Goal: Contribute content: Contribute content

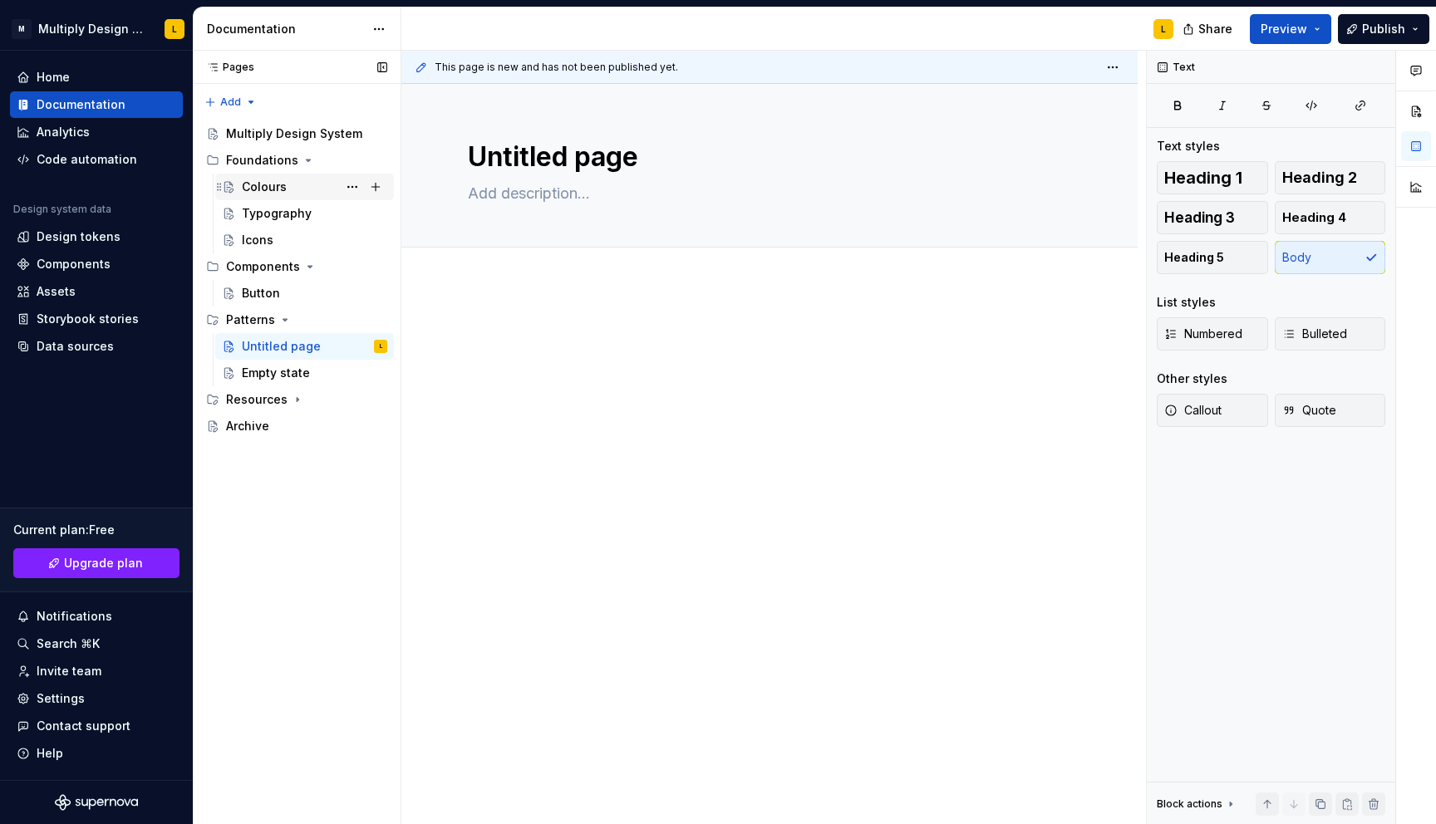
click at [268, 185] on div "Colours" at bounding box center [264, 187] width 45 height 17
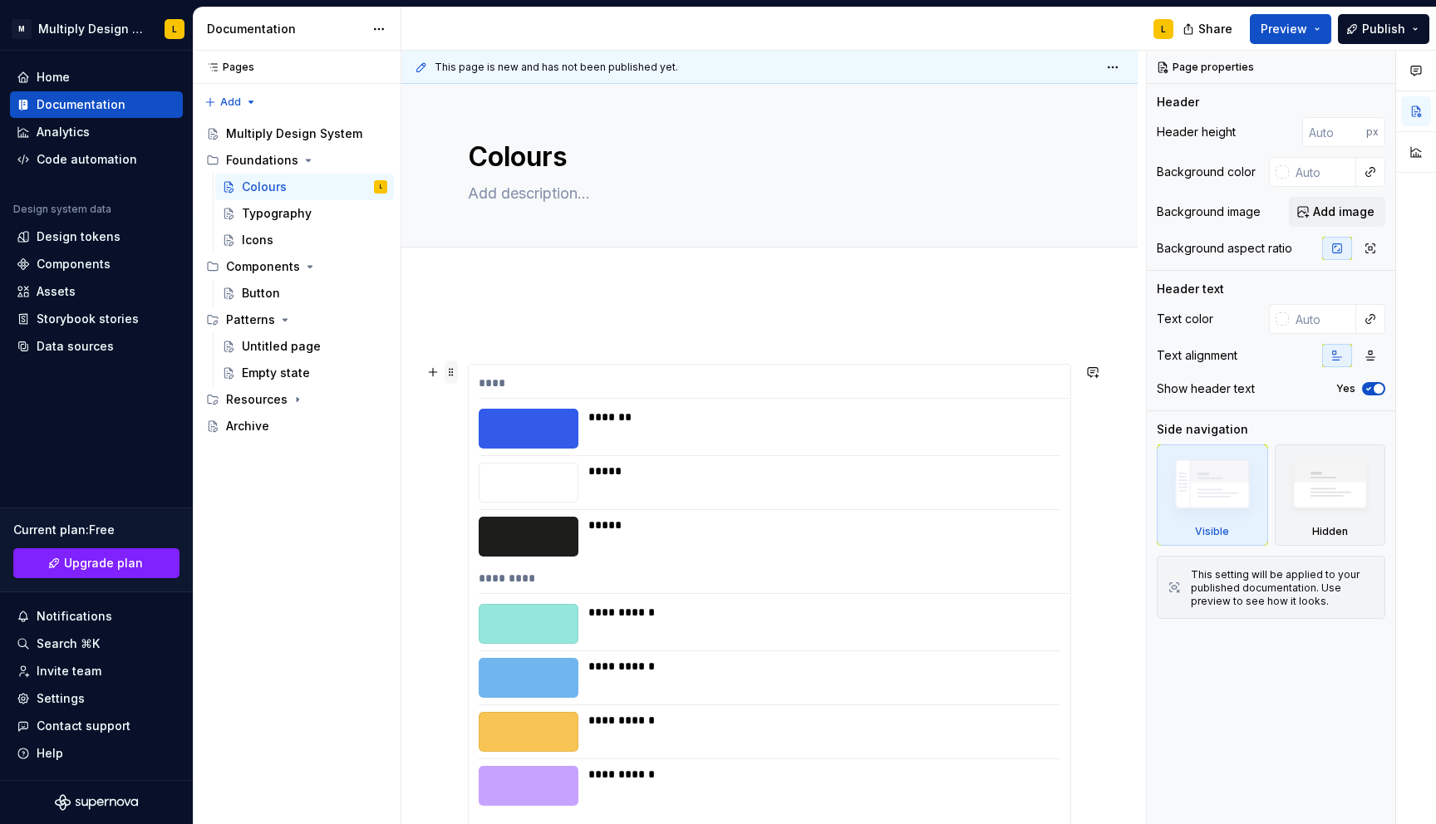
click at [453, 374] on span at bounding box center [451, 372] width 13 height 23
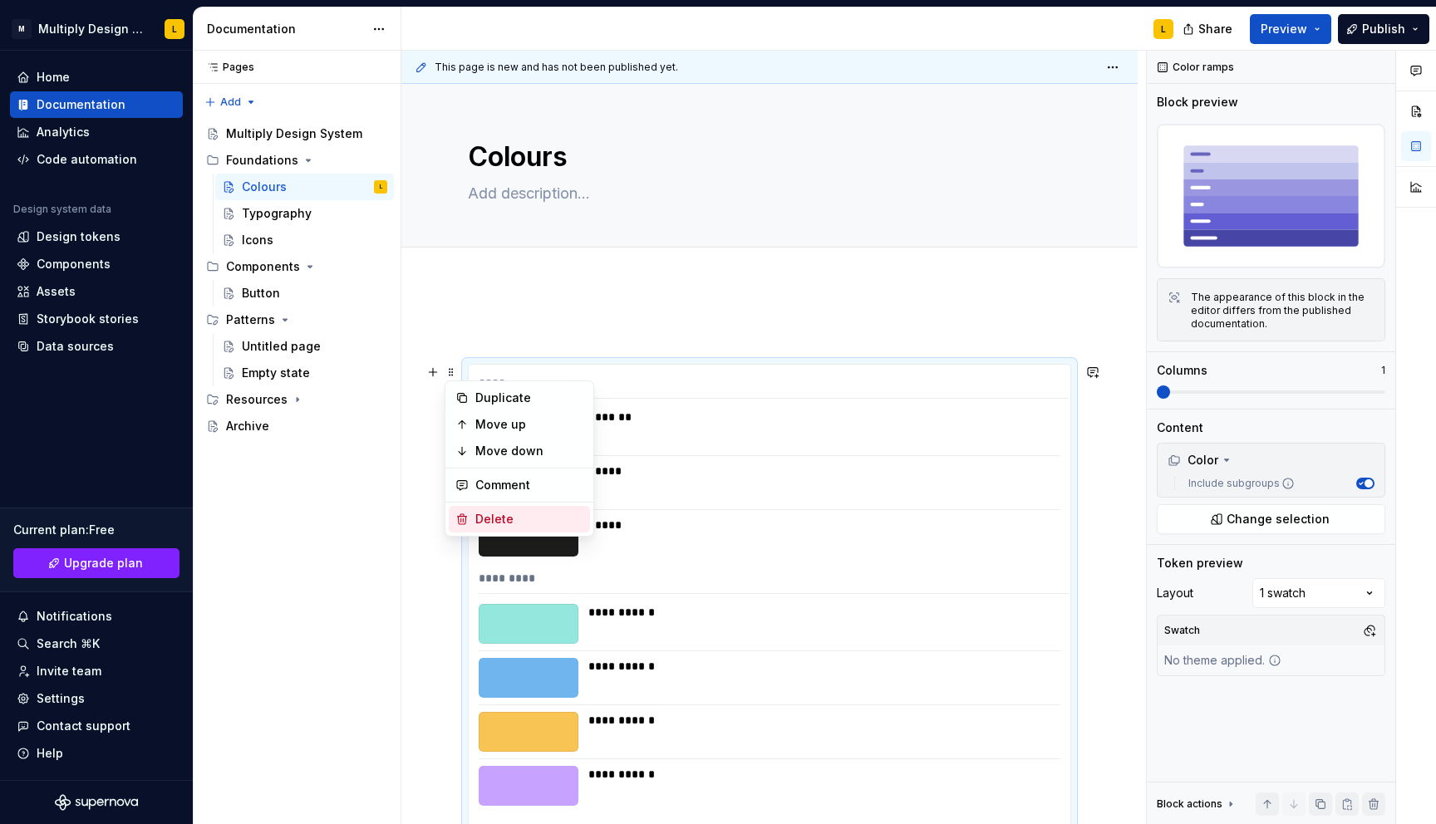
click at [482, 515] on div "Delete" at bounding box center [529, 519] width 108 height 17
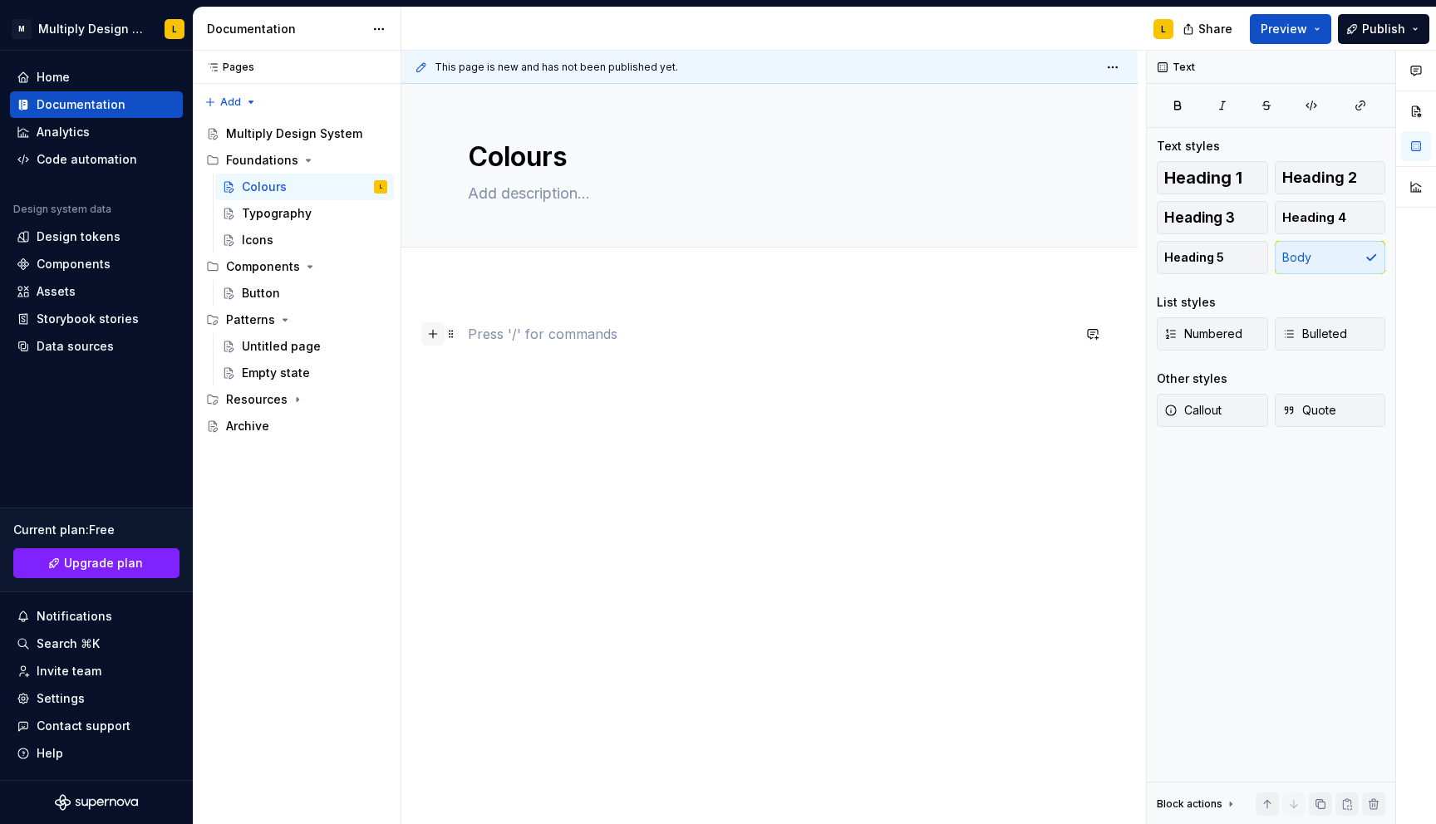
click at [434, 337] on button "button" at bounding box center [432, 333] width 23 height 23
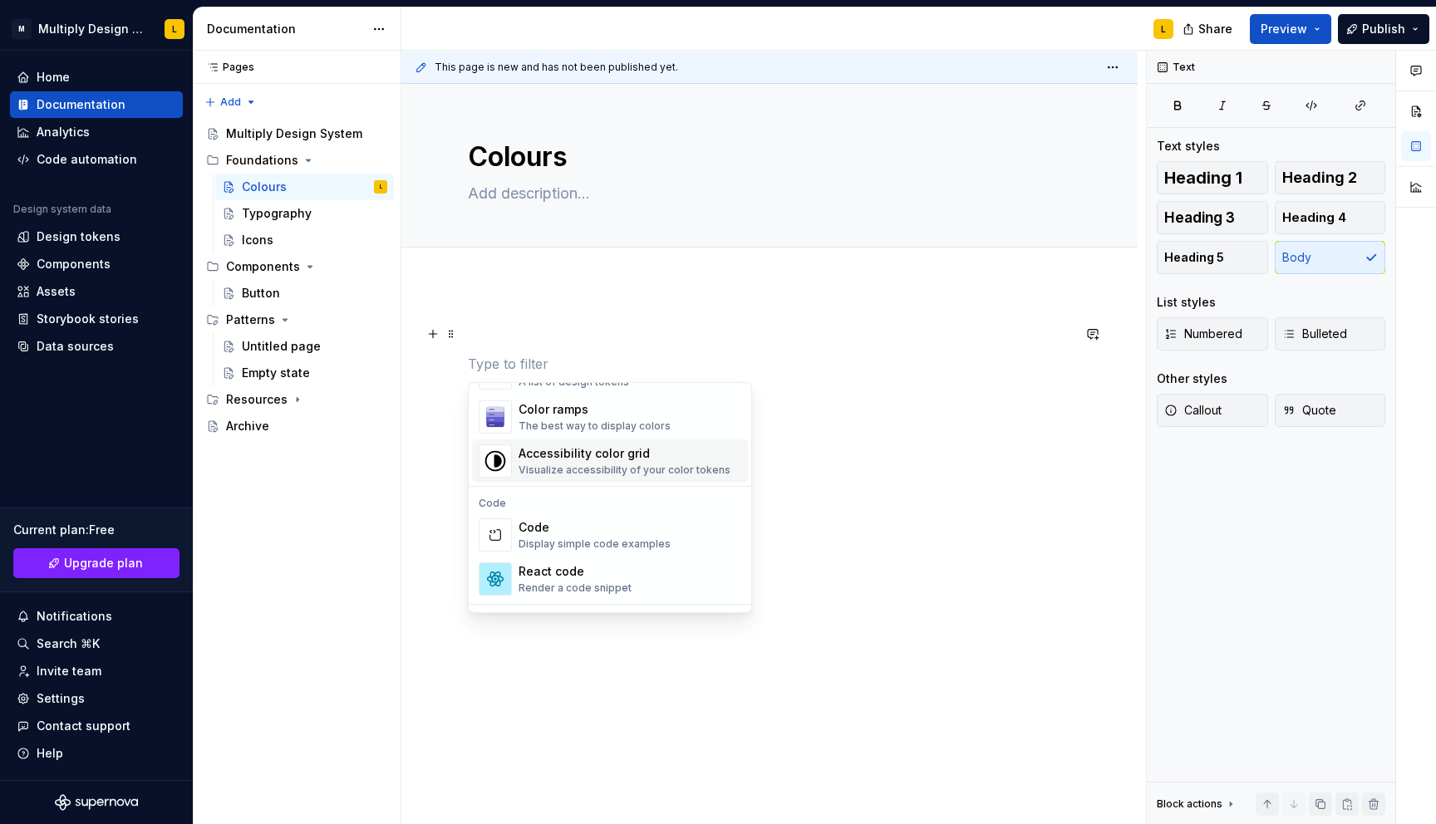
scroll to position [1267, 0]
click at [550, 415] on div "Color ramps" at bounding box center [595, 407] width 152 height 17
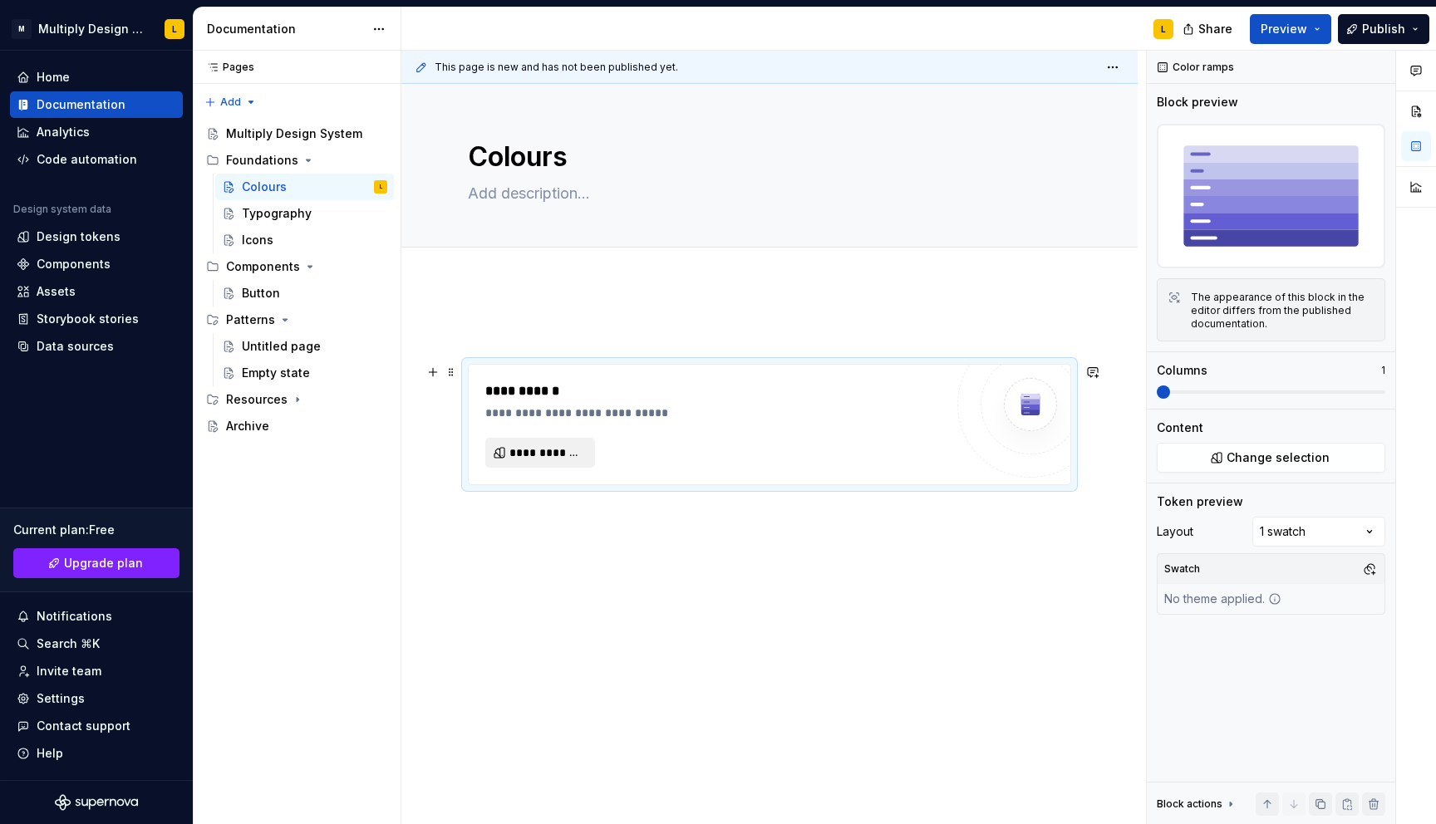
click at [520, 455] on span "**********" at bounding box center [546, 453] width 75 height 17
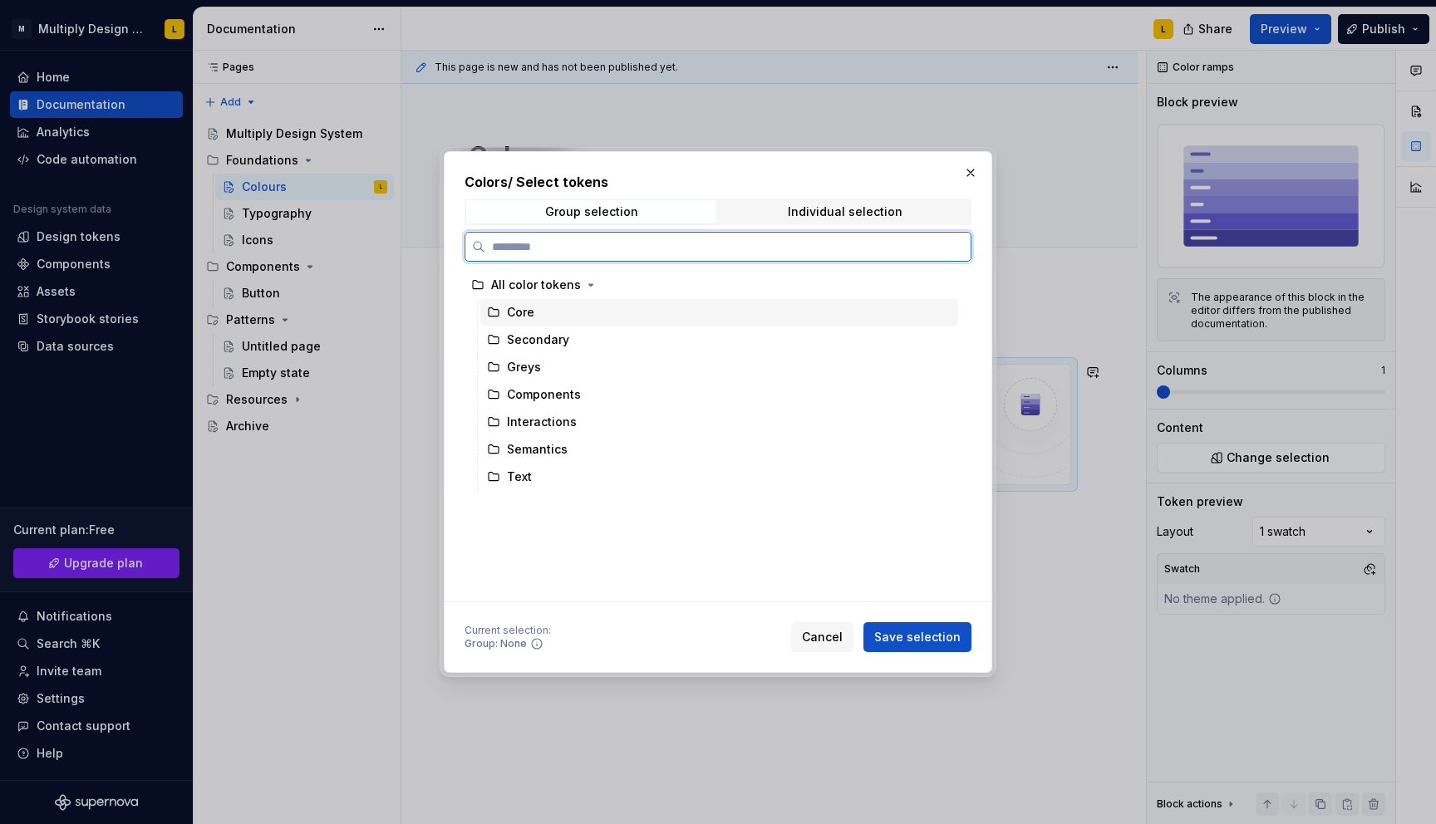
click at [524, 311] on div "Core" at bounding box center [520, 312] width 27 height 17
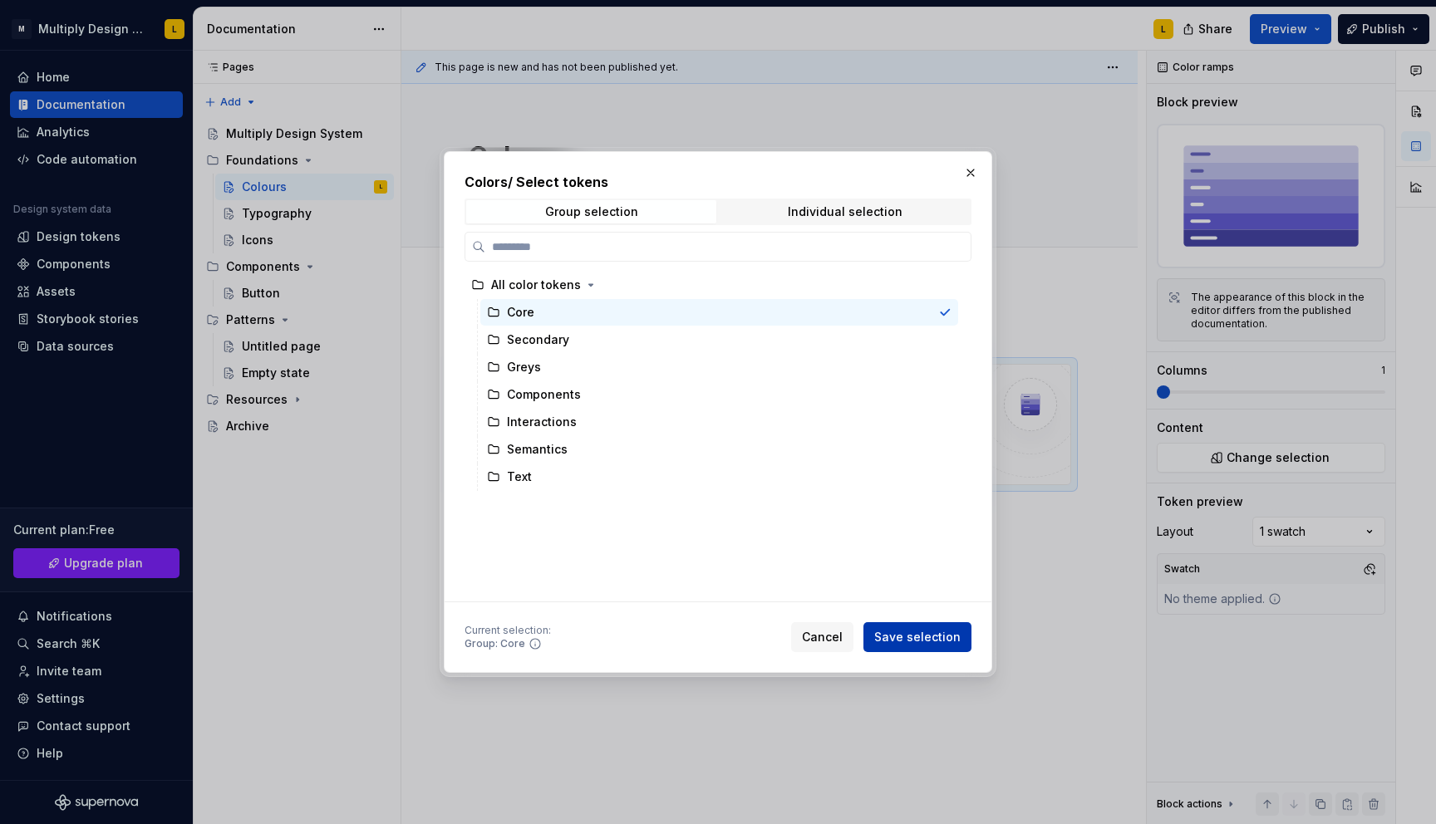
click at [896, 640] on span "Save selection" at bounding box center [917, 637] width 86 height 17
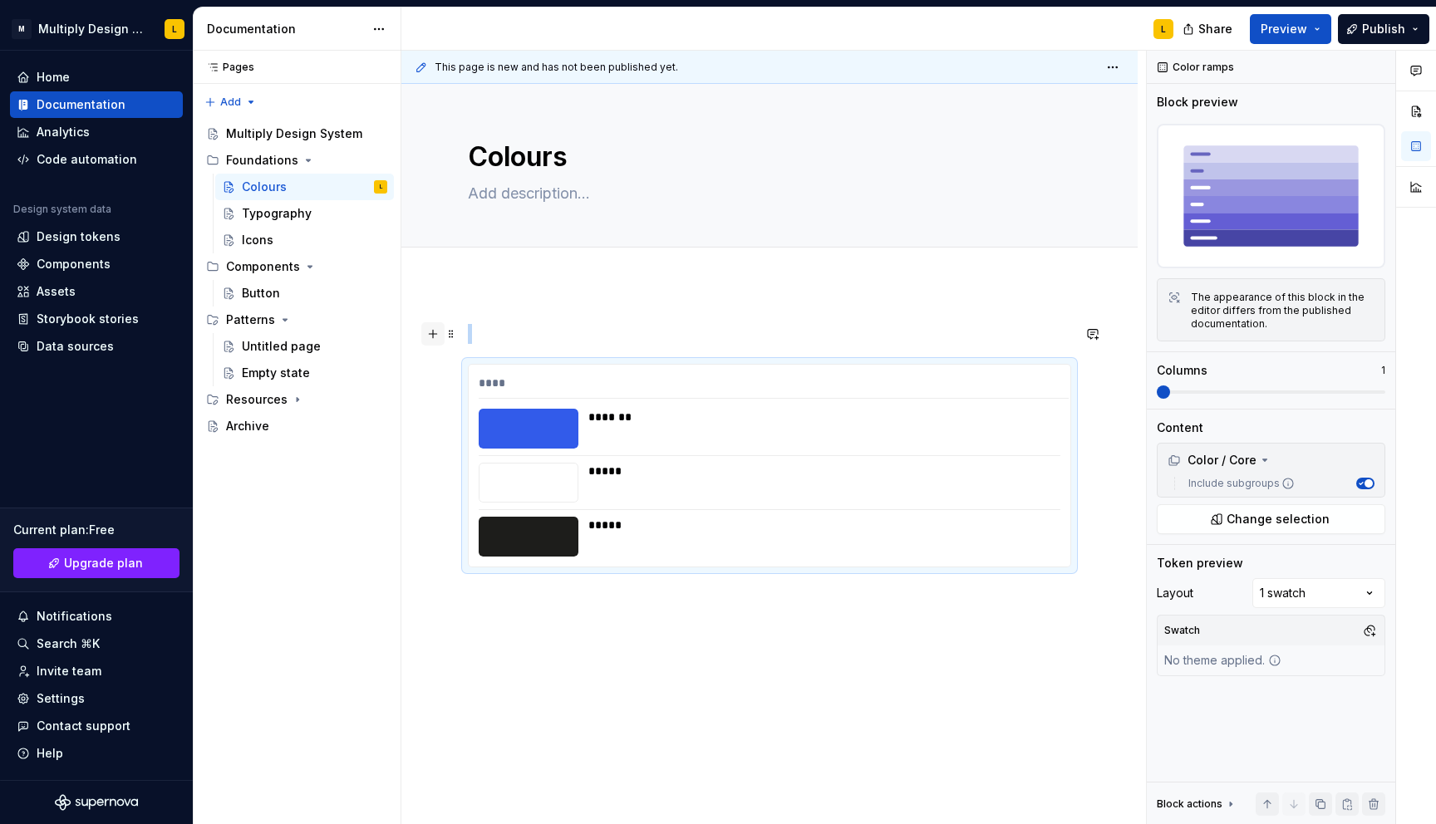
click at [430, 334] on button "button" at bounding box center [432, 333] width 23 height 23
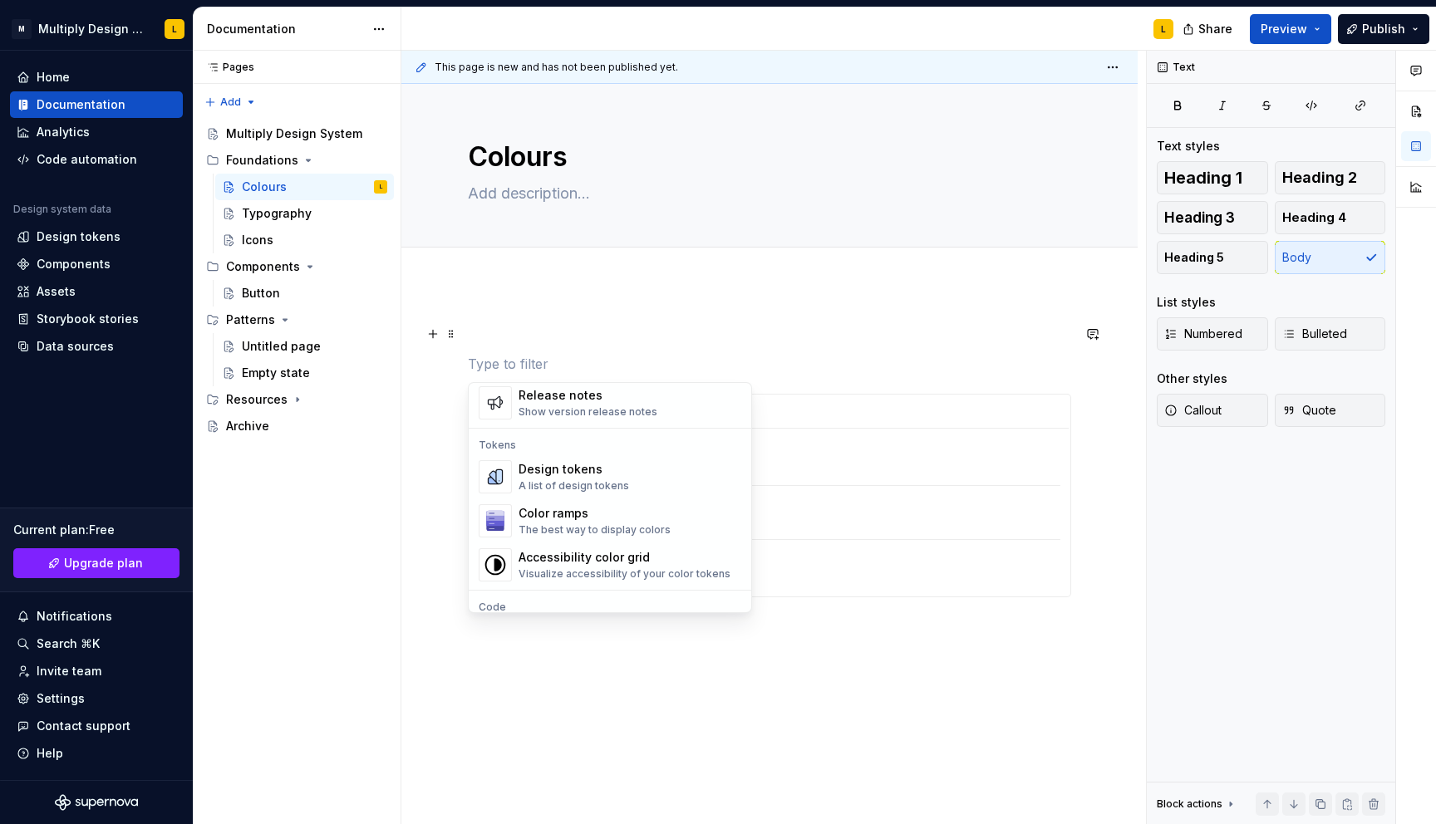
scroll to position [1166, 0]
click at [528, 516] on div "Color ramps" at bounding box center [595, 508] width 152 height 17
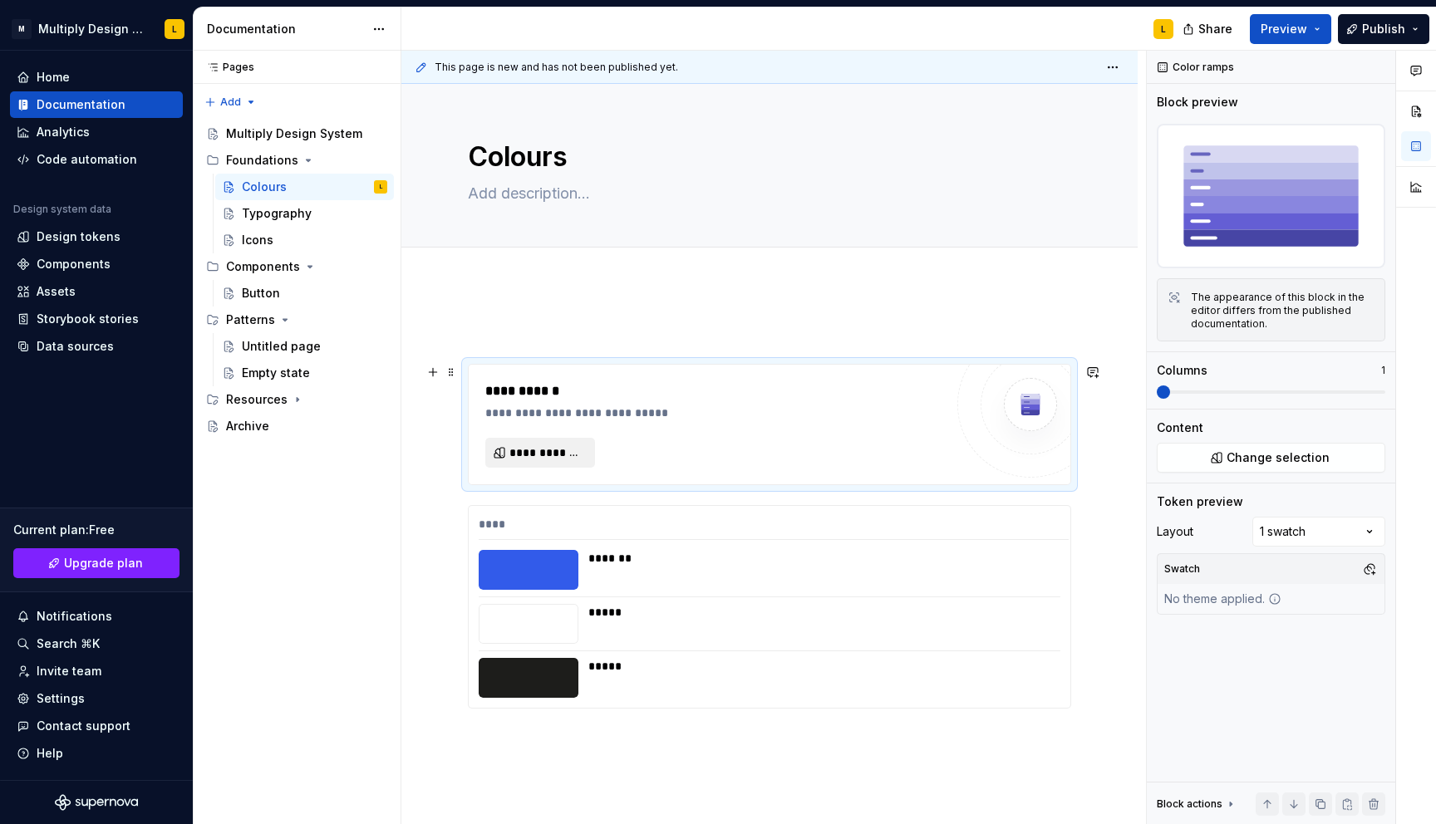
click at [538, 455] on span "**********" at bounding box center [546, 453] width 75 height 17
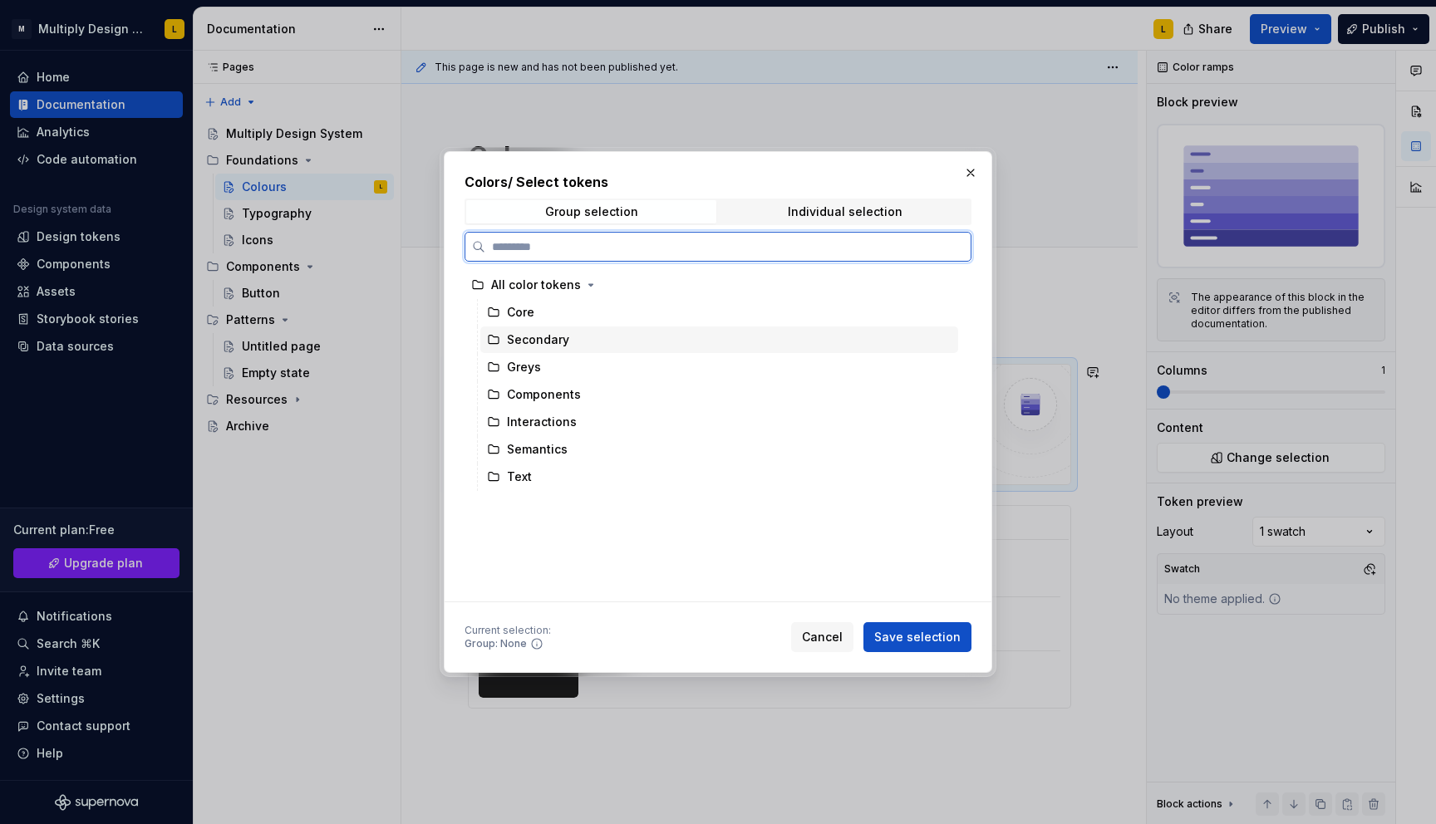
click at [531, 342] on div "Secondary" at bounding box center [538, 340] width 62 height 17
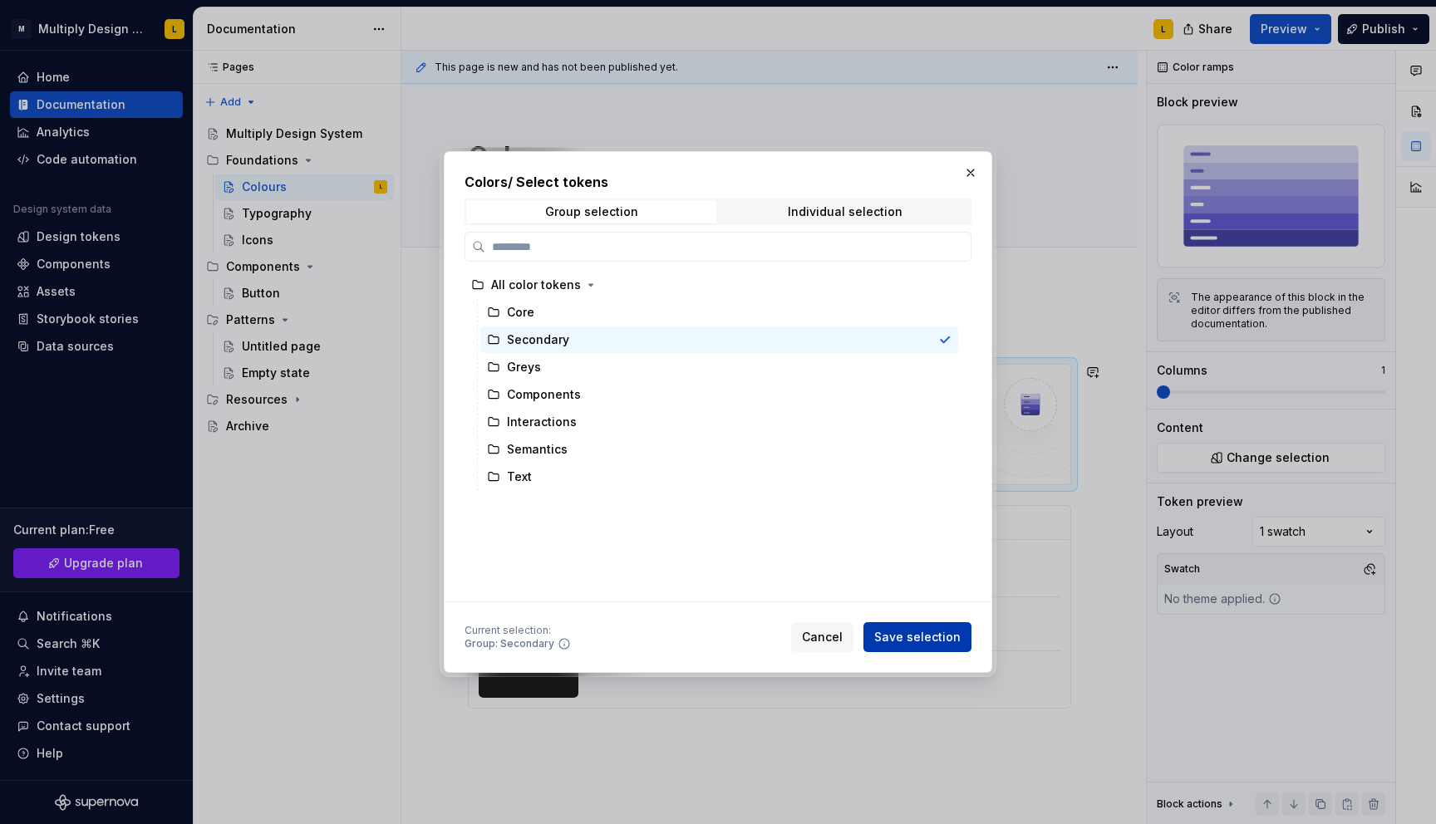
click at [909, 640] on span "Save selection" at bounding box center [917, 637] width 86 height 17
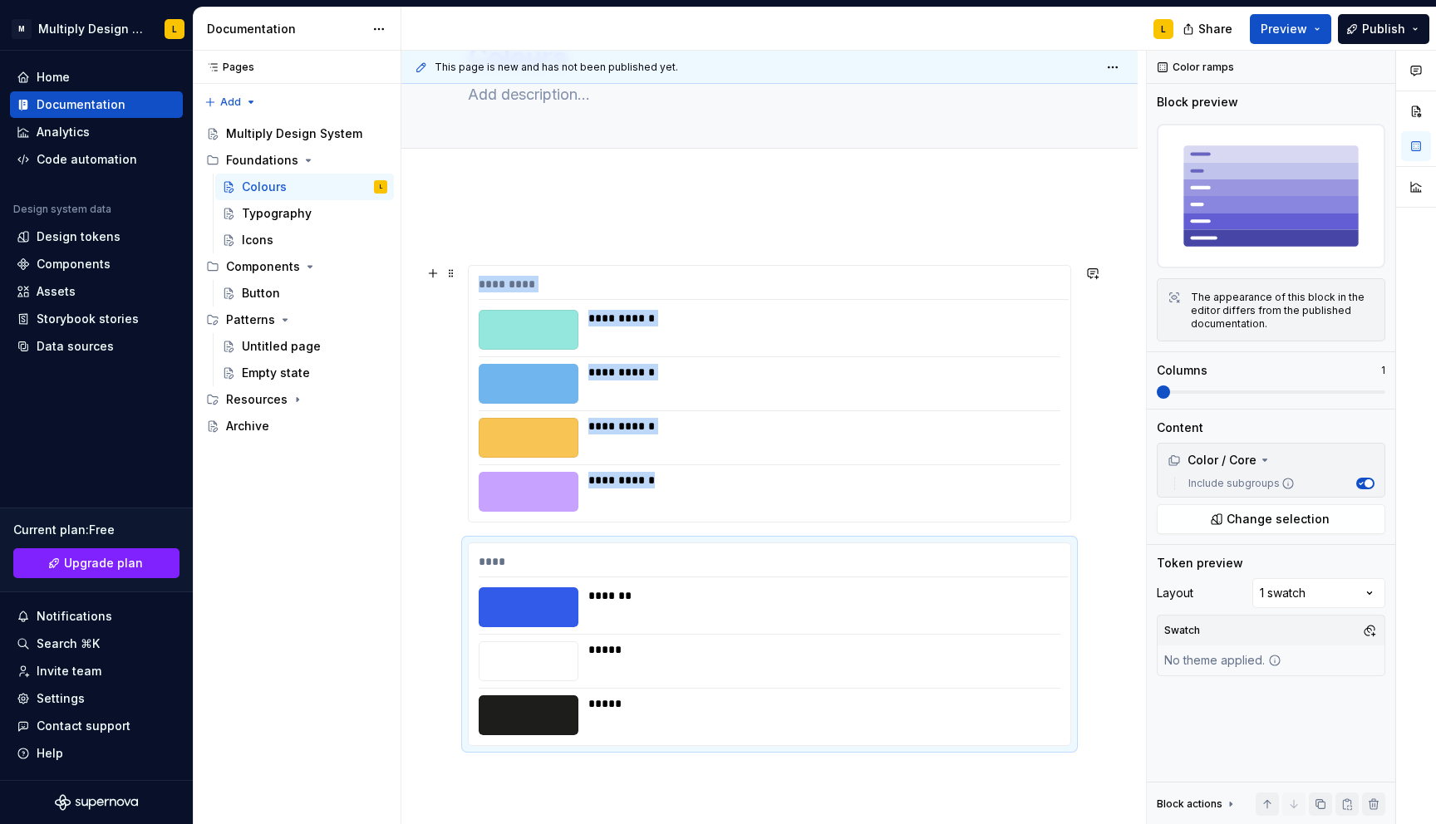
scroll to position [106, 0]
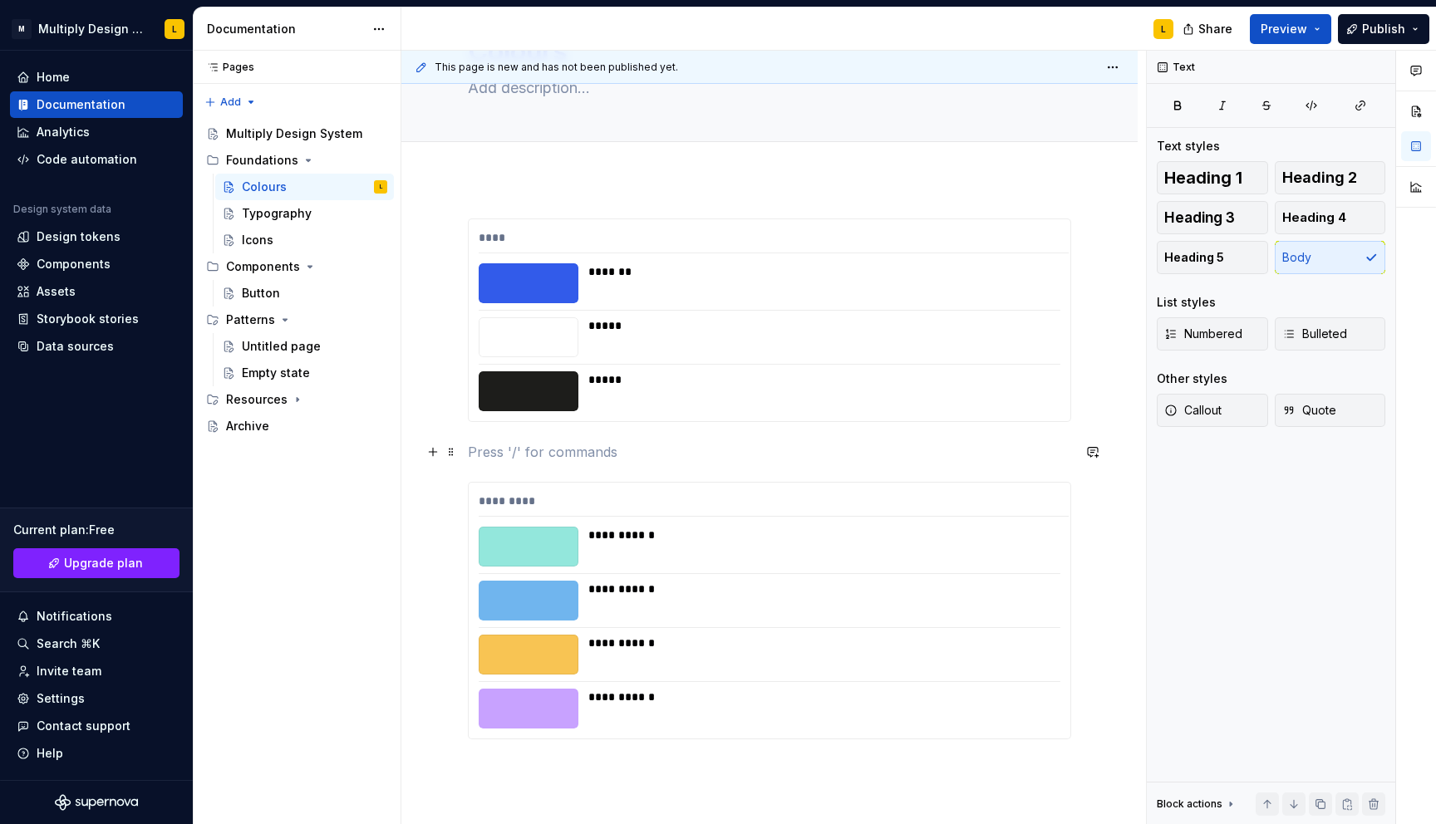
click at [505, 460] on p at bounding box center [769, 452] width 603 height 20
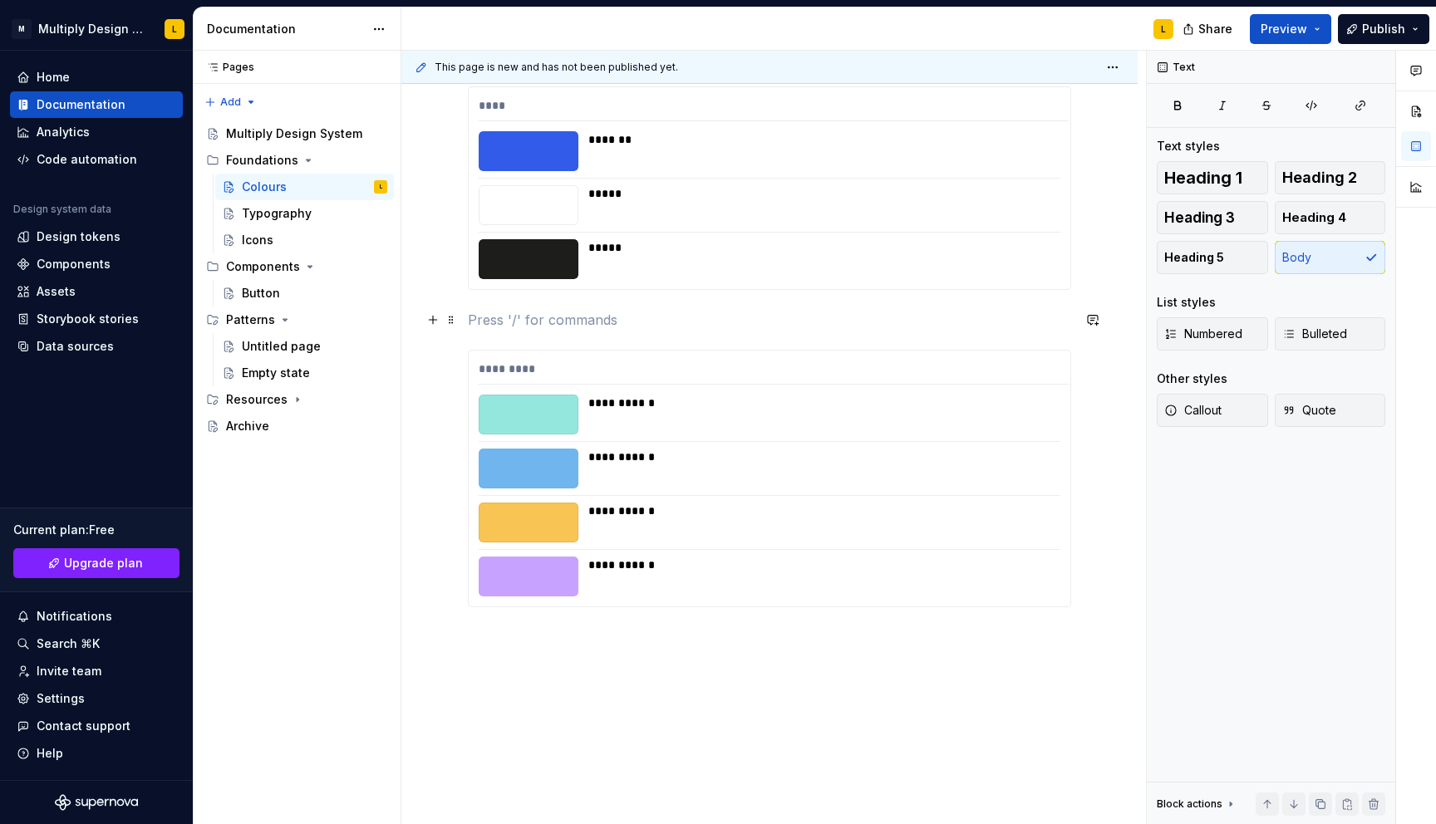
scroll to position [287, 0]
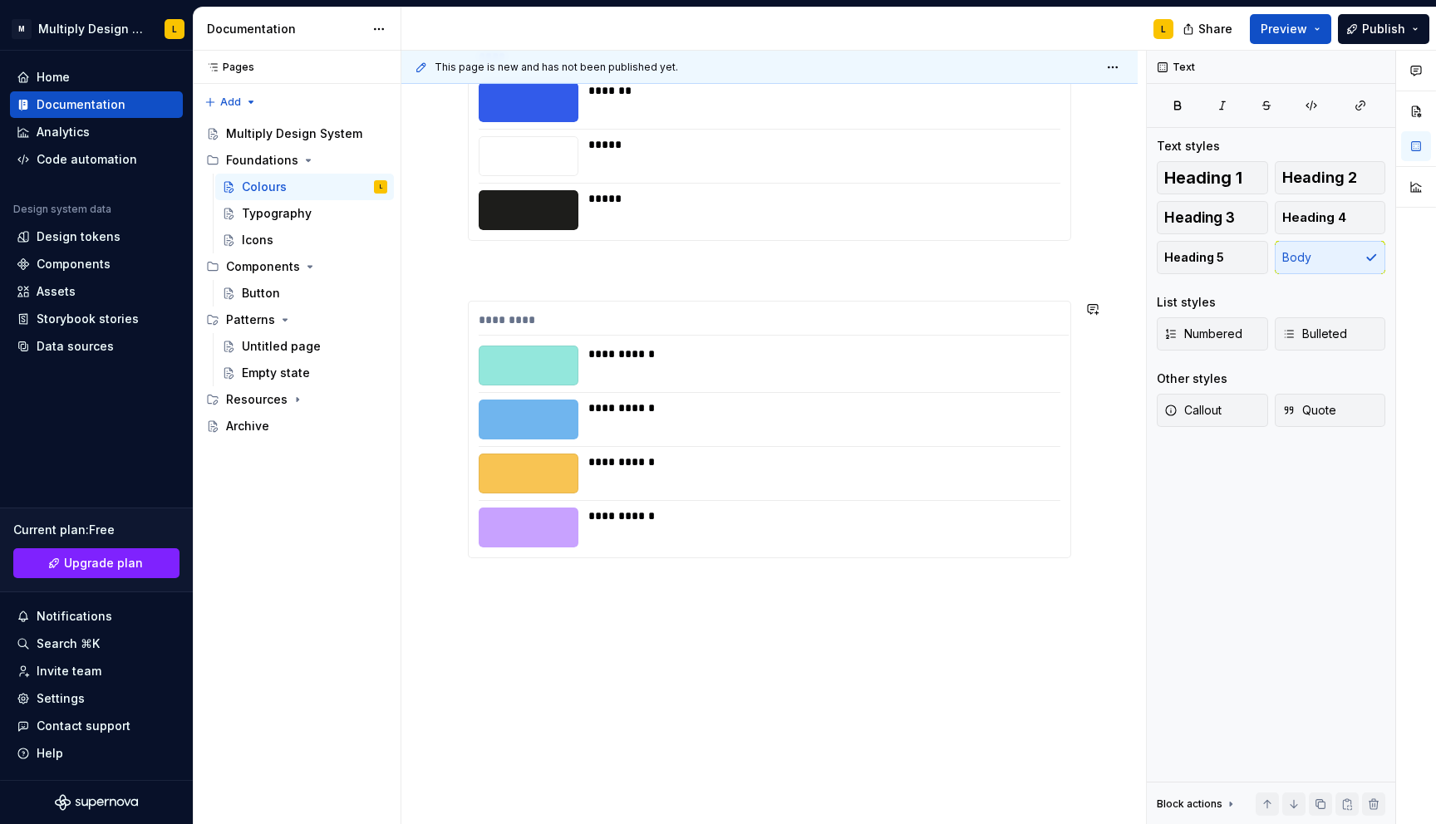
click at [499, 596] on div "**********" at bounding box center [769, 412] width 736 height 829
click at [435, 586] on button "button" at bounding box center [432, 588] width 23 height 23
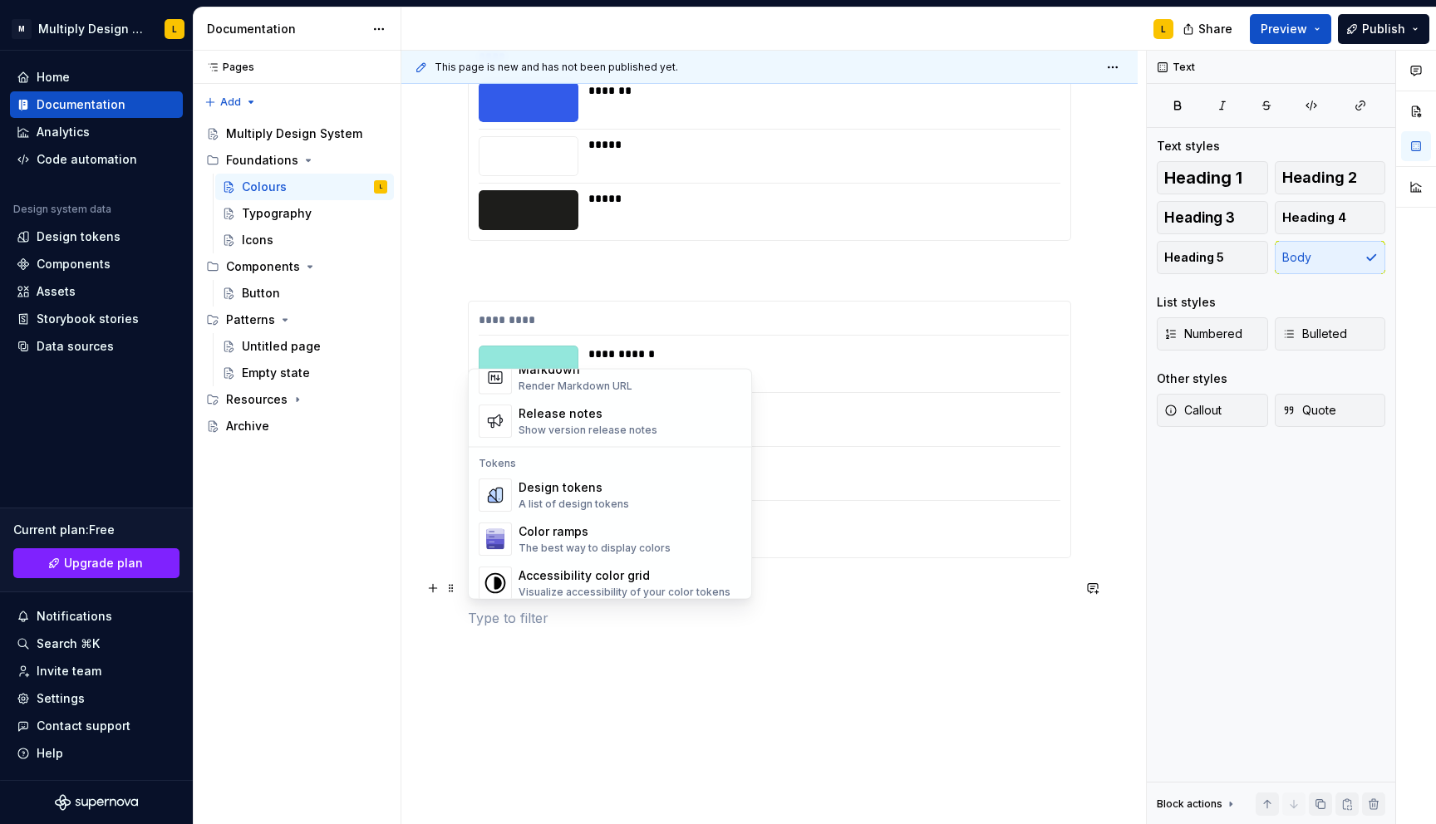
scroll to position [1144, 0]
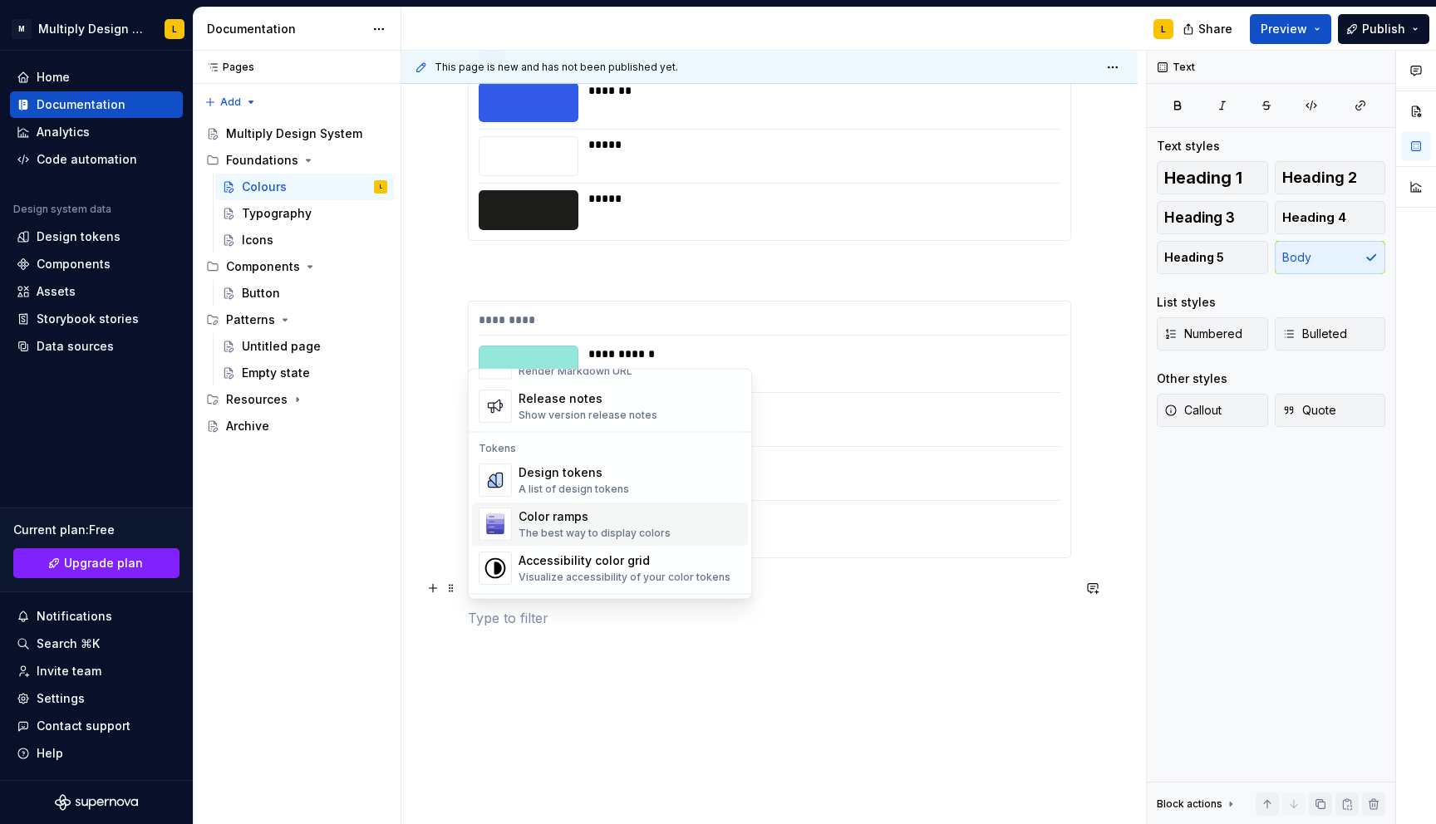
click at [548, 529] on div "The best way to display colors" at bounding box center [595, 534] width 152 height 13
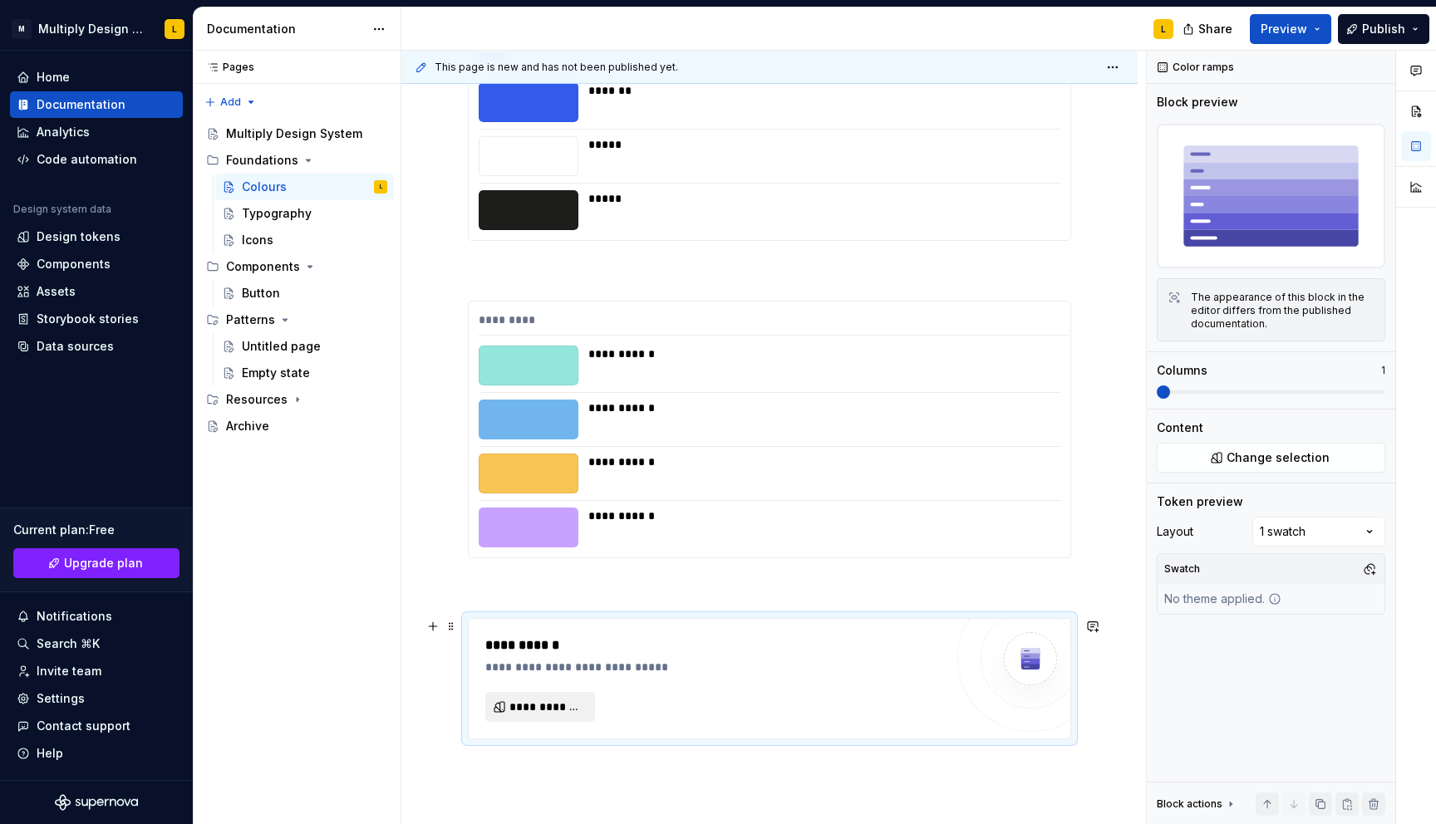
click at [529, 705] on span "**********" at bounding box center [546, 707] width 75 height 17
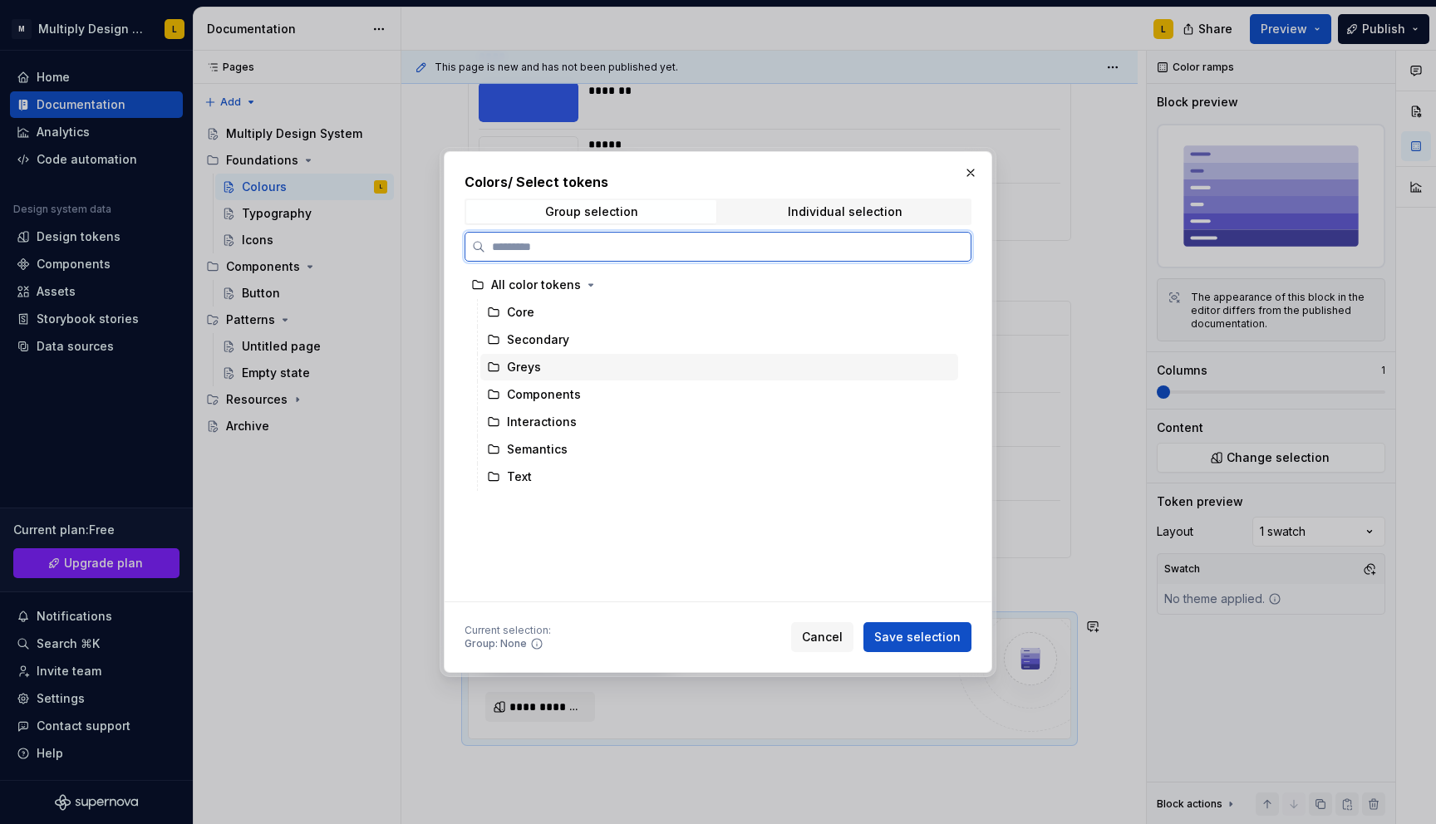
click at [530, 367] on div "Greys" at bounding box center [524, 367] width 34 height 17
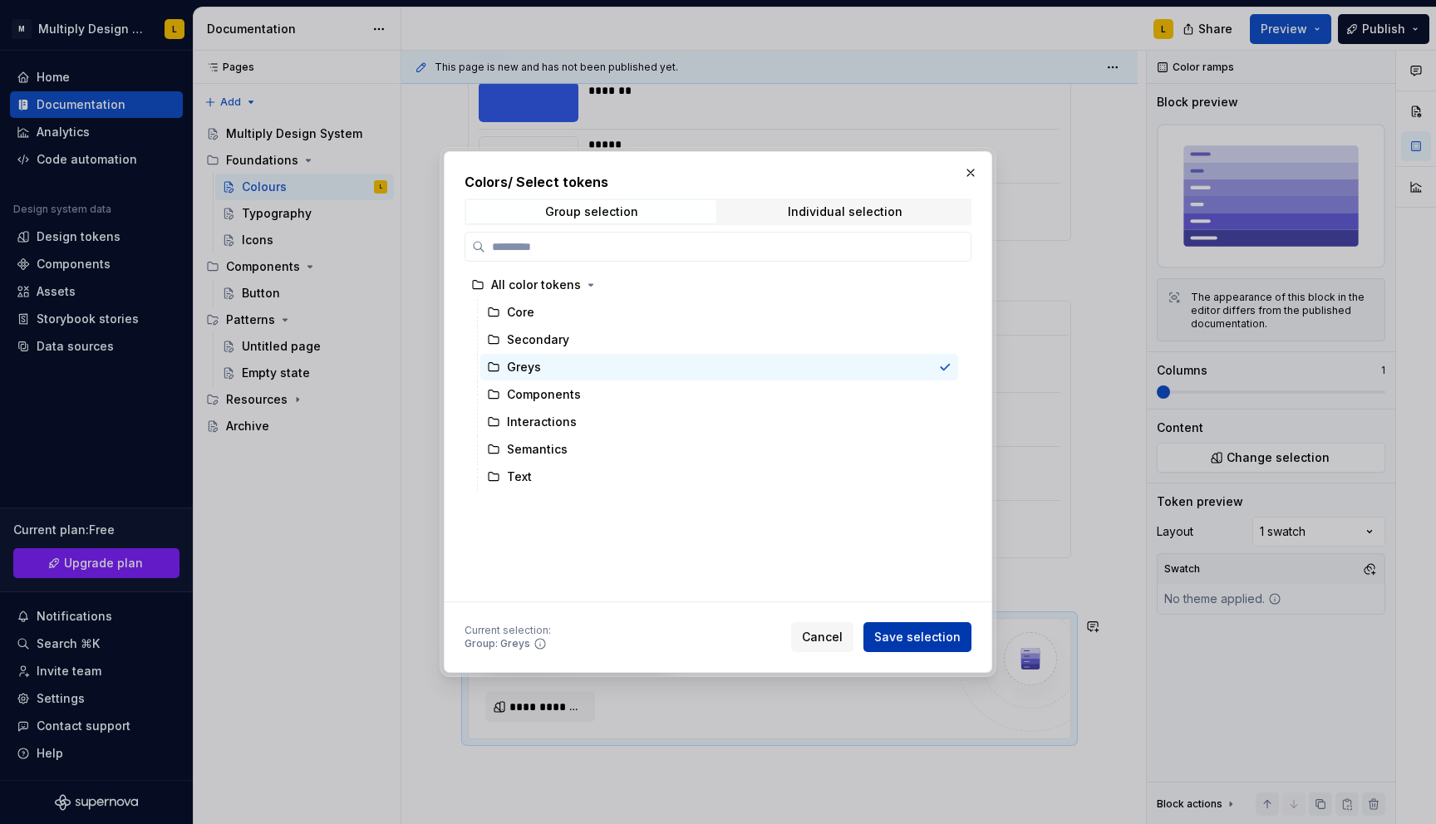
click at [924, 636] on span "Save selection" at bounding box center [917, 637] width 86 height 17
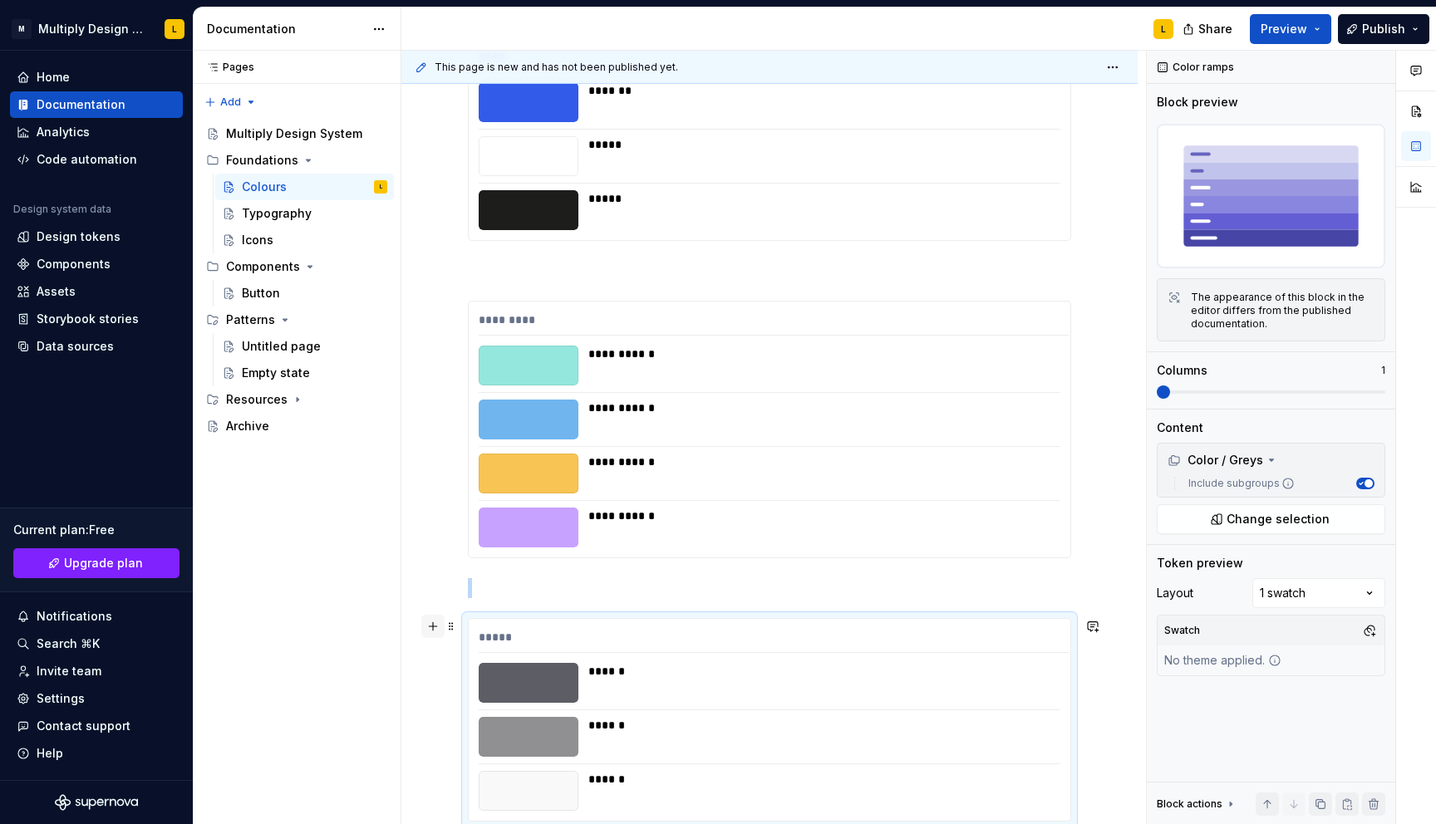
click at [435, 626] on button "button" at bounding box center [432, 626] width 23 height 23
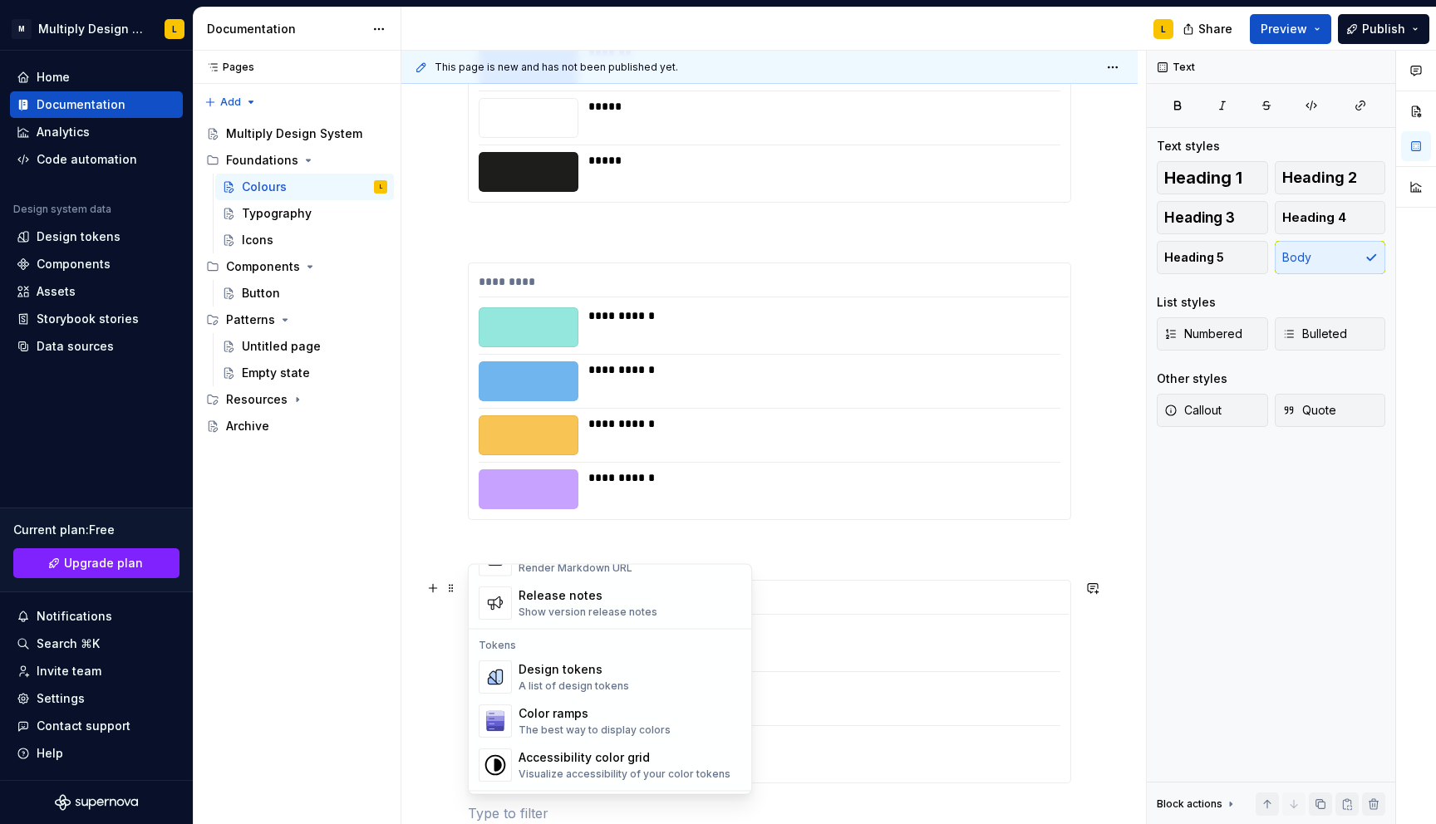
scroll to position [1157, 0]
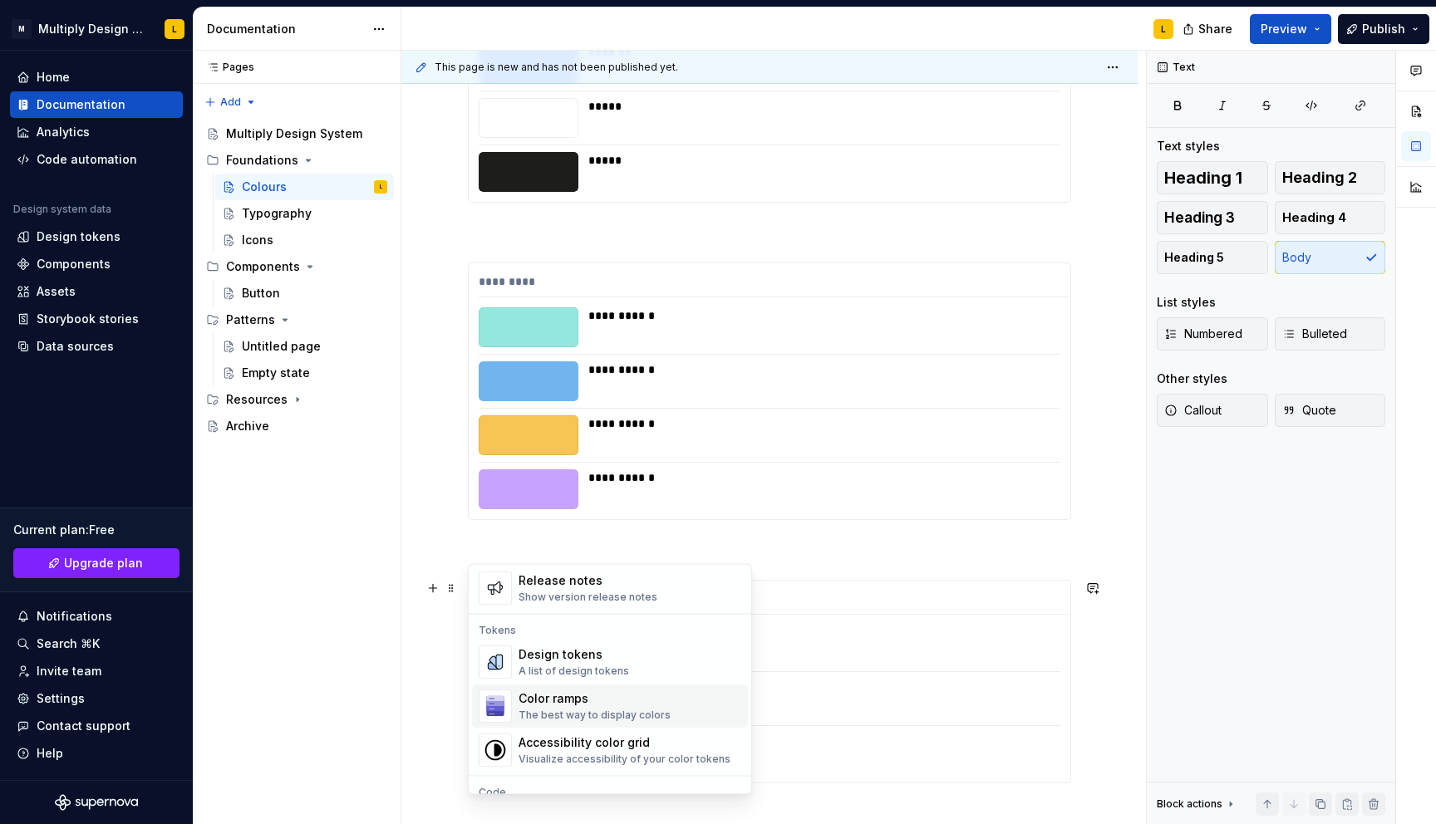
click at [529, 716] on div "The best way to display colors" at bounding box center [595, 716] width 152 height 13
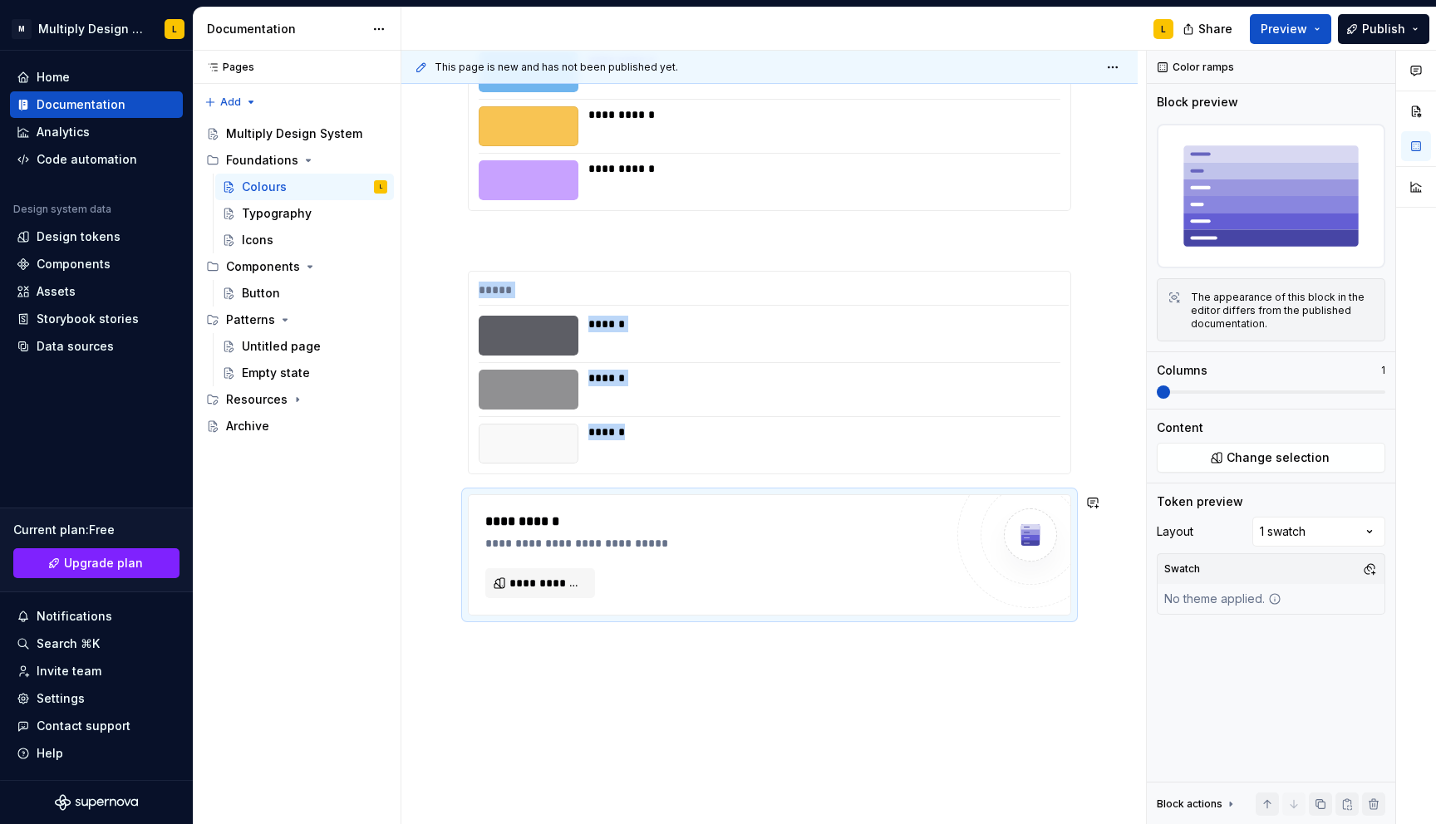
scroll to position [666, 0]
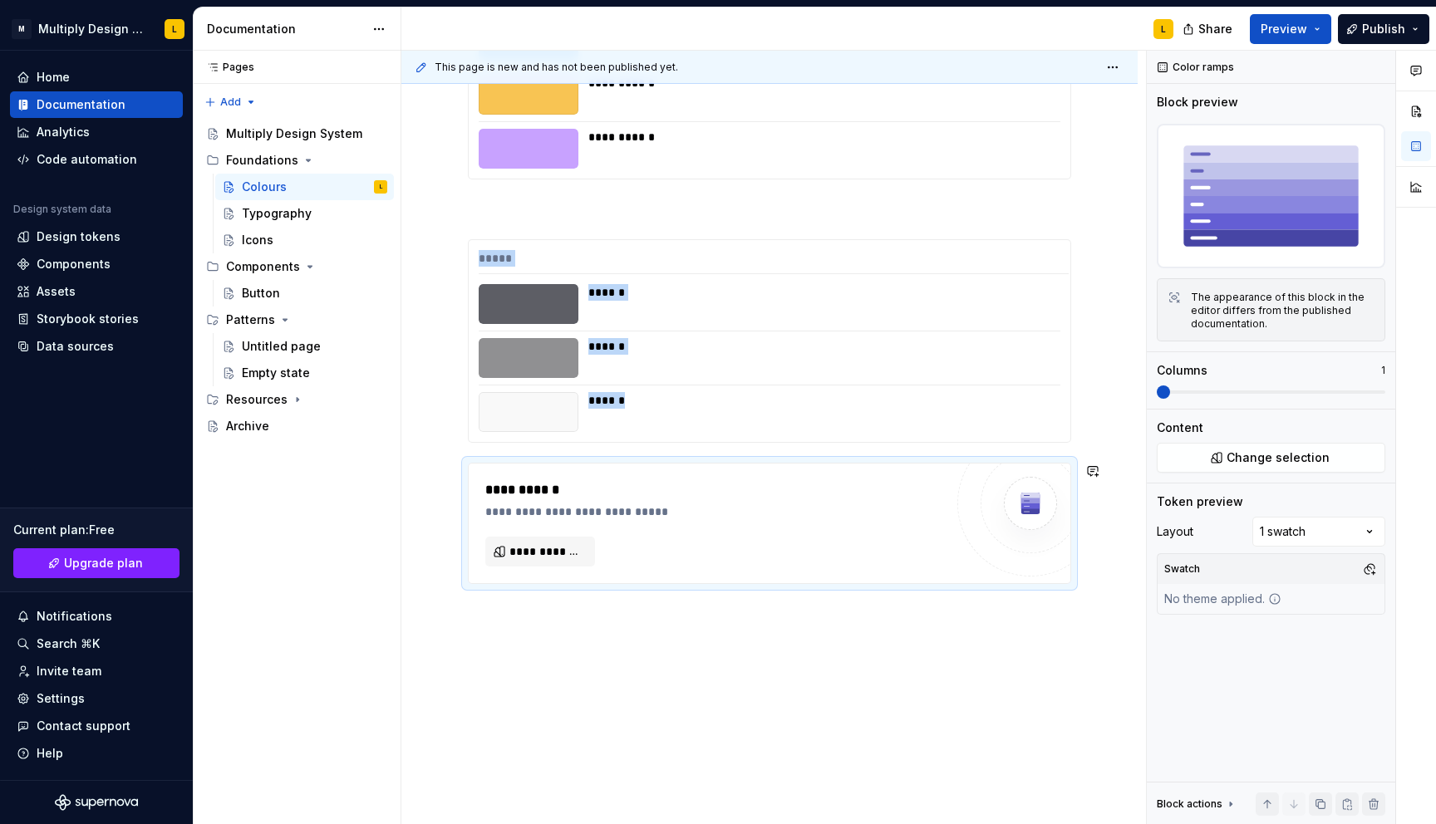
click at [478, 652] on div "**********" at bounding box center [769, 235] width 736 height 1233
click at [491, 629] on div "**********" at bounding box center [773, 438] width 745 height 775
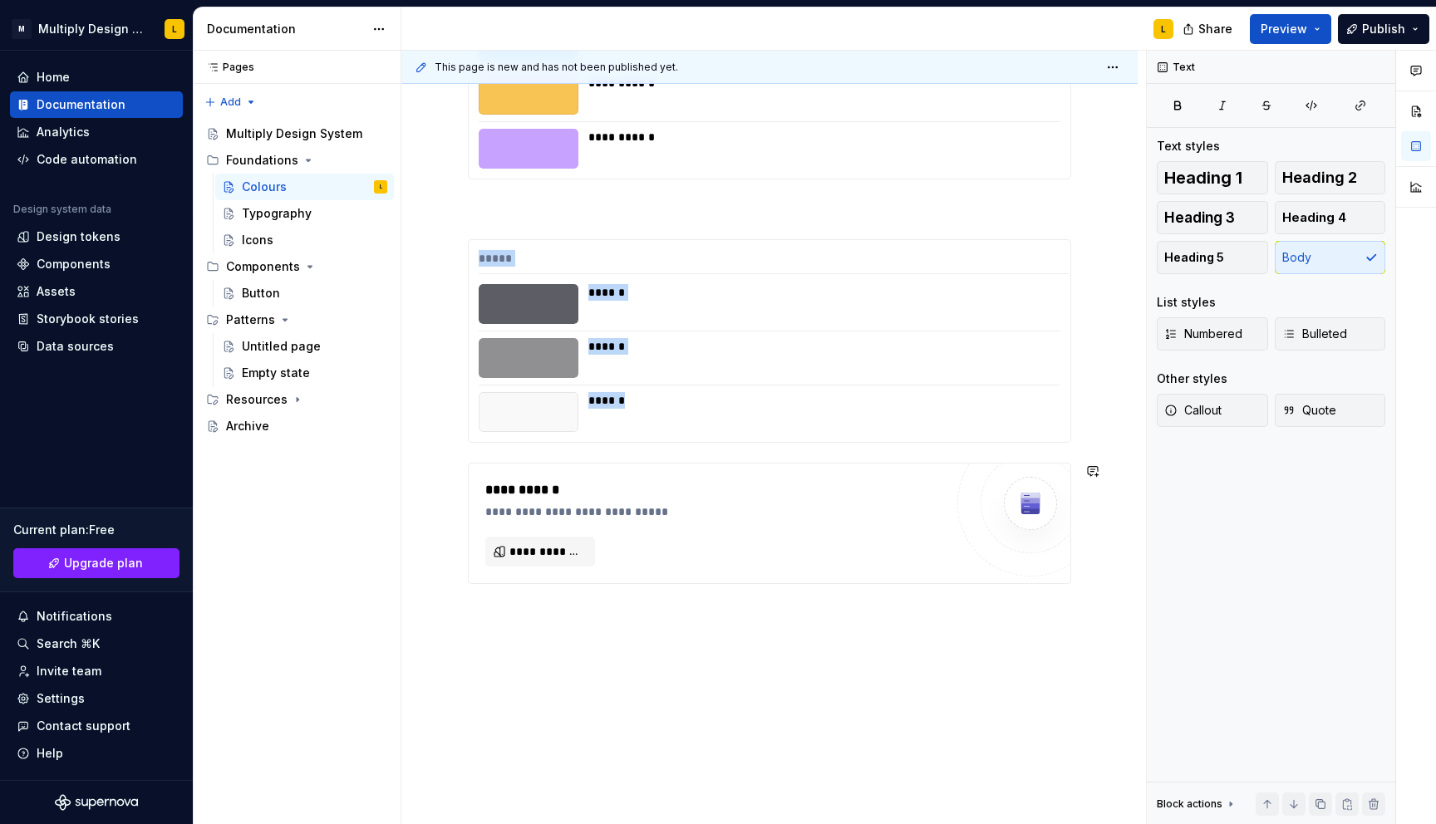
click at [501, 608] on div "**********" at bounding box center [769, 235] width 736 height 1233
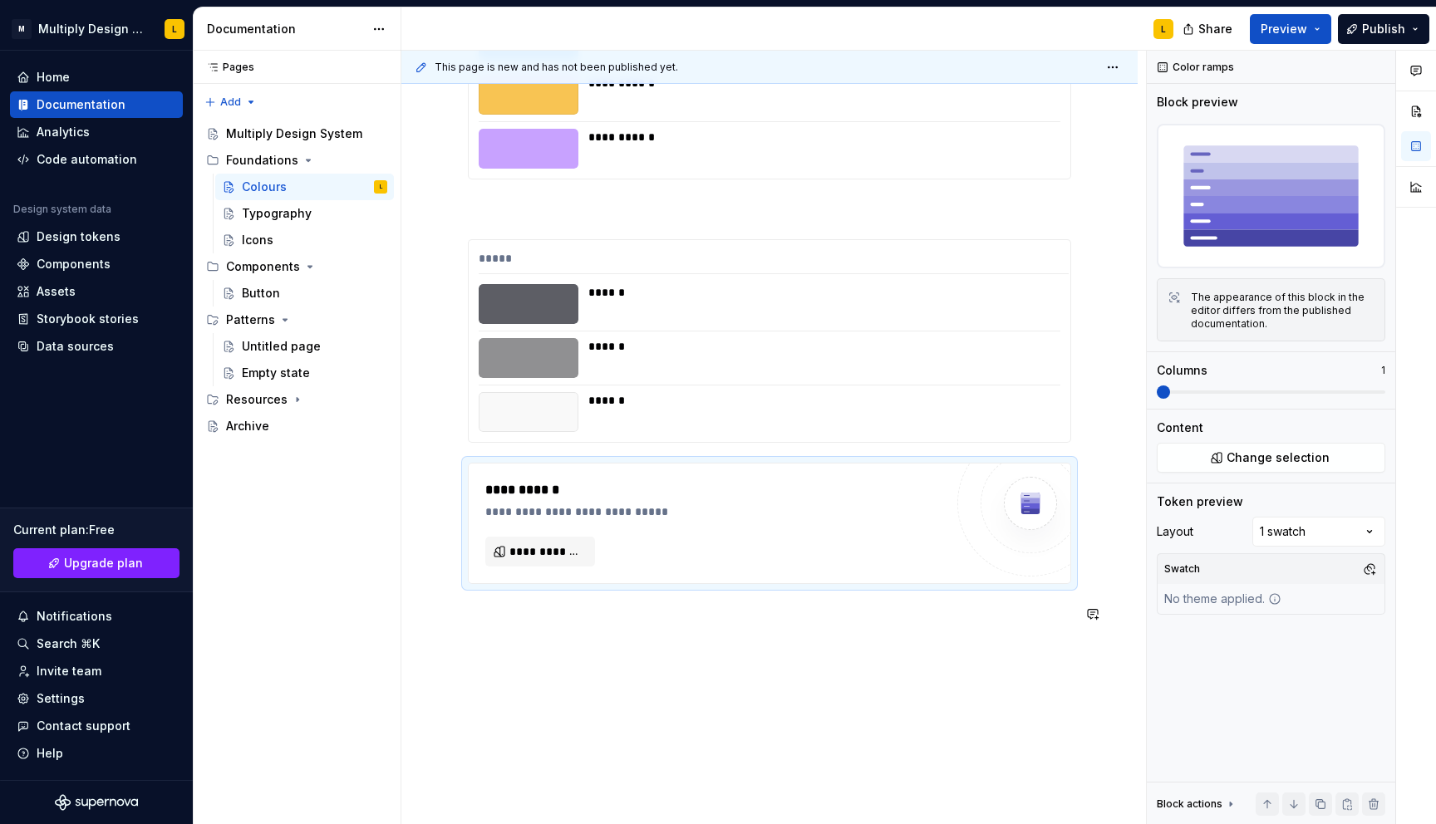
click at [494, 597] on div "**********" at bounding box center [769, 141] width 603 height 966
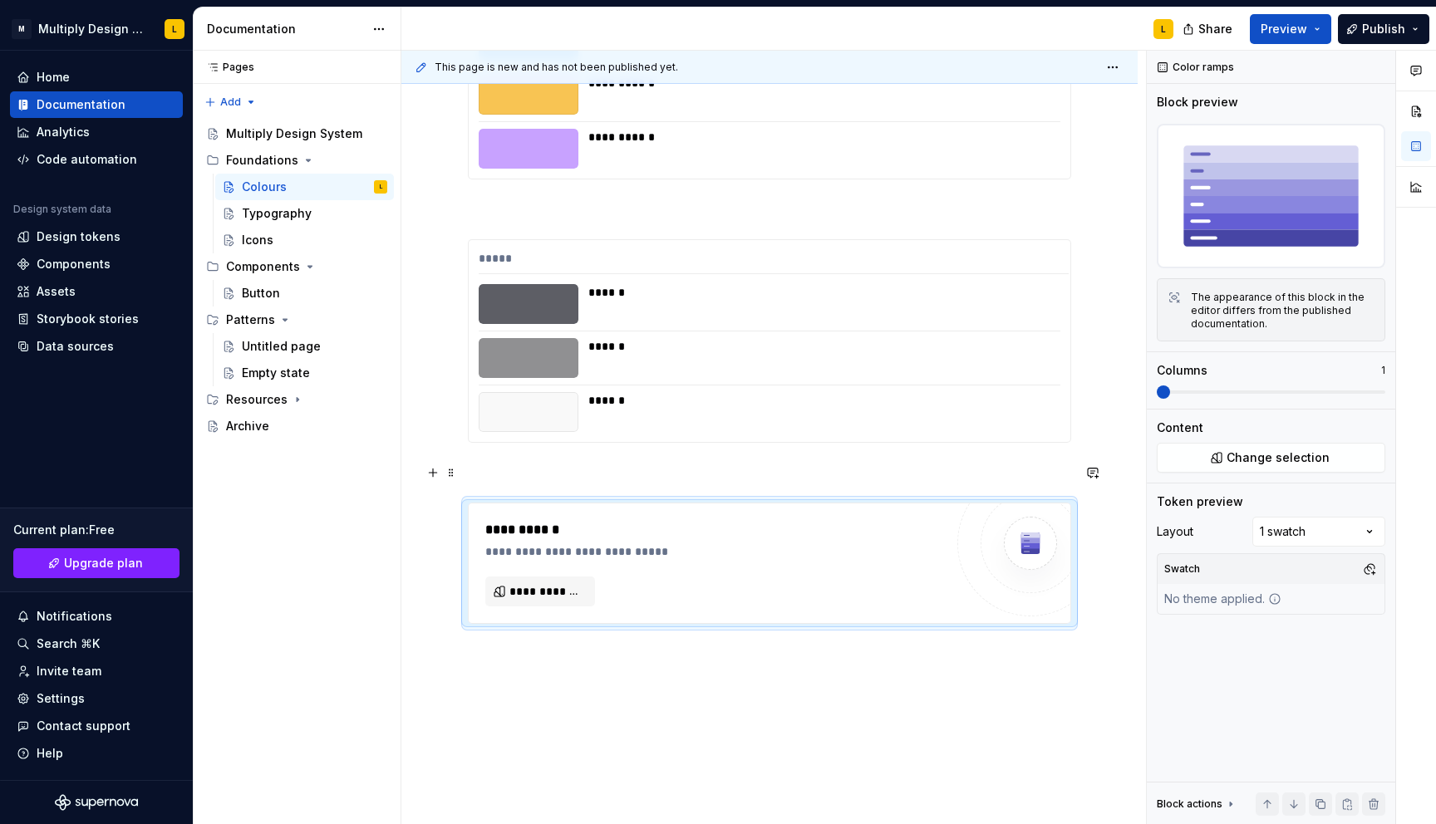
click at [512, 470] on p at bounding box center [769, 473] width 603 height 20
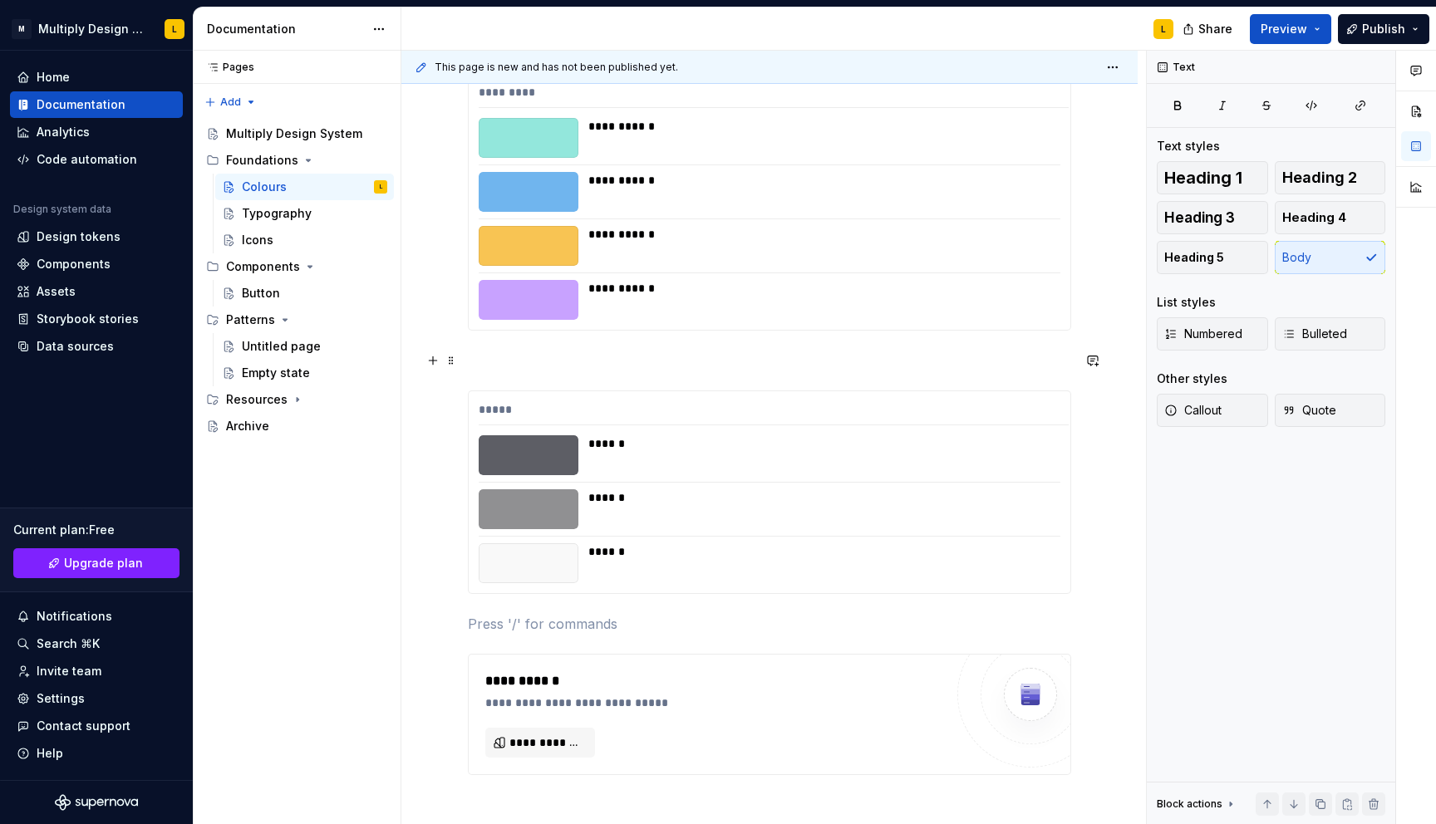
click at [518, 358] on p at bounding box center [769, 361] width 603 height 20
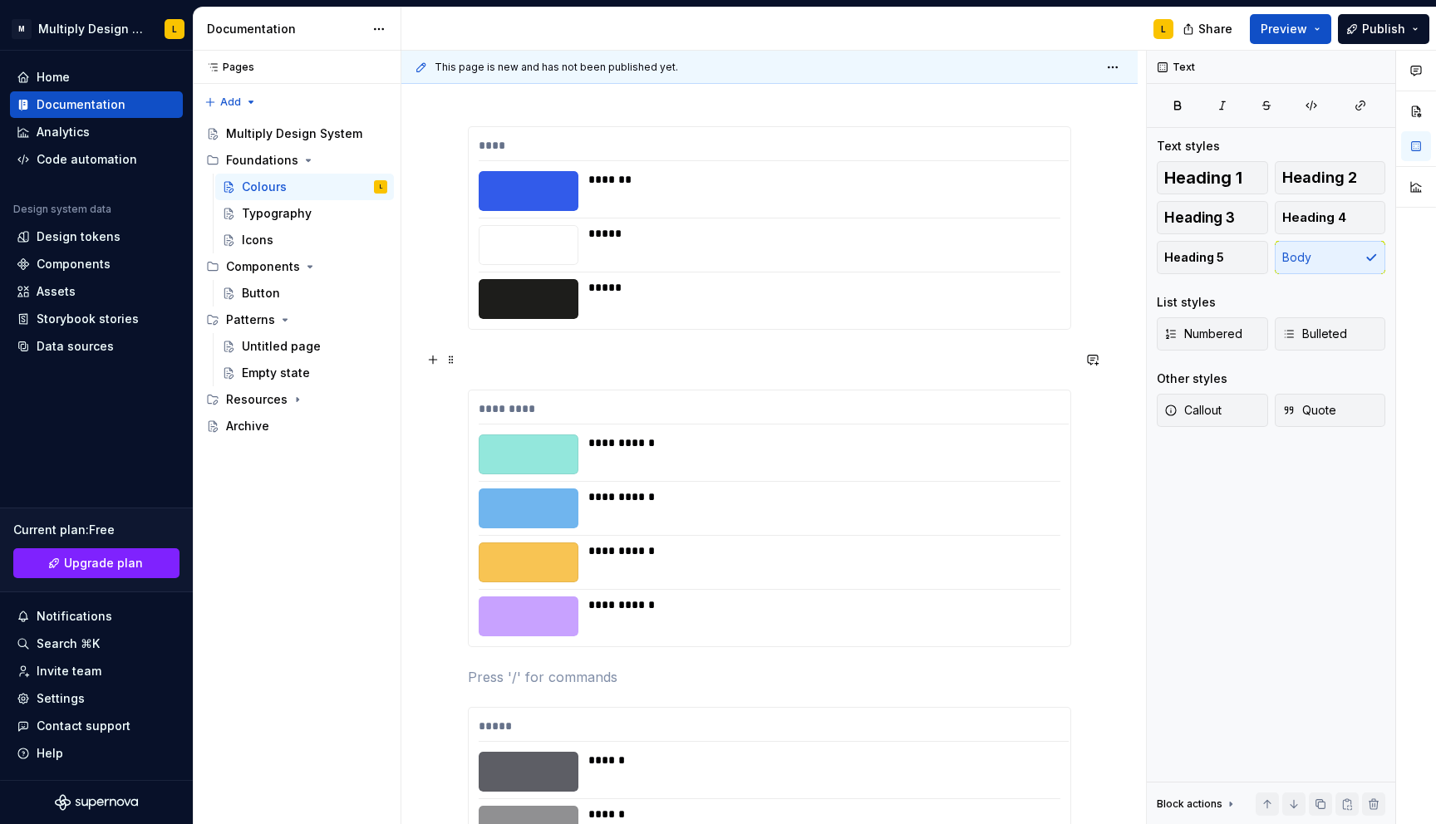
click at [519, 368] on p at bounding box center [769, 360] width 603 height 20
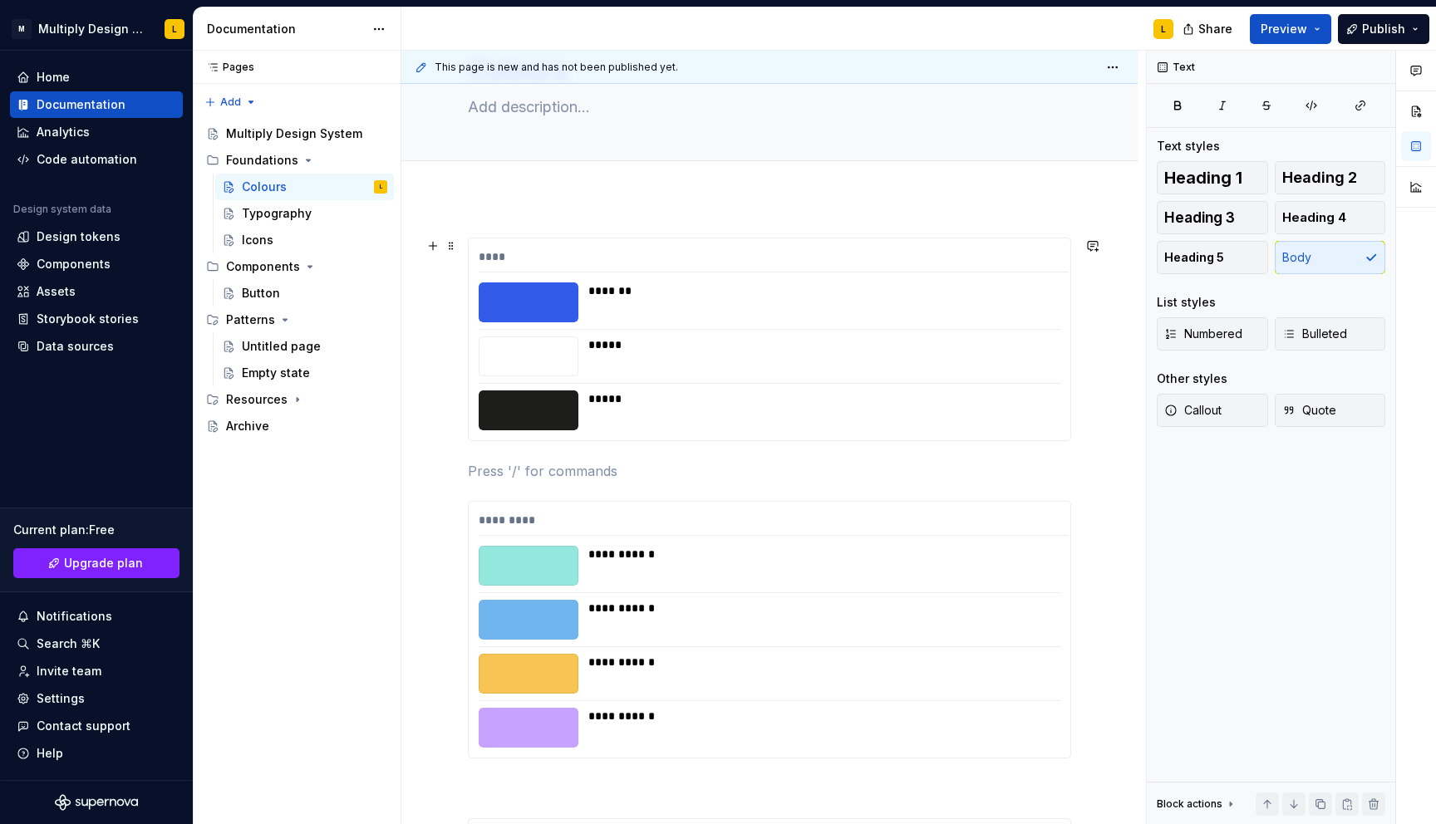
scroll to position [57, 0]
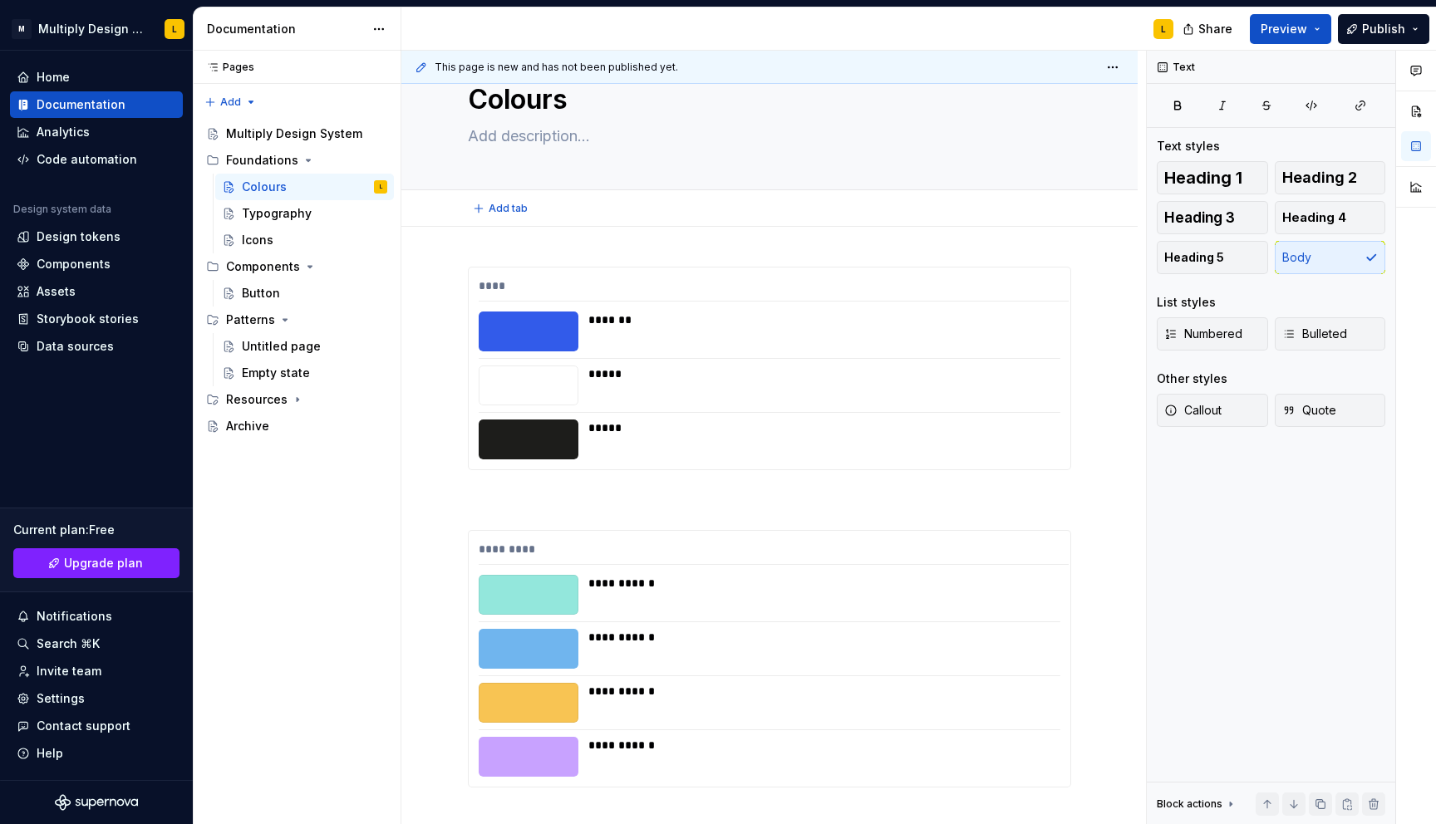
click at [520, 223] on div "Add tab" at bounding box center [769, 208] width 736 height 37
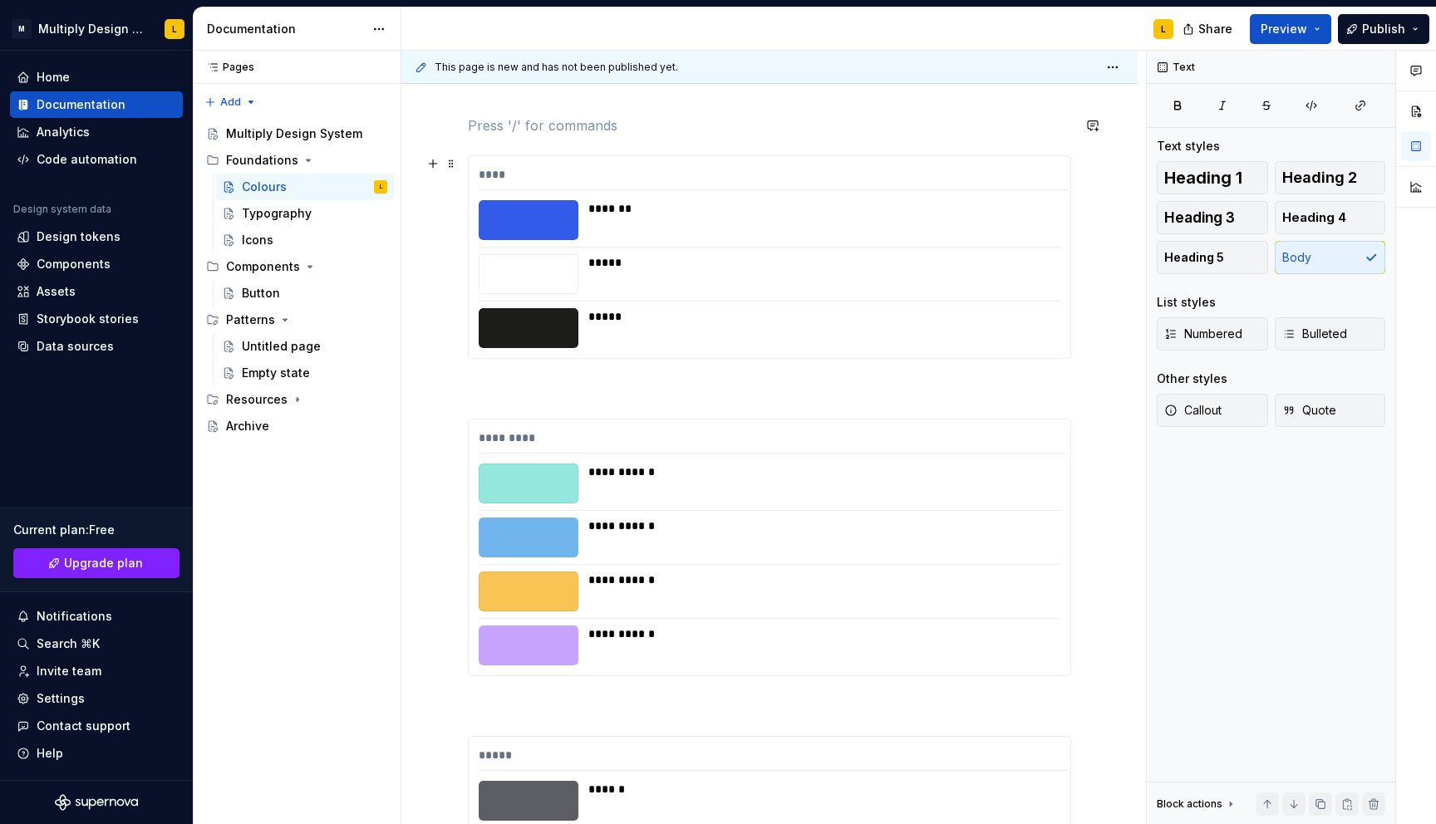
scroll to position [811, 0]
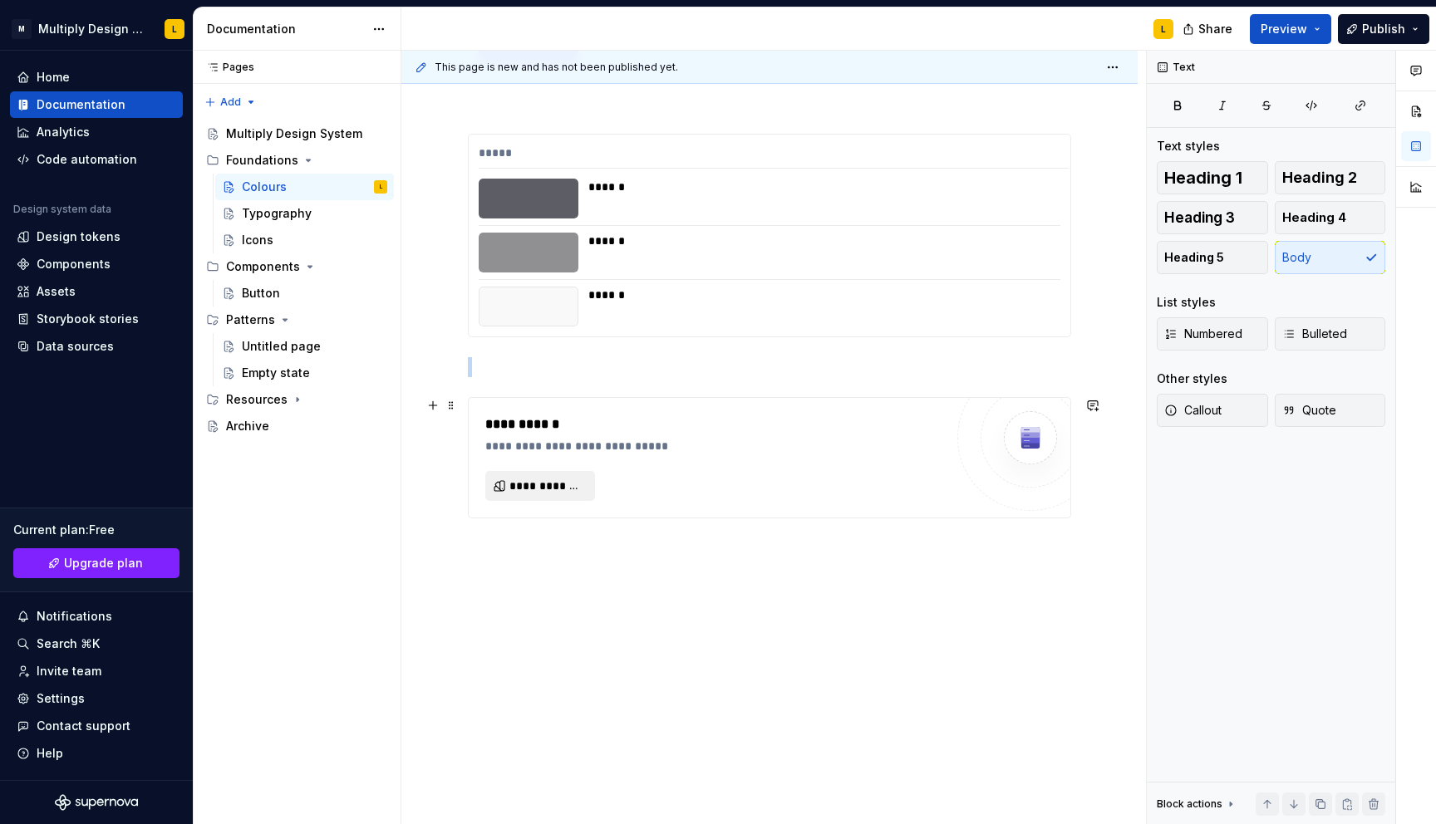
click at [528, 484] on span "**********" at bounding box center [546, 486] width 75 height 17
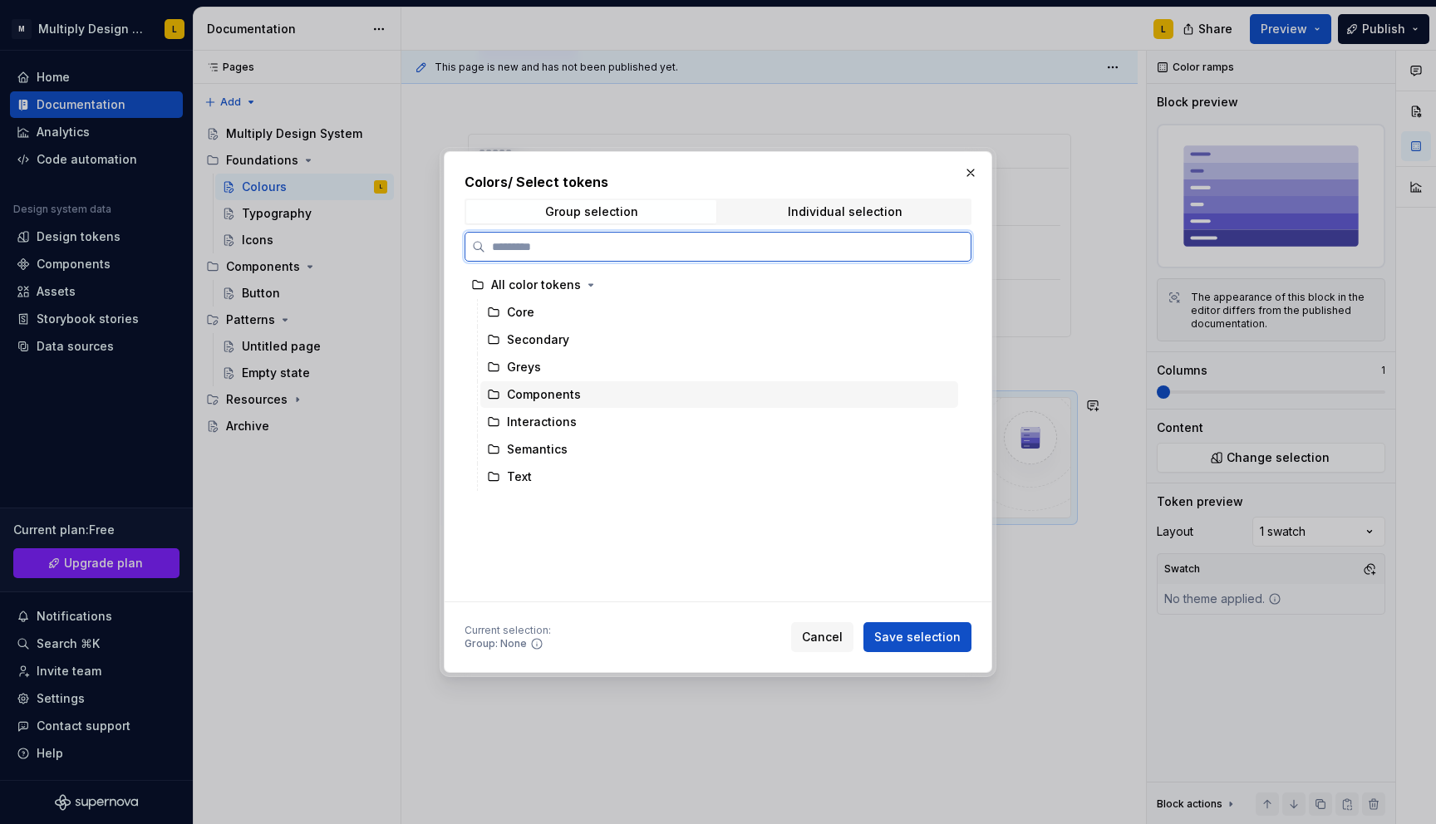
click at [534, 393] on div "Components" at bounding box center [544, 394] width 74 height 17
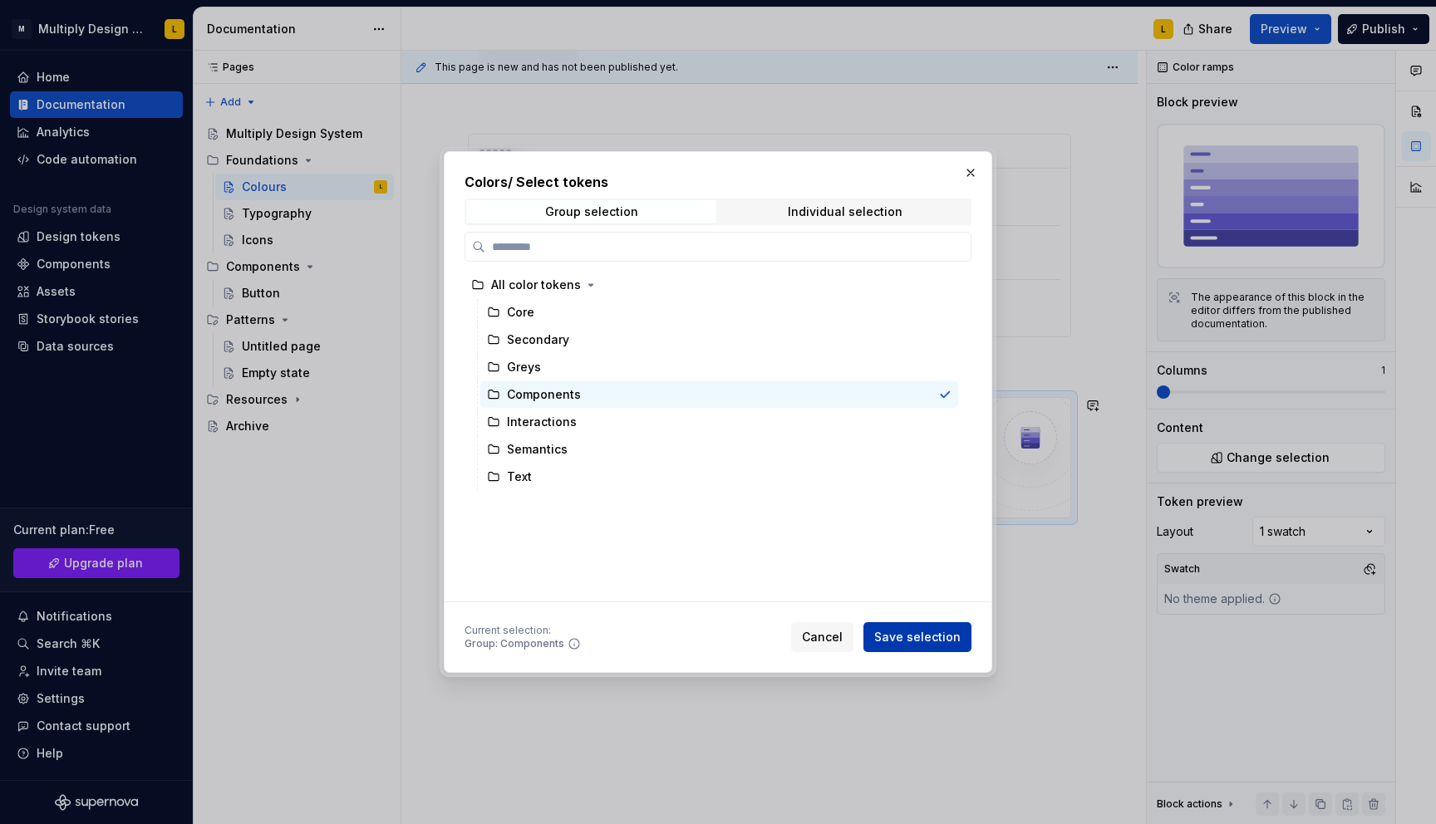
click at [920, 644] on span "Save selection" at bounding box center [917, 637] width 86 height 17
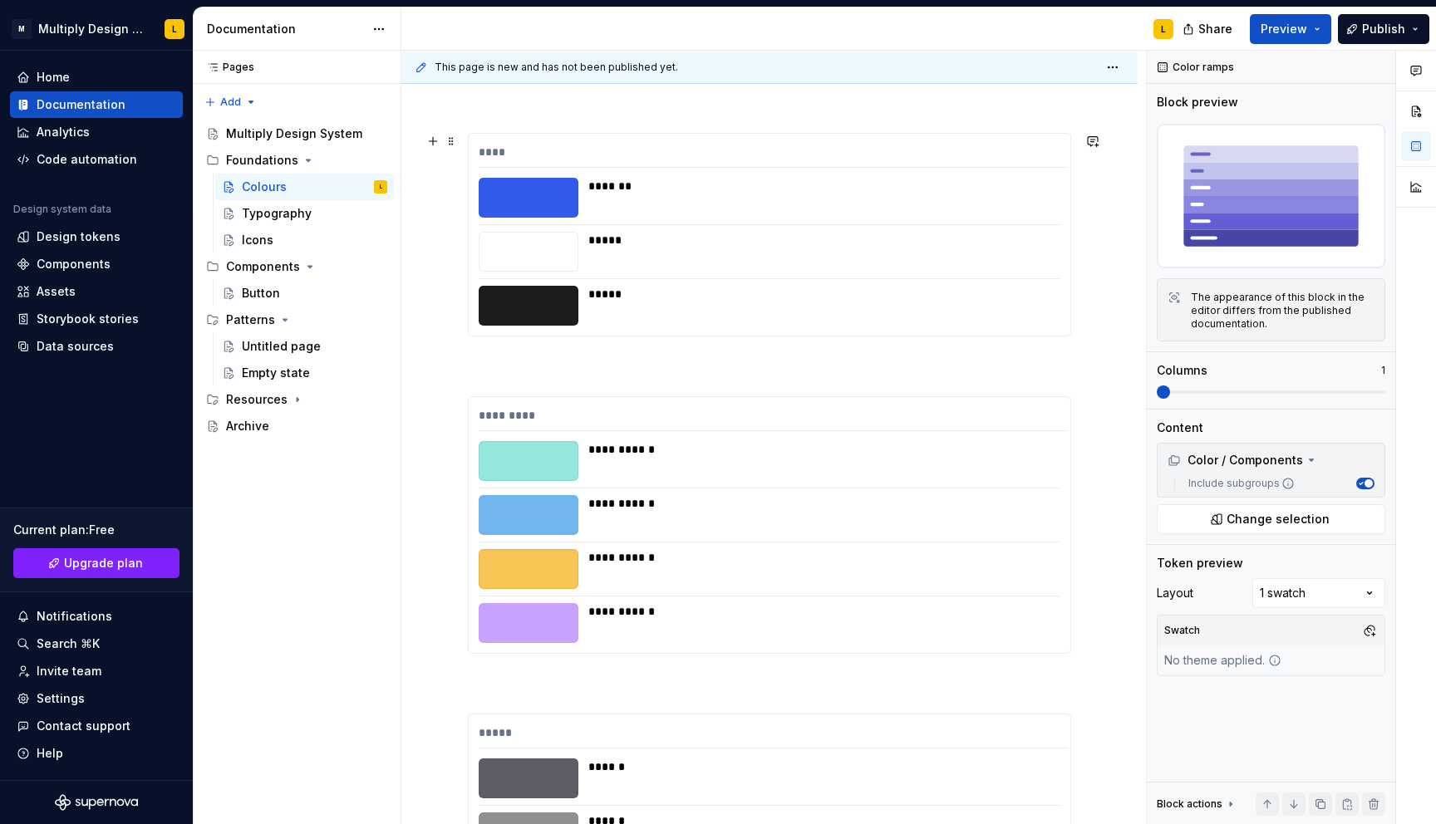
scroll to position [232, 0]
type textarea "*"
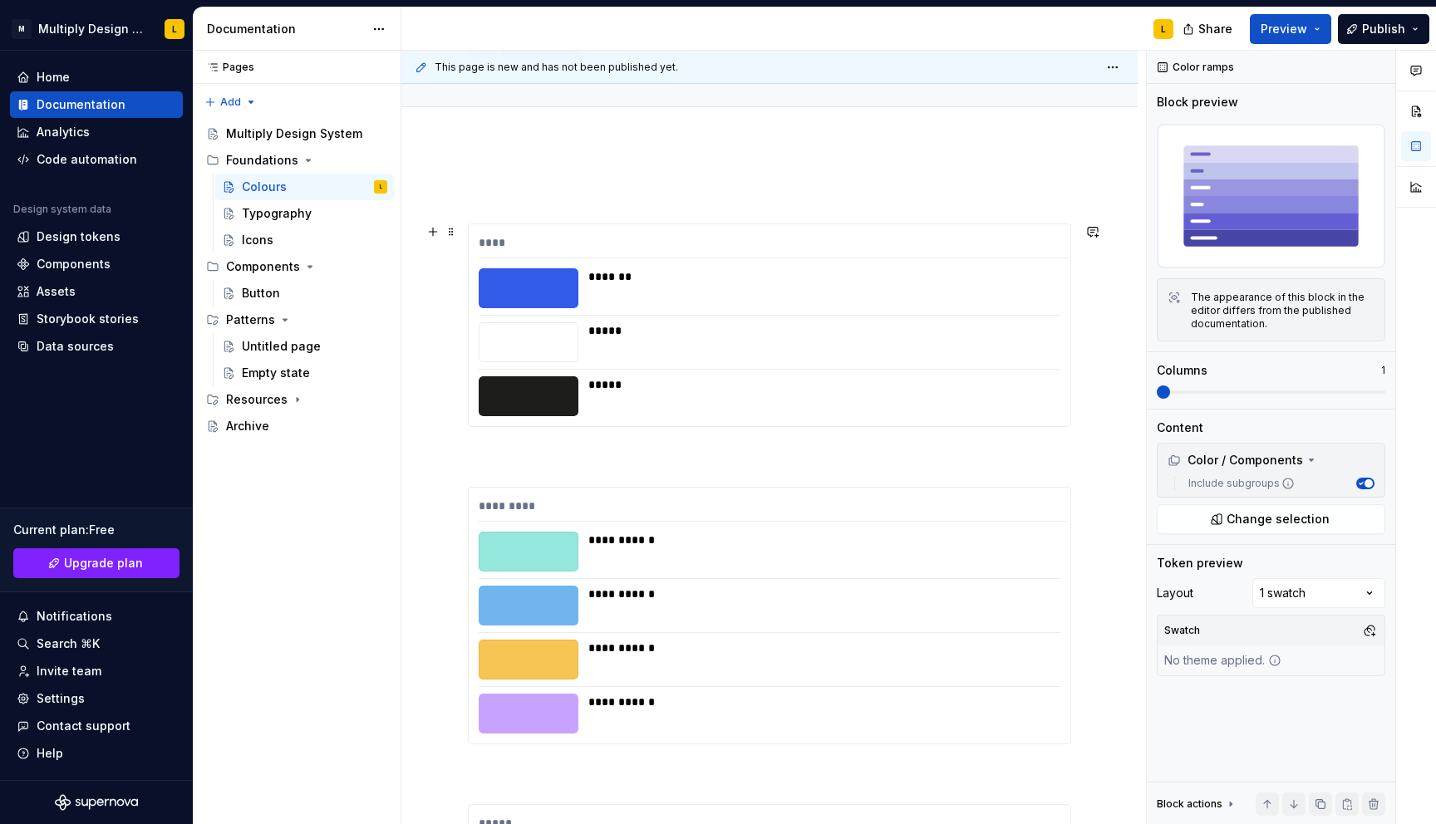
scroll to position [0, 0]
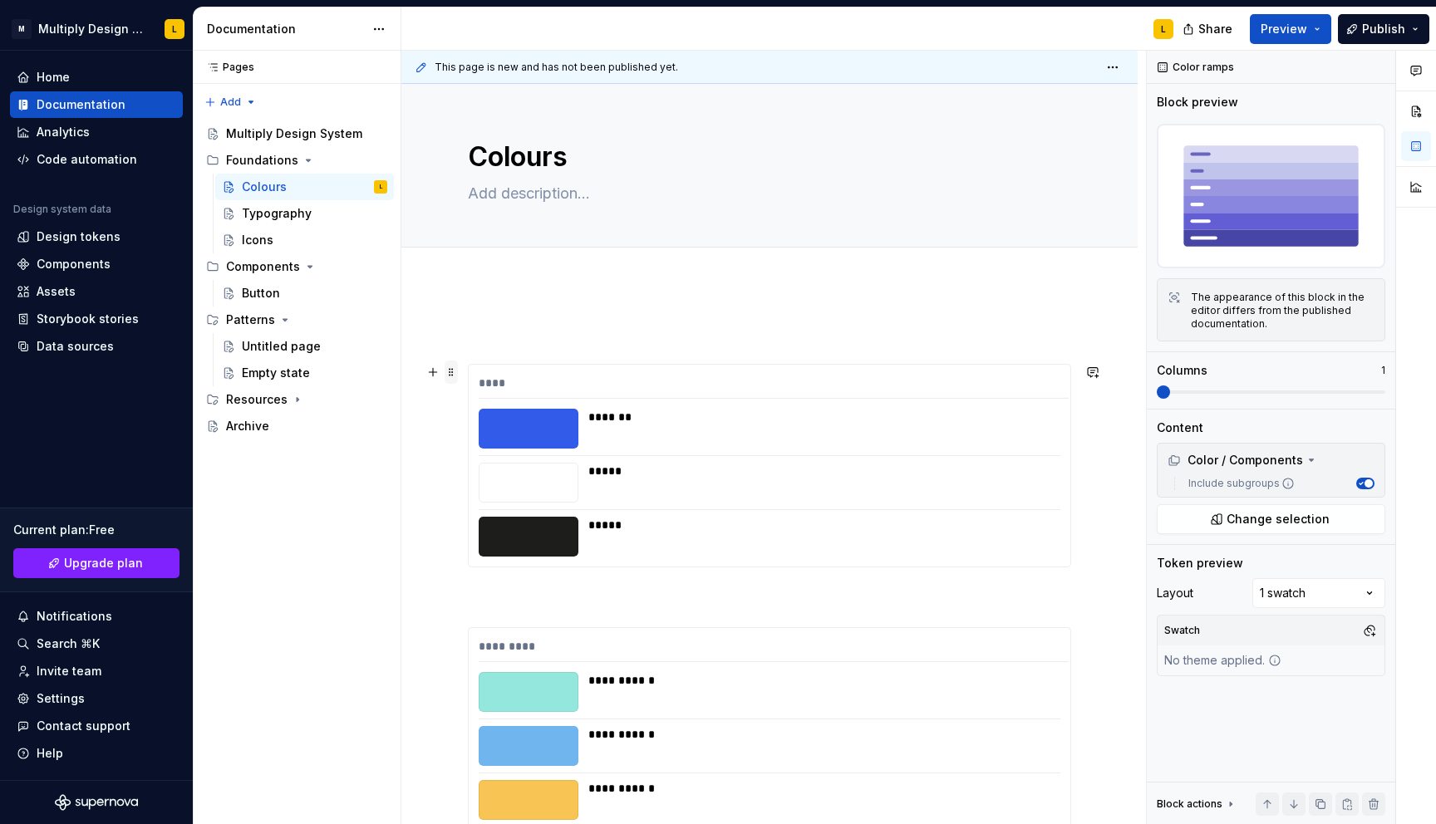
click at [451, 374] on span at bounding box center [451, 372] width 13 height 23
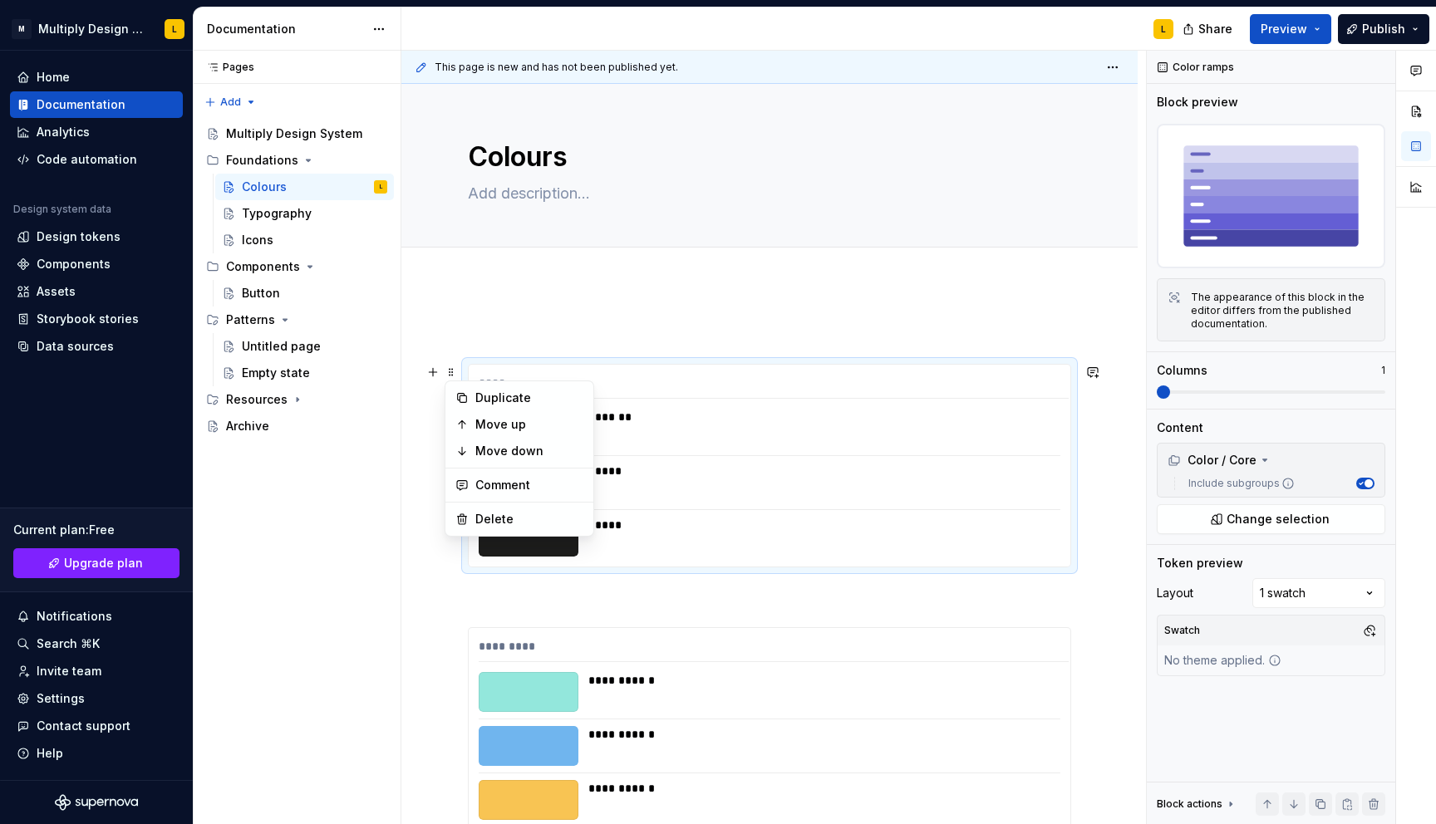
click at [818, 364] on div "**** ******* ***** *****" at bounding box center [769, 466] width 603 height 204
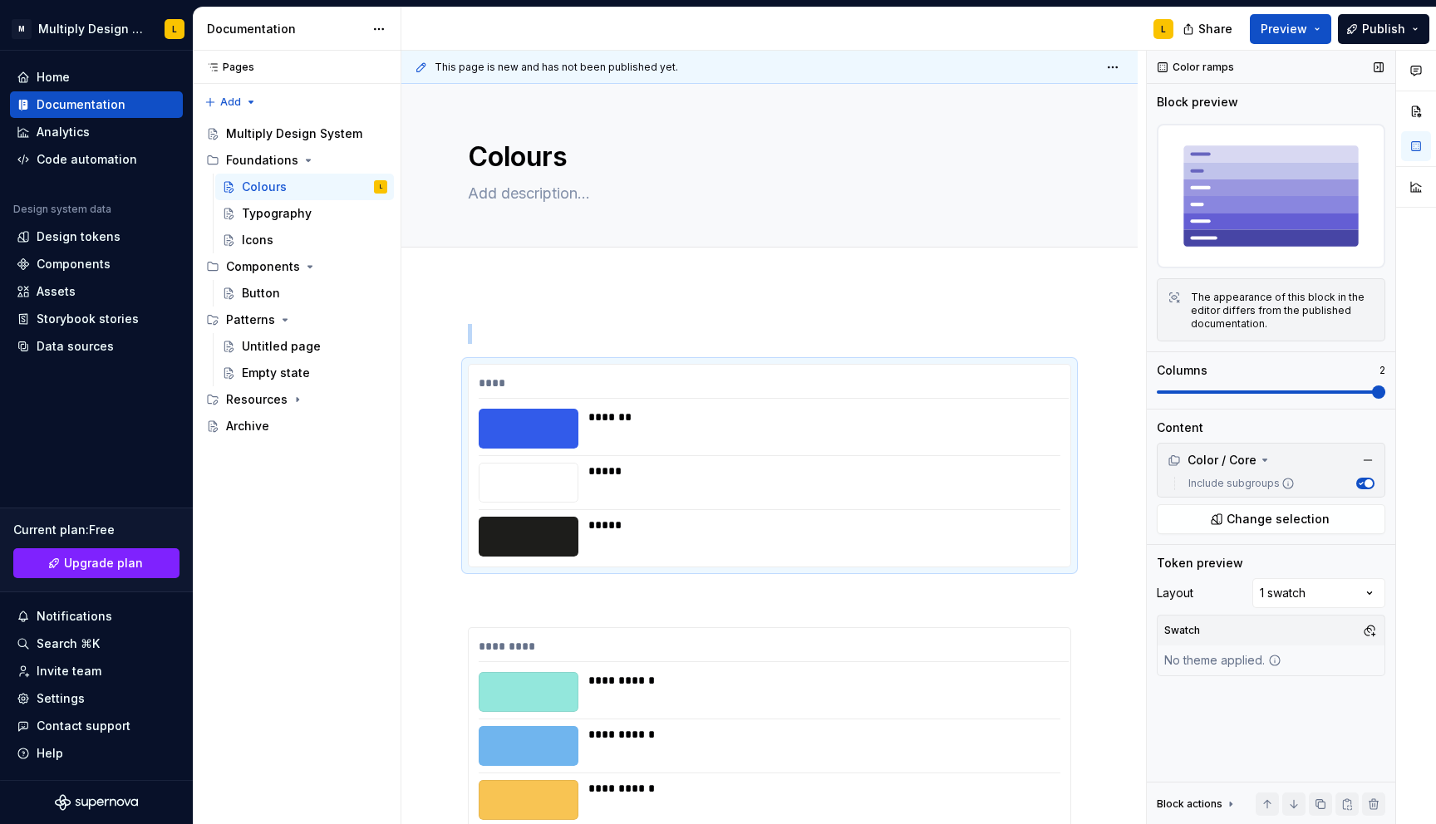
click at [1372, 392] on span at bounding box center [1378, 392] width 13 height 13
click at [1372, 393] on span at bounding box center [1378, 392] width 13 height 13
click at [448, 371] on span at bounding box center [451, 372] width 13 height 23
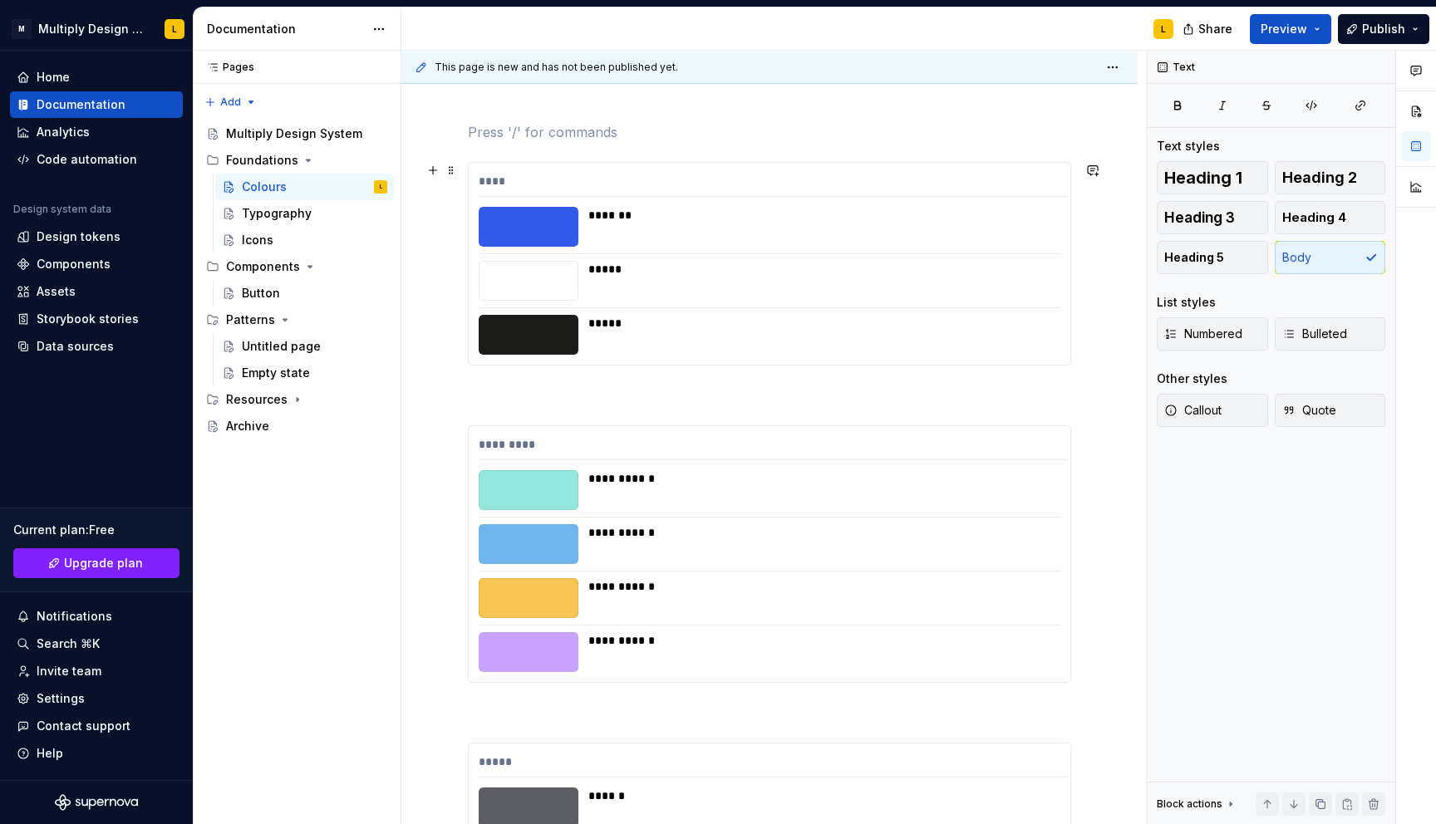
scroll to position [444, 0]
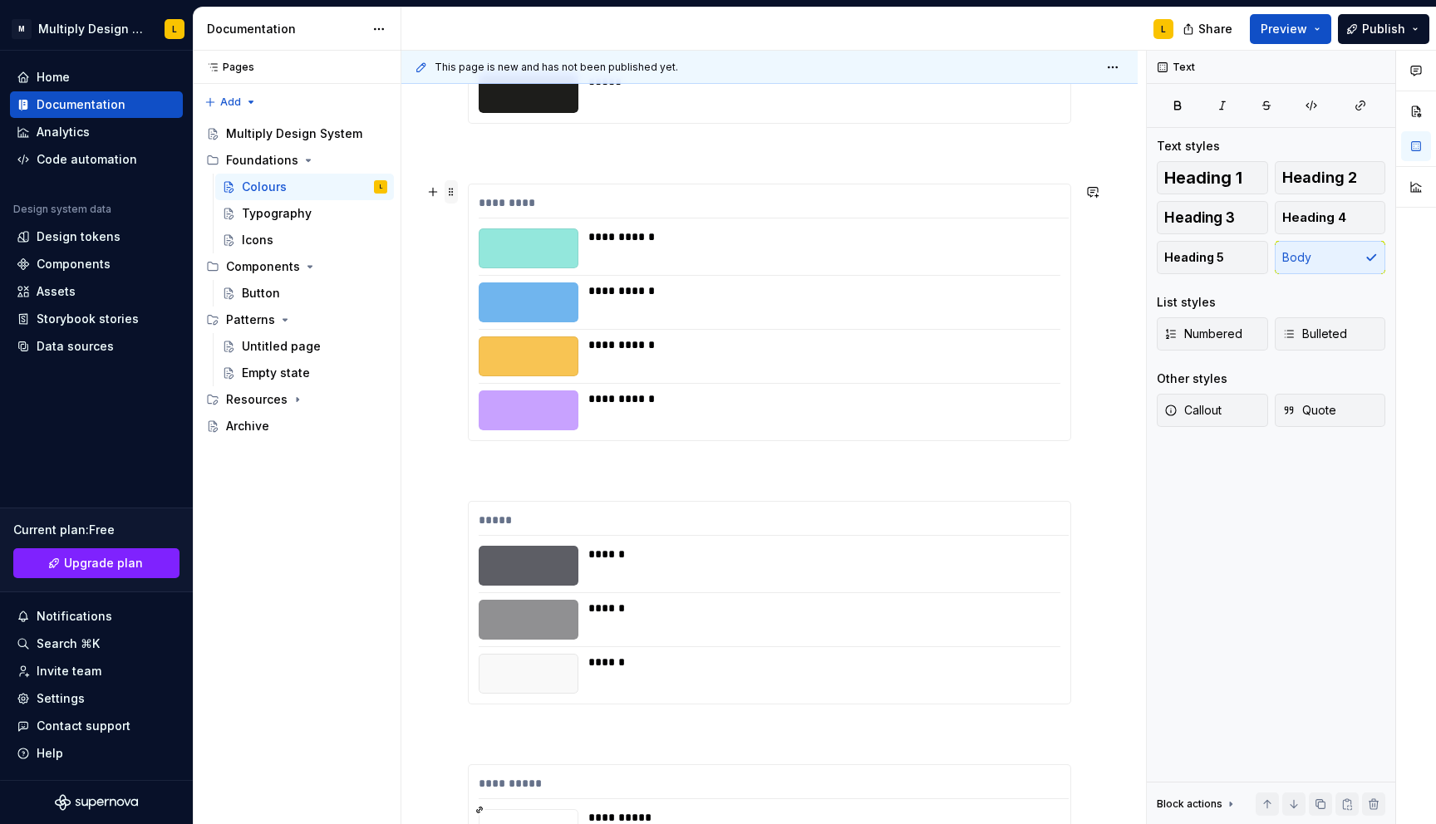
click at [449, 194] on span at bounding box center [451, 191] width 13 height 23
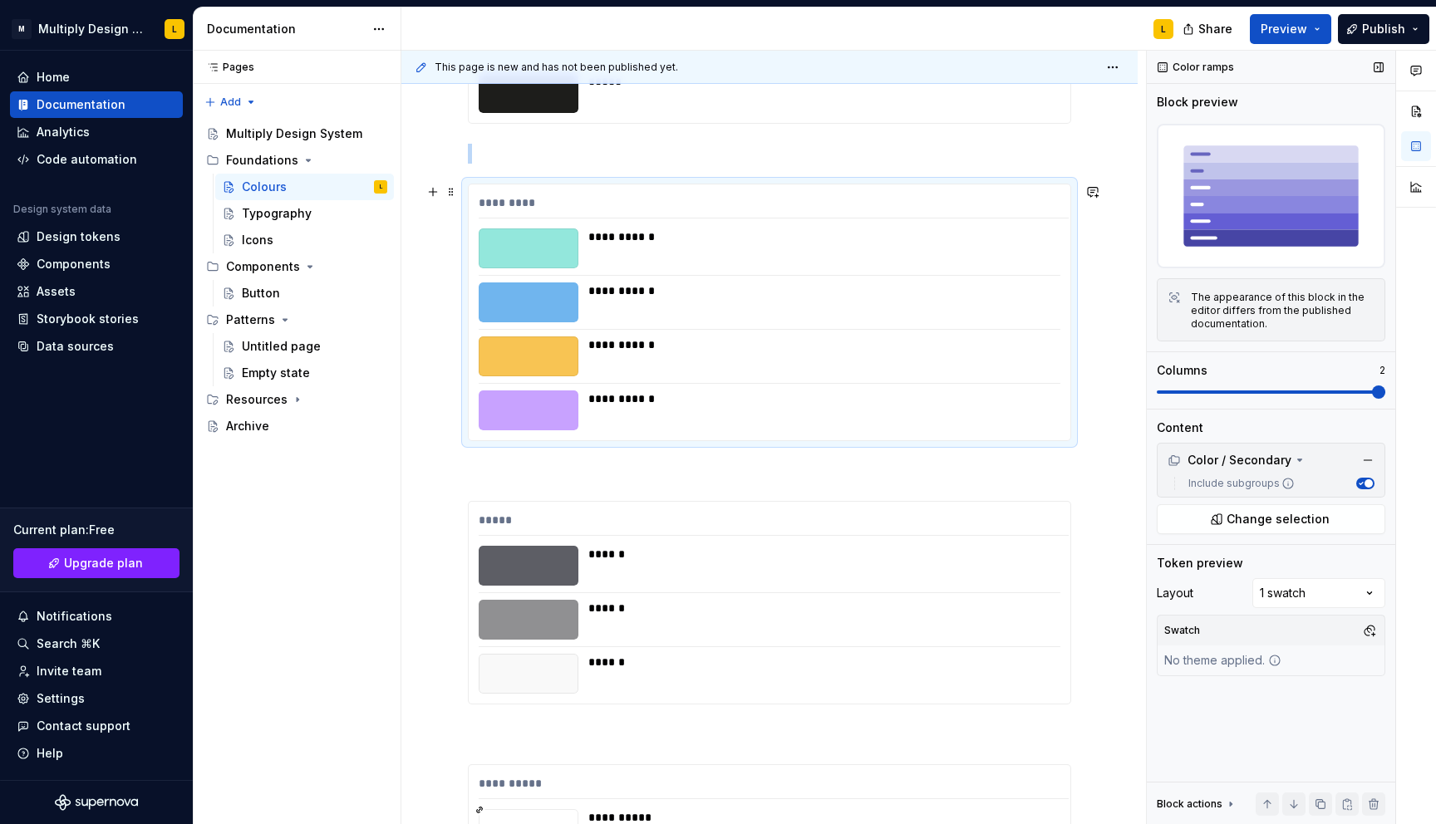
click at [1377, 388] on span at bounding box center [1378, 392] width 13 height 13
click at [1157, 388] on span at bounding box center [1163, 392] width 13 height 13
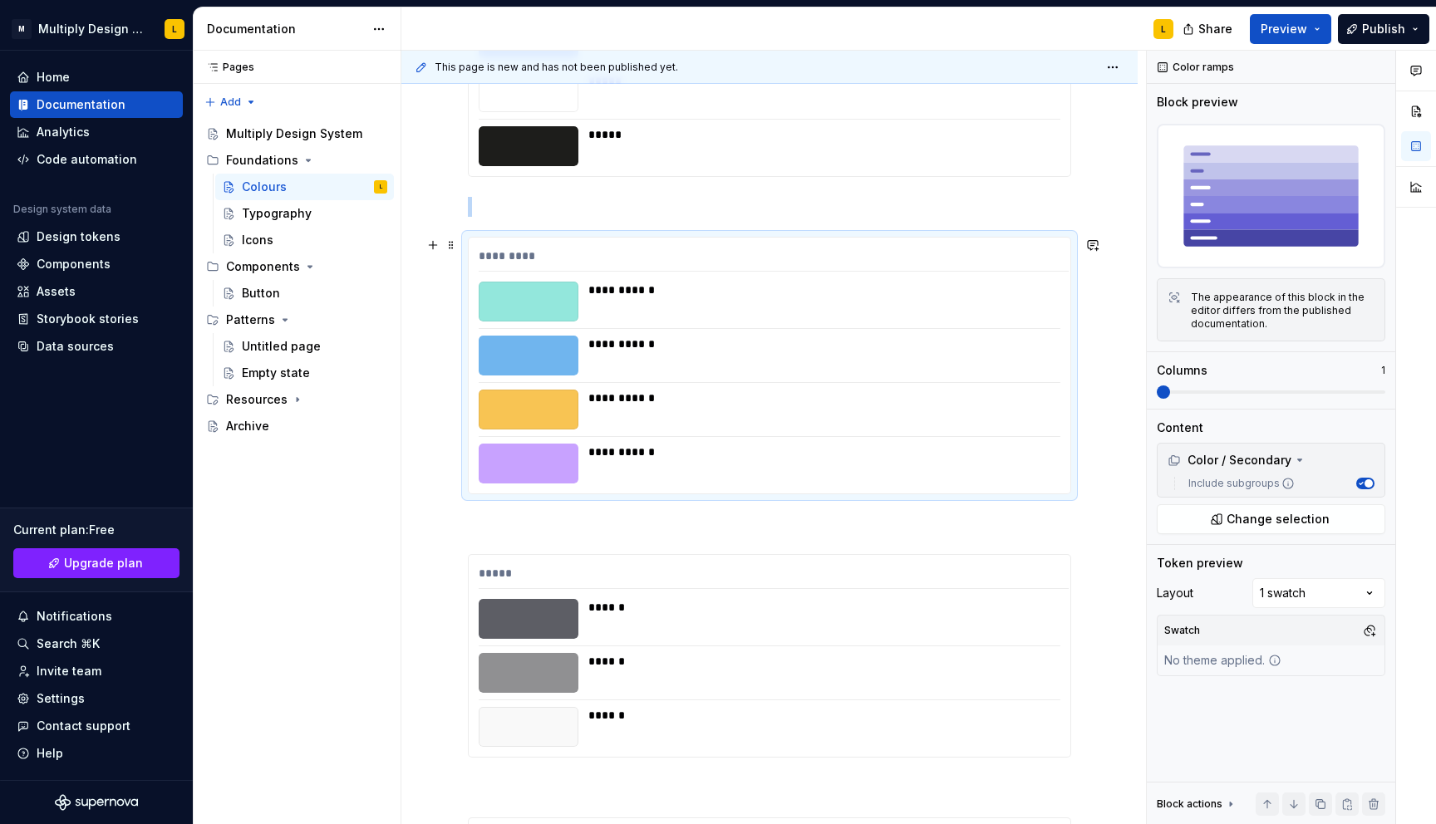
scroll to position [371, 0]
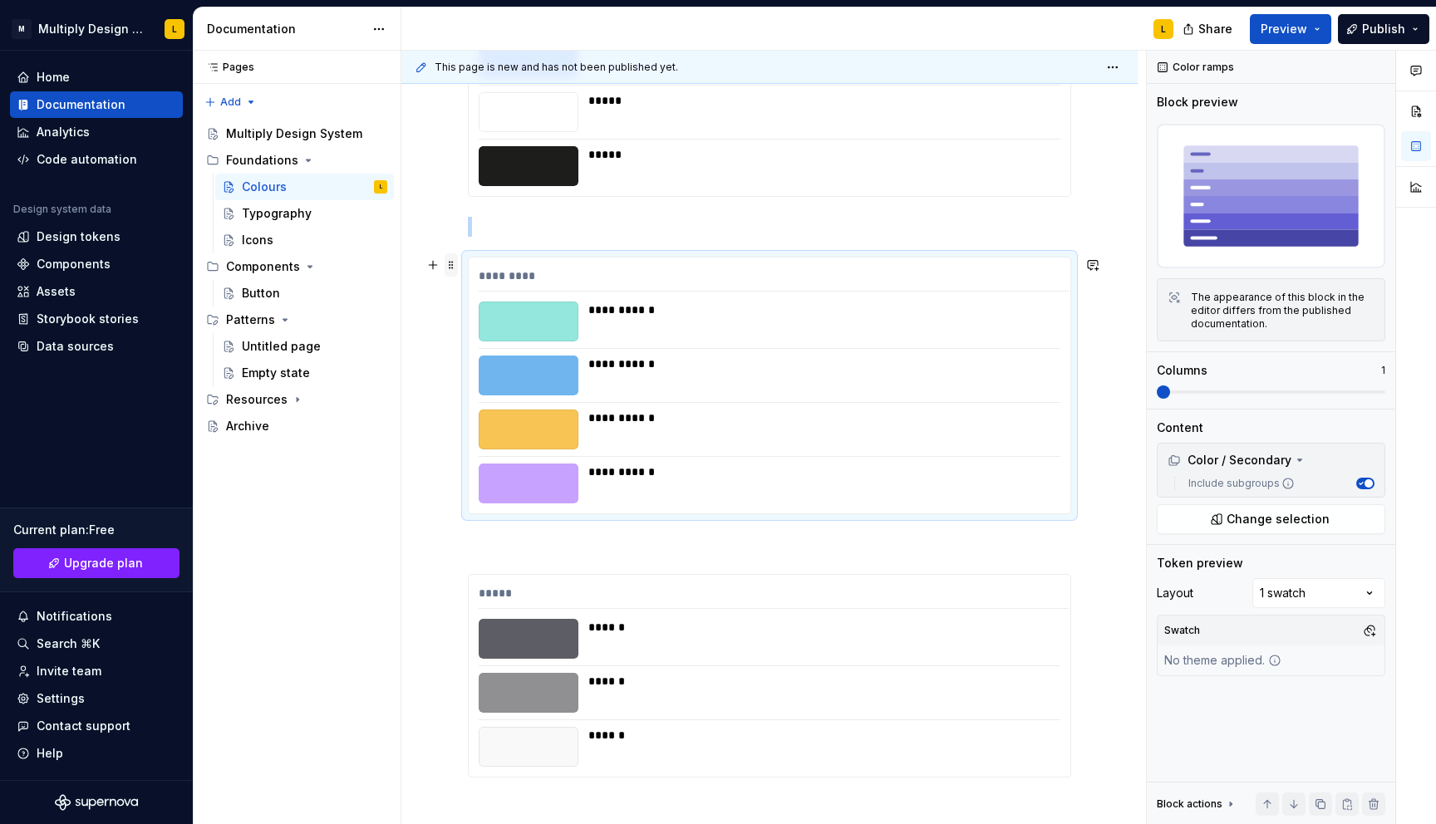
click at [449, 265] on span at bounding box center [451, 264] width 13 height 23
click at [1336, 589] on div "Comments Open comments No comments yet Select ‘Comment’ from the block context …" at bounding box center [1291, 438] width 289 height 775
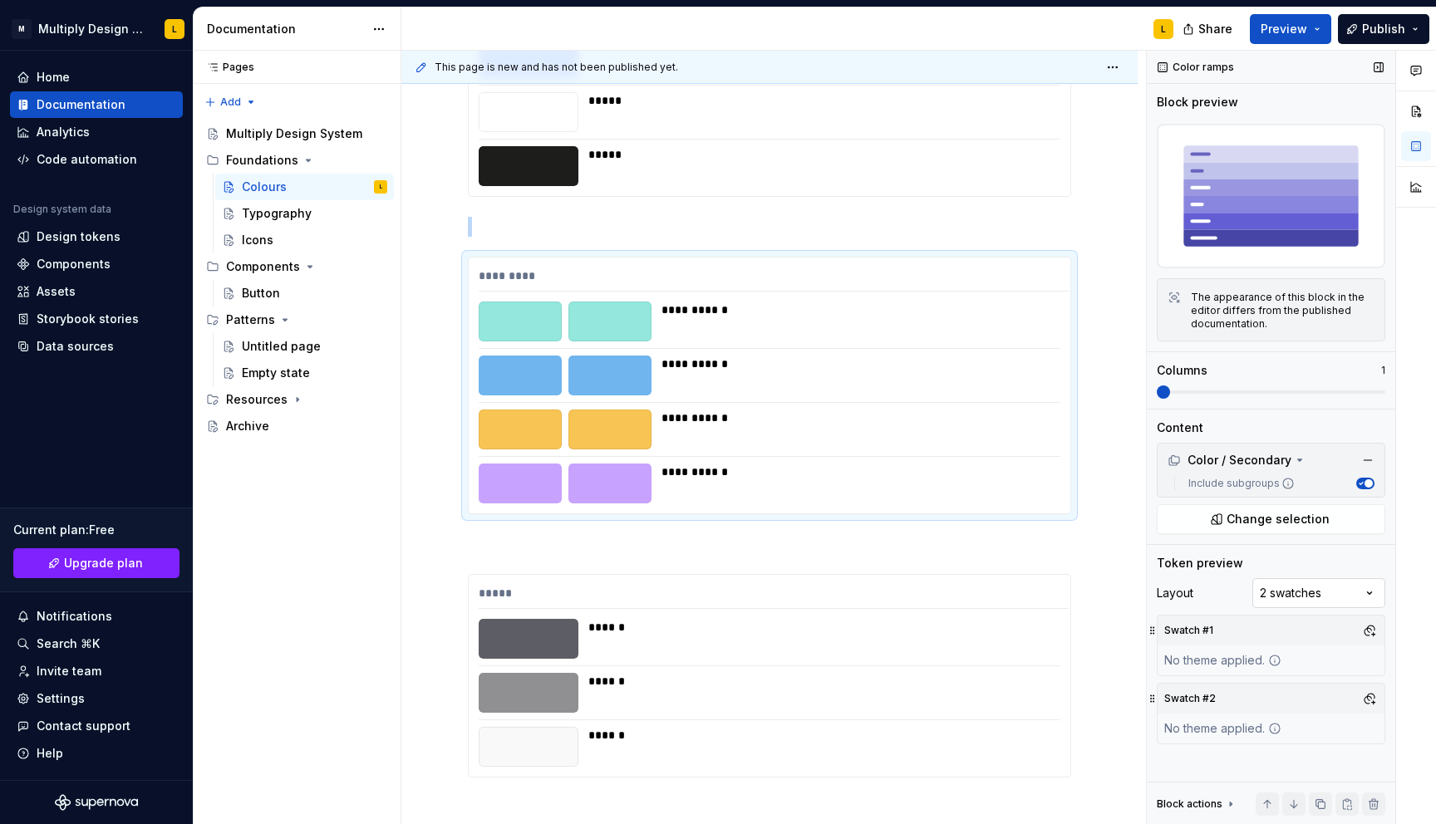
click at [1321, 590] on div "Comments Open comments No comments yet Select ‘Comment’ from the block context …" at bounding box center [1291, 438] width 289 height 775
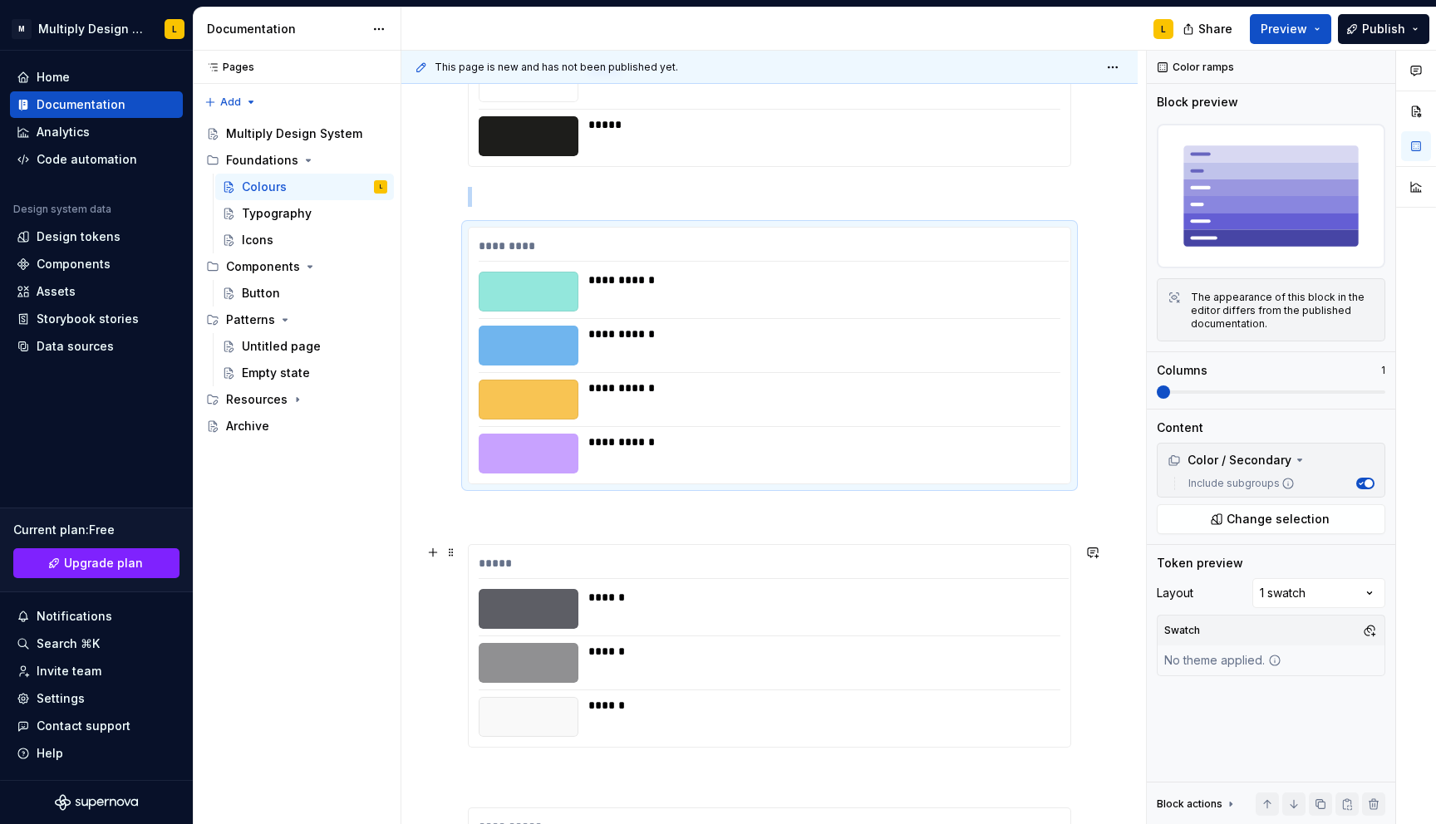
scroll to position [406, 0]
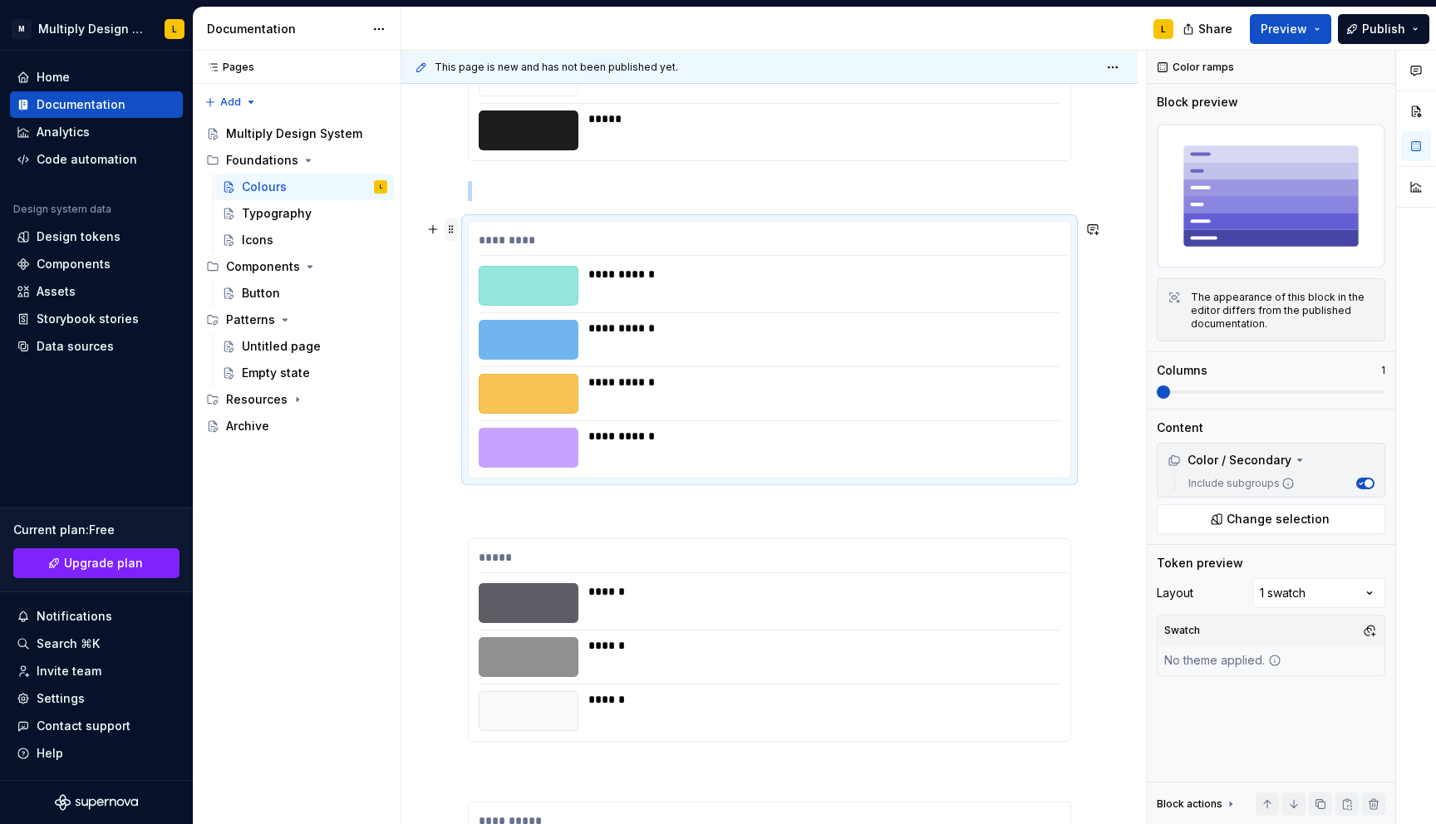
click at [454, 229] on span at bounding box center [451, 229] width 13 height 23
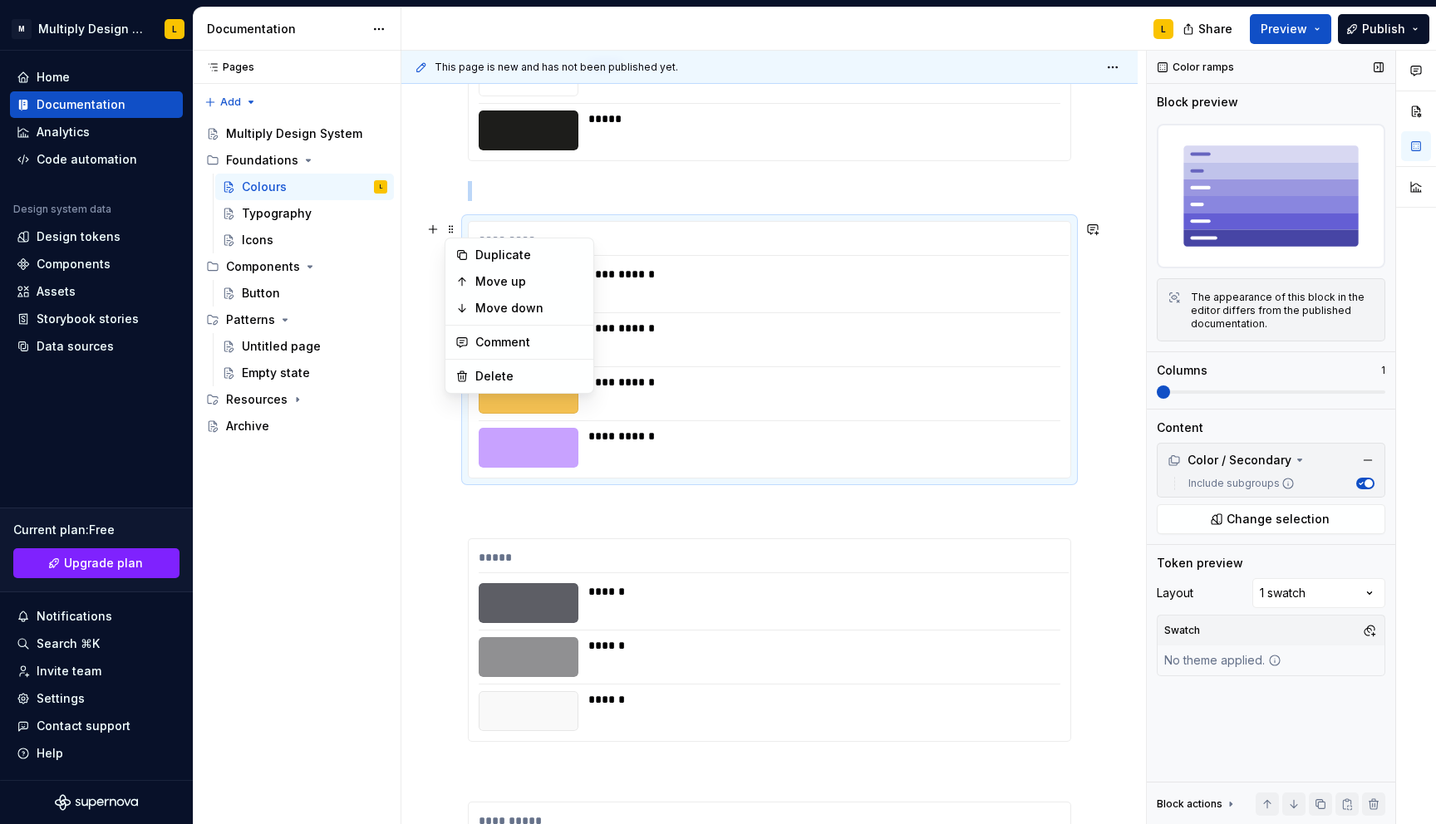
click at [1275, 654] on icon at bounding box center [1274, 660] width 13 height 13
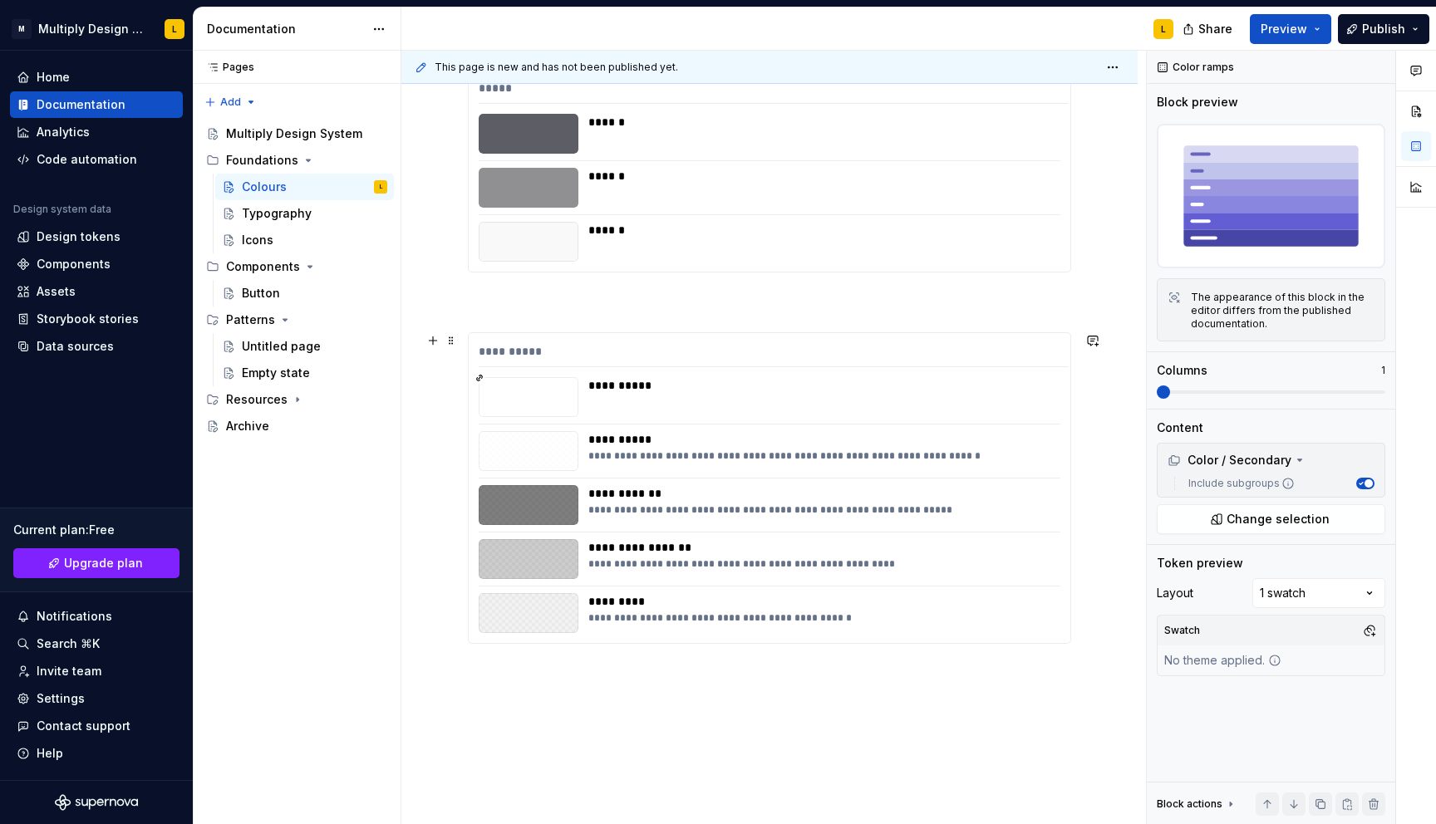
scroll to position [1001, 0]
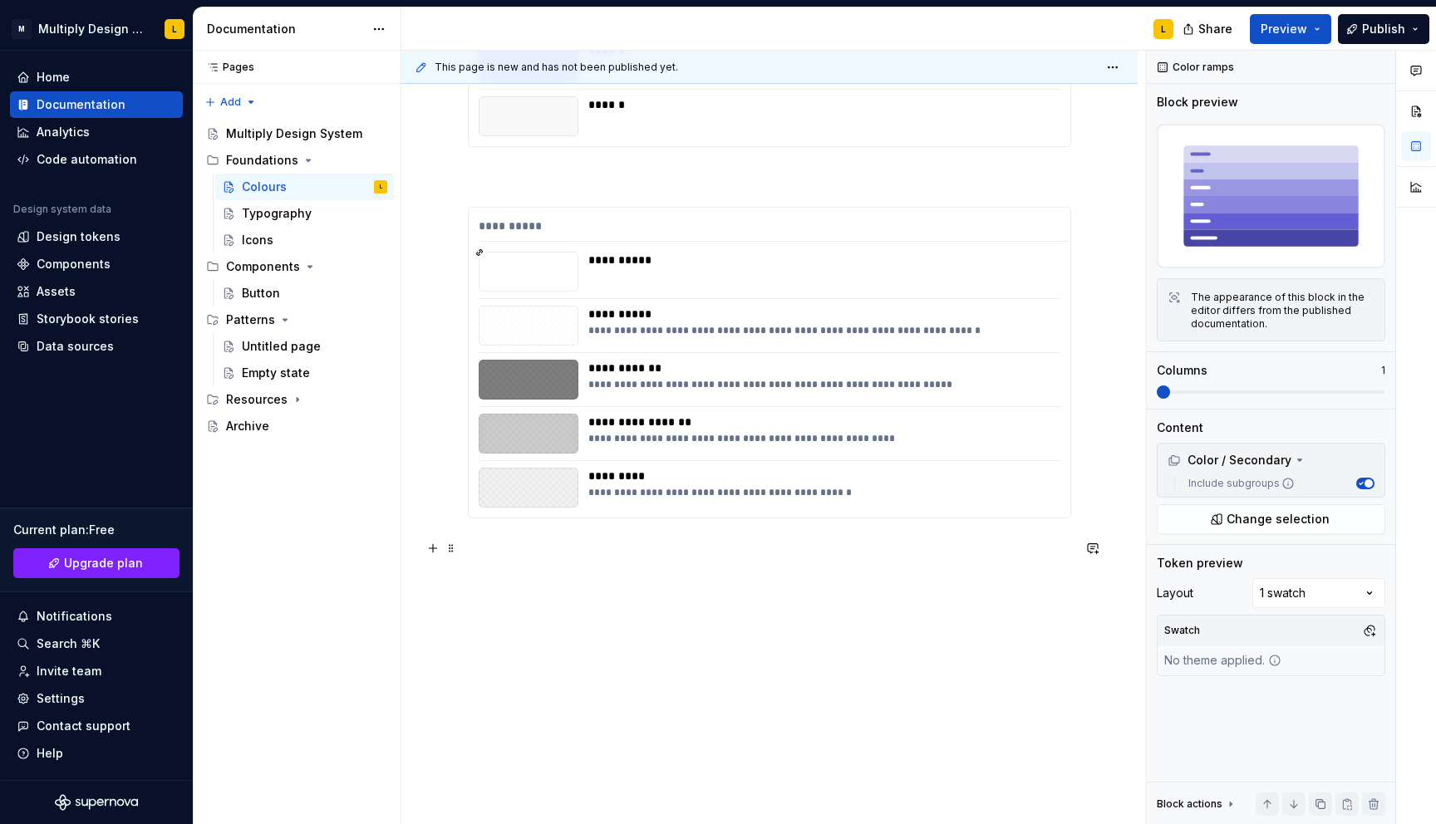
click at [466, 541] on div "**********" at bounding box center [769, 54] width 736 height 1543
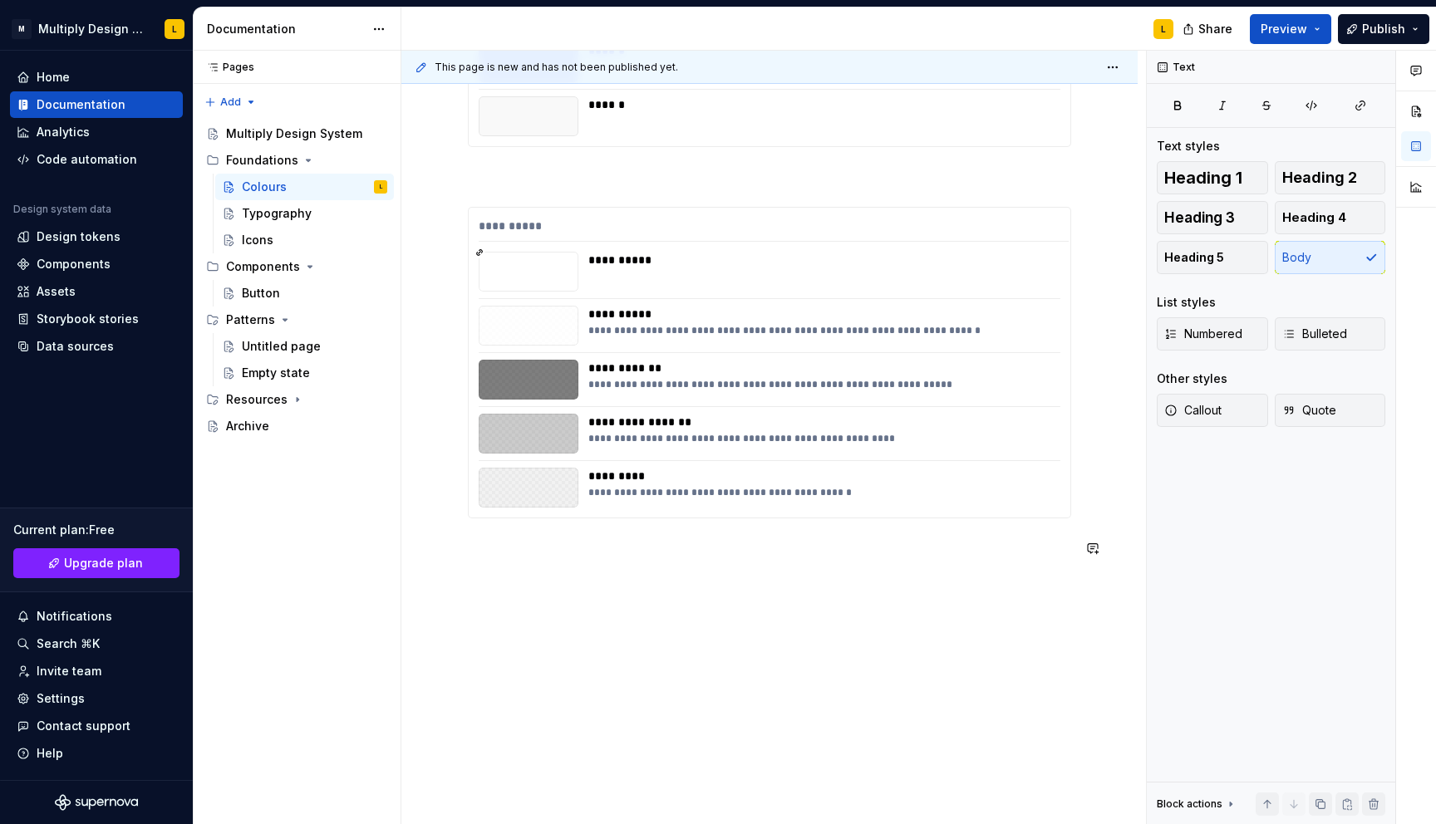
click at [470, 579] on div "**********" at bounding box center [769, 54] width 736 height 1543
click at [436, 577] on button "button" at bounding box center [432, 578] width 23 height 23
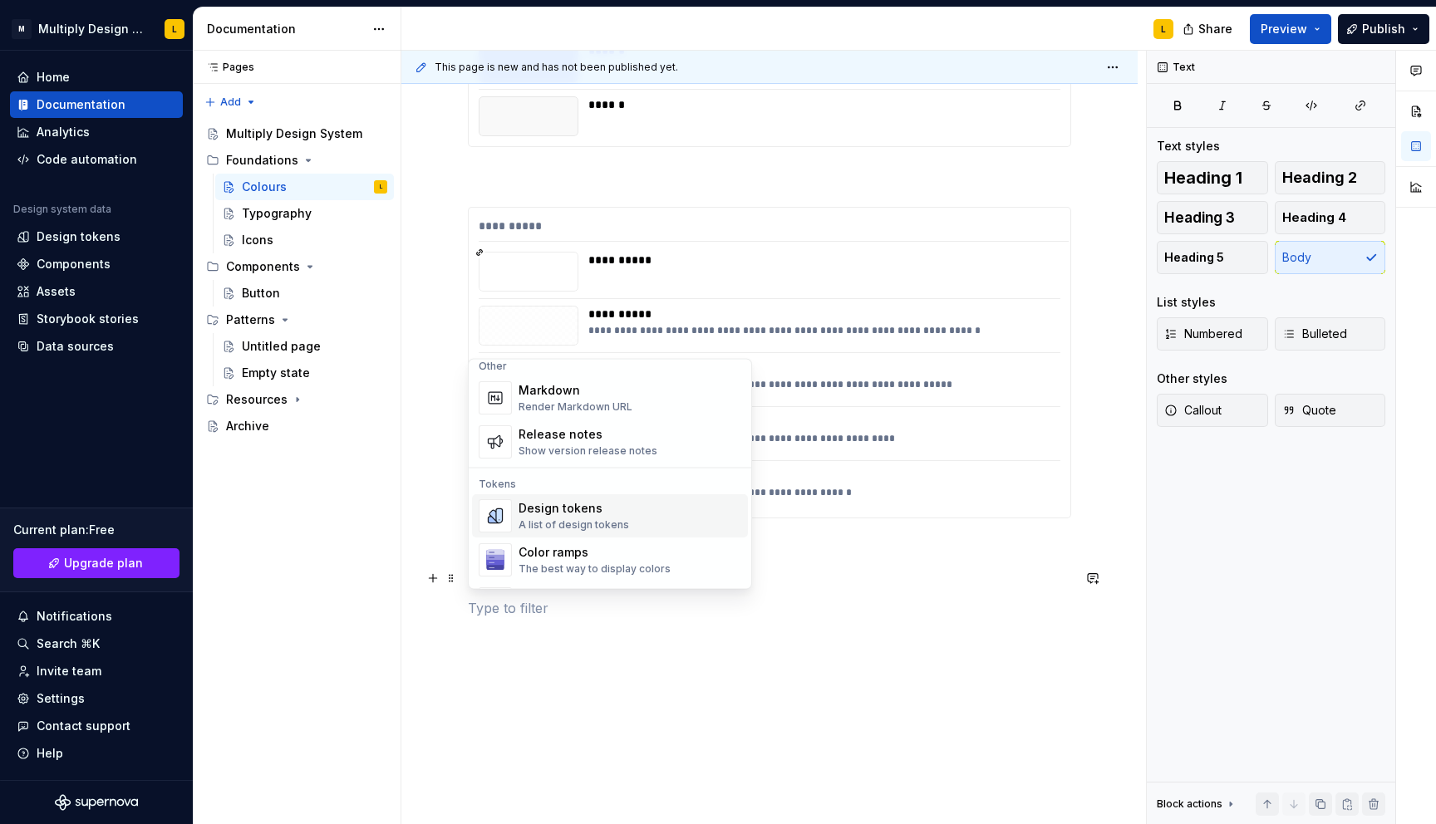
scroll to position [1100, 0]
click at [560, 557] on div "Color ramps" at bounding box center [595, 551] width 152 height 17
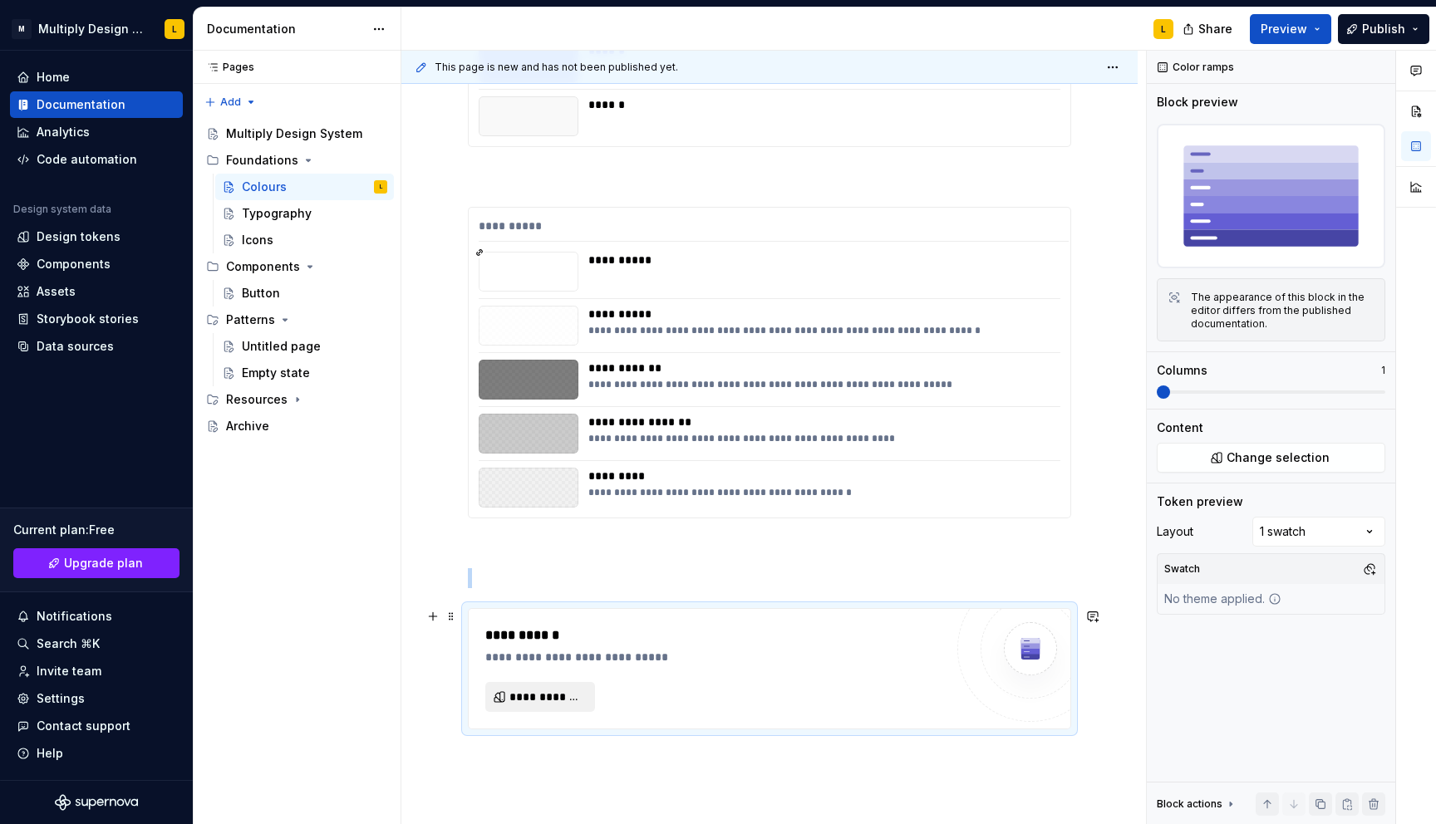
click at [539, 700] on span "**********" at bounding box center [546, 697] width 75 height 17
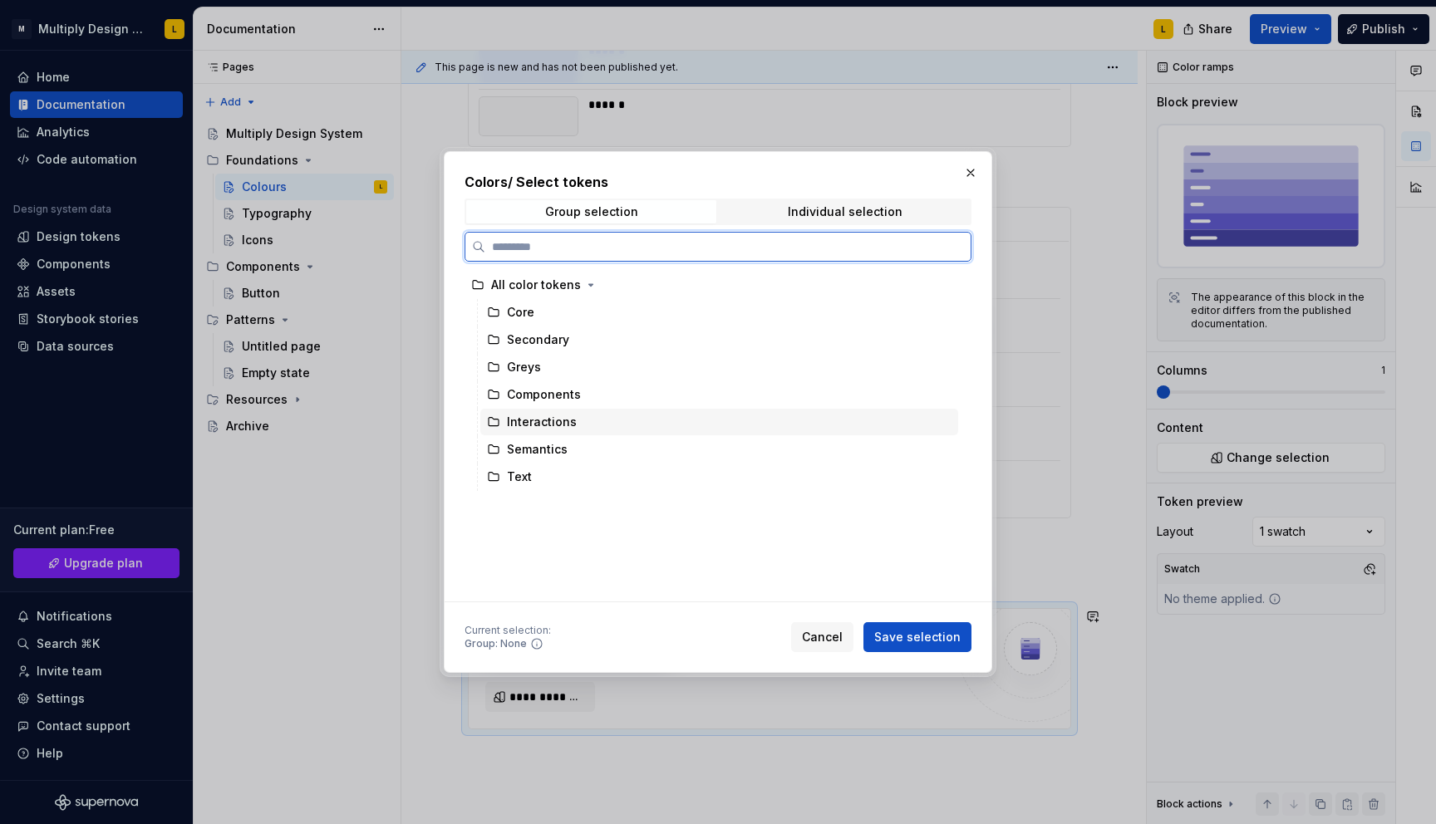
click at [543, 425] on div "Interactions" at bounding box center [542, 422] width 70 height 17
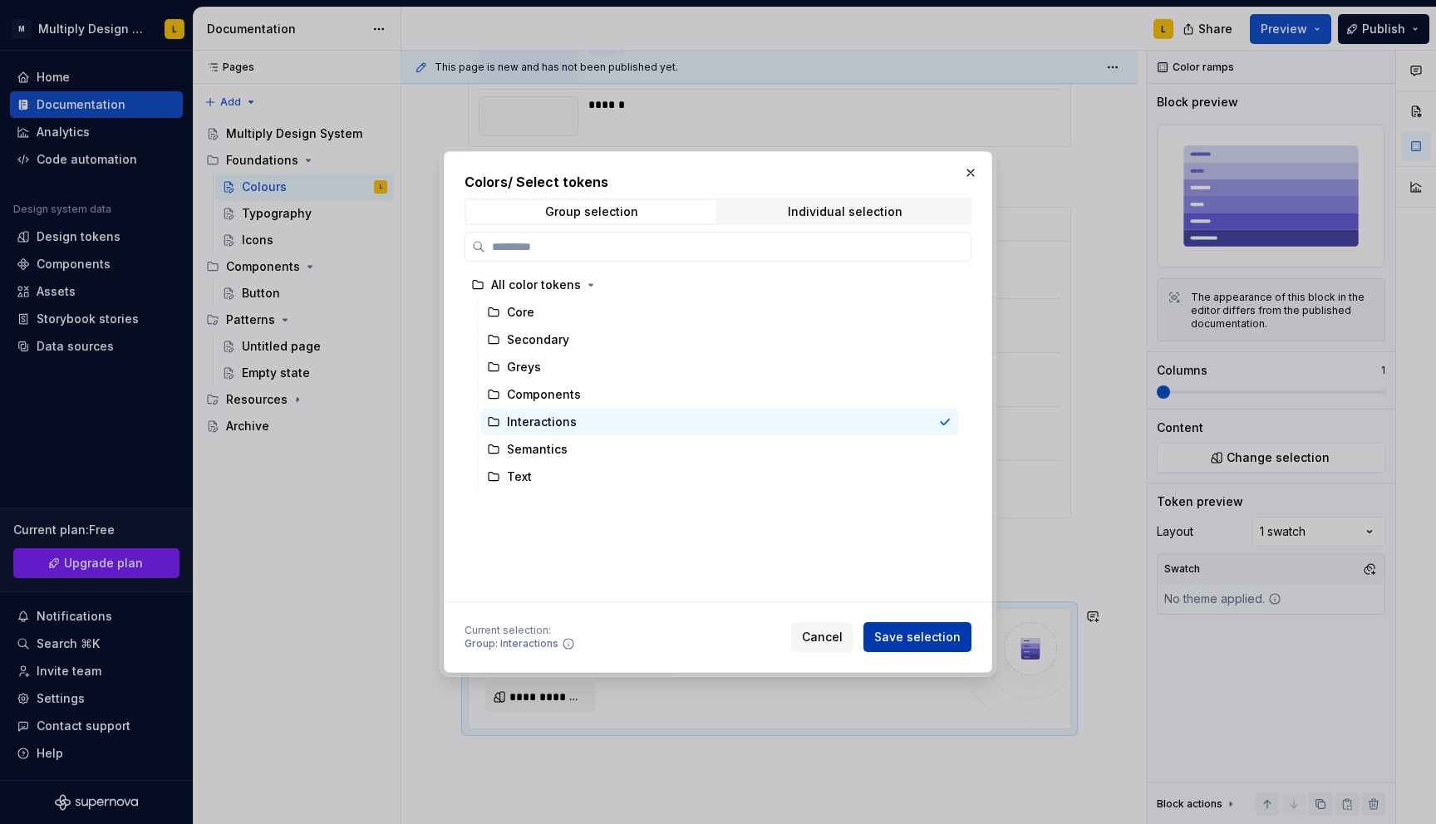
click at [915, 635] on span "Save selection" at bounding box center [917, 637] width 86 height 17
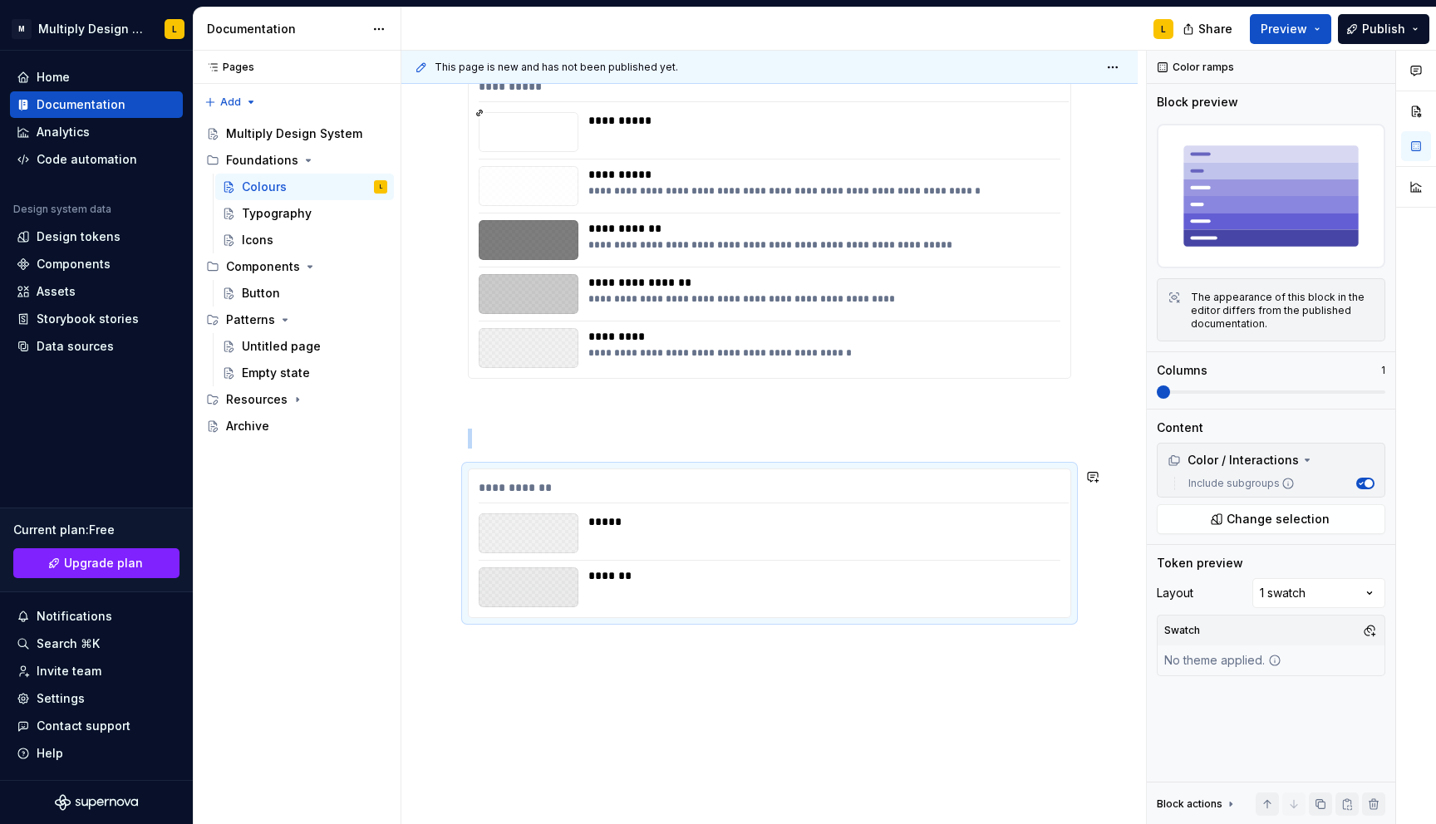
scroll to position [1201, 0]
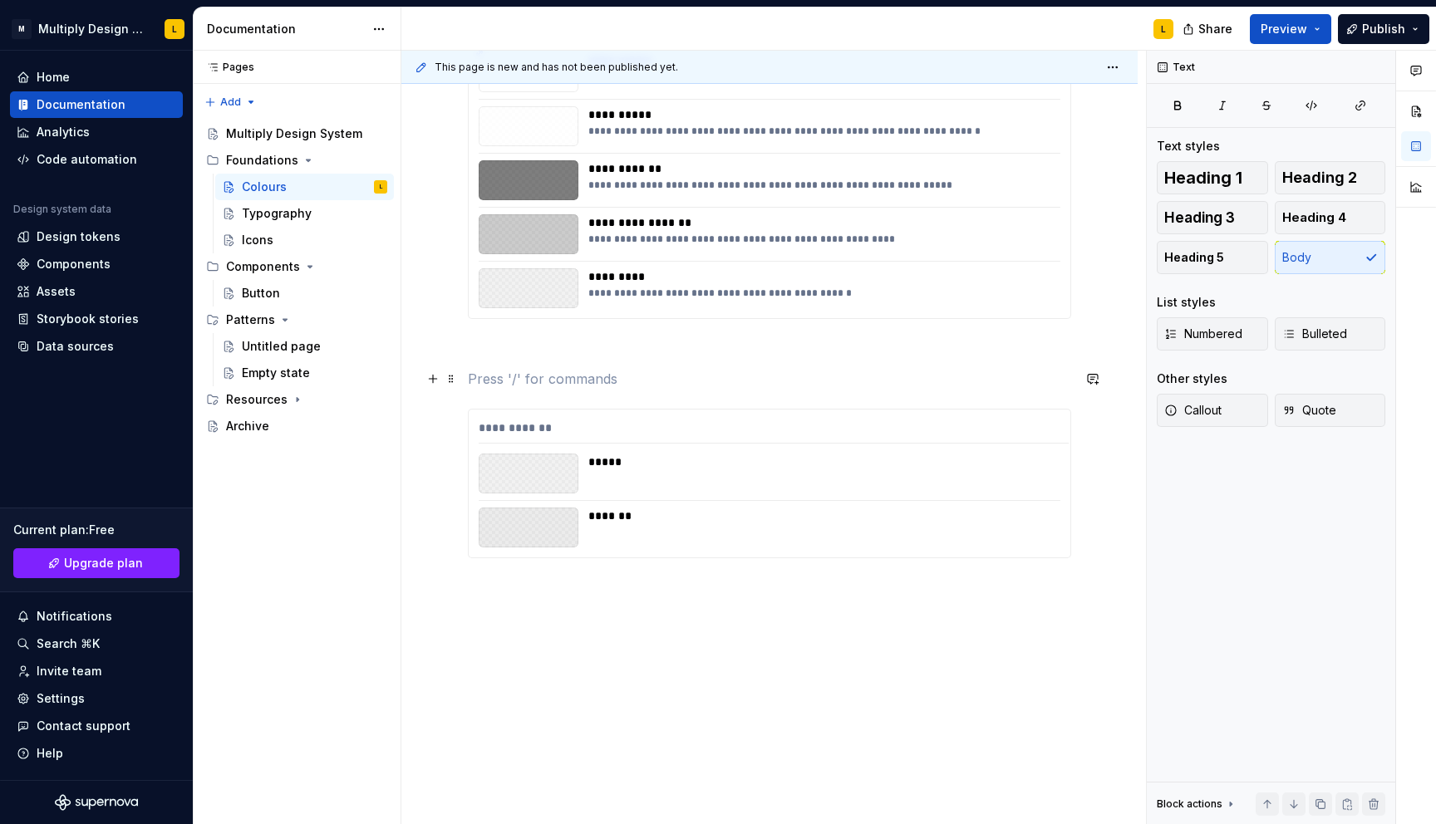
click at [493, 377] on p at bounding box center [769, 379] width 603 height 20
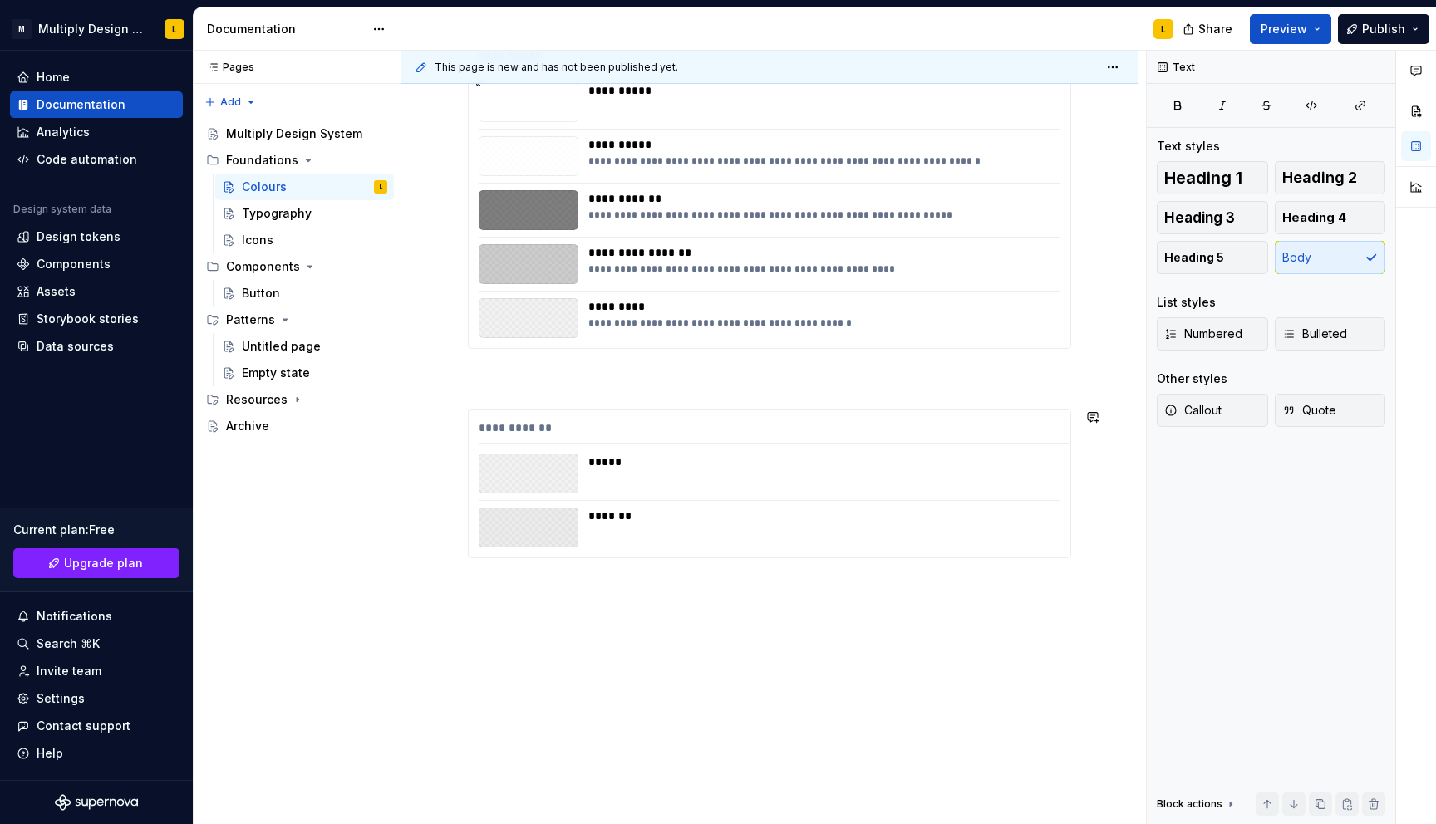
click at [430, 616] on button "button" at bounding box center [432, 618] width 23 height 23
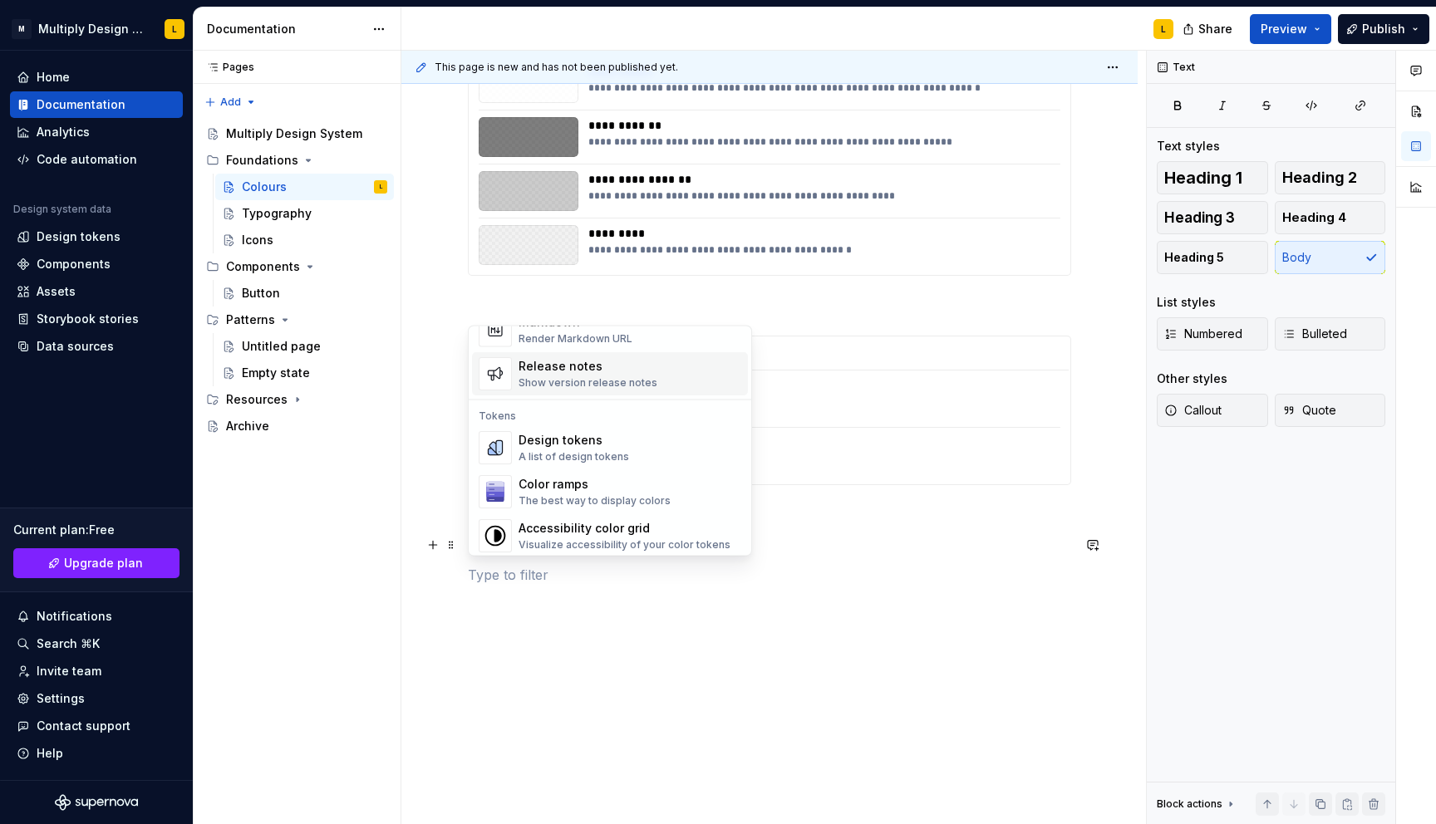
scroll to position [1138, 0]
click at [554, 495] on div "The best way to display colors" at bounding box center [595, 496] width 152 height 13
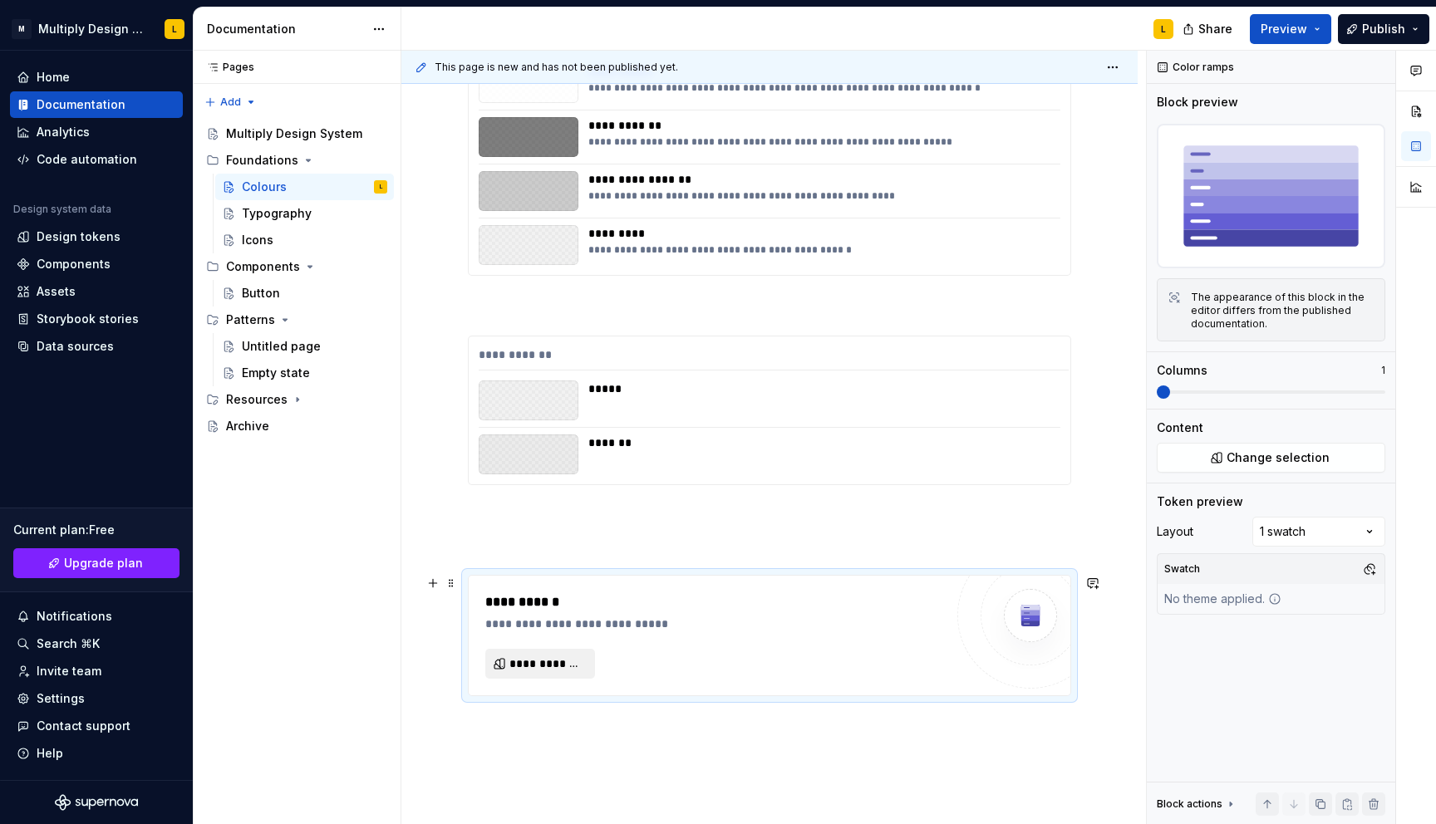
click at [516, 665] on span "**********" at bounding box center [546, 664] width 75 height 17
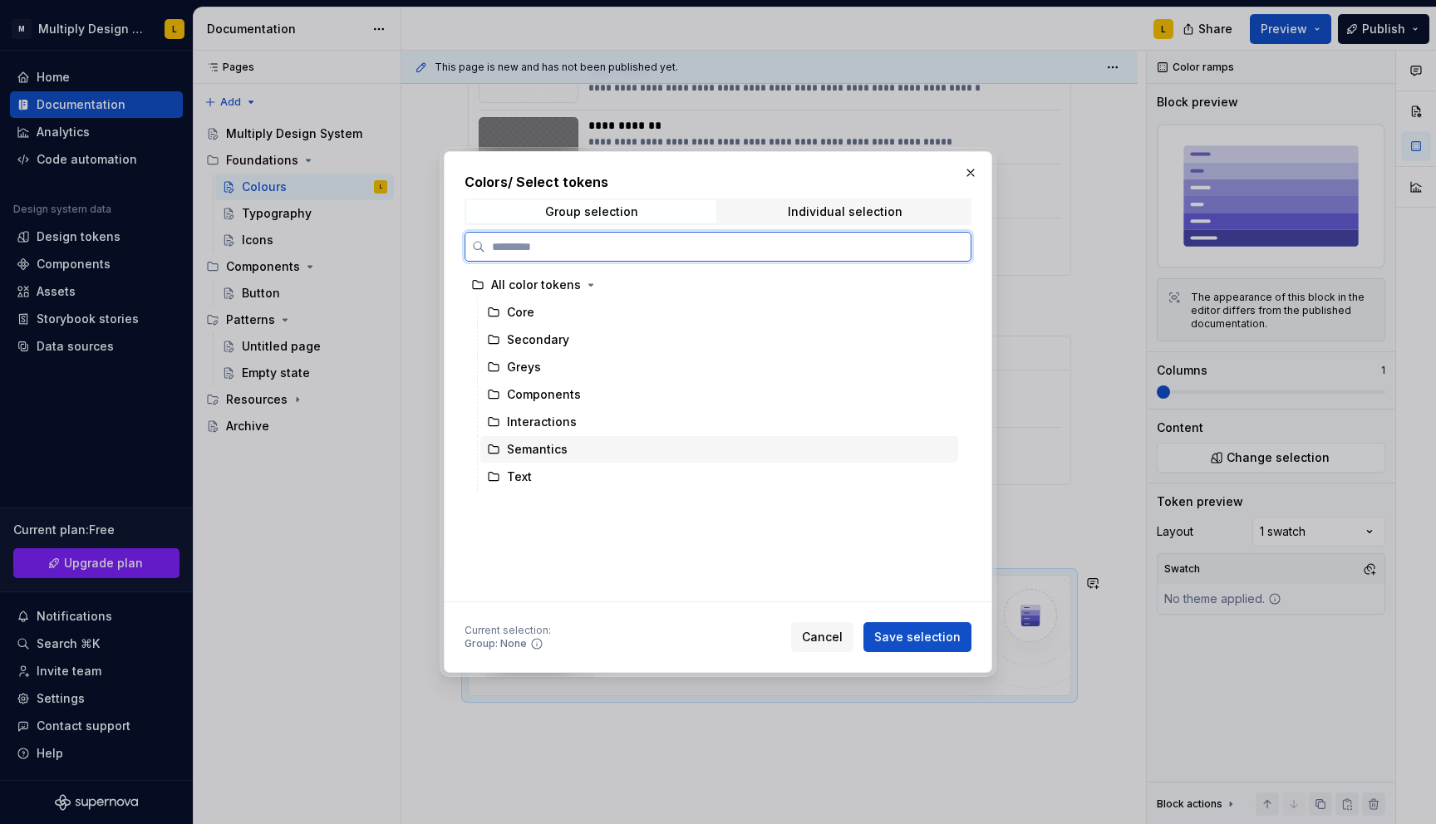
click at [526, 447] on div "Semantics" at bounding box center [537, 449] width 61 height 17
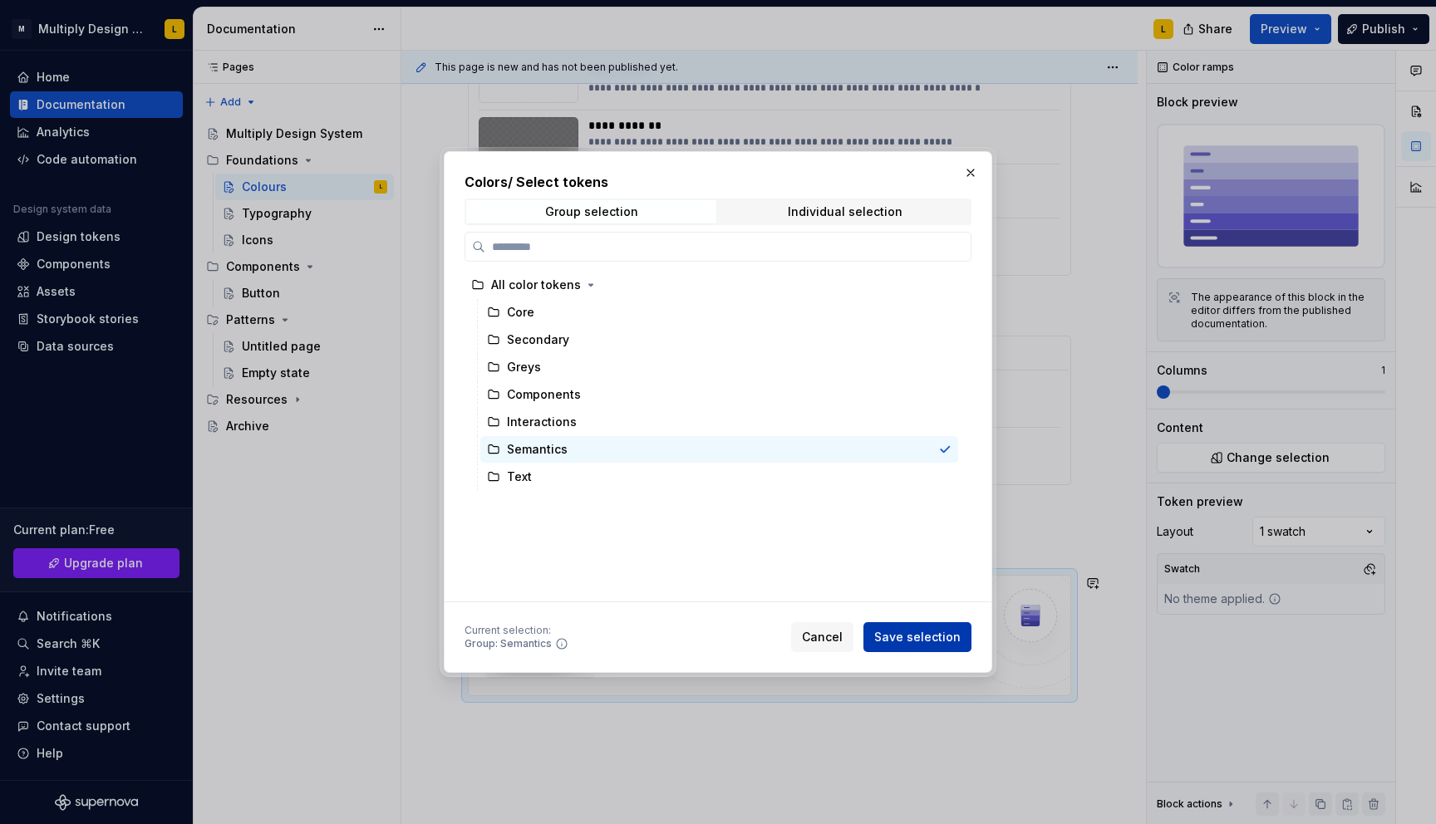
click at [919, 627] on button "Save selection" at bounding box center [917, 637] width 108 height 30
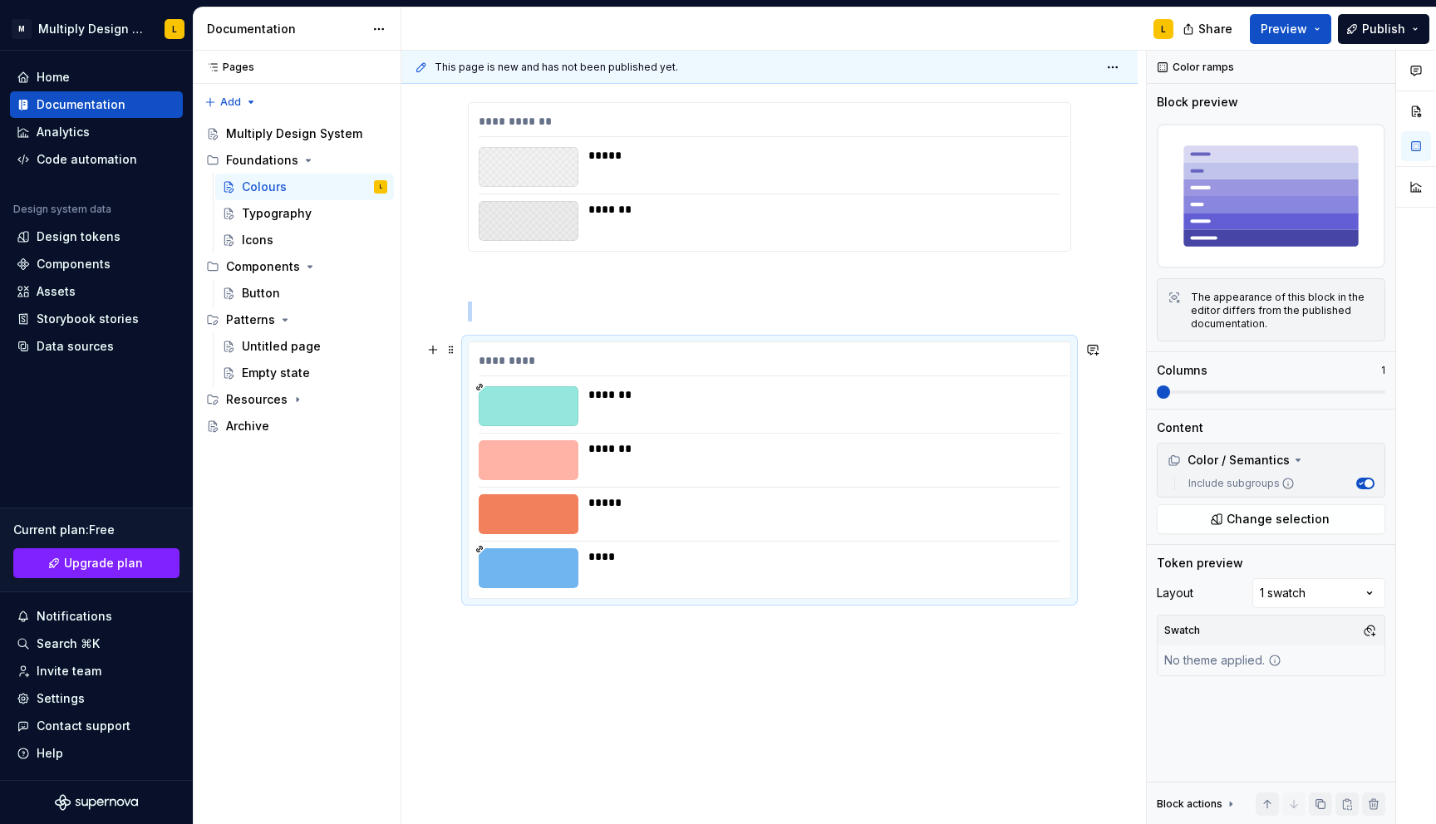
scroll to position [1518, 0]
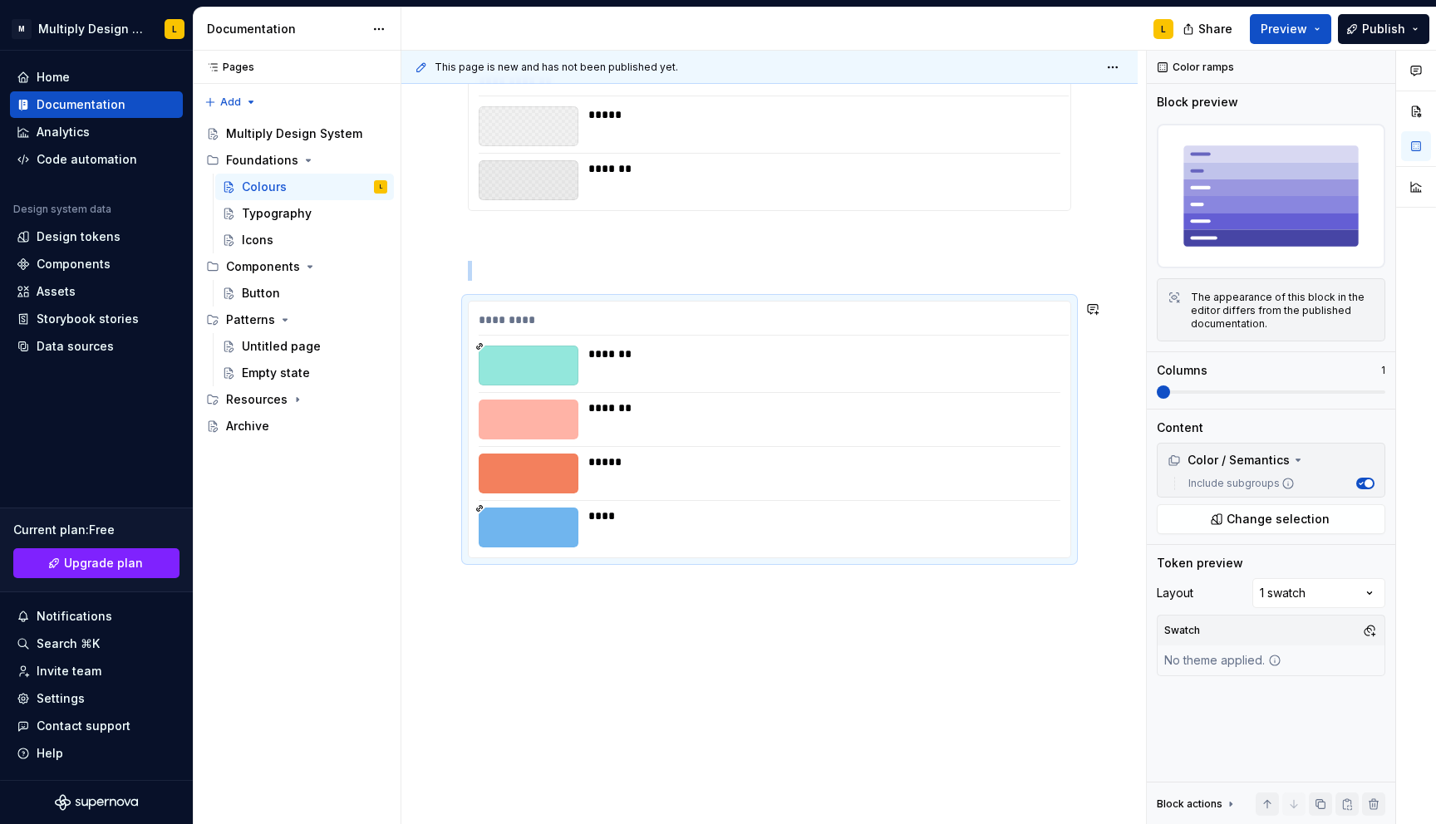
click at [503, 273] on p at bounding box center [769, 271] width 603 height 20
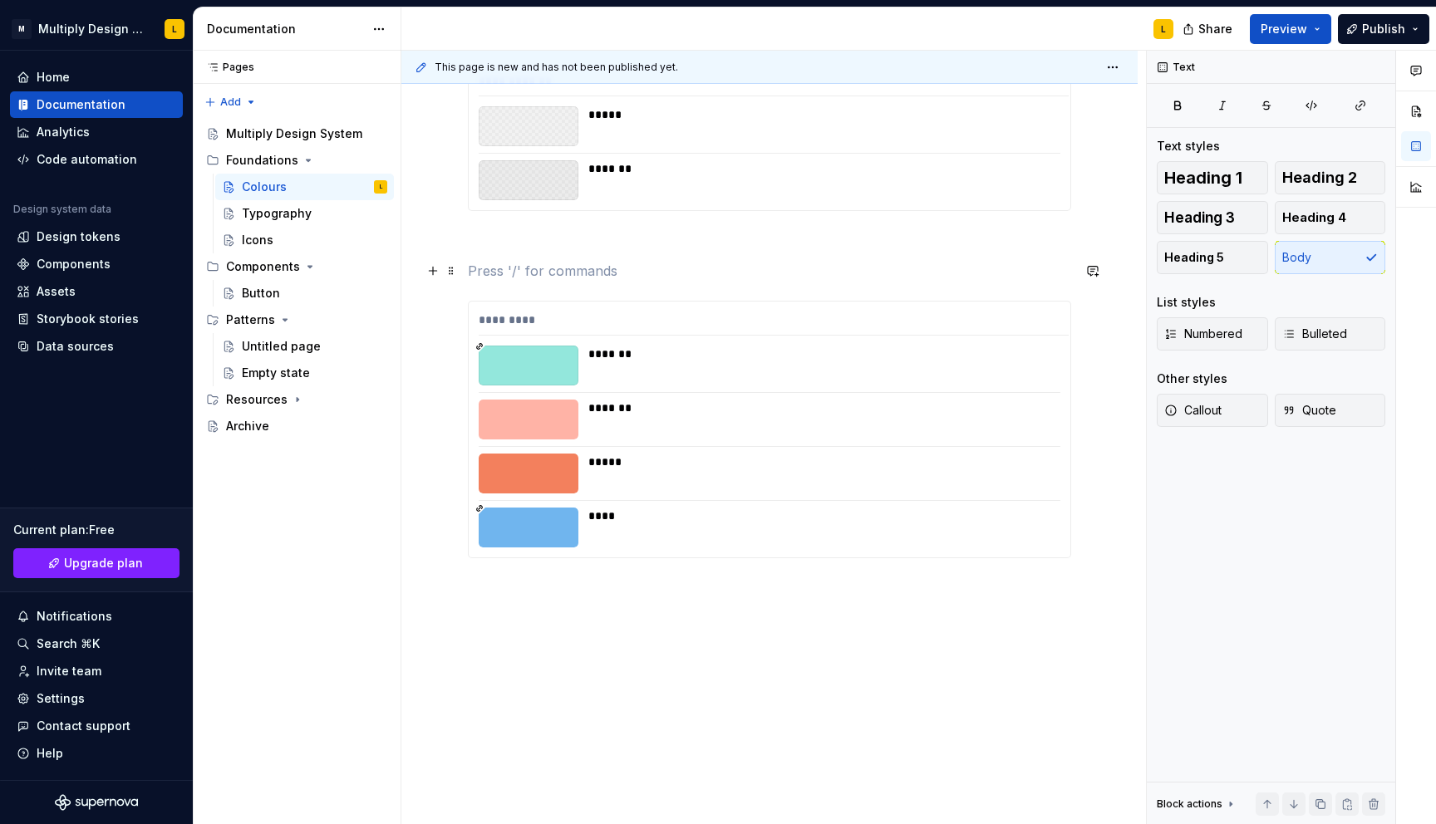
scroll to position [1488, 0]
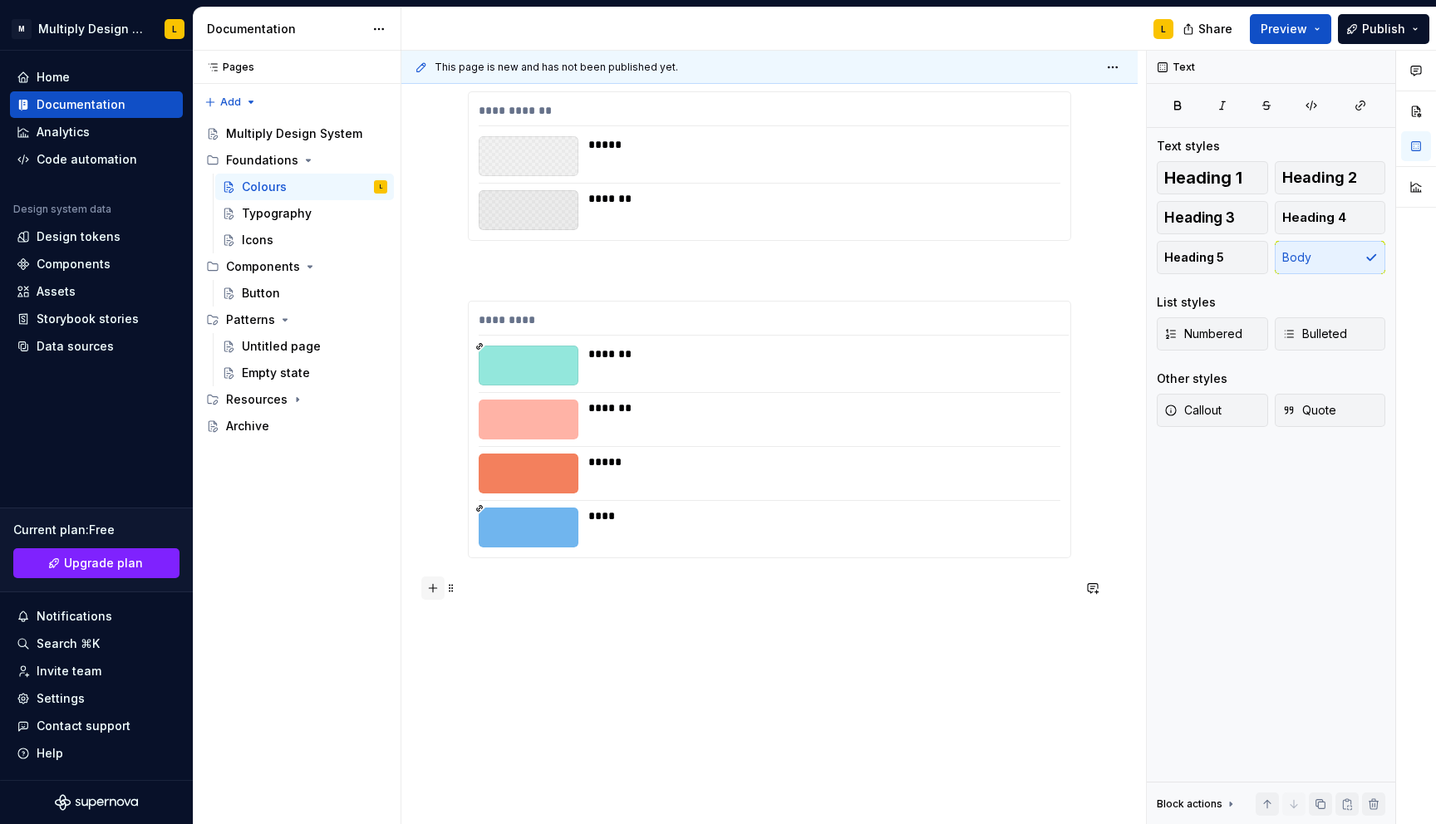
click at [435, 588] on button "button" at bounding box center [432, 588] width 23 height 23
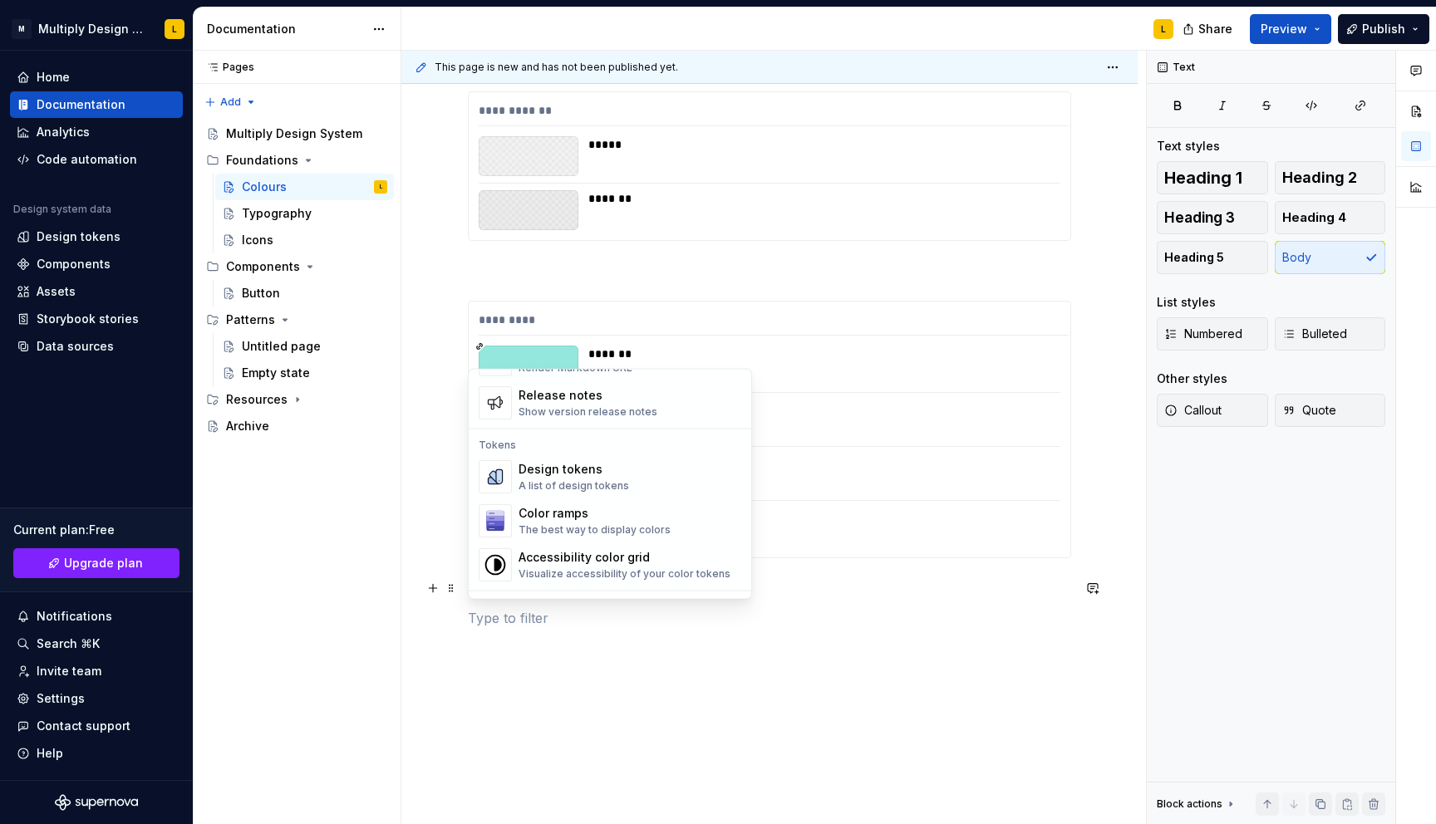
scroll to position [1152, 0]
click at [559, 524] on div "The best way to display colors" at bounding box center [595, 525] width 152 height 13
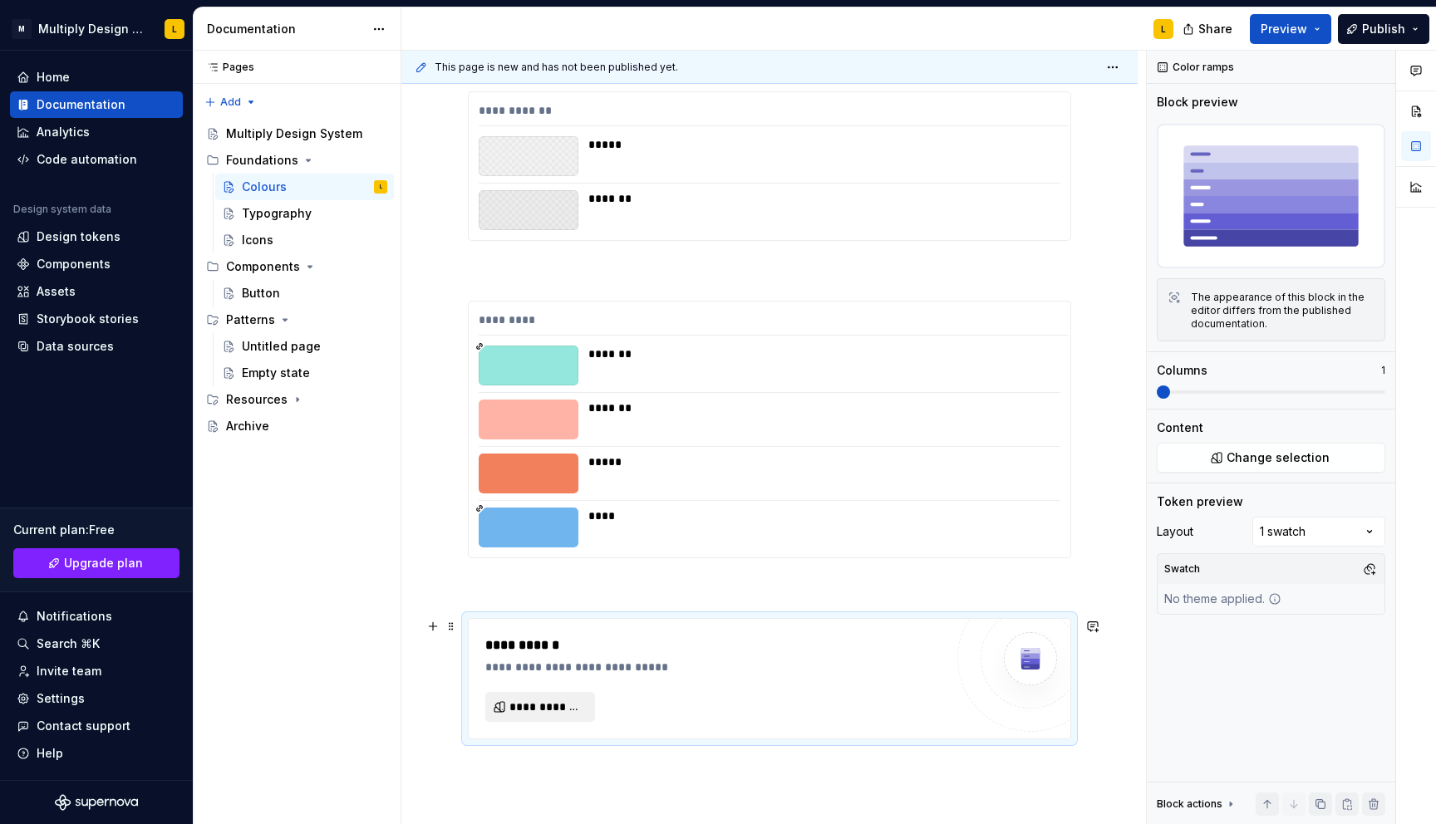
click at [550, 702] on span "**********" at bounding box center [546, 707] width 75 height 17
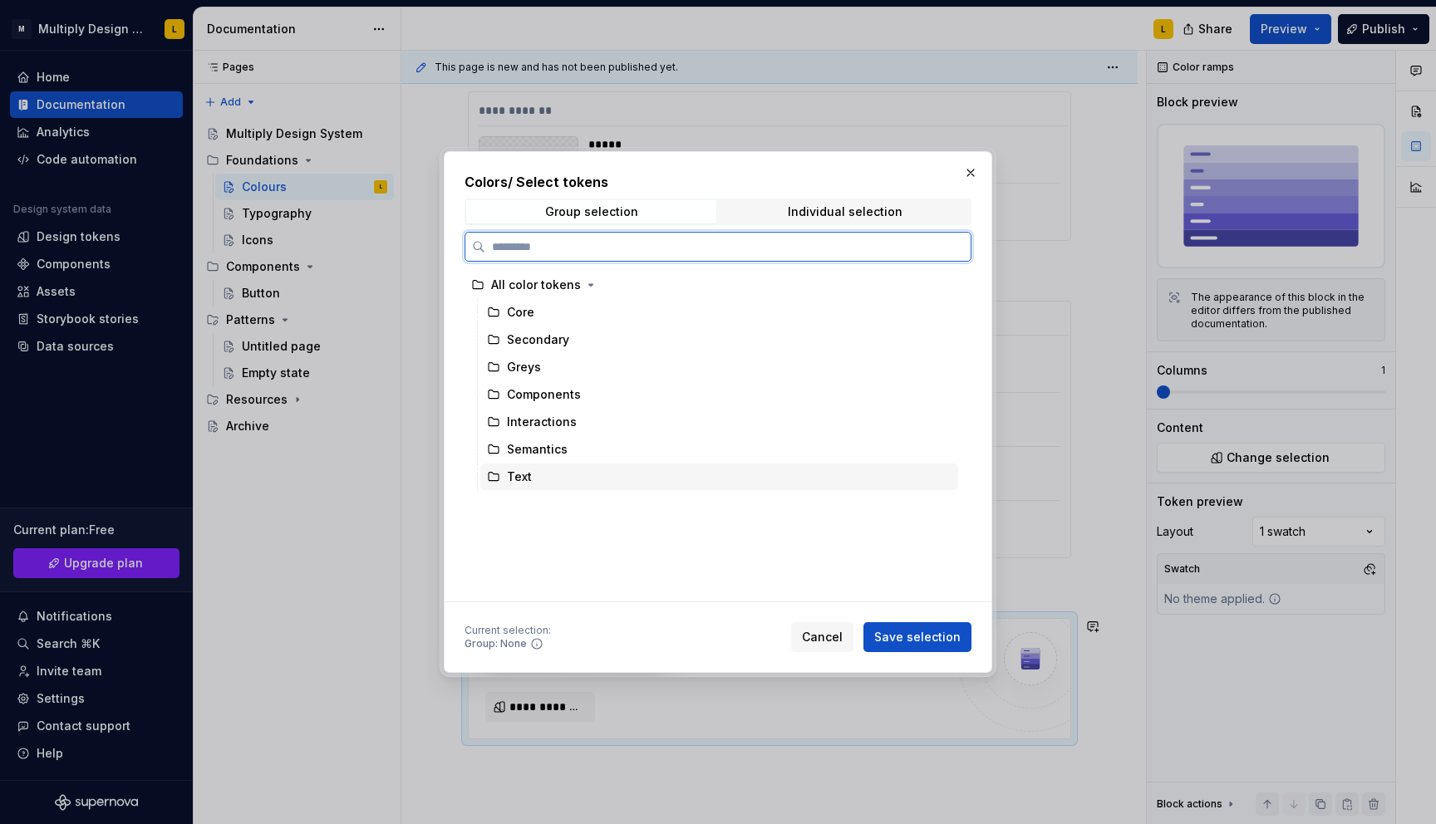
click at [522, 479] on div "Text" at bounding box center [519, 477] width 25 height 17
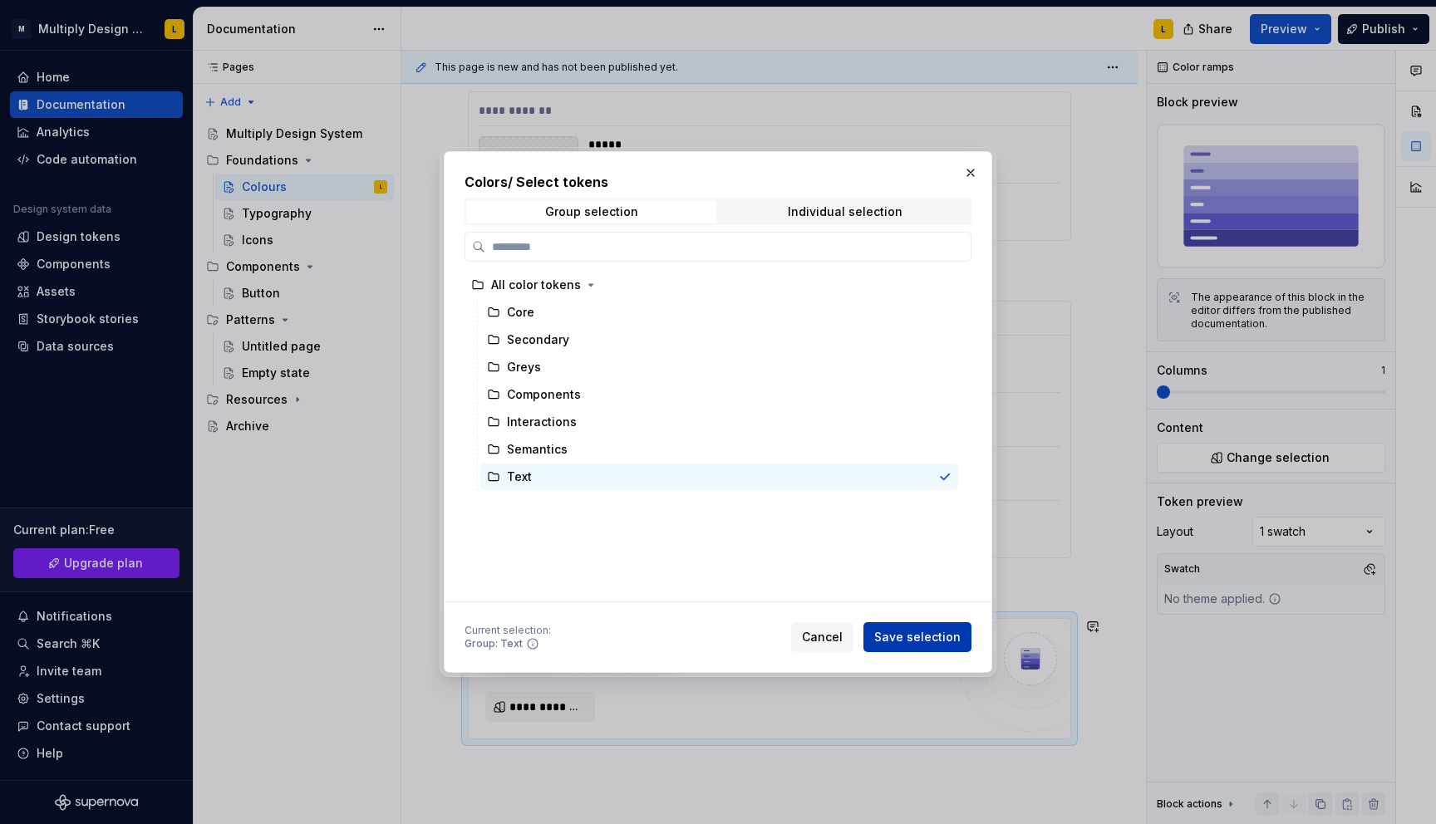
click at [927, 640] on span "Save selection" at bounding box center [917, 637] width 86 height 17
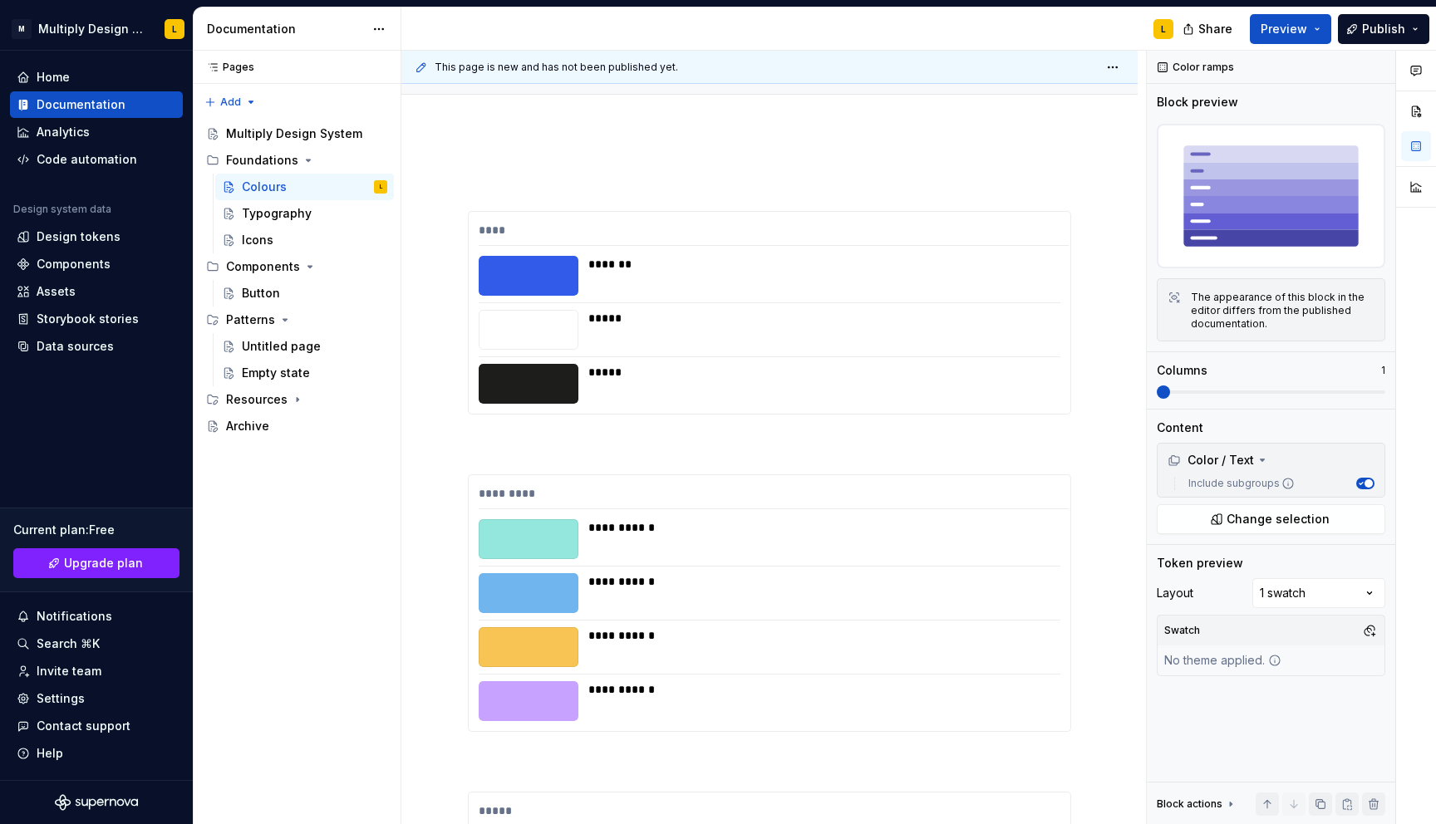
scroll to position [0, 0]
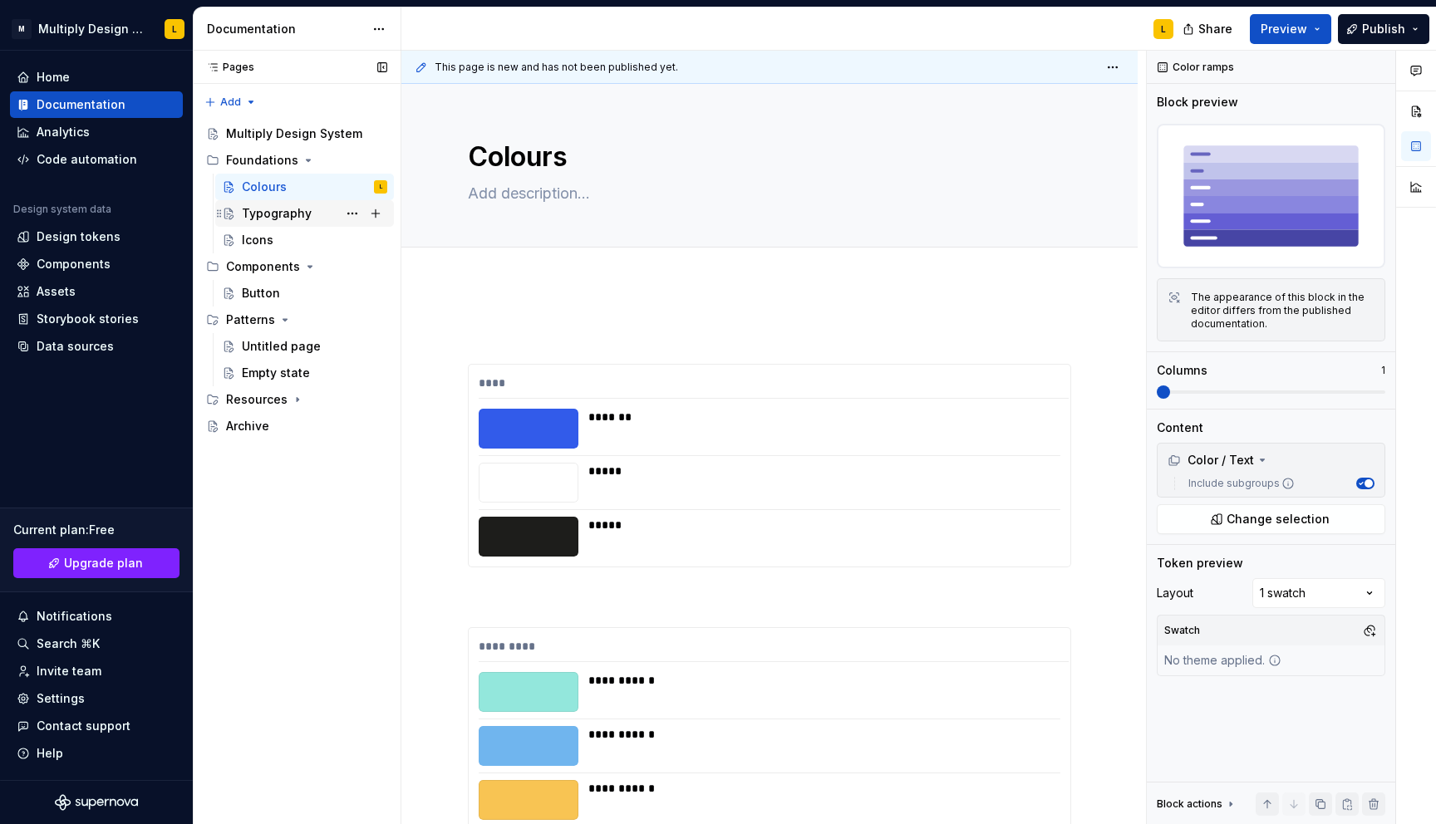
click at [273, 219] on div "Typography" at bounding box center [277, 213] width 70 height 17
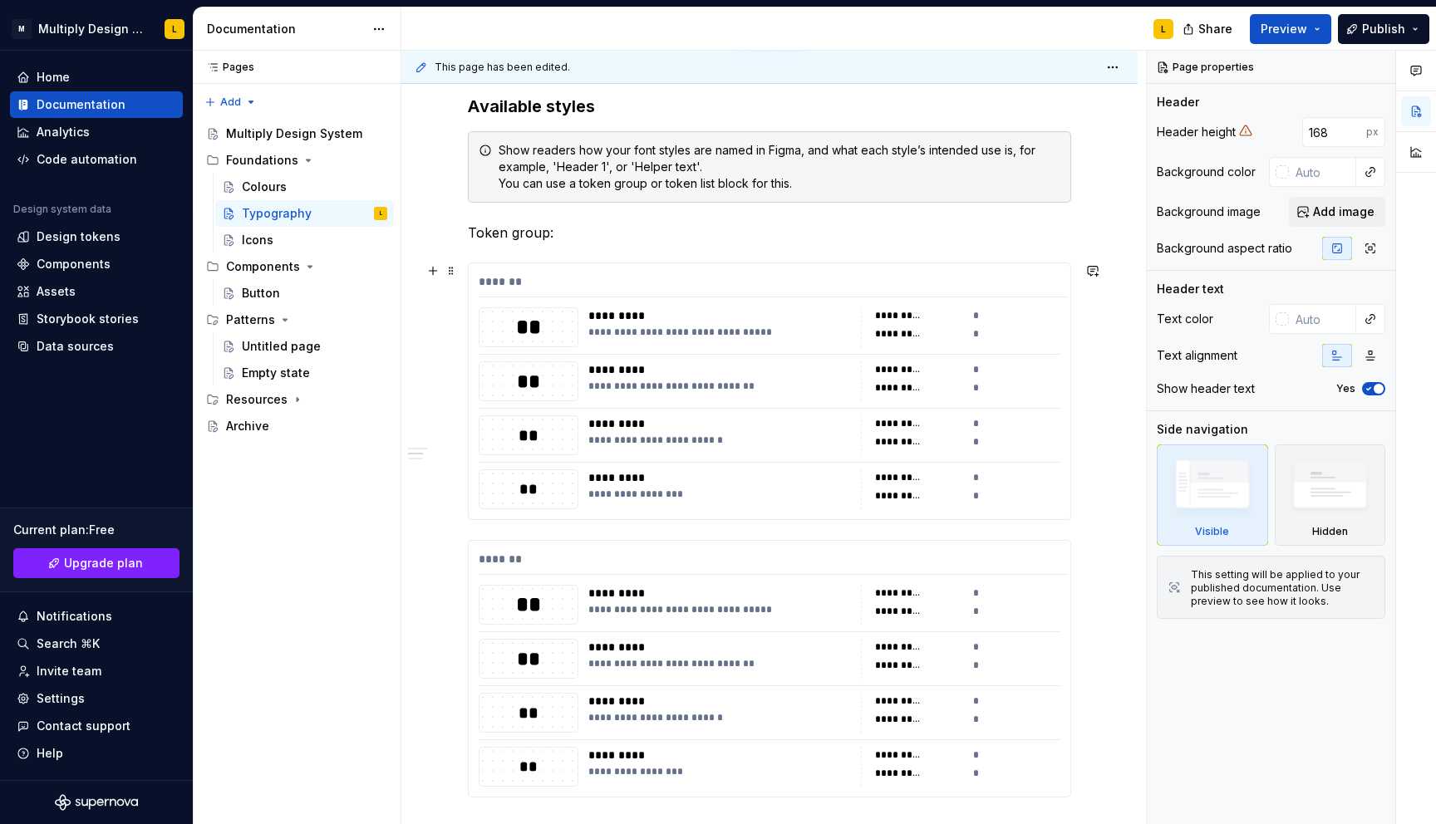
scroll to position [549, 0]
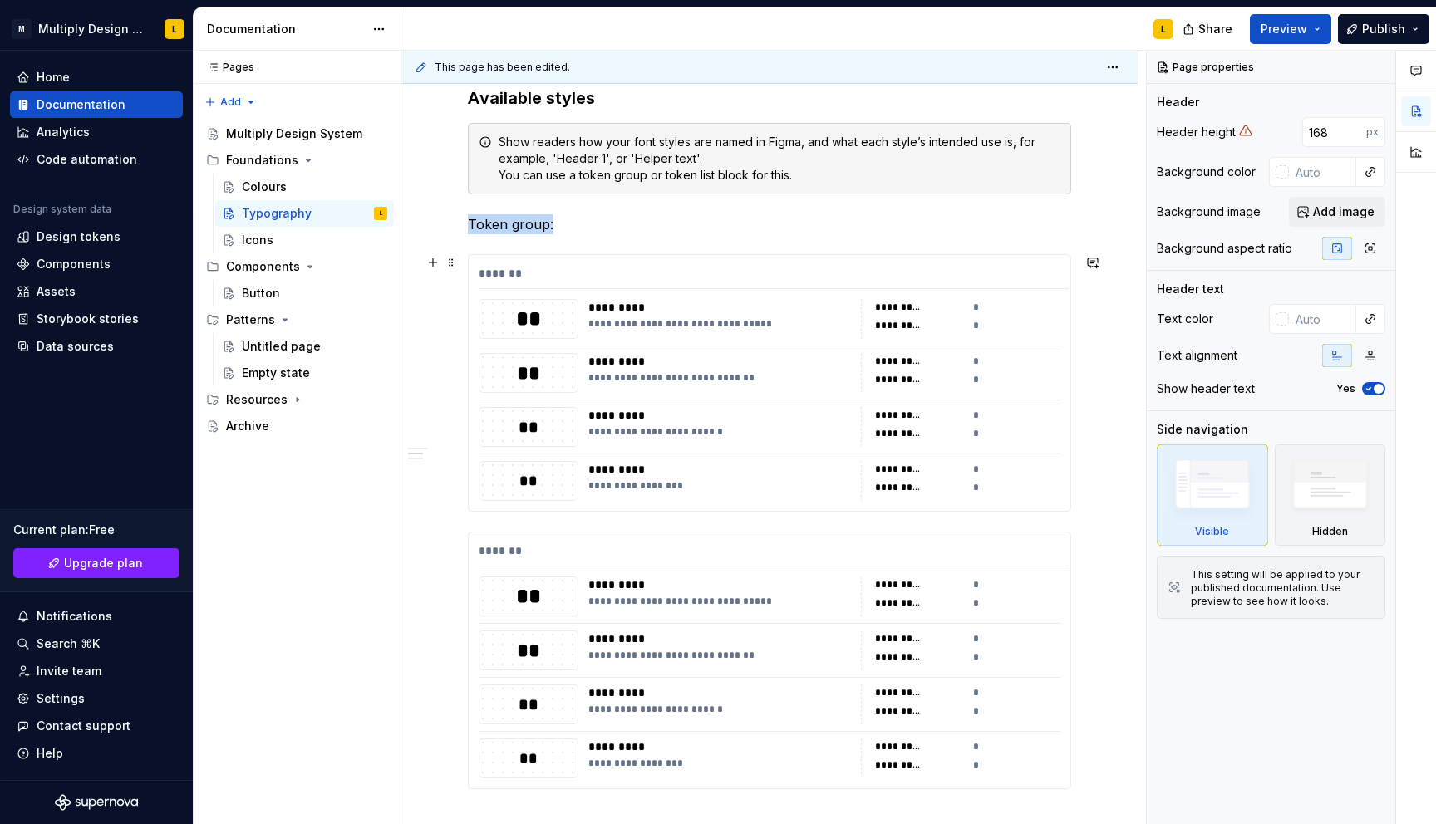
click at [612, 319] on div "**********" at bounding box center [723, 323] width 271 height 13
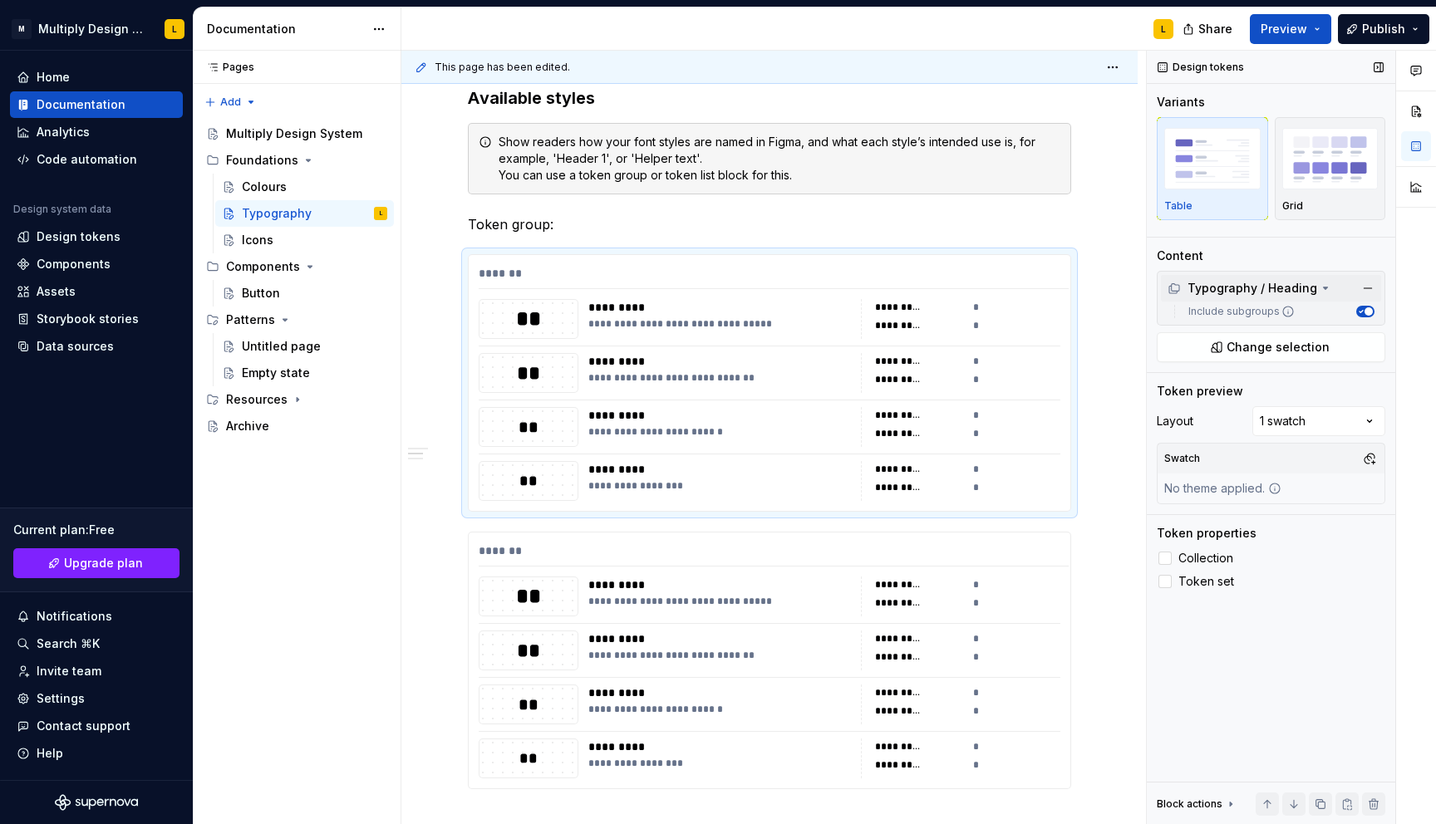
click at [1285, 298] on div "Typography / Heading" at bounding box center [1271, 288] width 220 height 27
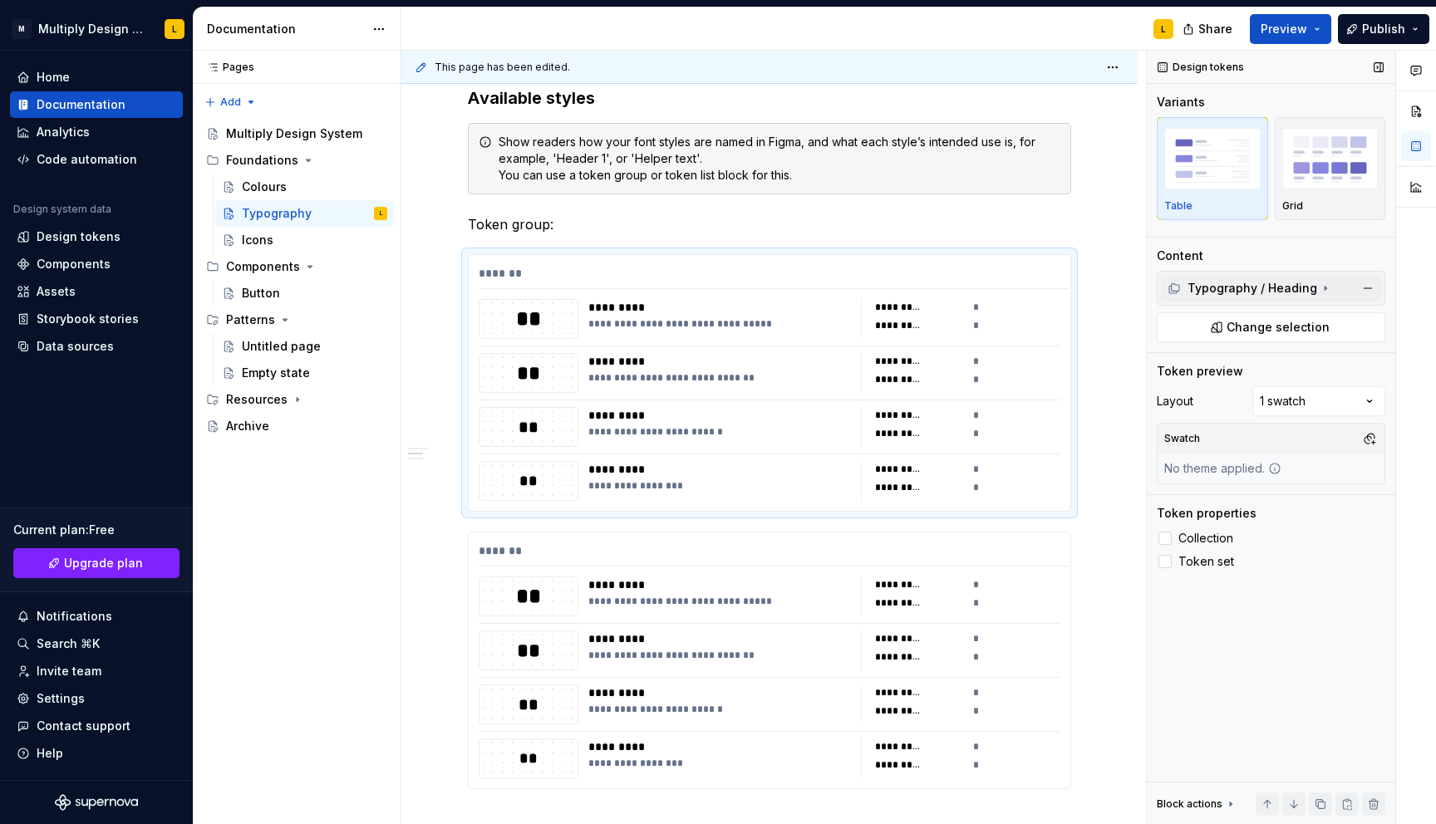
click at [1305, 293] on div "Typography / Heading" at bounding box center [1243, 288] width 150 height 17
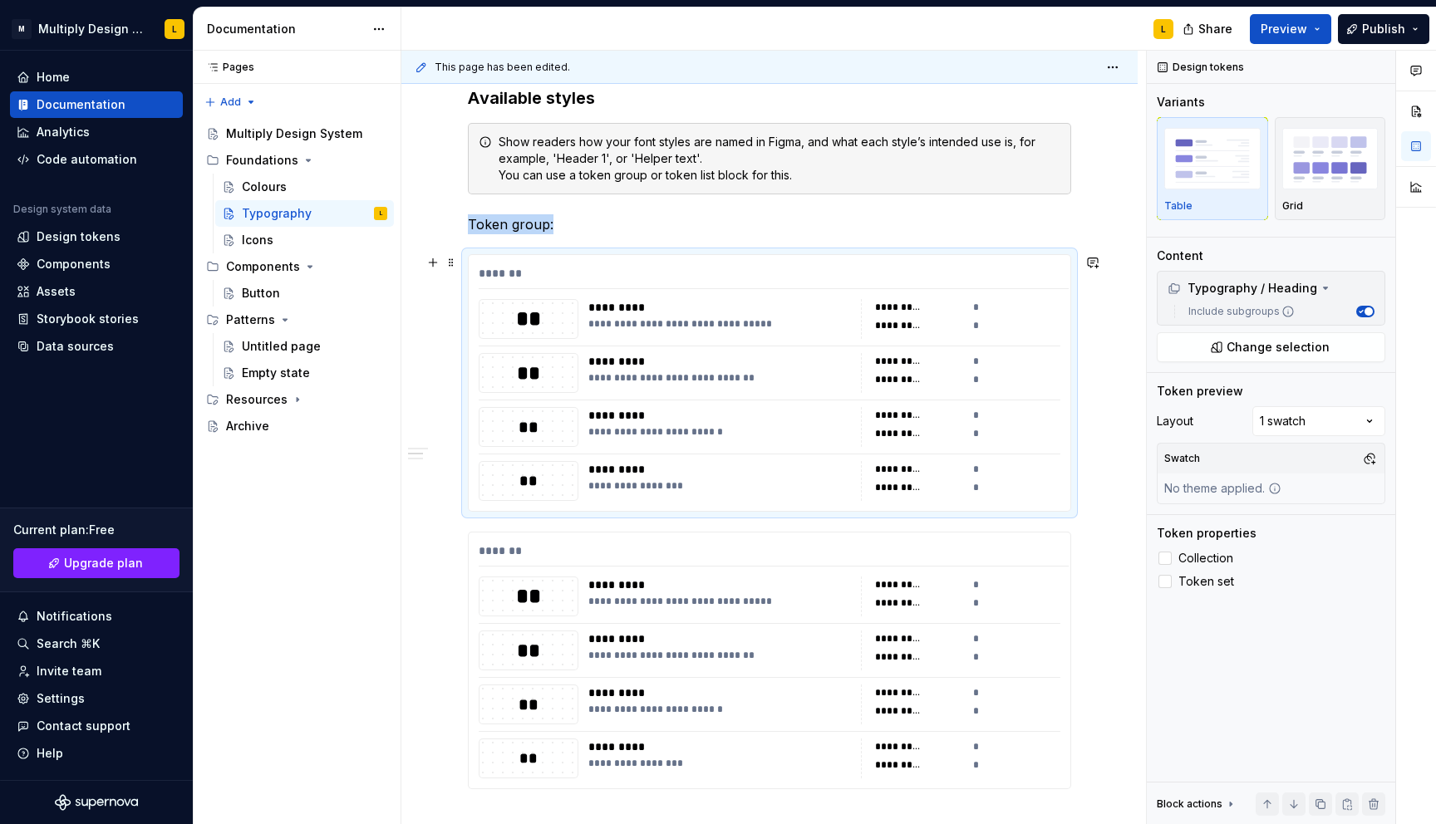
click at [625, 329] on div "**********" at bounding box center [723, 323] width 271 height 13
click at [553, 322] on div "**" at bounding box center [529, 319] width 98 height 28
click at [454, 262] on span at bounding box center [451, 262] width 13 height 23
click at [1063, 285] on div "*******" at bounding box center [774, 277] width 590 height 24
click at [1326, 175] on img "button" at bounding box center [1330, 158] width 96 height 61
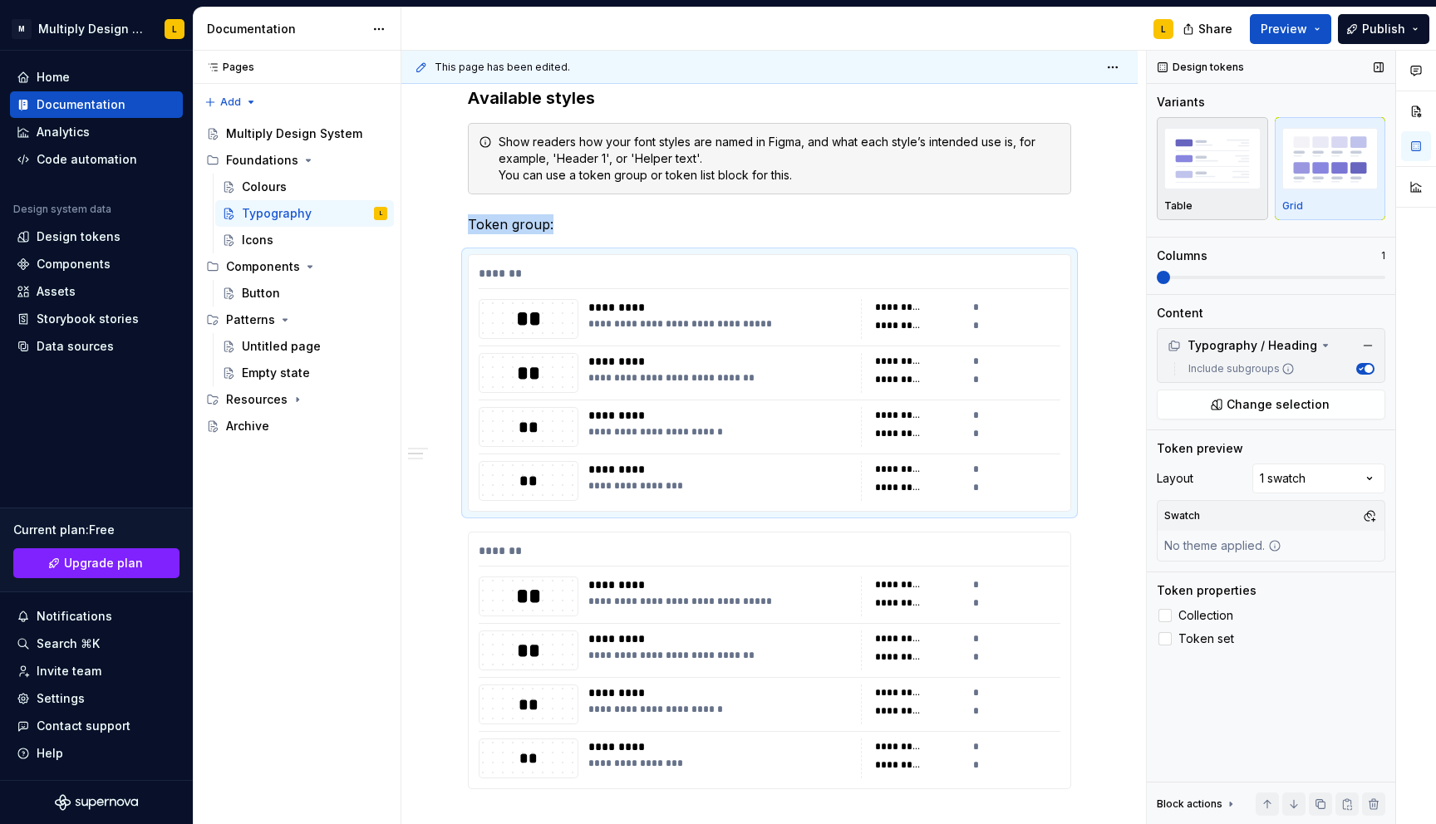
click at [1222, 170] on img "button" at bounding box center [1212, 158] width 96 height 61
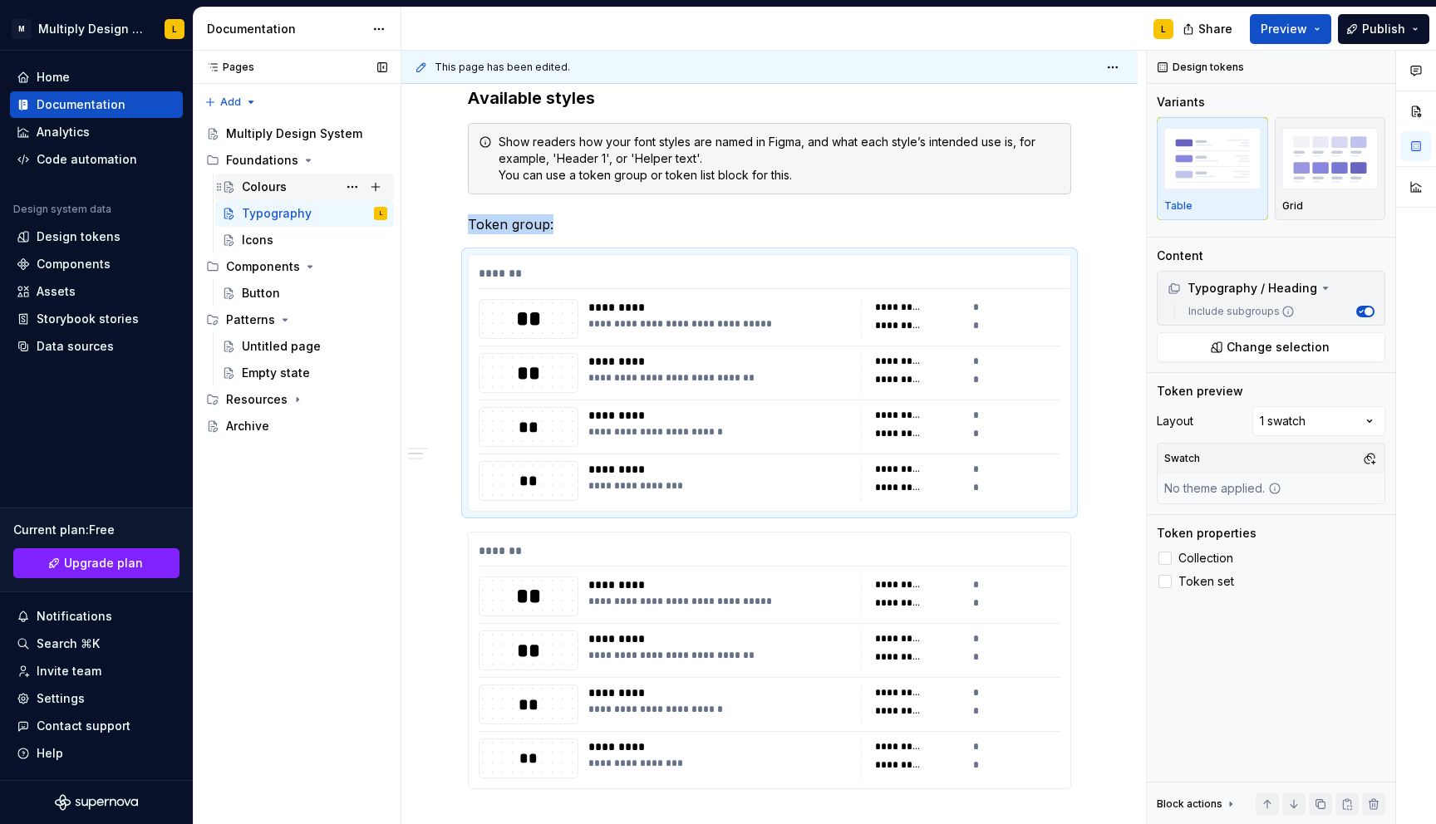
click at [283, 180] on div "Colours" at bounding box center [264, 187] width 45 height 17
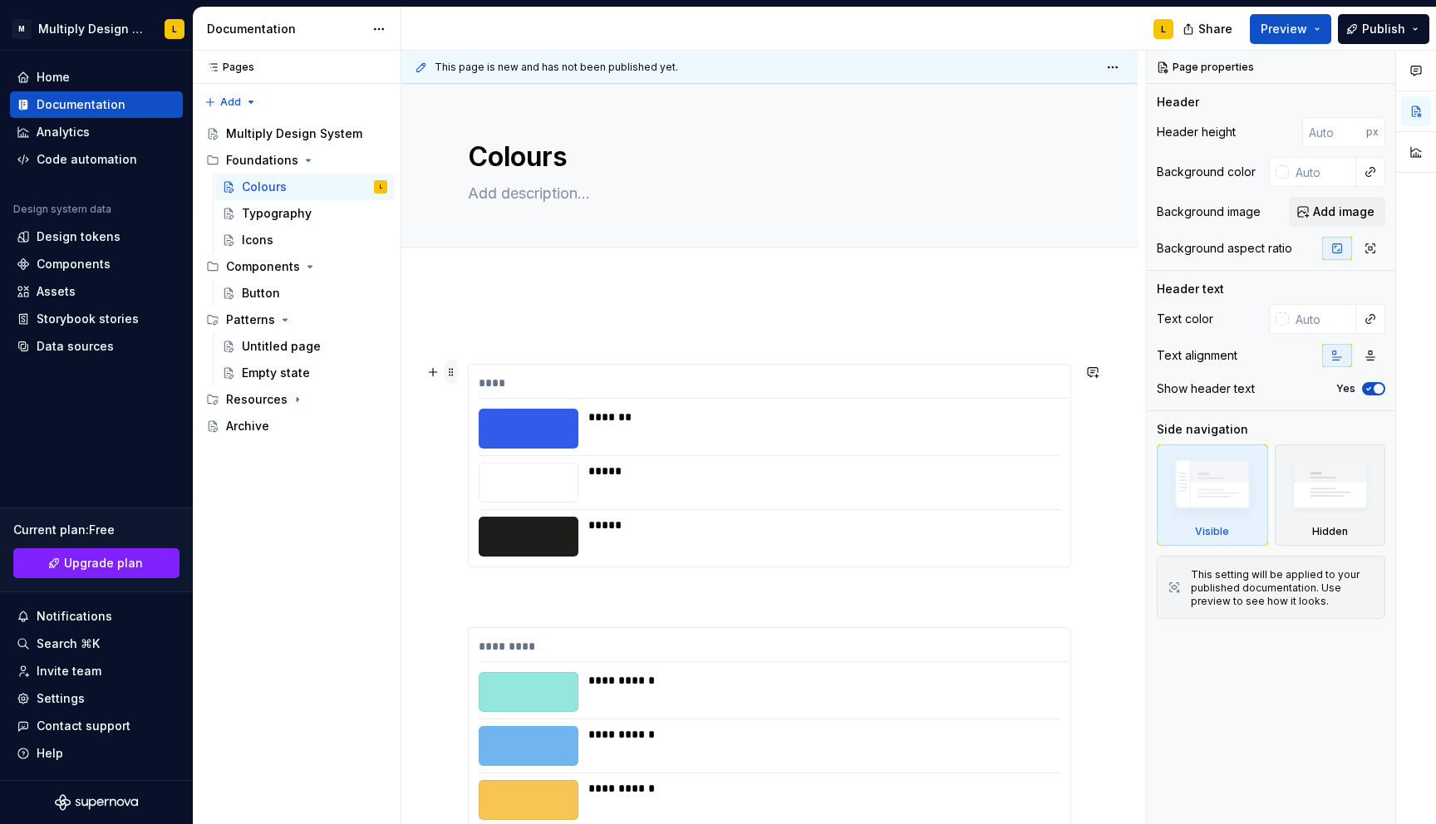
click at [452, 366] on span at bounding box center [451, 372] width 13 height 23
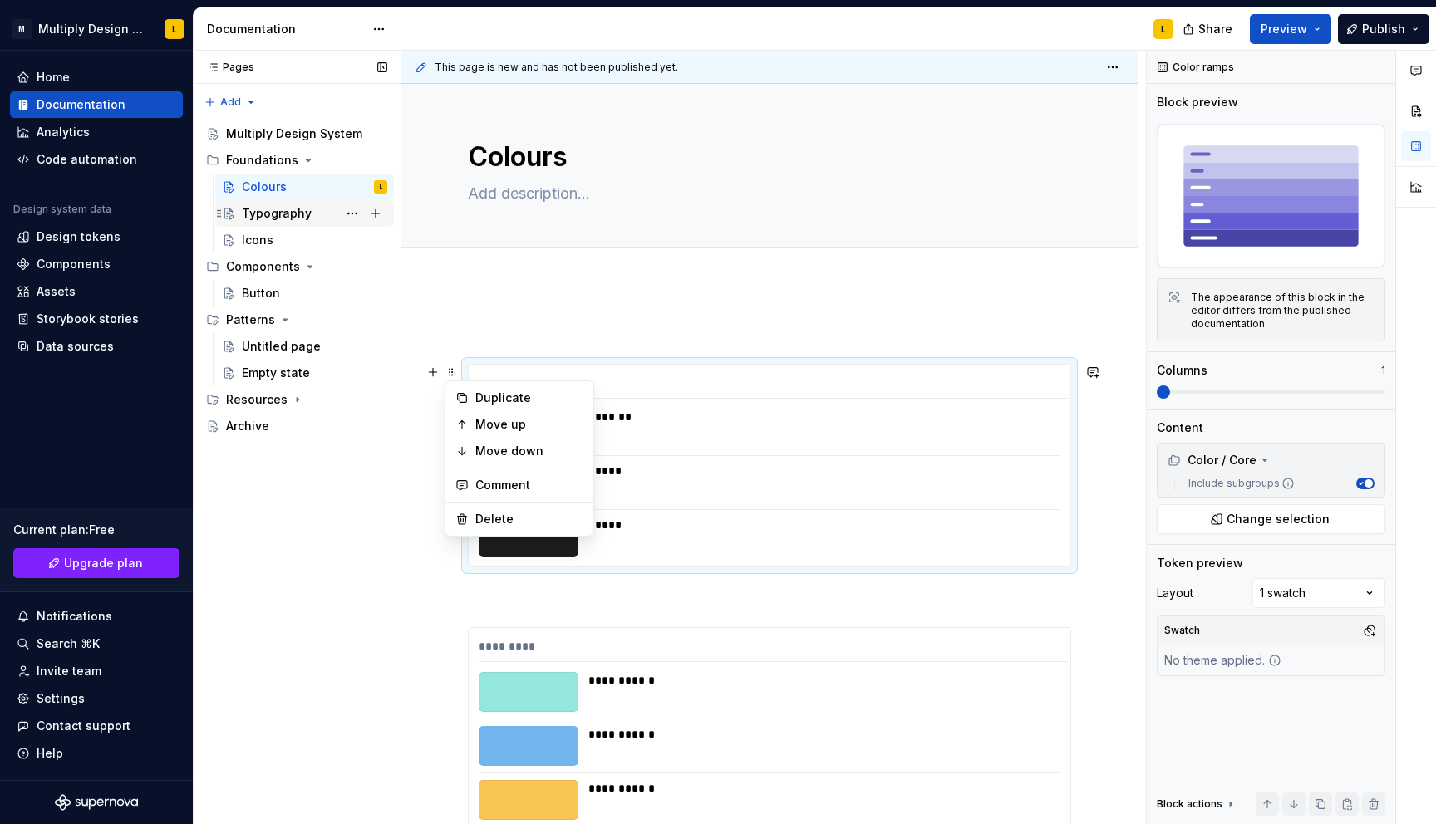
click at [270, 212] on div "Typography" at bounding box center [277, 213] width 70 height 17
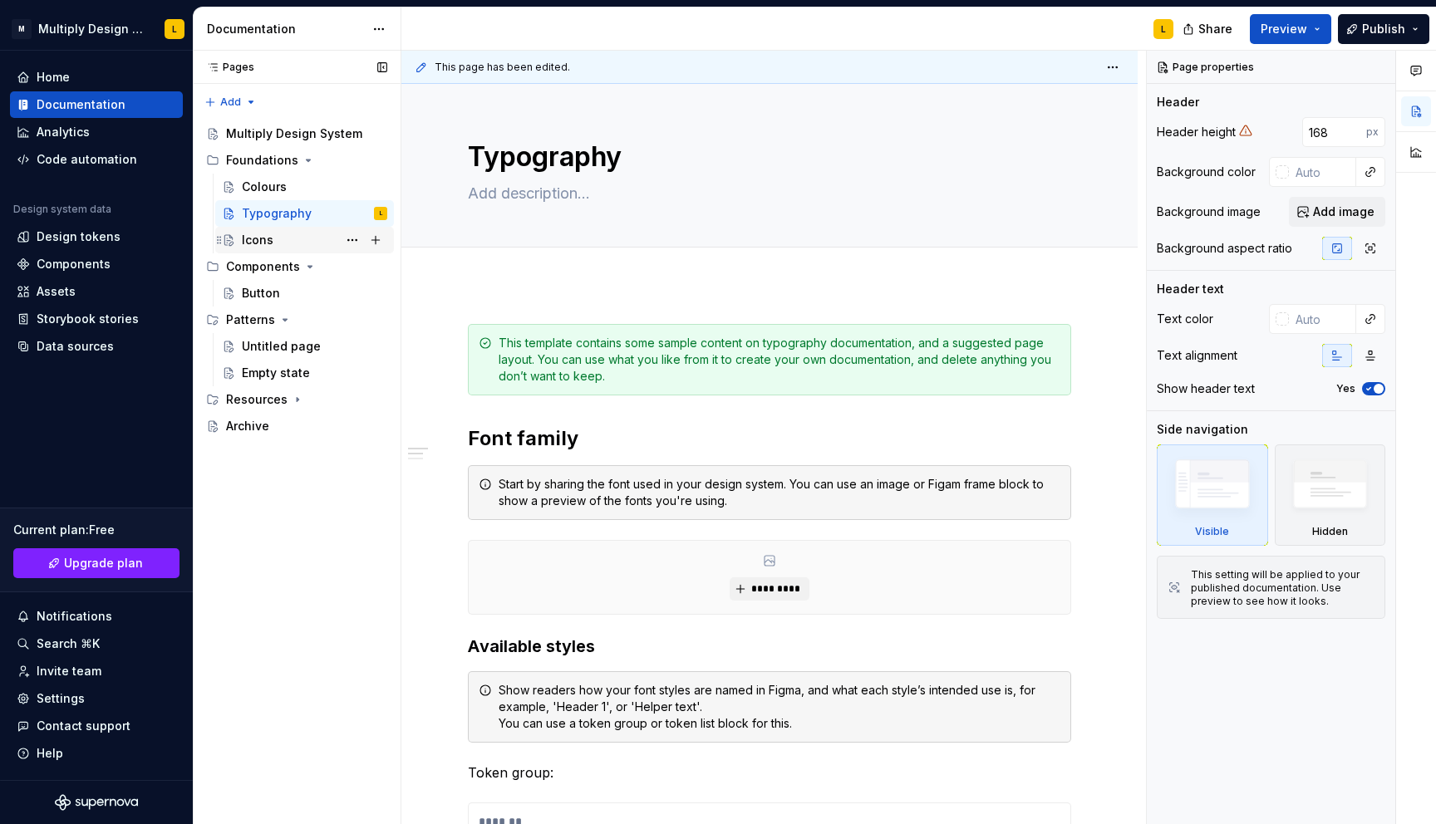
click at [282, 239] on div "Icons" at bounding box center [314, 240] width 145 height 23
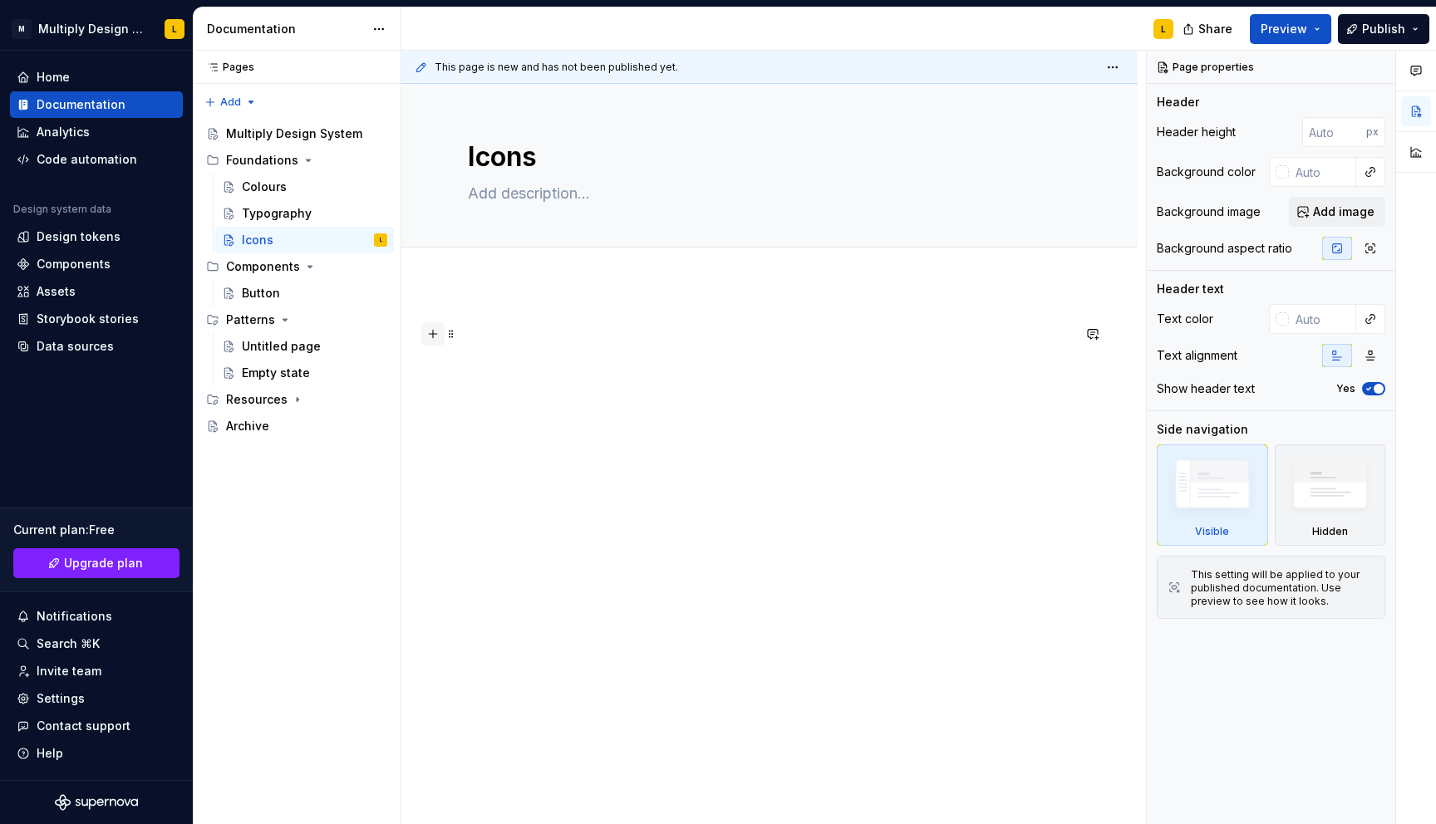
type textarea "*"
click at [431, 334] on button "button" at bounding box center [432, 333] width 23 height 23
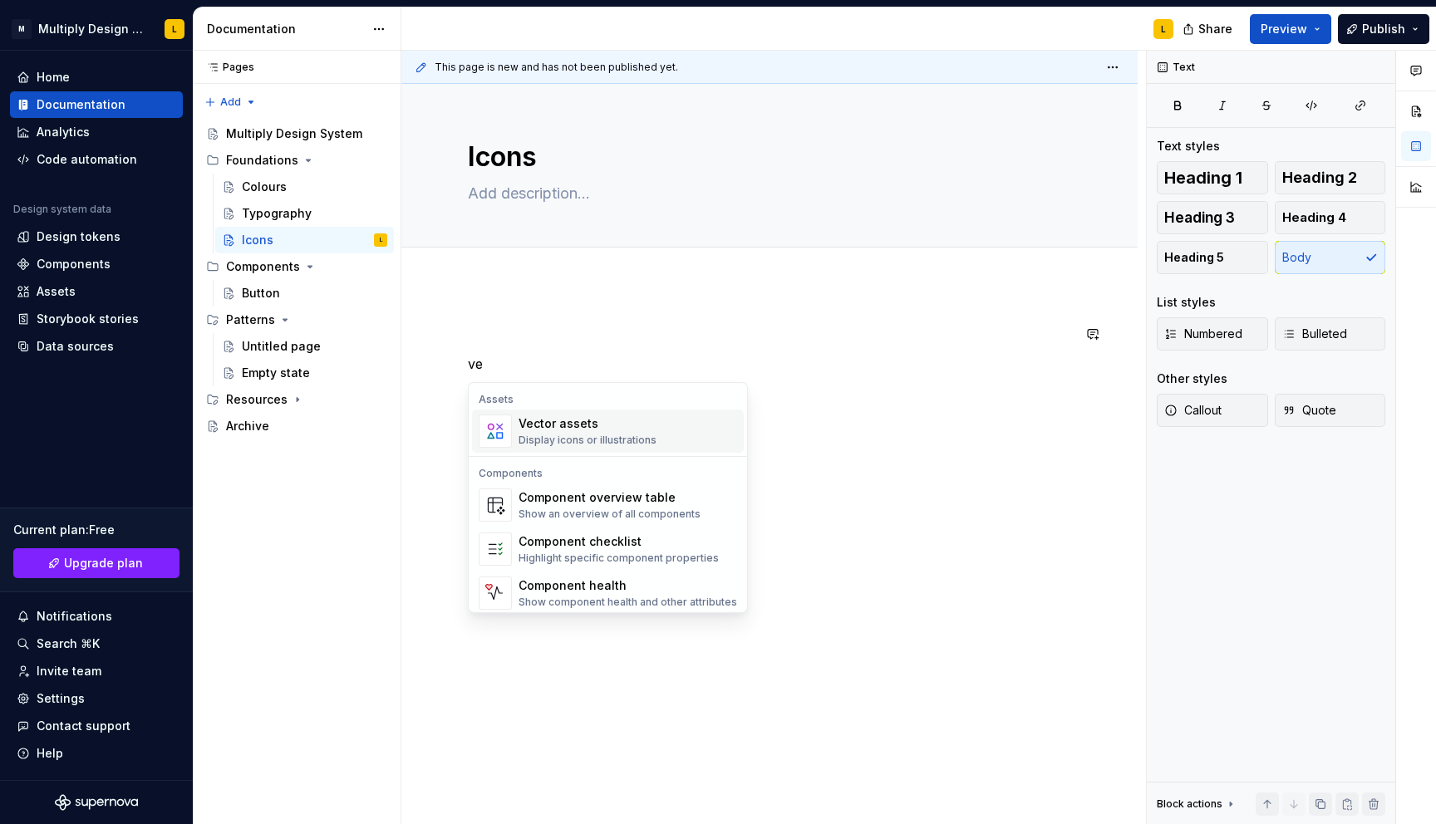
click at [595, 421] on div "Vector assets" at bounding box center [588, 424] width 138 height 17
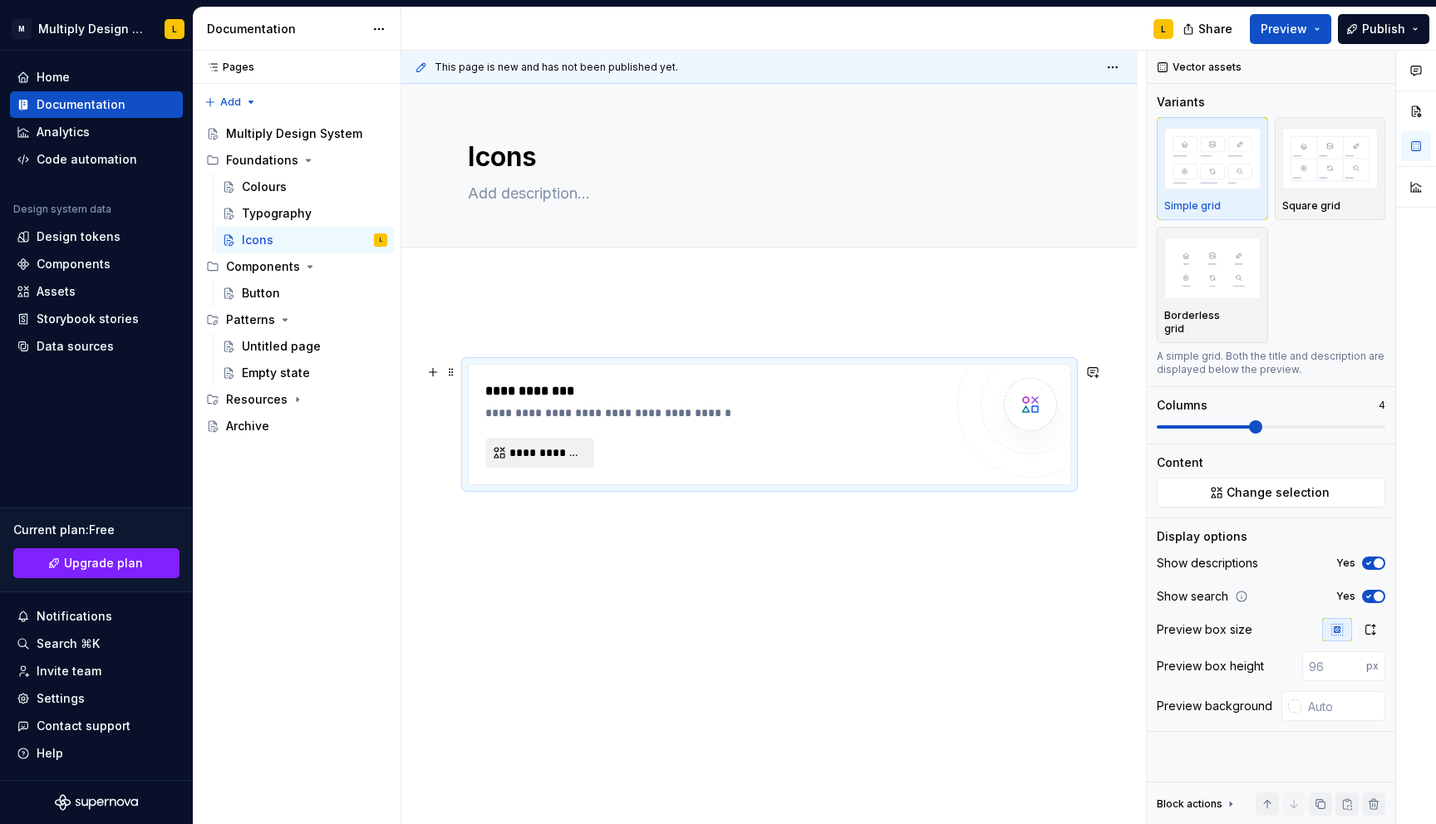
click at [557, 458] on span "**********" at bounding box center [546, 453] width 74 height 17
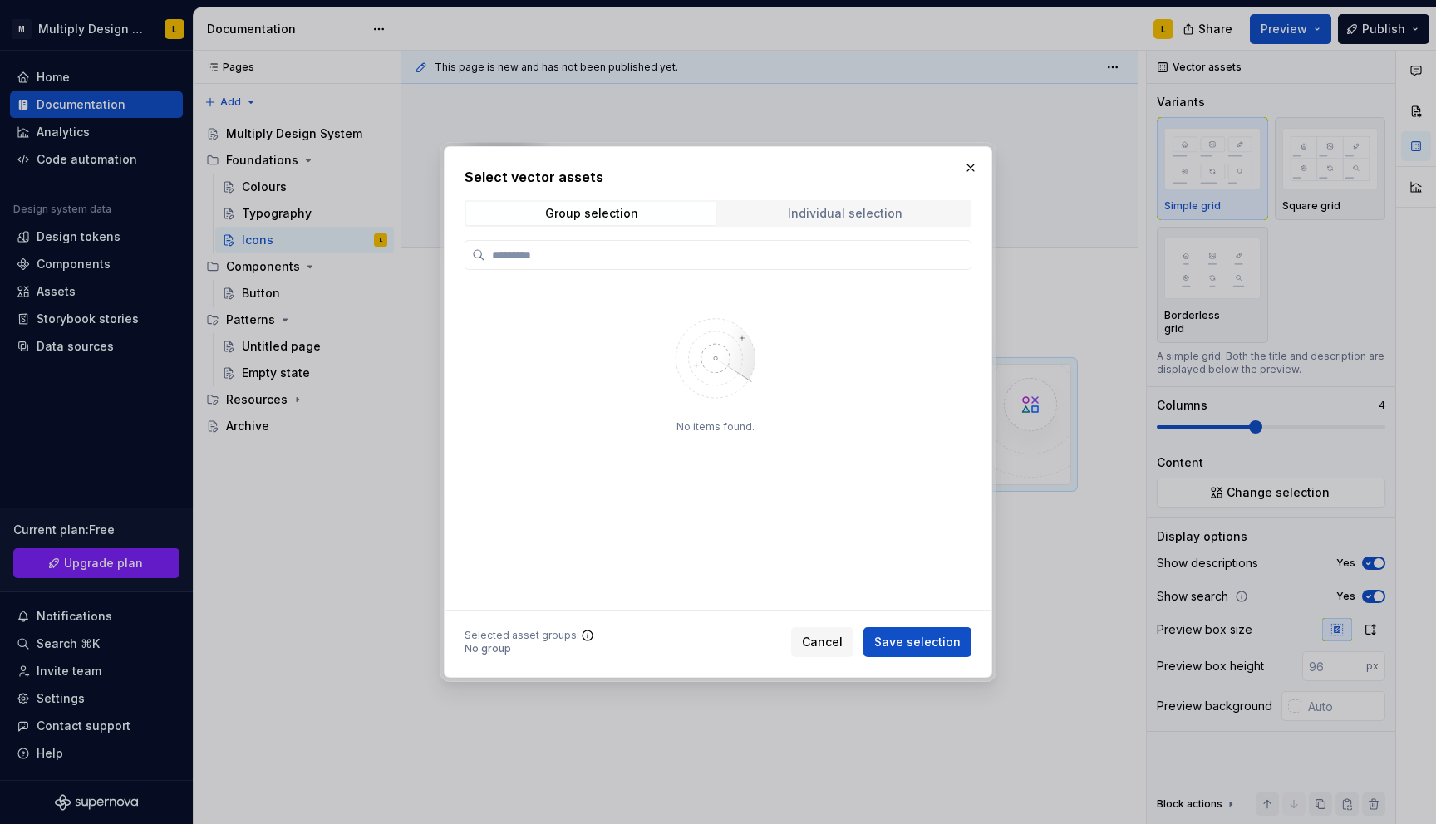
click at [830, 211] on div "Individual selection" at bounding box center [845, 213] width 115 height 13
click at [650, 228] on div "Select vector assets Group selection Individual selection No items found. Selec…" at bounding box center [718, 412] width 507 height 490
click at [650, 218] on span "Group selection" at bounding box center [591, 213] width 250 height 23
click at [936, 648] on span "Save selection" at bounding box center [917, 642] width 86 height 17
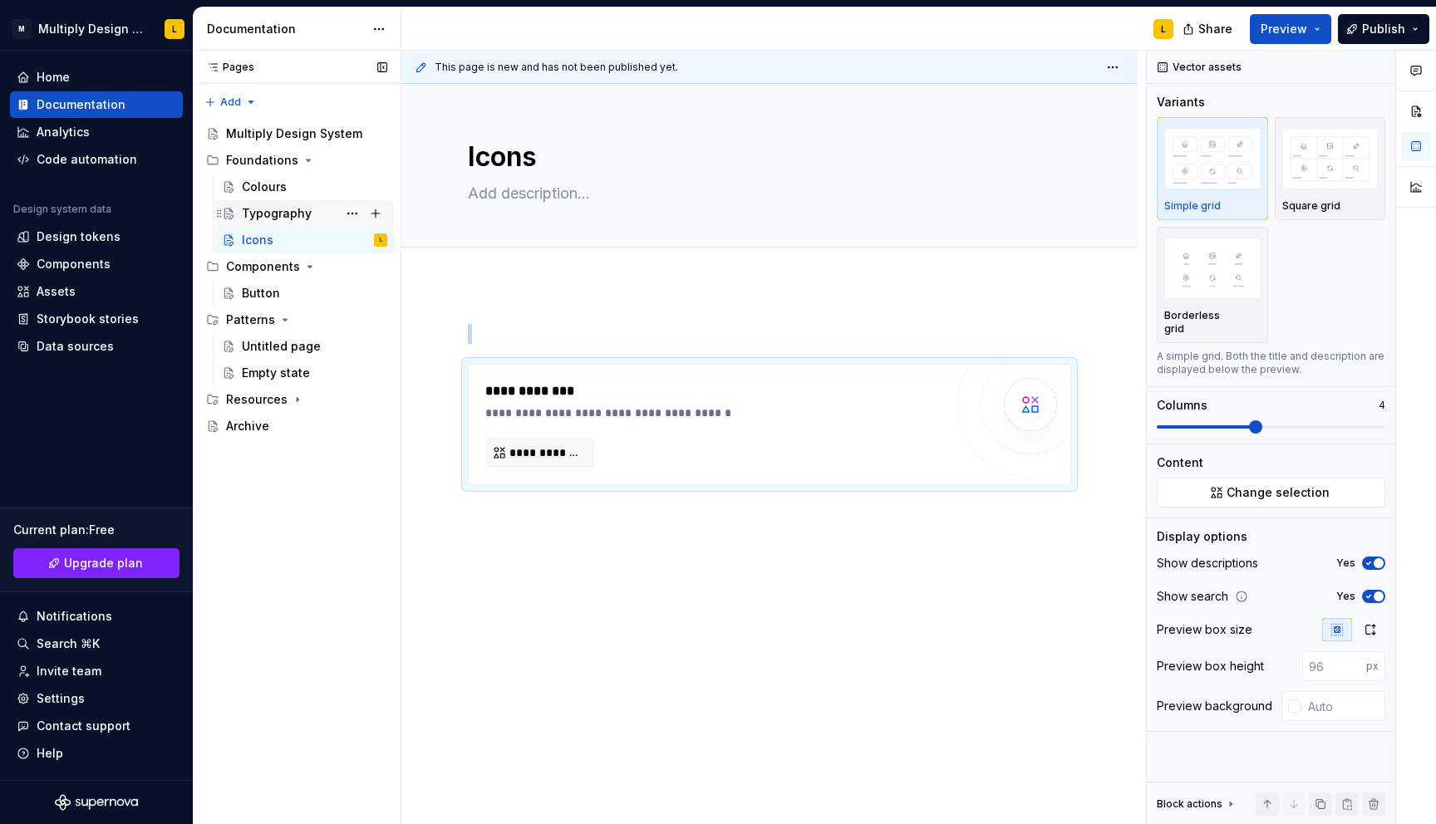
click at [269, 211] on div "Typography" at bounding box center [277, 213] width 70 height 17
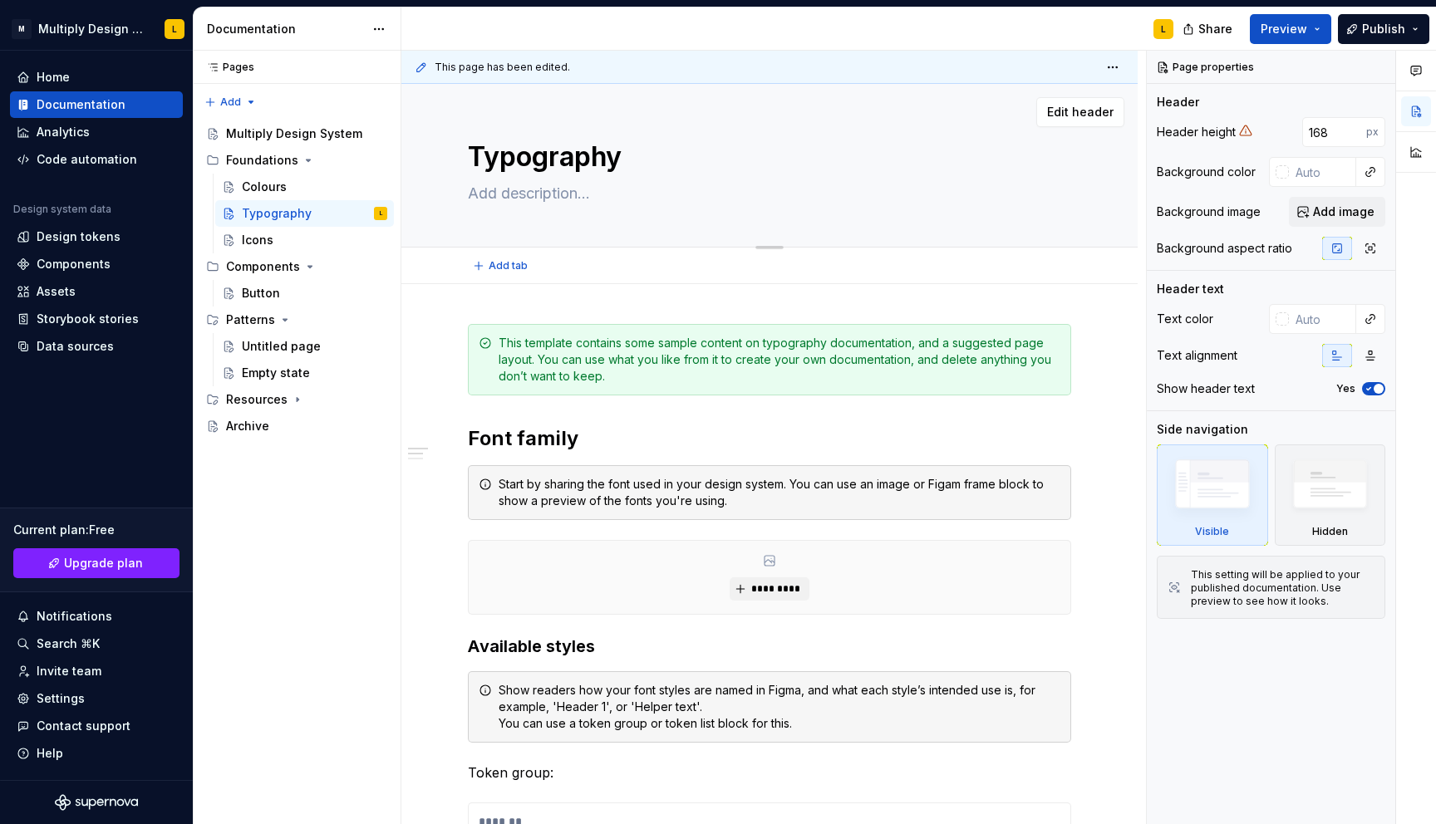
click at [977, 184] on textarea at bounding box center [766, 193] width 603 height 27
click at [1277, 128] on button "button" at bounding box center [1283, 132] width 23 height 23
type textarea "*"
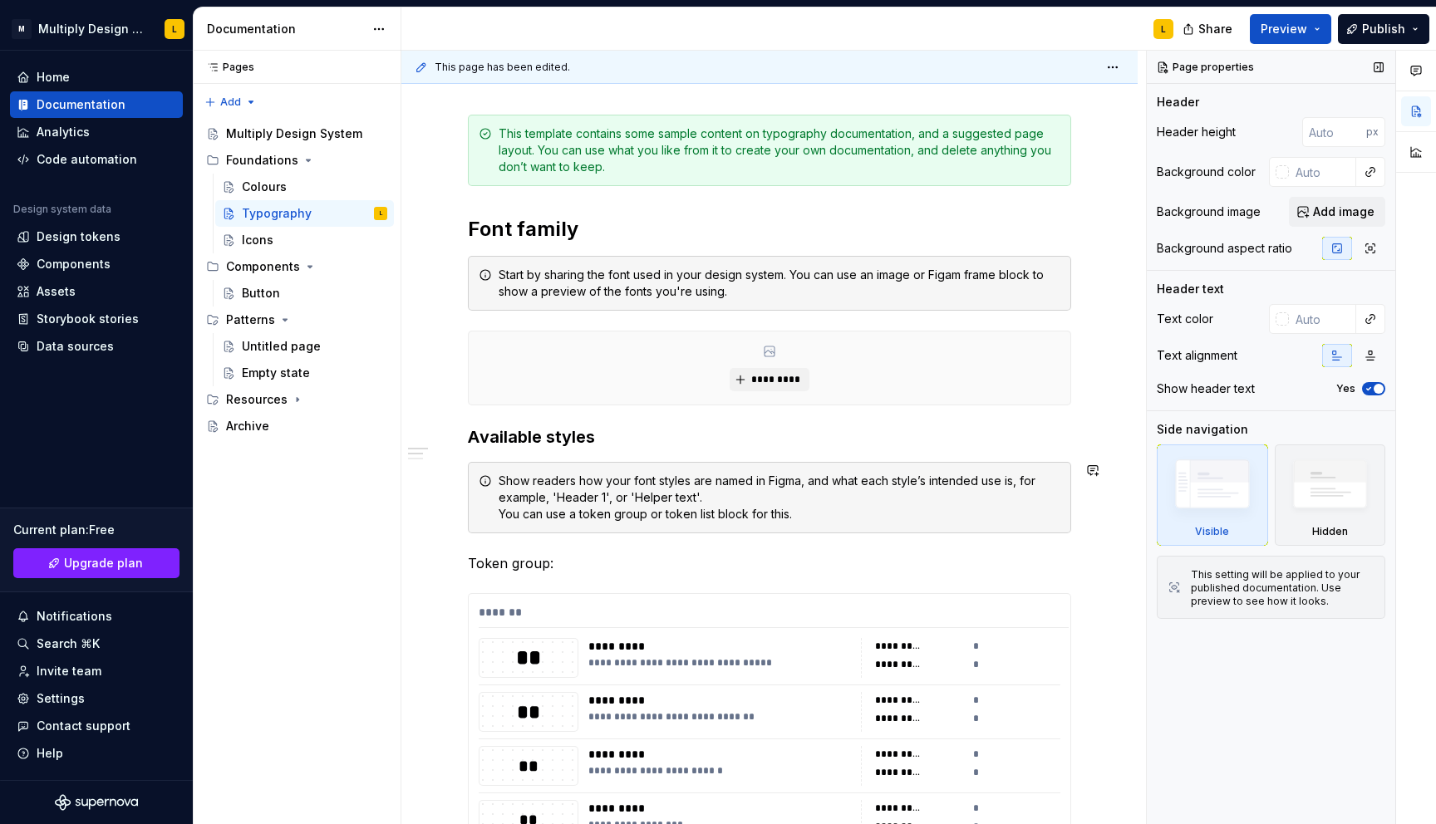
scroll to position [224, 0]
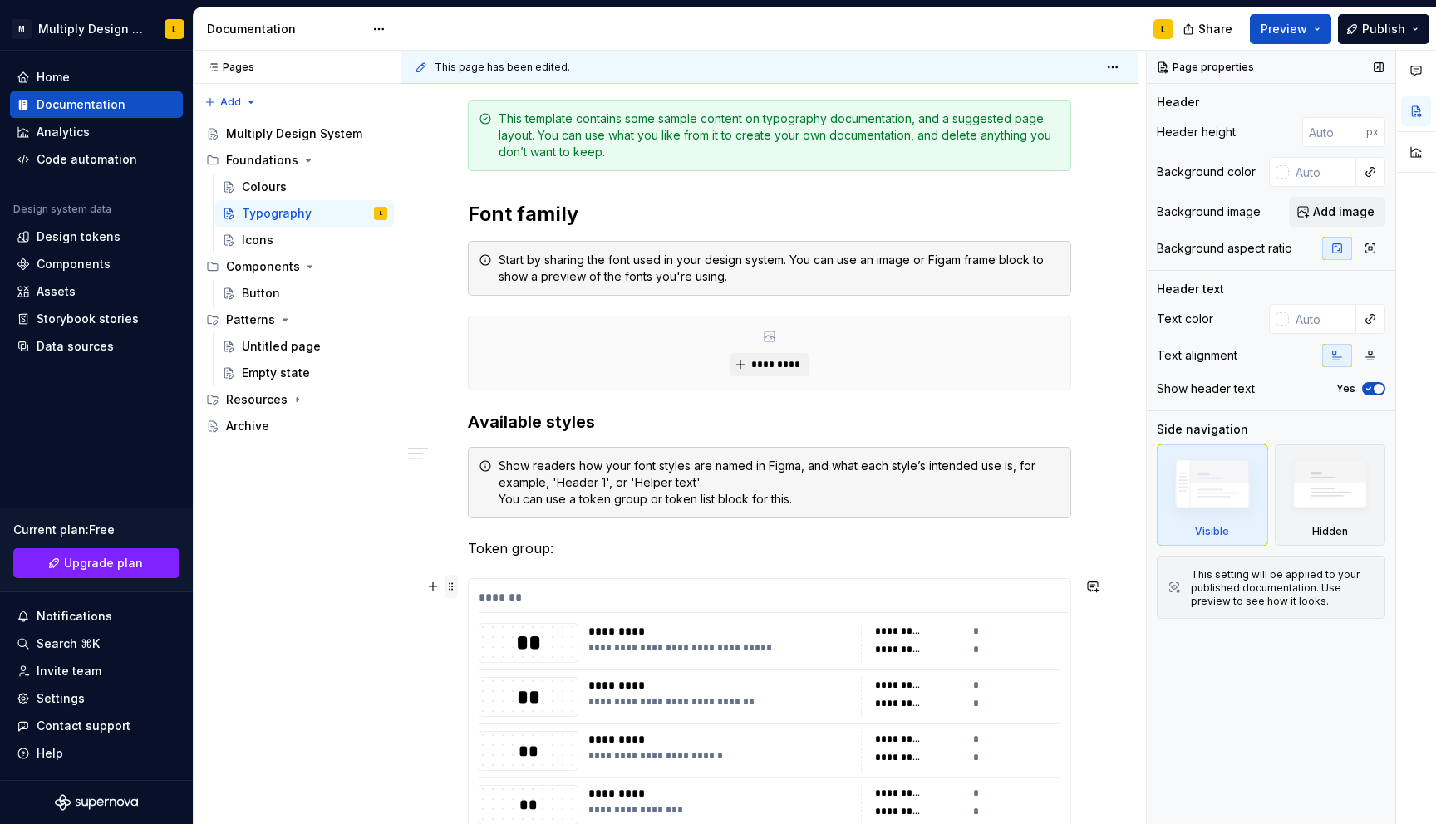
click at [452, 586] on span at bounding box center [451, 586] width 13 height 23
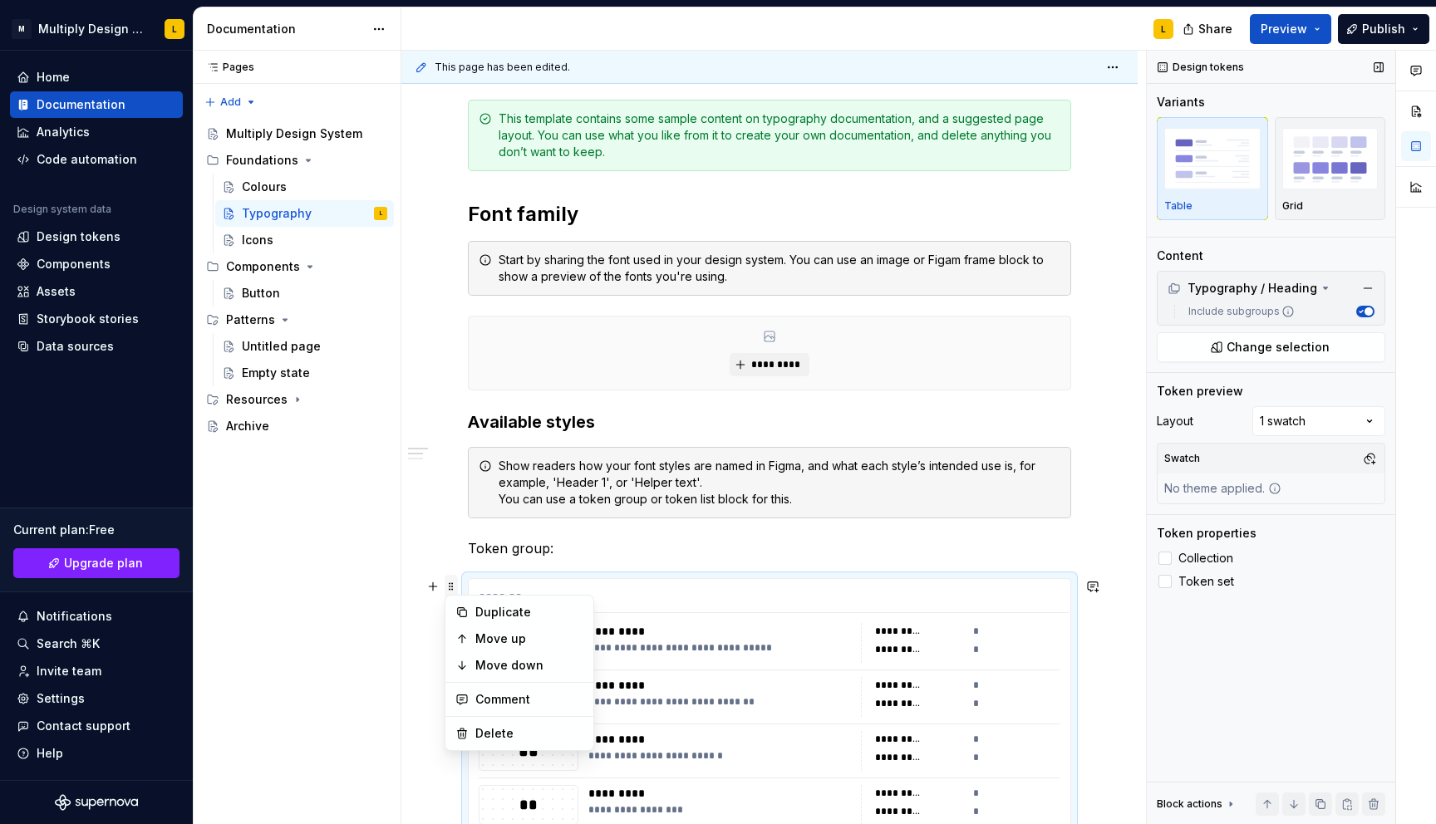
type textarea "*"
click at [483, 736] on div "Delete" at bounding box center [529, 734] width 108 height 17
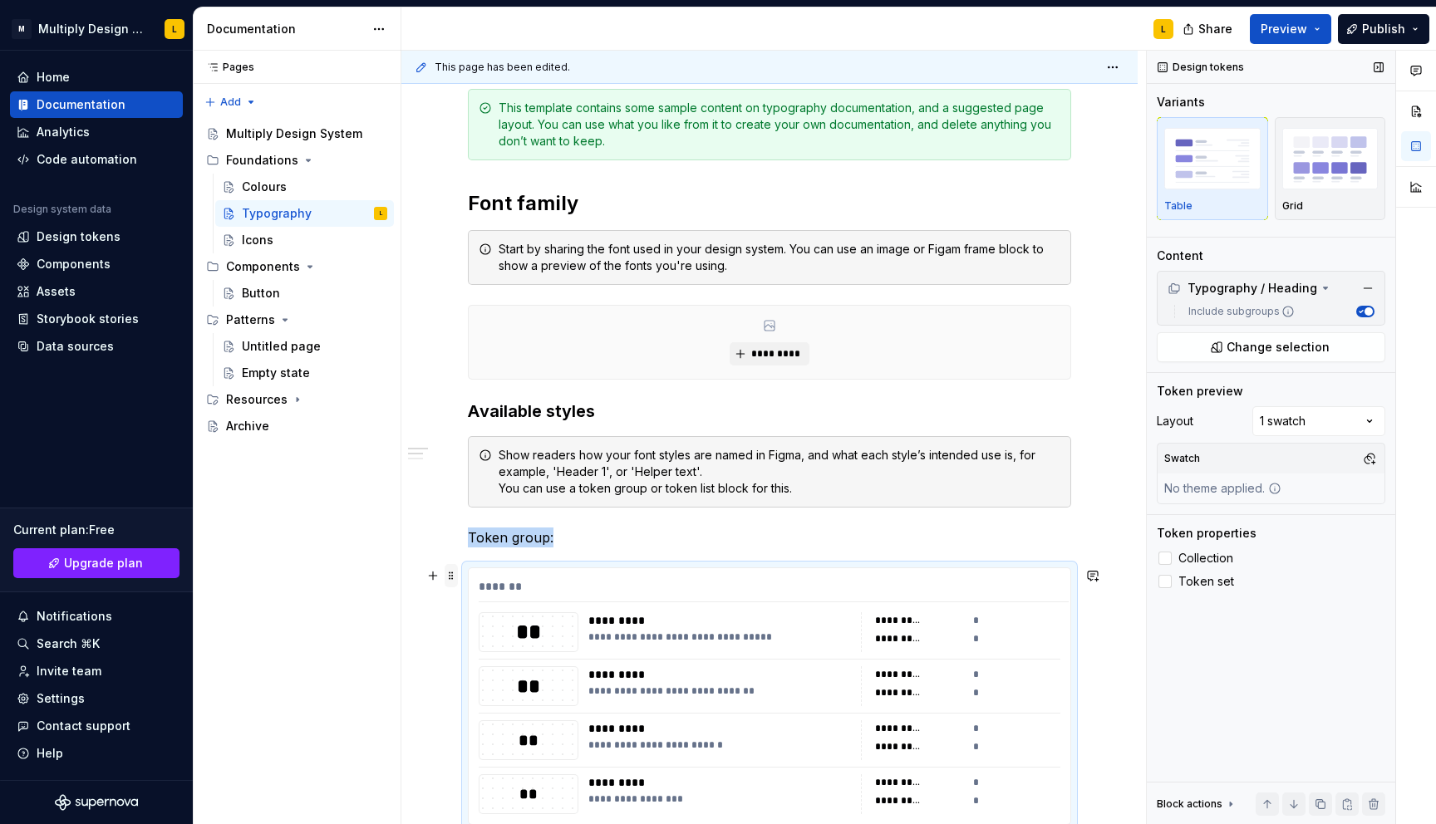
click at [454, 583] on span at bounding box center [451, 575] width 13 height 23
click at [474, 726] on div "Delete" at bounding box center [519, 723] width 141 height 27
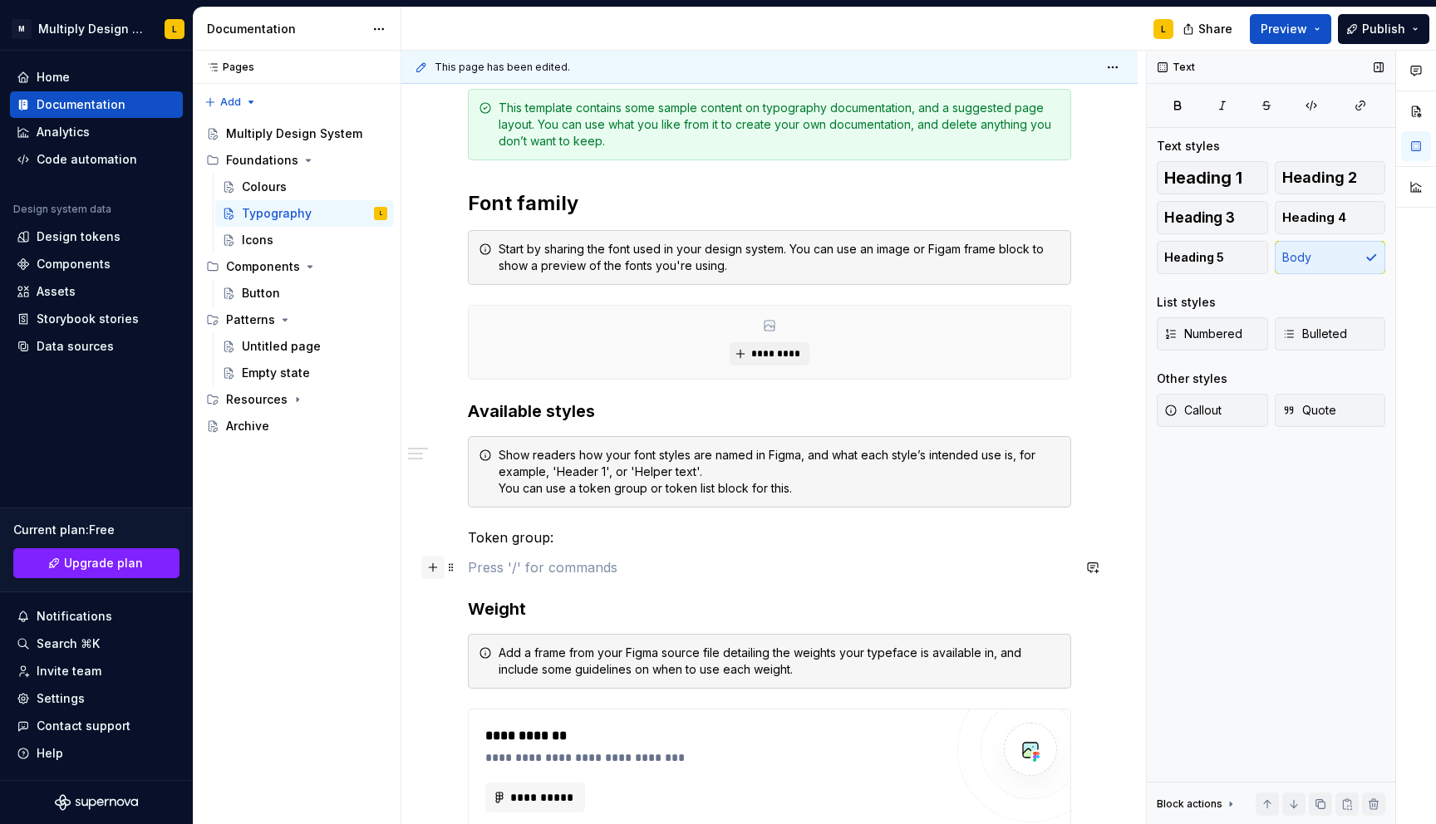
click at [434, 563] on button "button" at bounding box center [432, 567] width 23 height 23
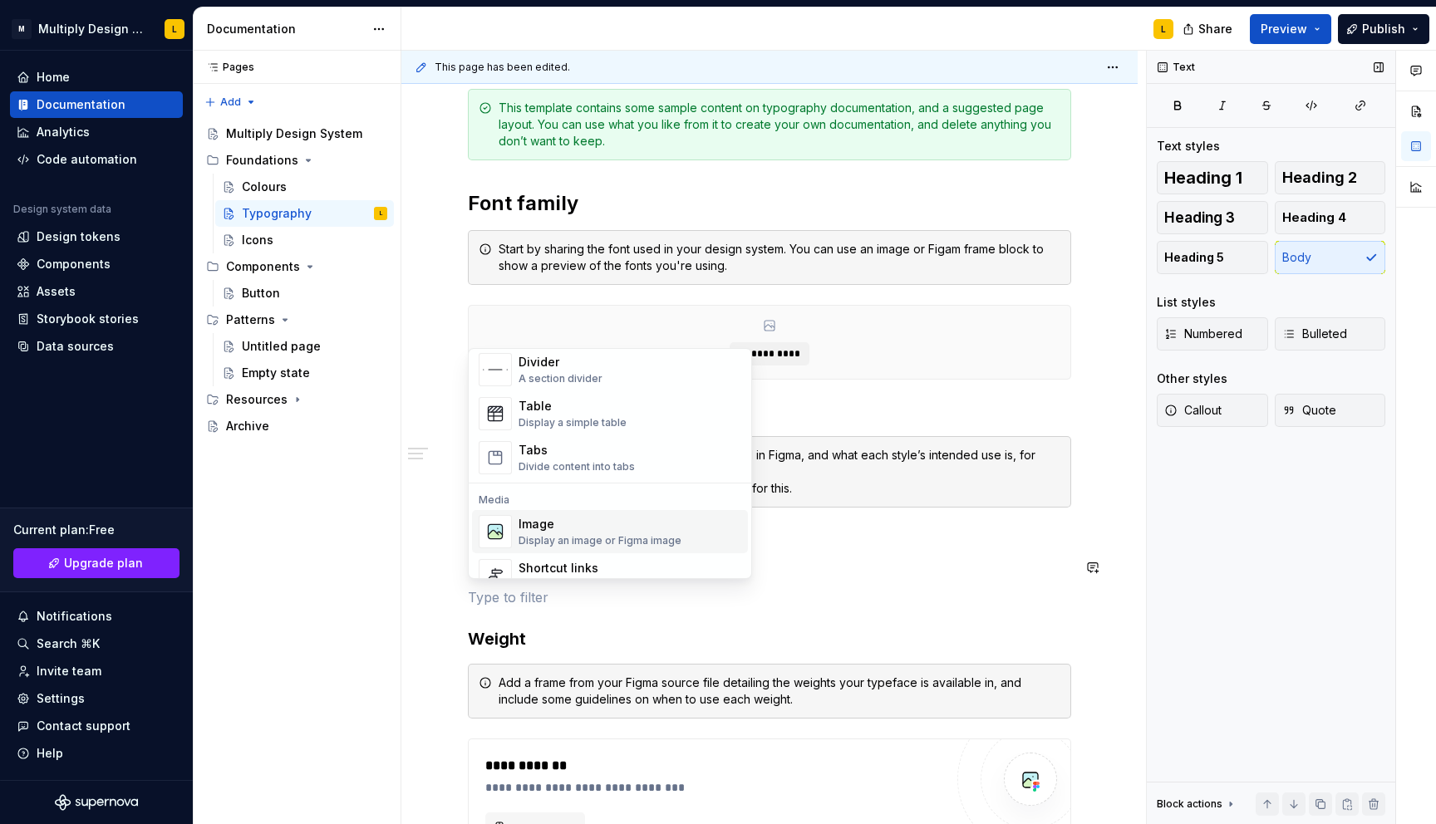
scroll to position [534, 0]
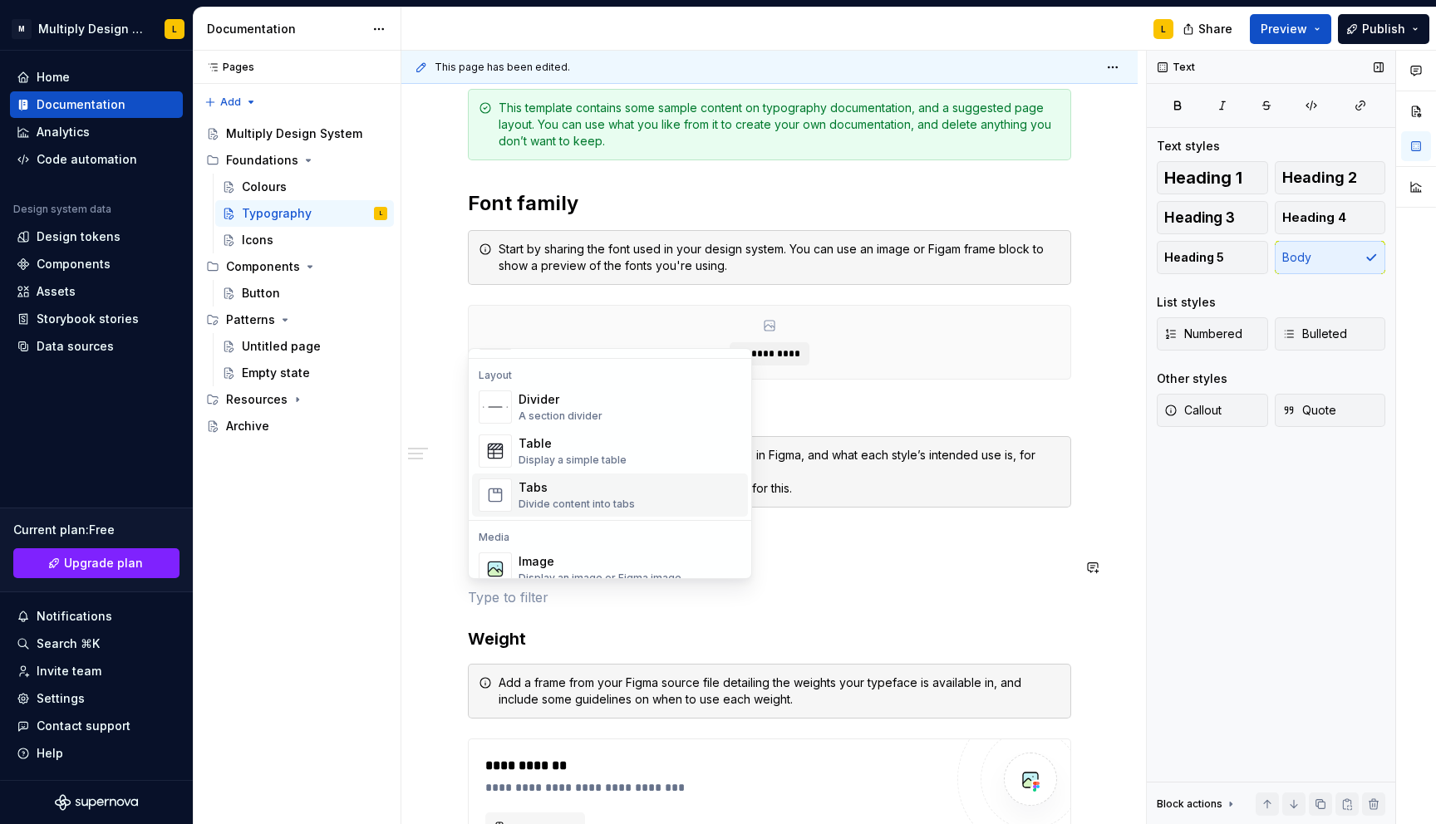
click at [423, 533] on div "**********" at bounding box center [773, 438] width 745 height 775
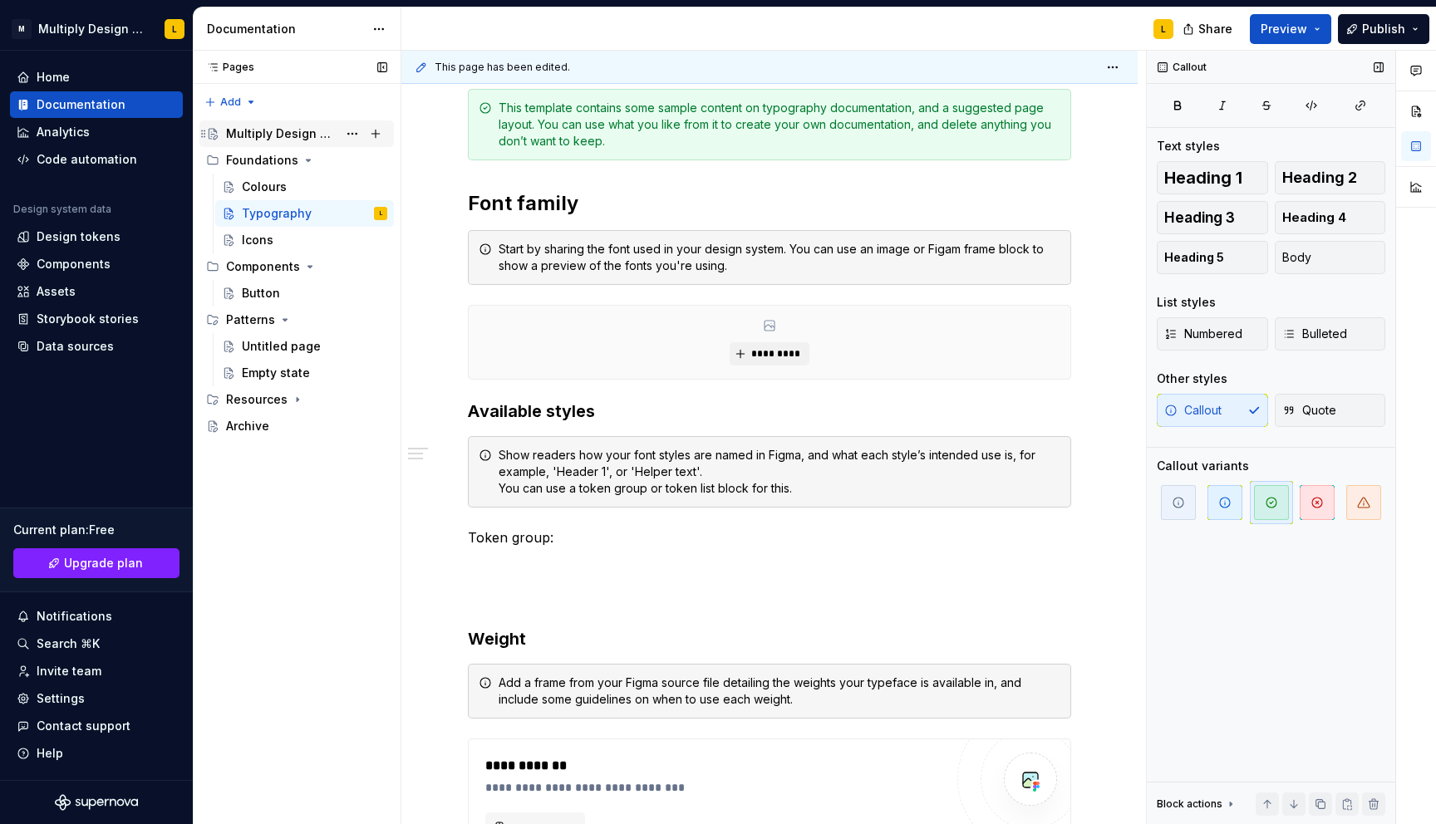
click at [293, 122] on div "Multiply Design System" at bounding box center [306, 133] width 161 height 23
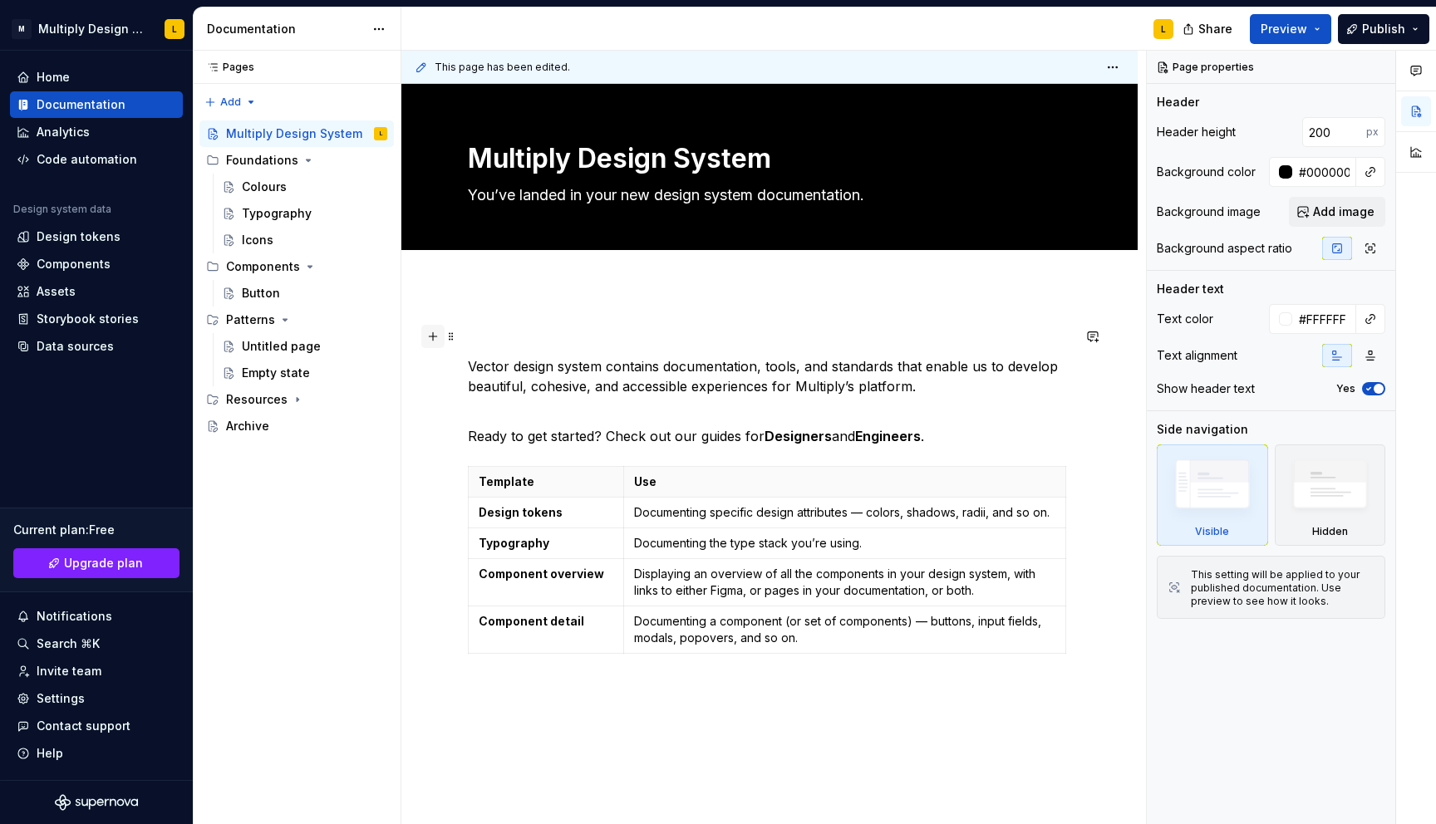
type textarea "*"
click at [432, 337] on button "button" at bounding box center [432, 336] width 23 height 23
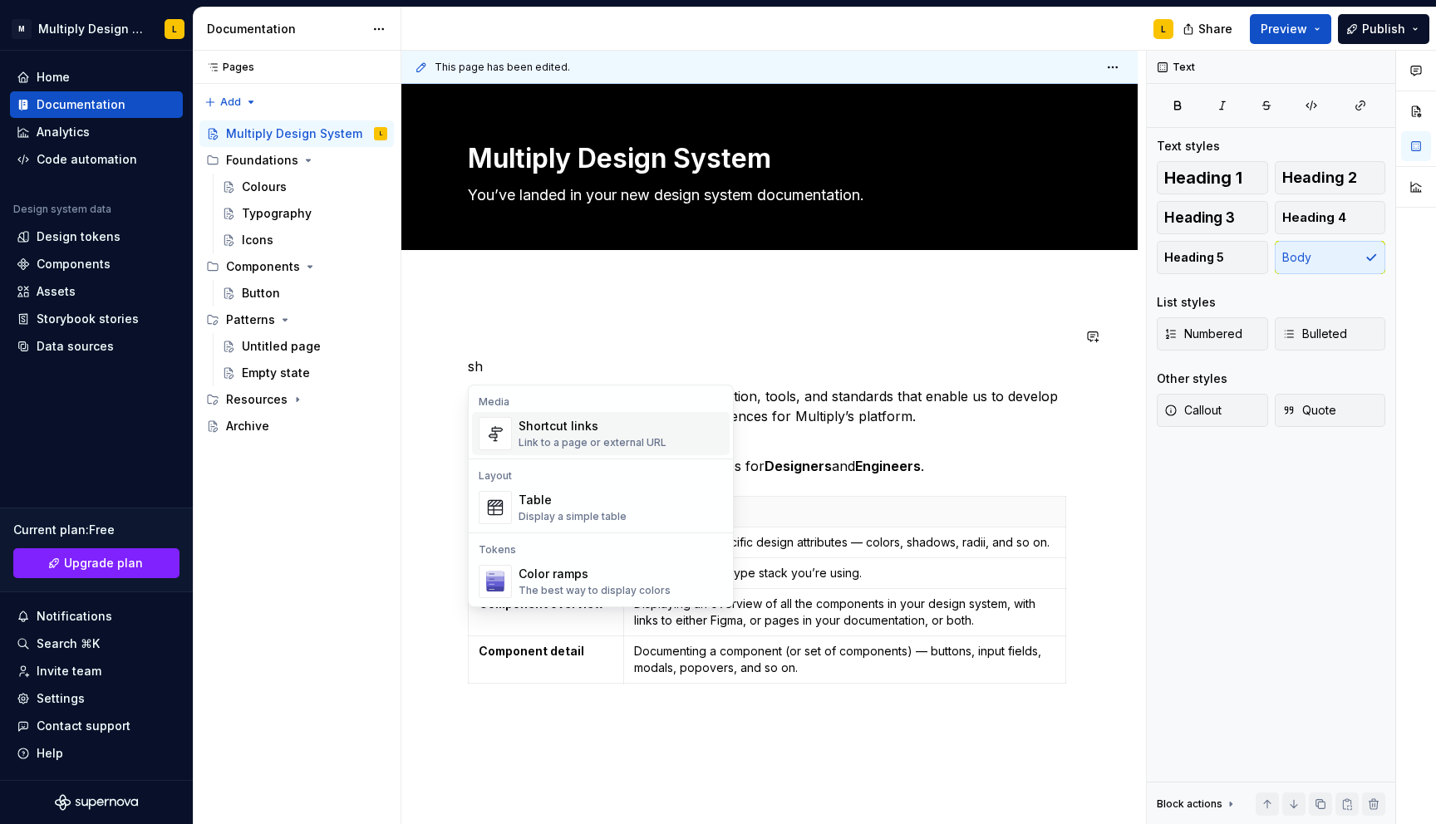
click at [603, 434] on div "Shortcut links" at bounding box center [593, 426] width 148 height 17
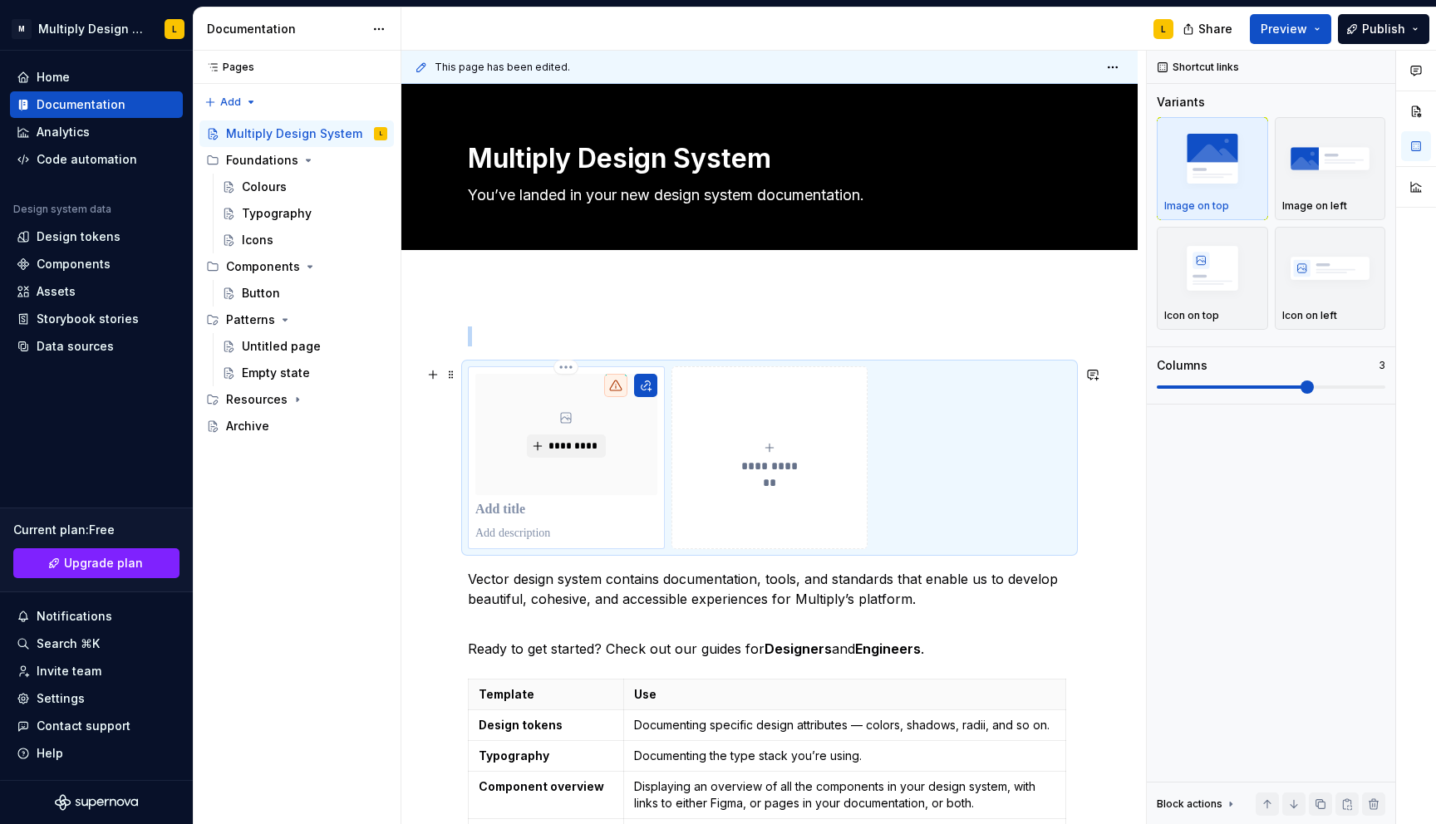
click at [502, 513] on p at bounding box center [566, 510] width 182 height 17
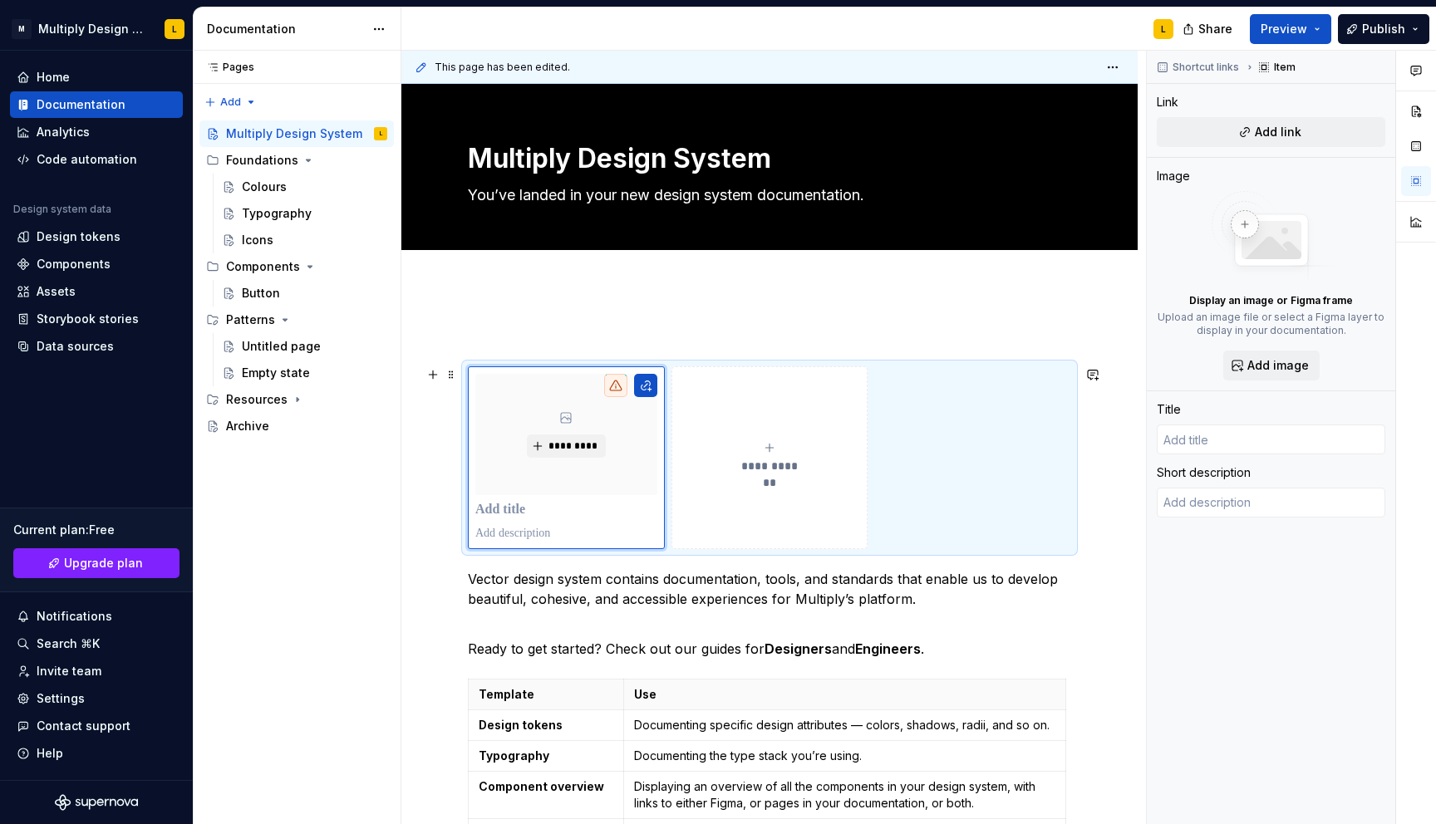
type textarea "*"
type input "F"
type textarea "*"
type input "Fo"
type textarea "*"
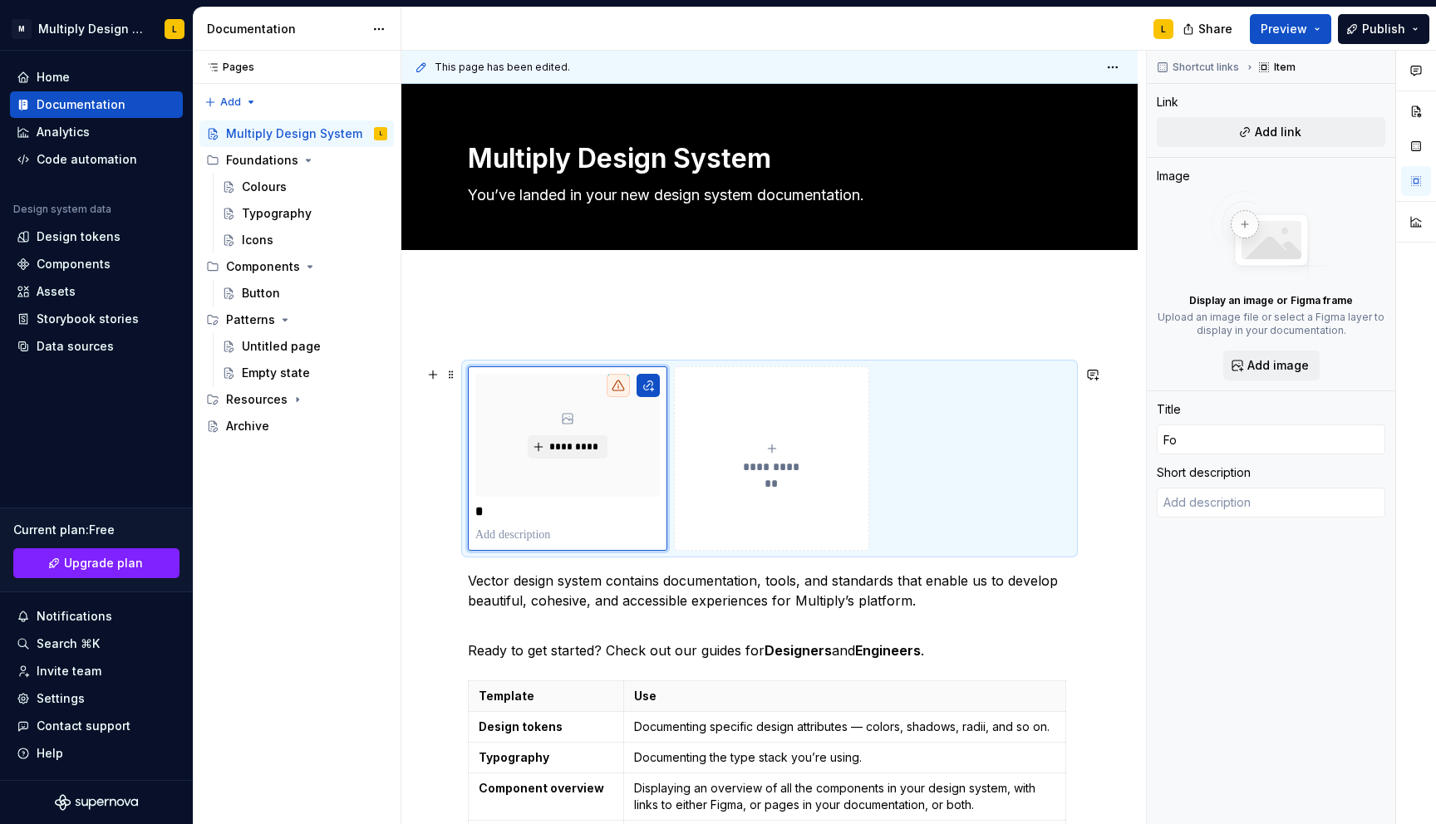
type input "Fou"
type textarea "*"
type input "Foun"
type textarea "*"
type input "Found"
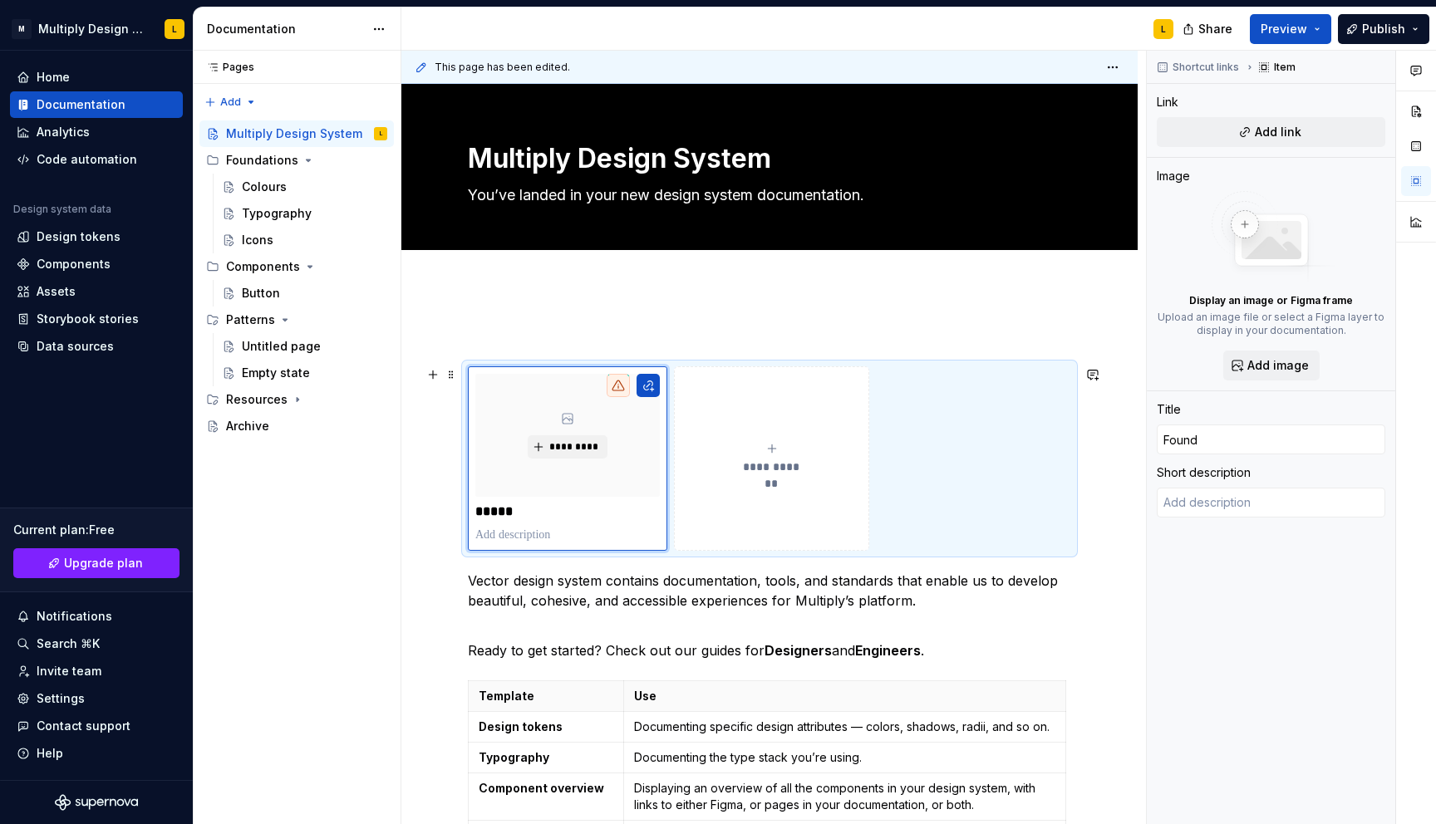
type textarea "*"
type input "Founda"
type textarea "*"
type input "Foundat"
type textarea "*"
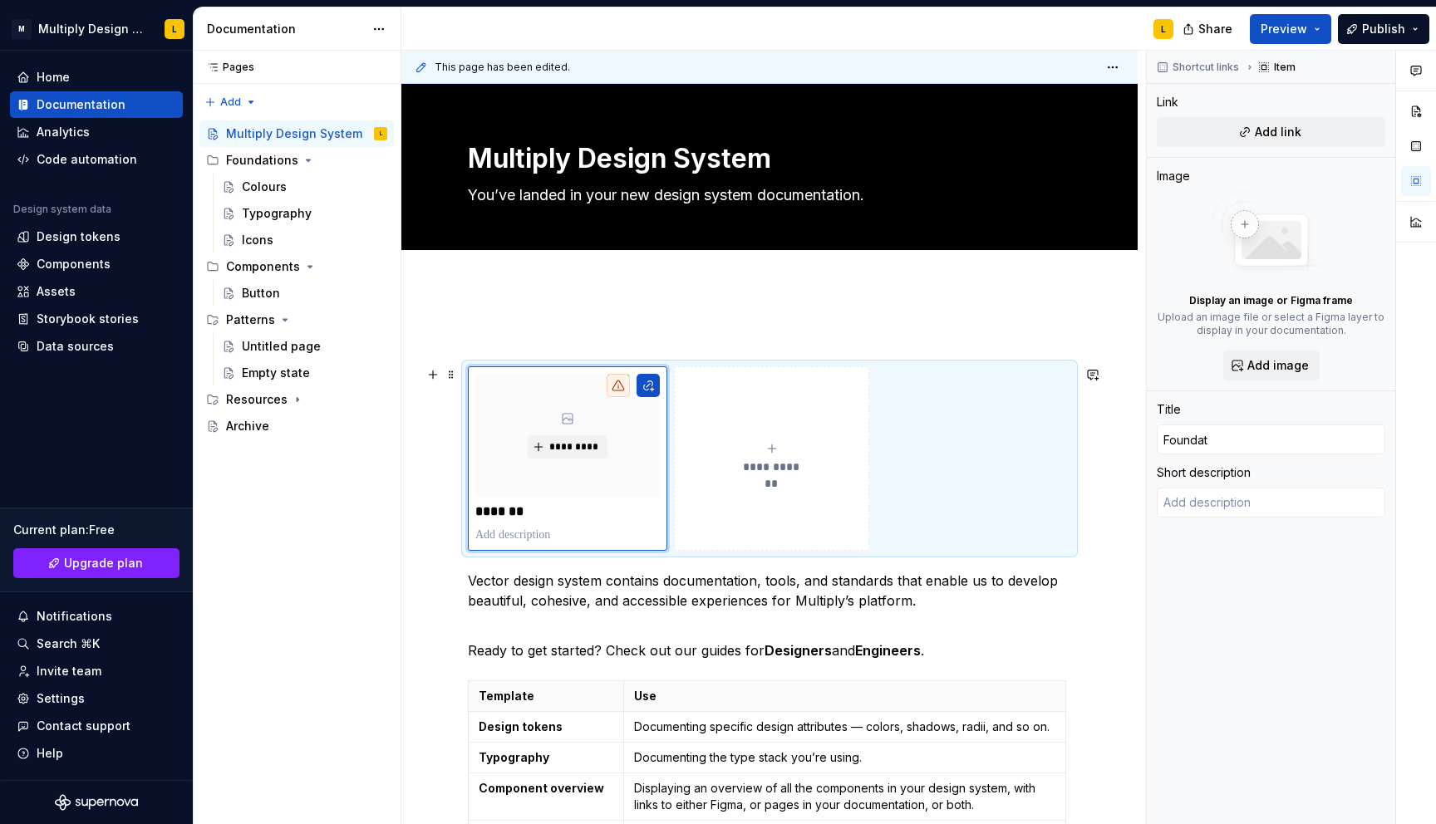
type input "Foundati"
type textarea "*"
type input "Foundatio"
type textarea "*"
type input "Foundation"
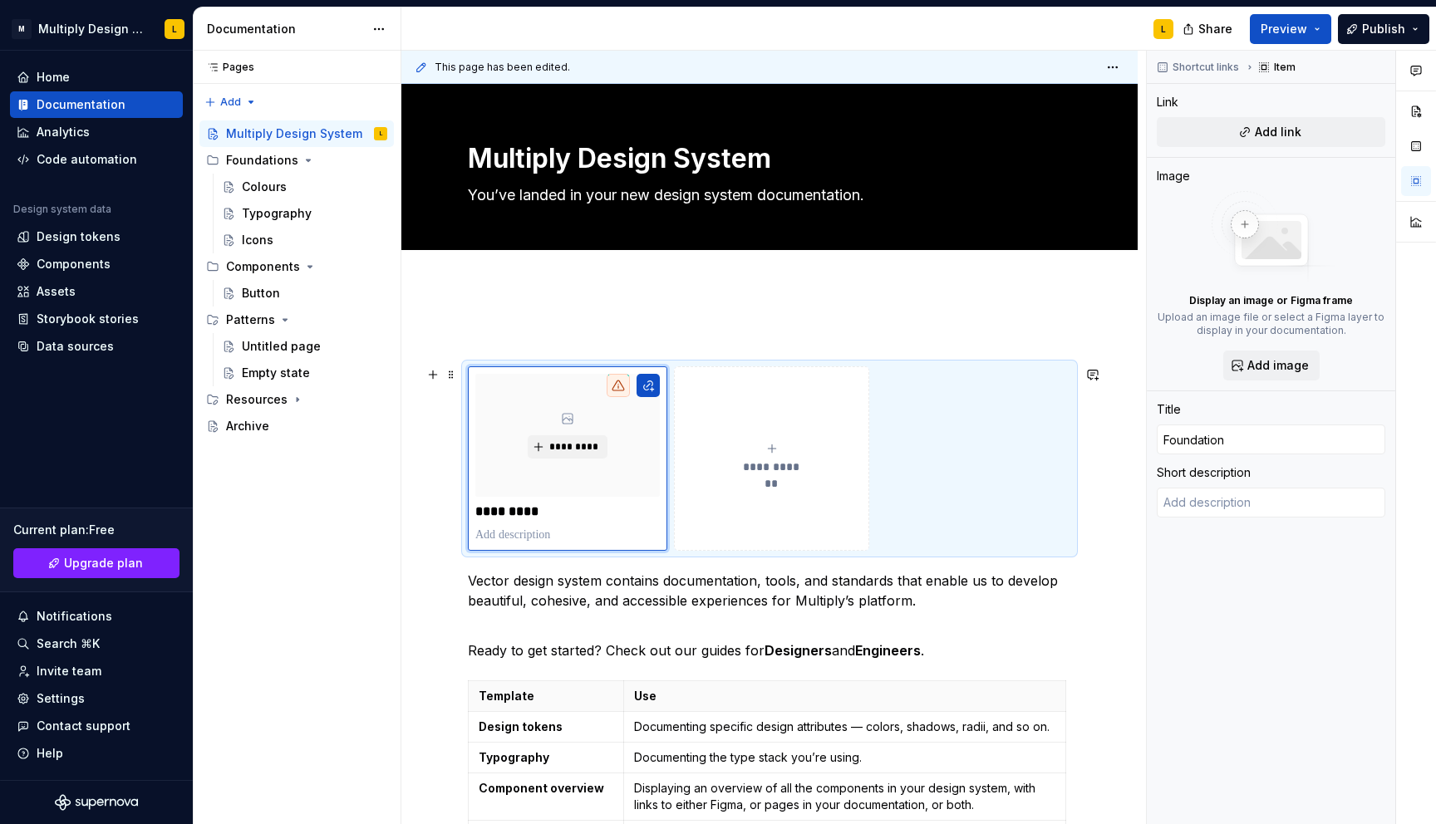
type textarea "*"
type input "Foundations"
click at [780, 455] on div "**********" at bounding box center [771, 458] width 180 height 33
type textarea "*"
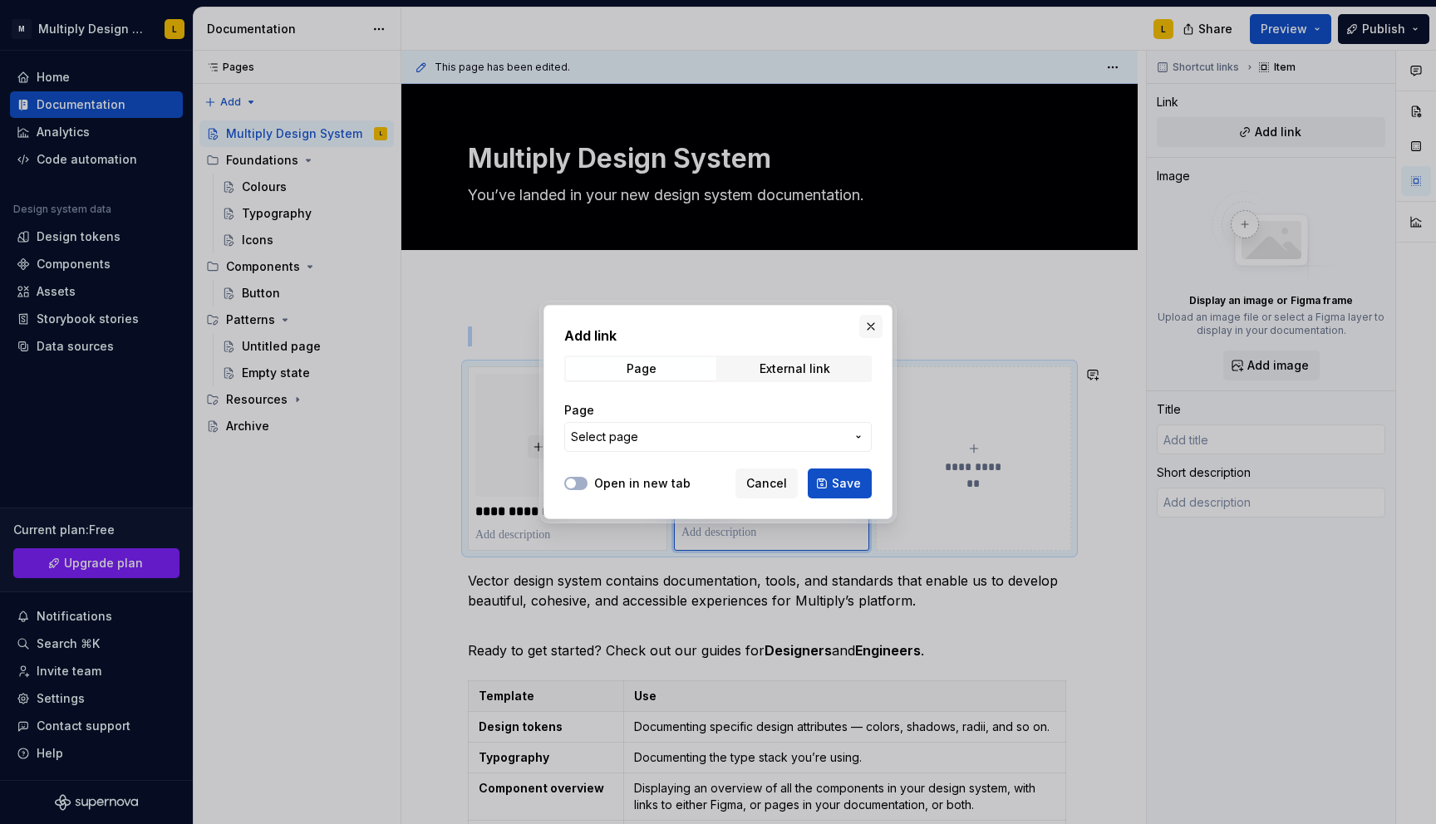
click at [873, 326] on button "button" at bounding box center [870, 326] width 23 height 23
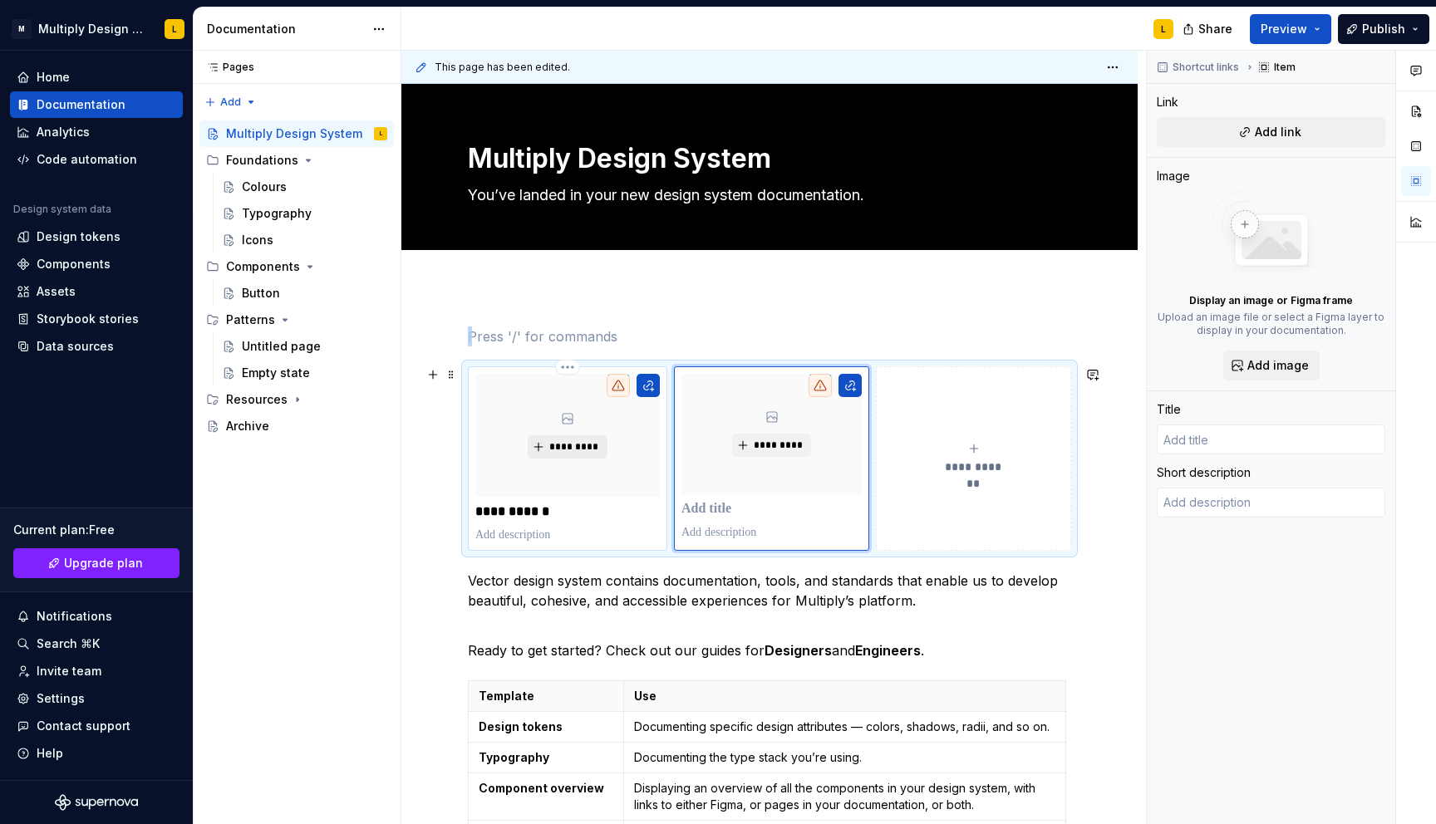
type textarea "*"
type input "Foundations"
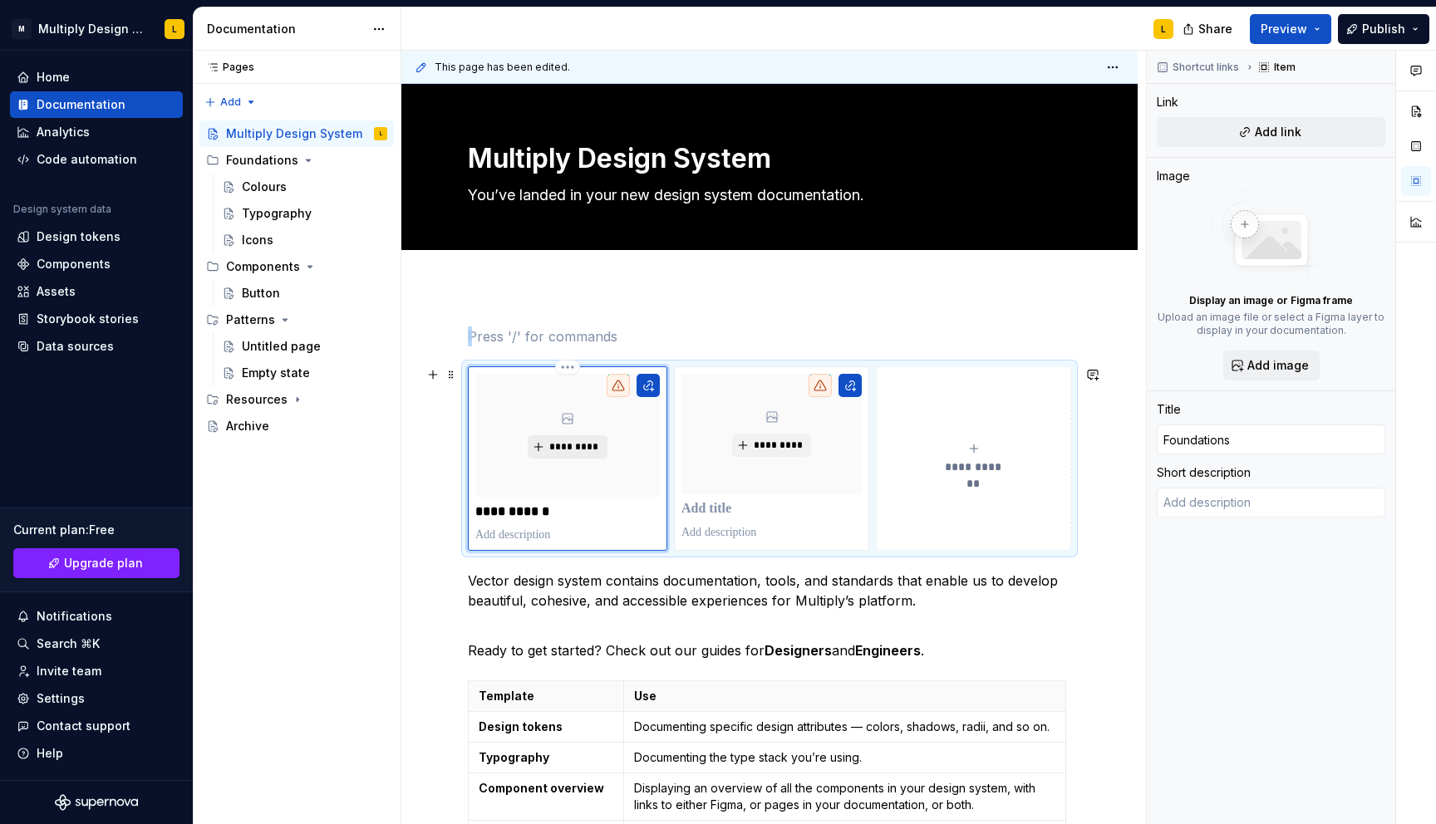
click at [575, 446] on span "*********" at bounding box center [574, 446] width 51 height 13
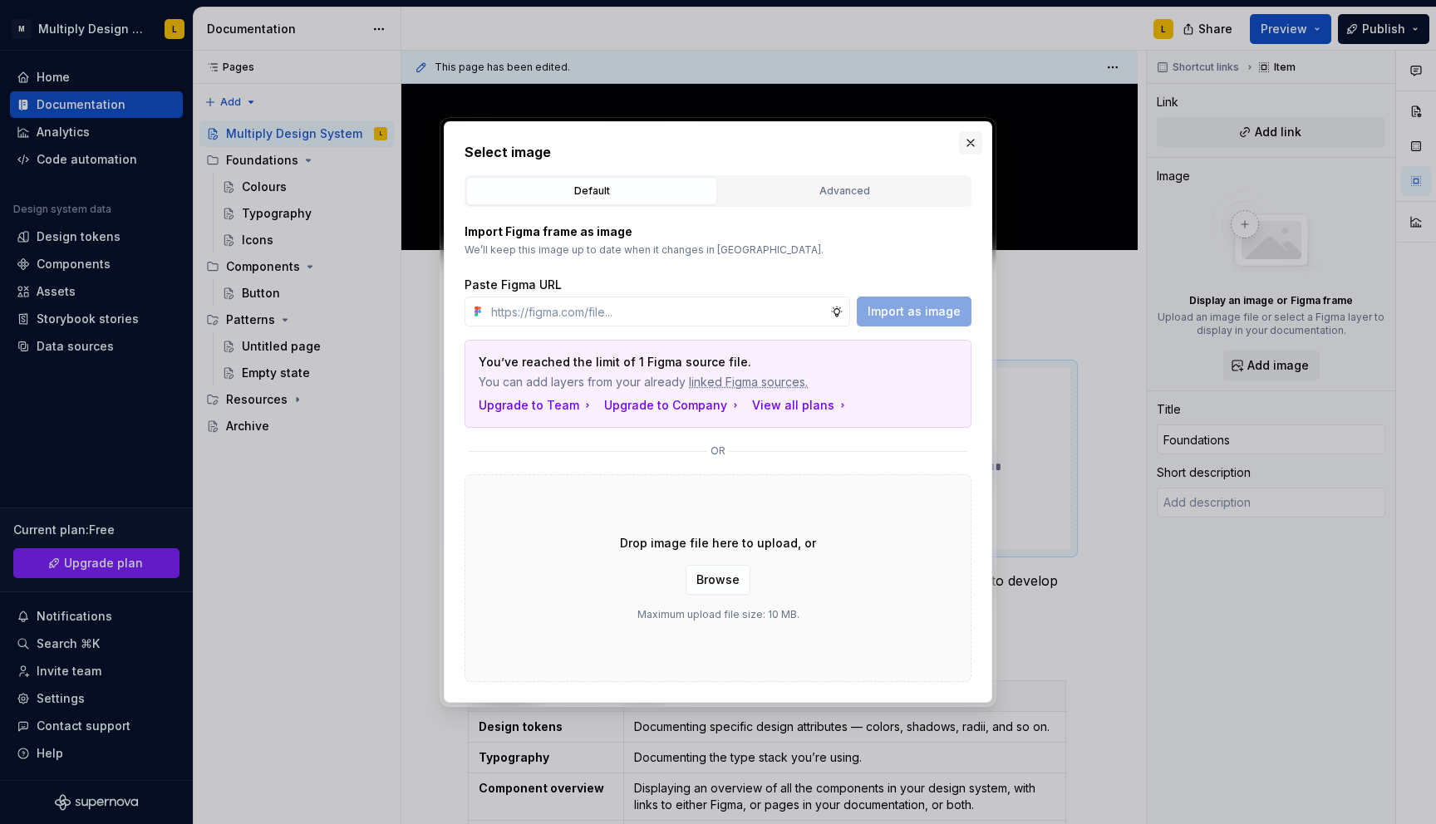
click at [979, 137] on button "button" at bounding box center [970, 142] width 23 height 23
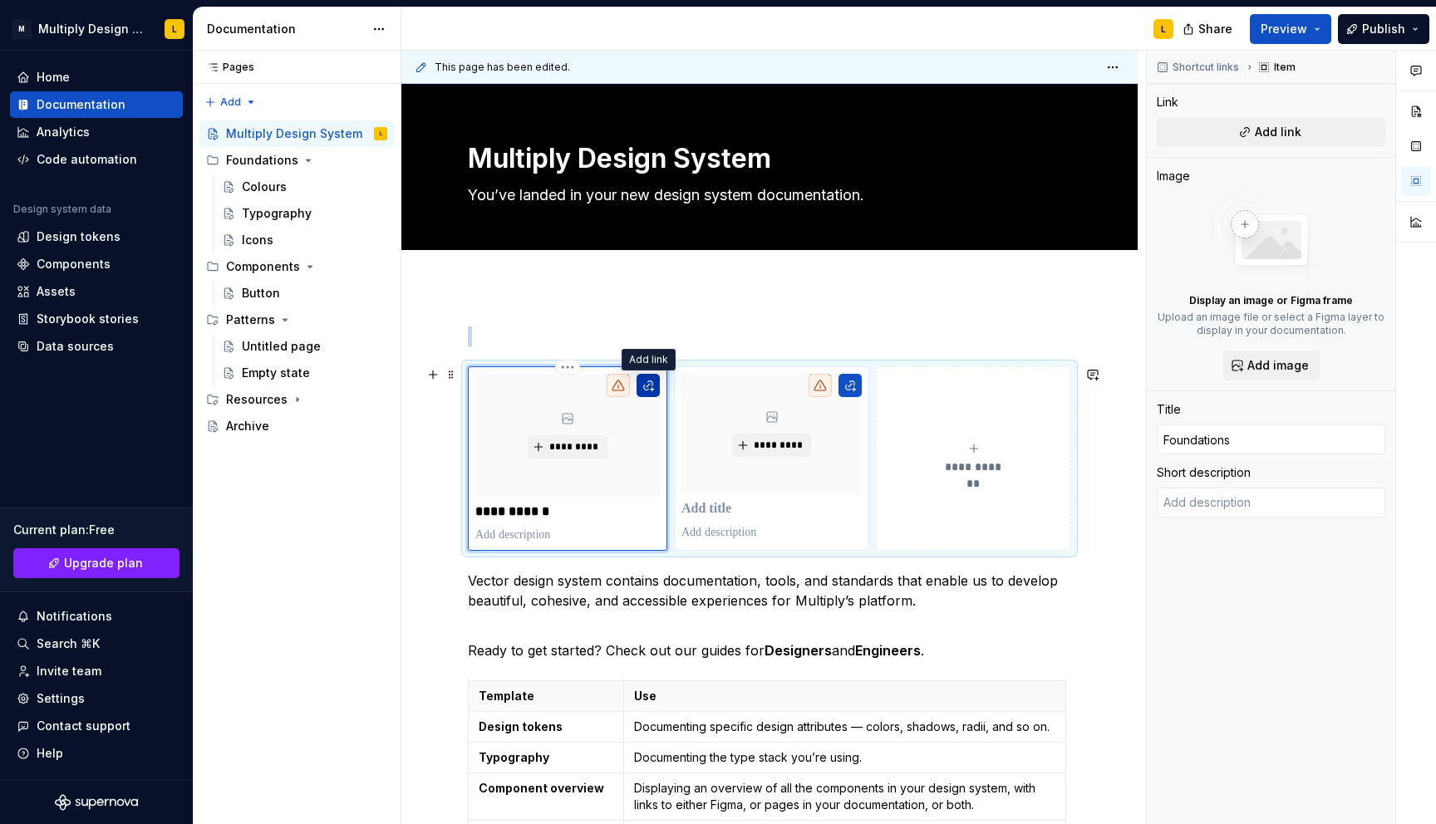
click at [650, 383] on button "button" at bounding box center [648, 385] width 23 height 23
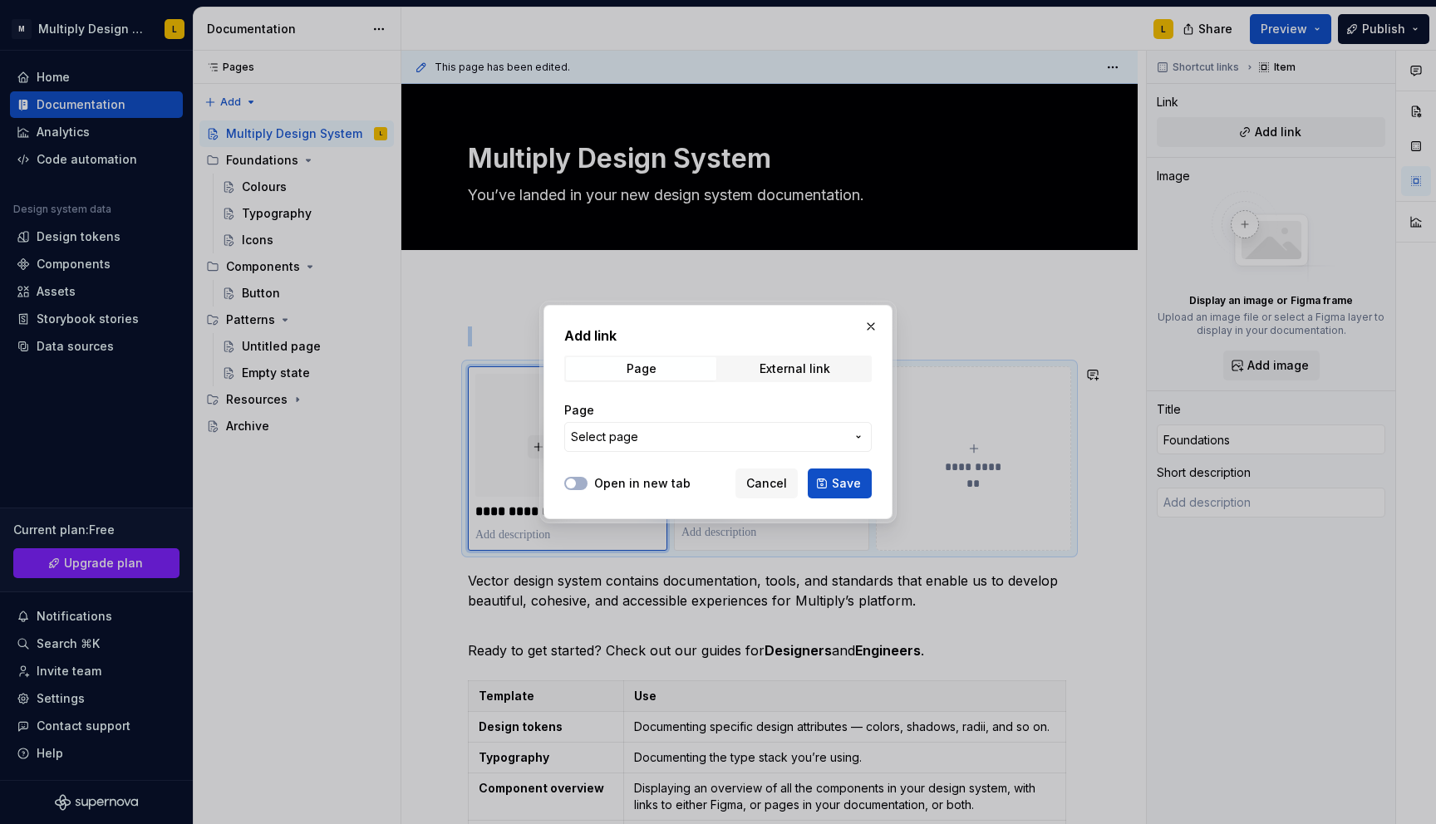
click at [643, 433] on span "Select page" at bounding box center [708, 437] width 274 height 17
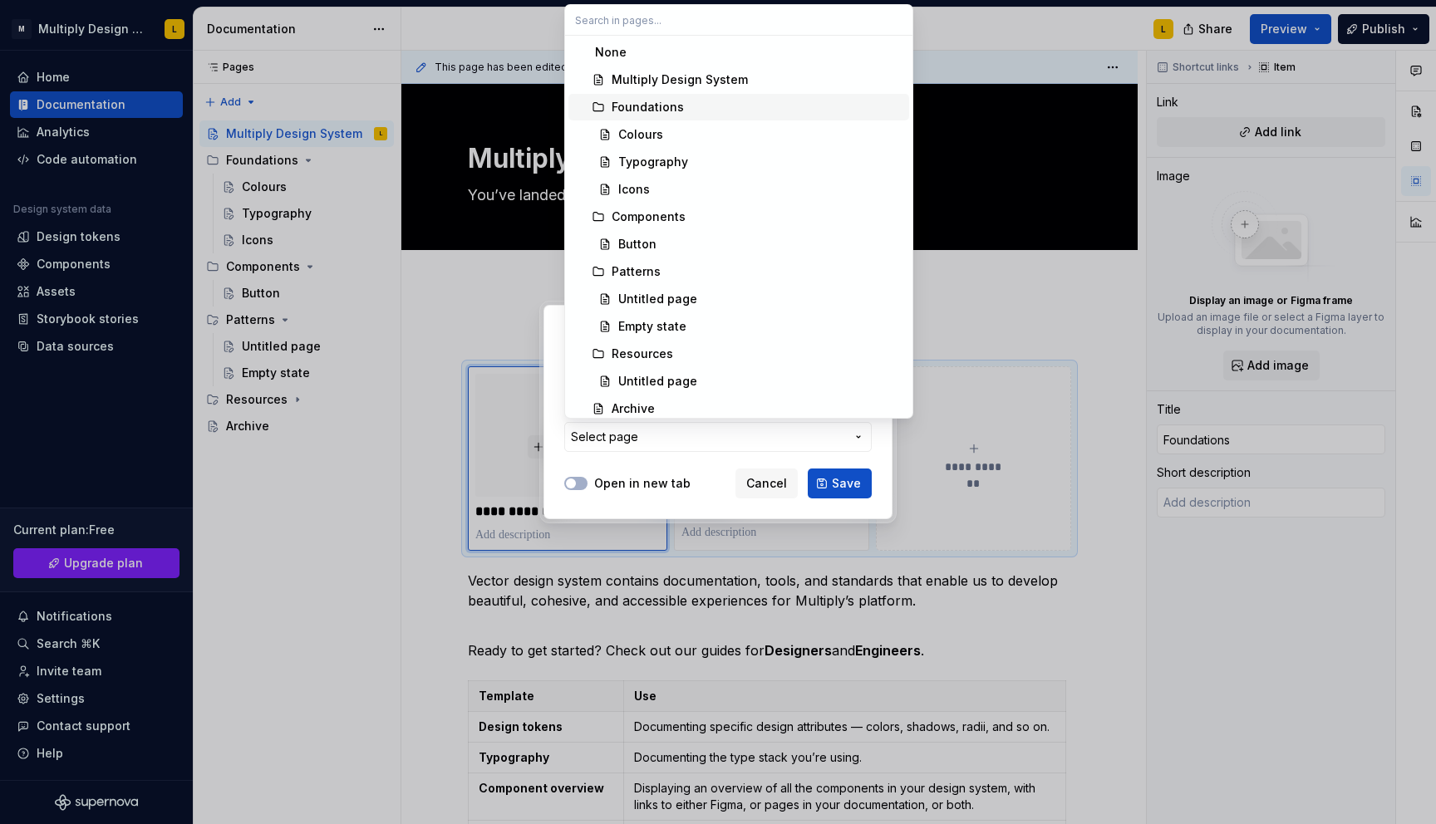
click at [671, 103] on div "Foundations" at bounding box center [648, 107] width 72 height 17
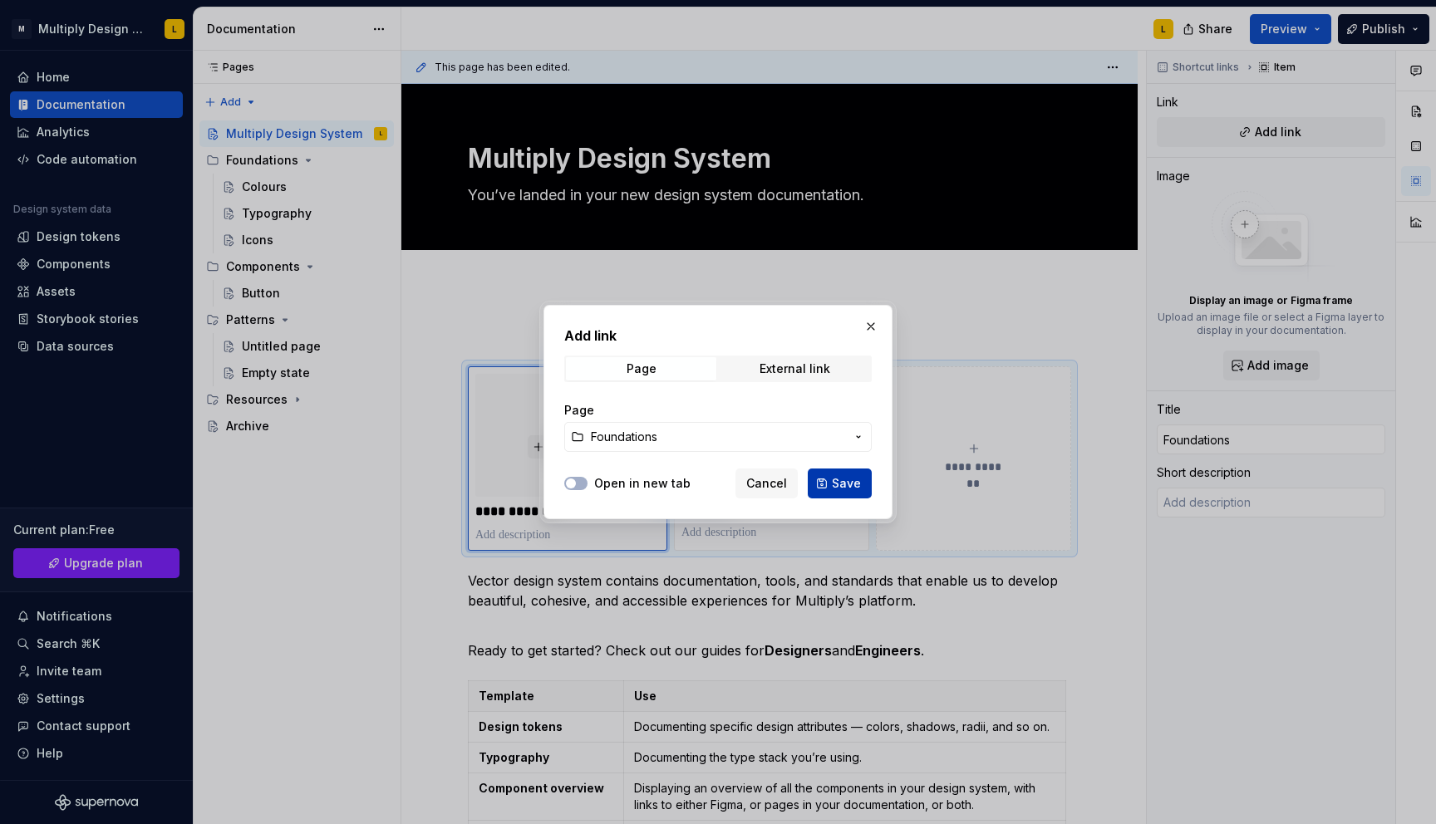
click at [841, 482] on span "Save" at bounding box center [846, 483] width 29 height 17
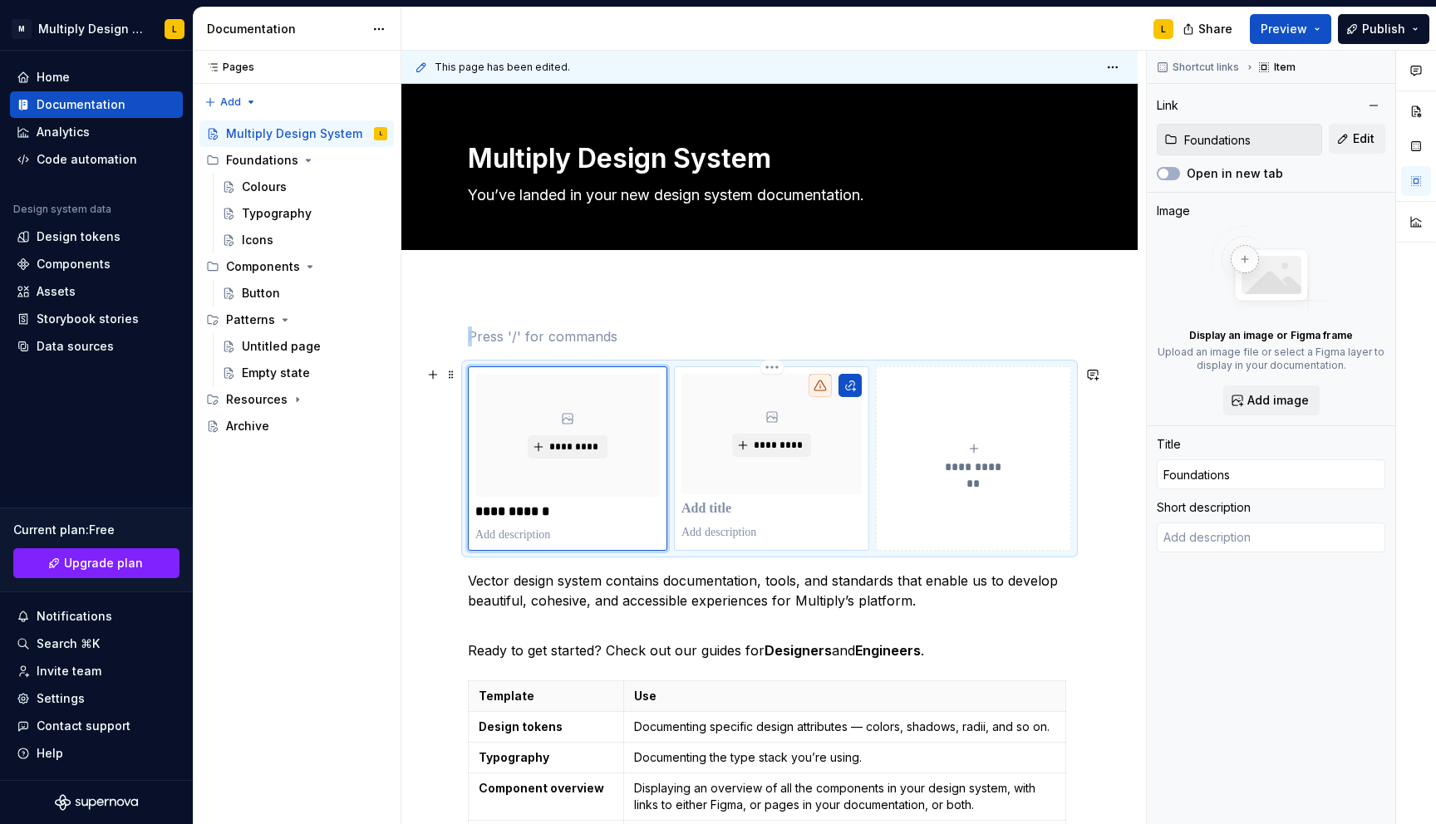
click at [714, 518] on p at bounding box center [771, 509] width 180 height 17
type textarea "*"
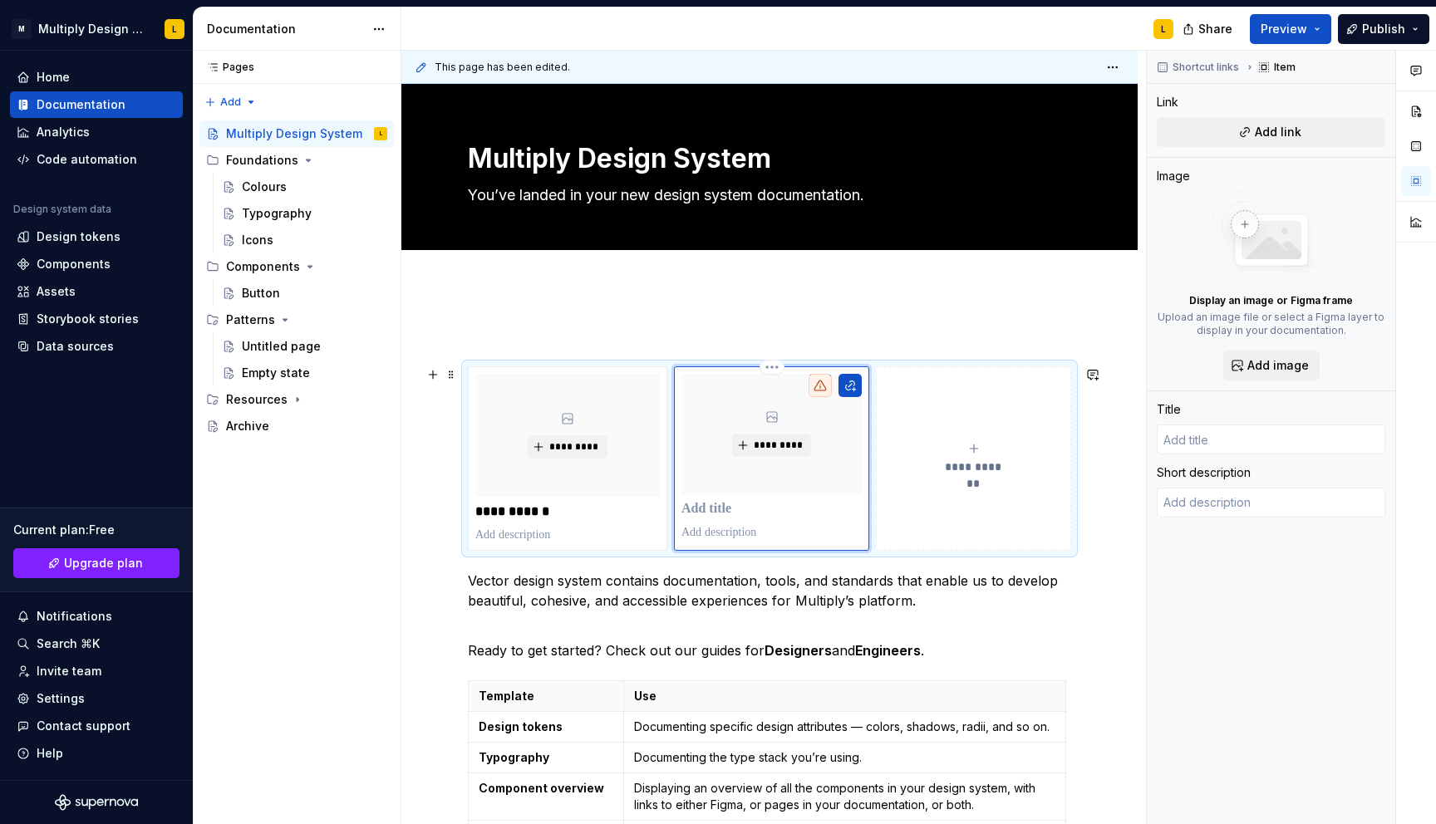
type textarea "*"
type input "C"
type textarea "*"
type input "Co"
type textarea "*"
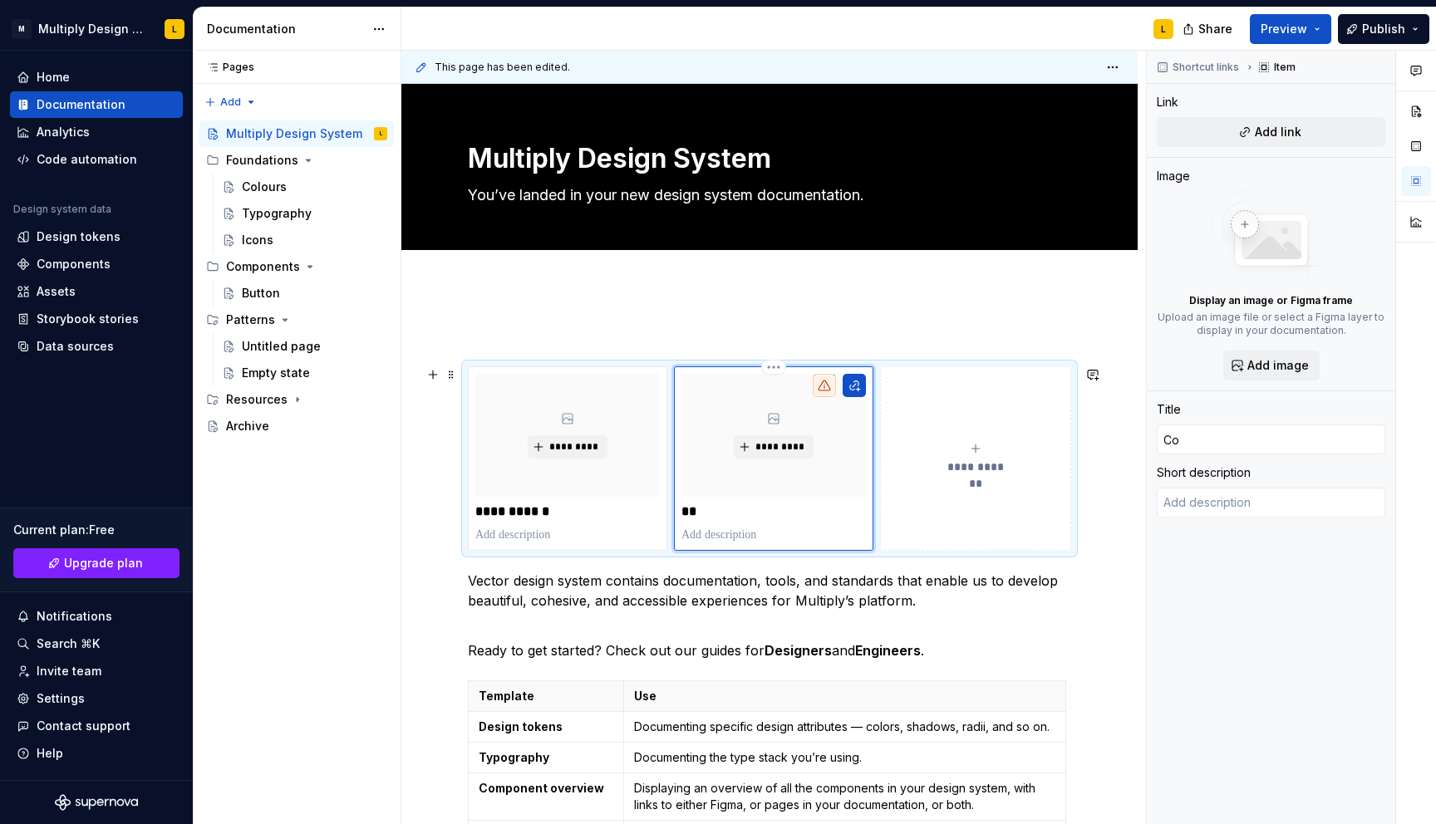
type input "Com"
type textarea "*"
type input "Comp"
type textarea "*"
type input "Compo"
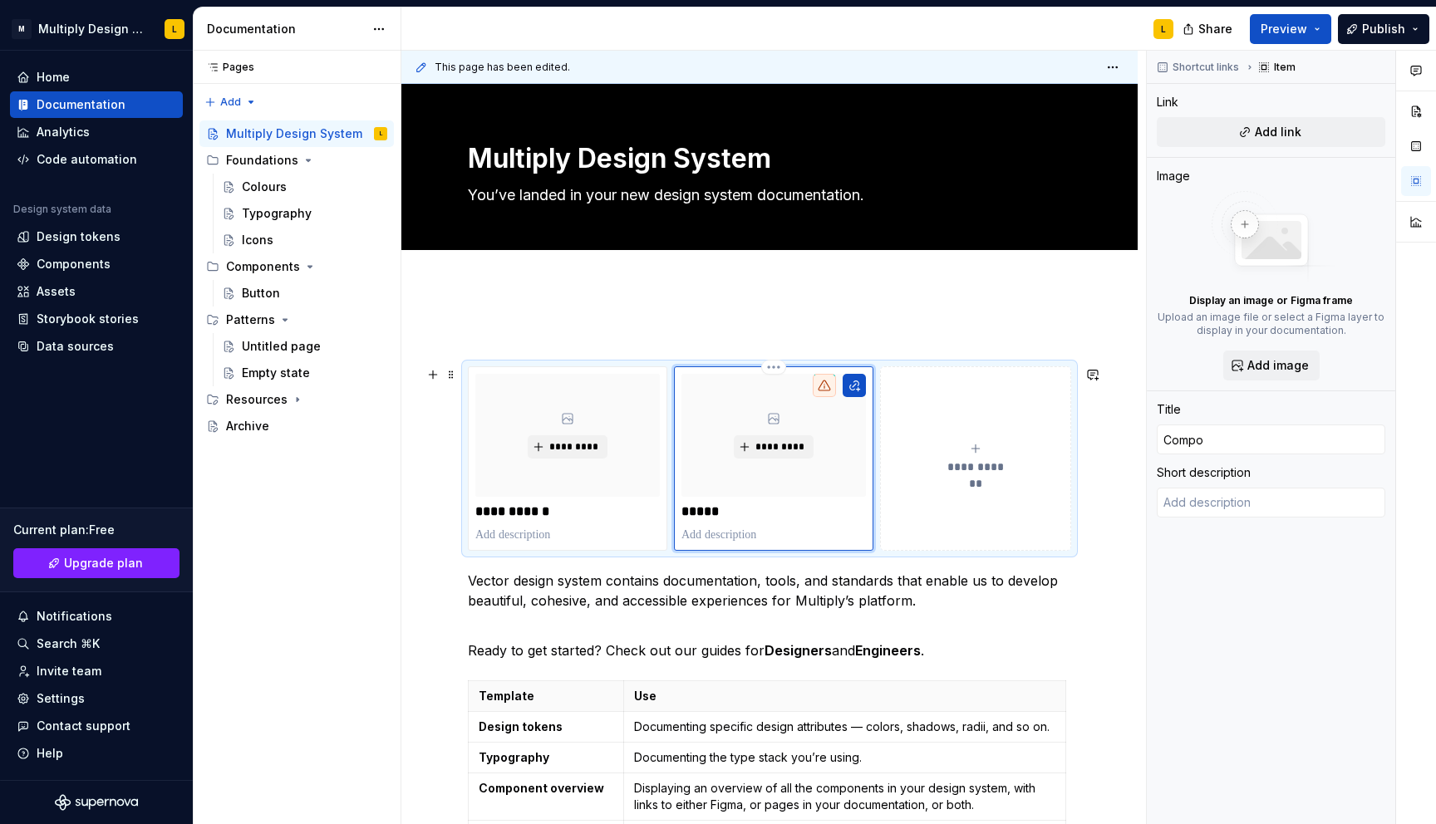
type textarea "*"
type input "Compon"
type textarea "*"
type input "Compone"
type textarea "*"
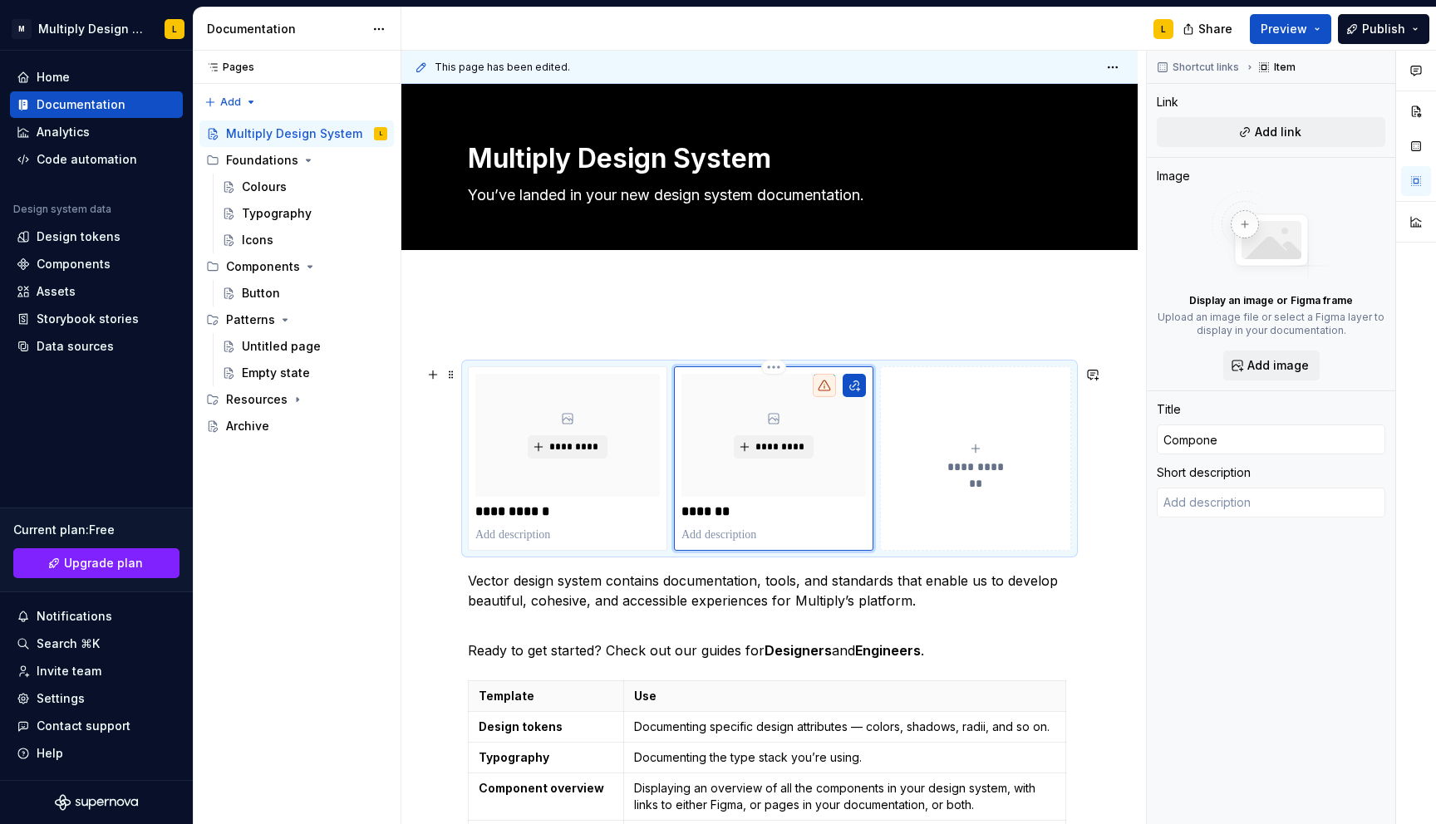
type input "Componen"
type textarea "*"
type input "Component"
type textarea "*"
type input "Components"
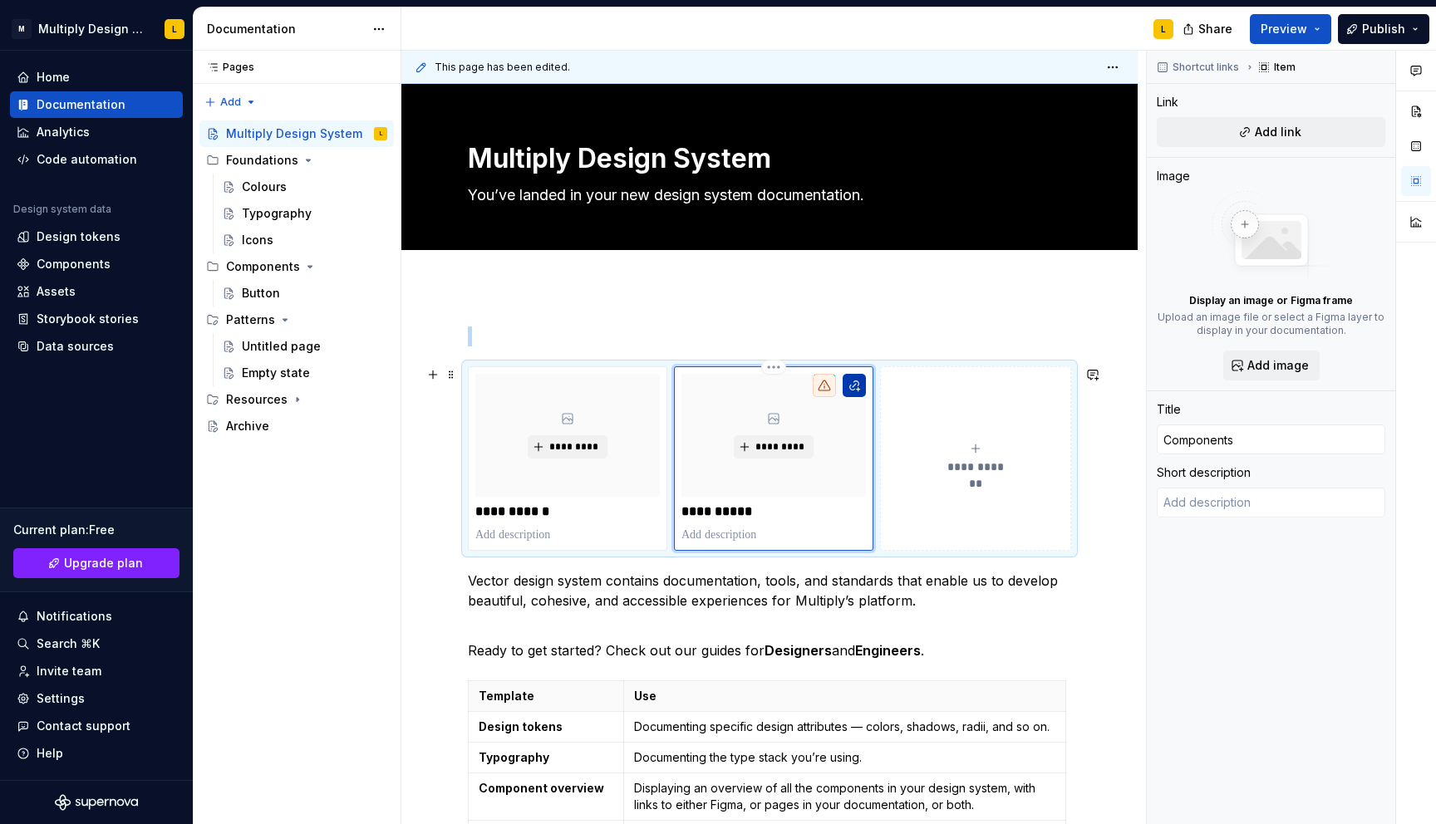
click at [853, 389] on button "button" at bounding box center [854, 385] width 23 height 23
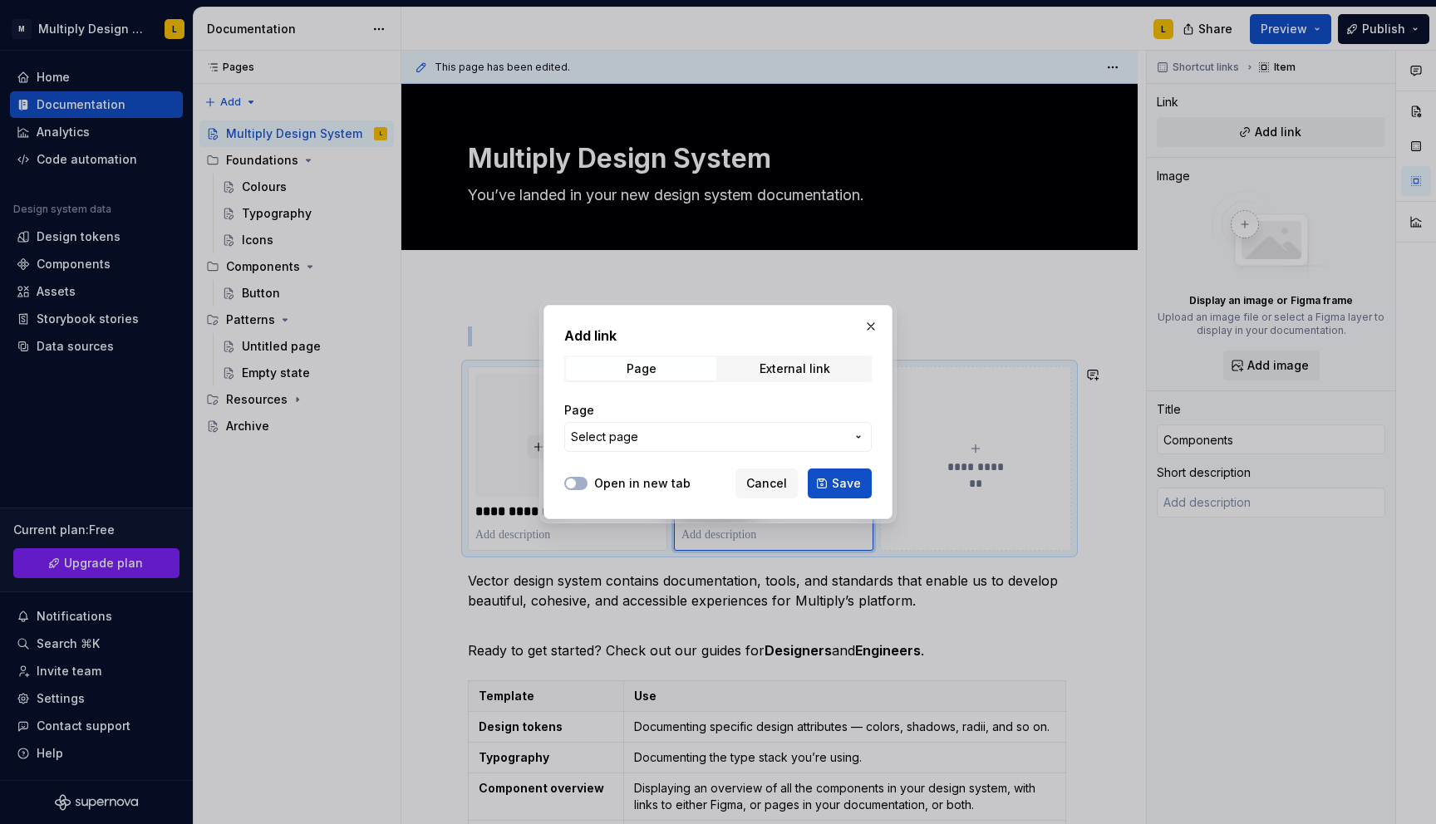
click at [767, 437] on span "Select page" at bounding box center [708, 437] width 274 height 17
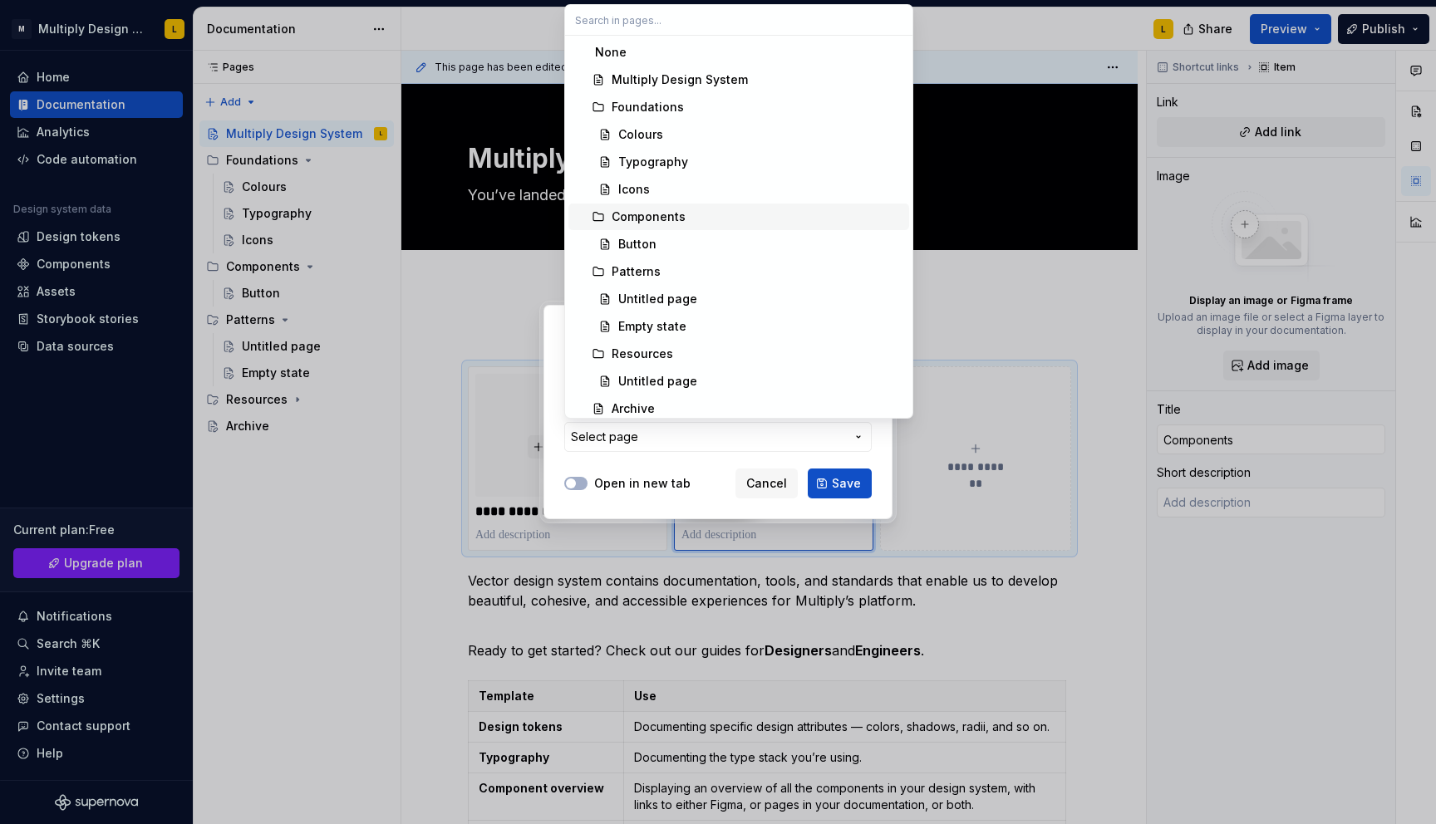
click at [684, 225] on span "Components" at bounding box center [738, 217] width 341 height 27
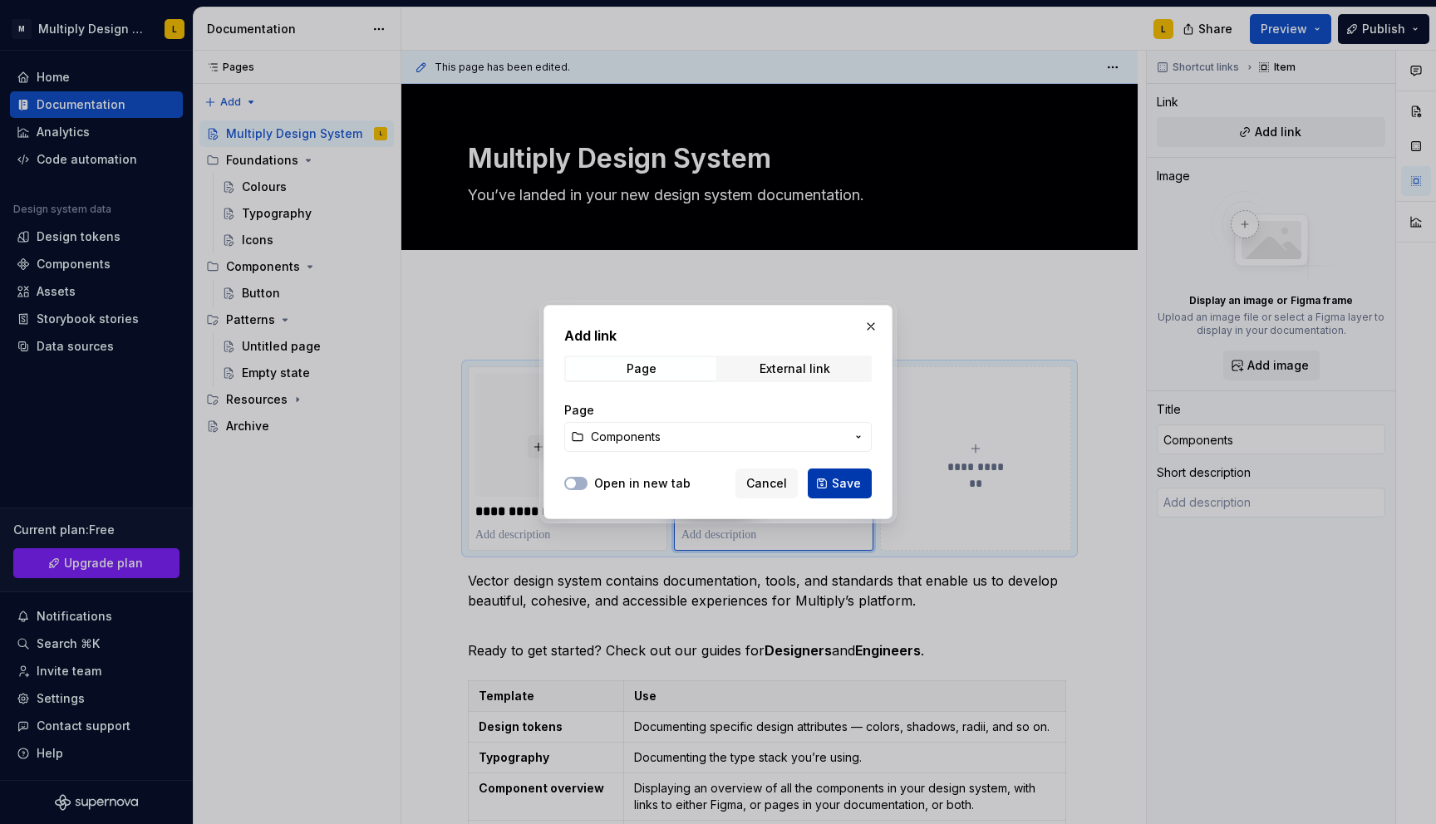
click at [843, 486] on span "Save" at bounding box center [846, 483] width 29 height 17
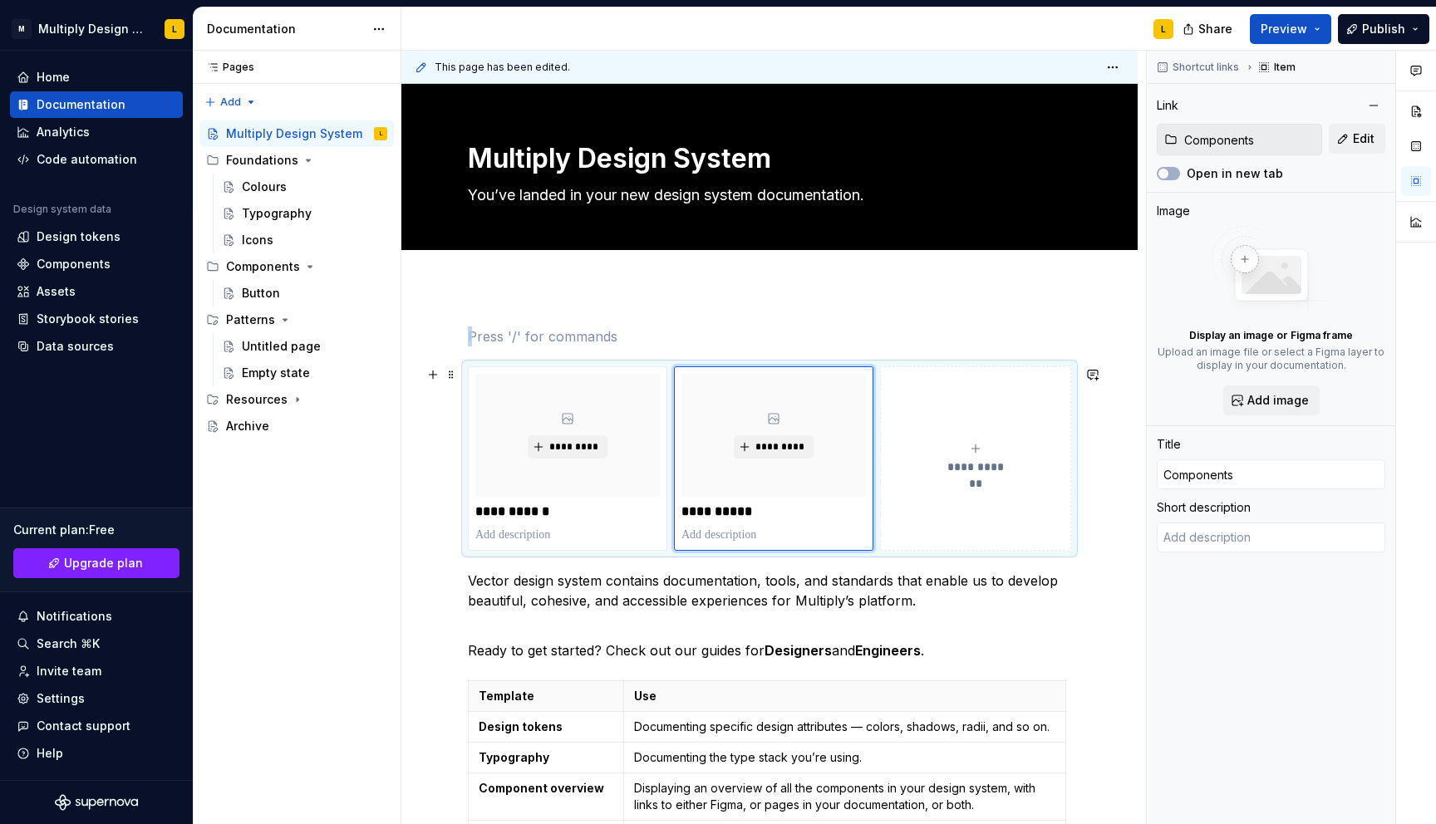
click at [989, 440] on button "**********" at bounding box center [975, 458] width 191 height 184
type textarea "*"
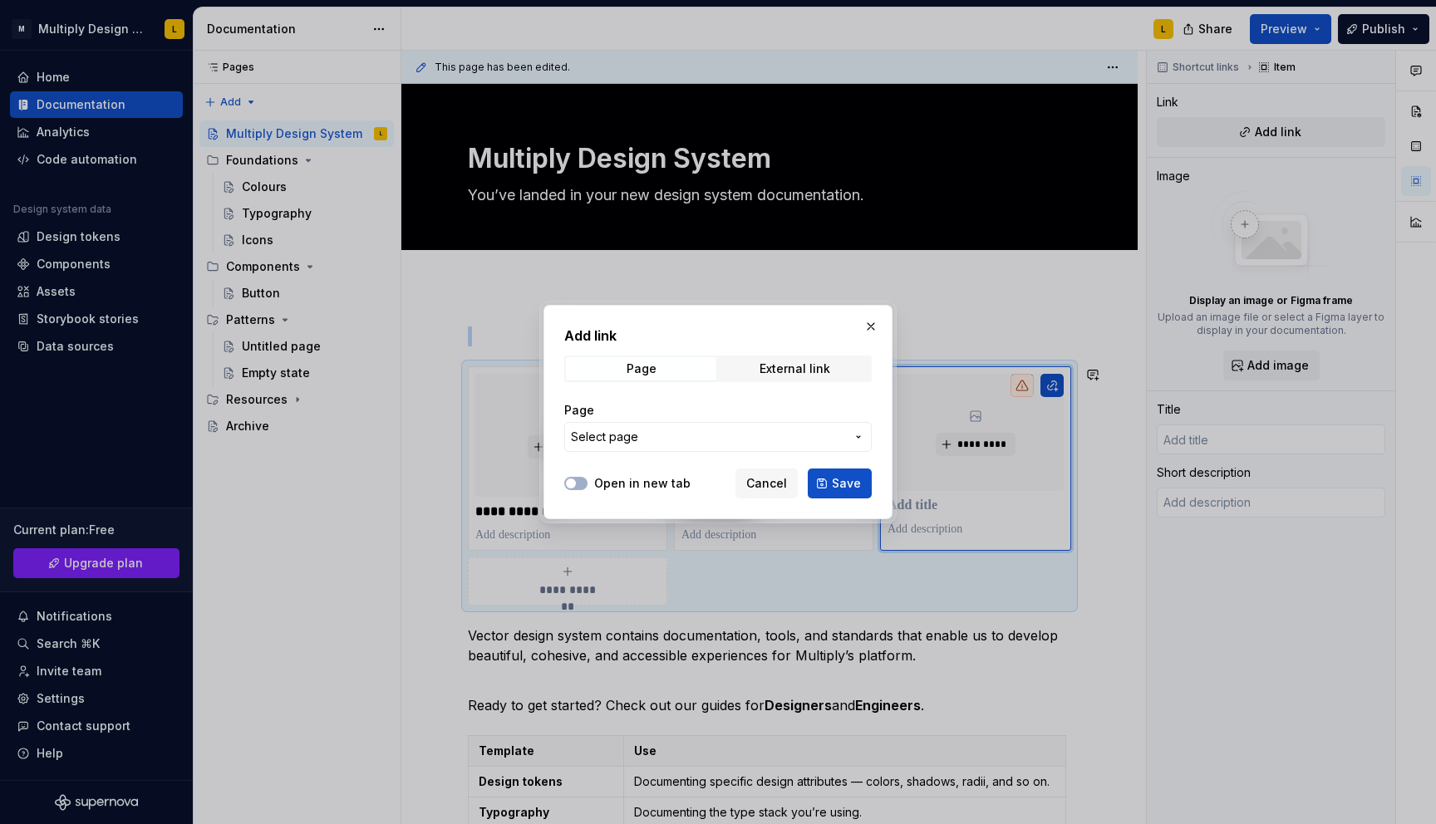
click at [696, 432] on span "Select page" at bounding box center [708, 437] width 274 height 17
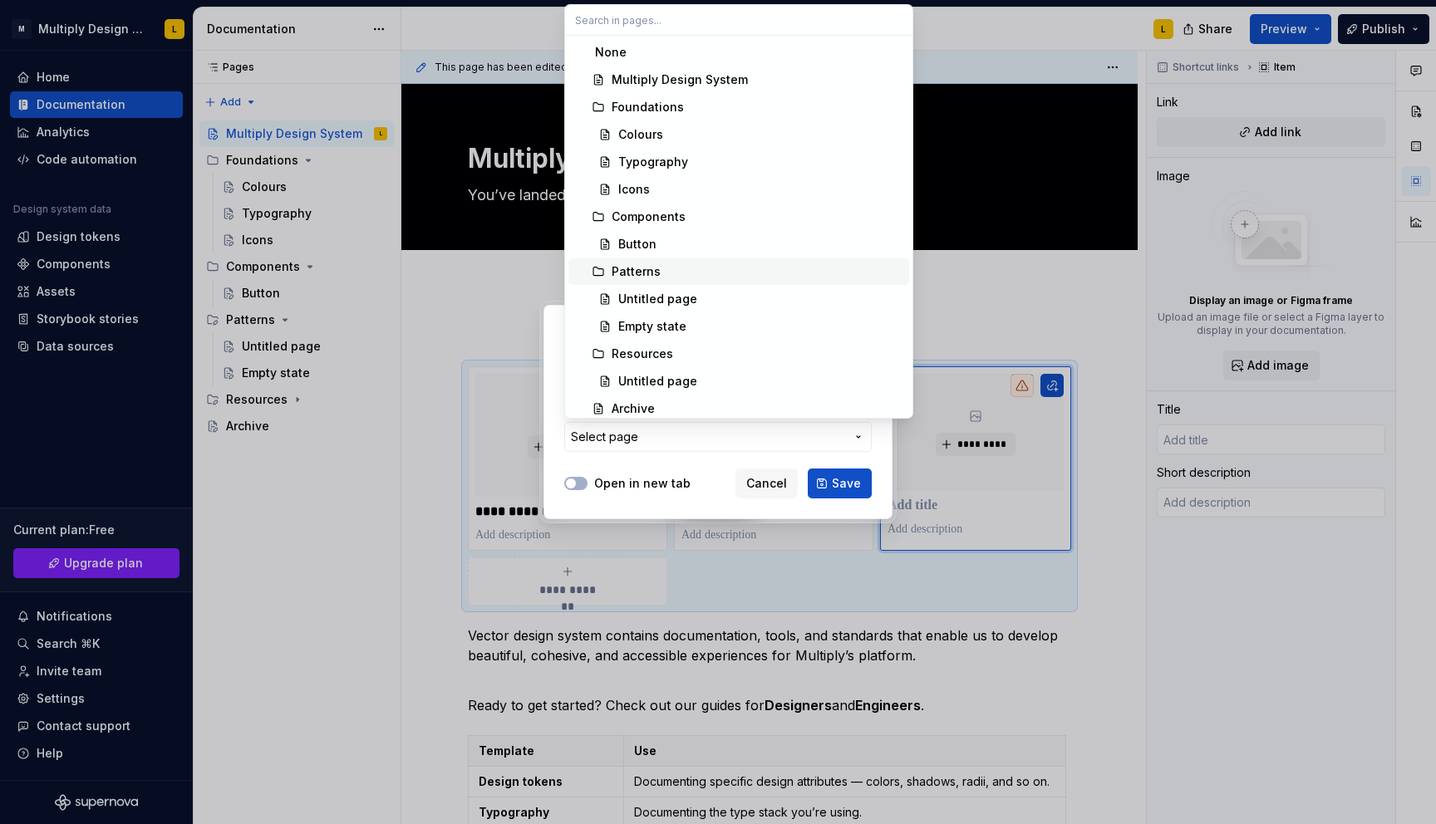
click at [679, 273] on div "Patterns" at bounding box center [757, 271] width 291 height 17
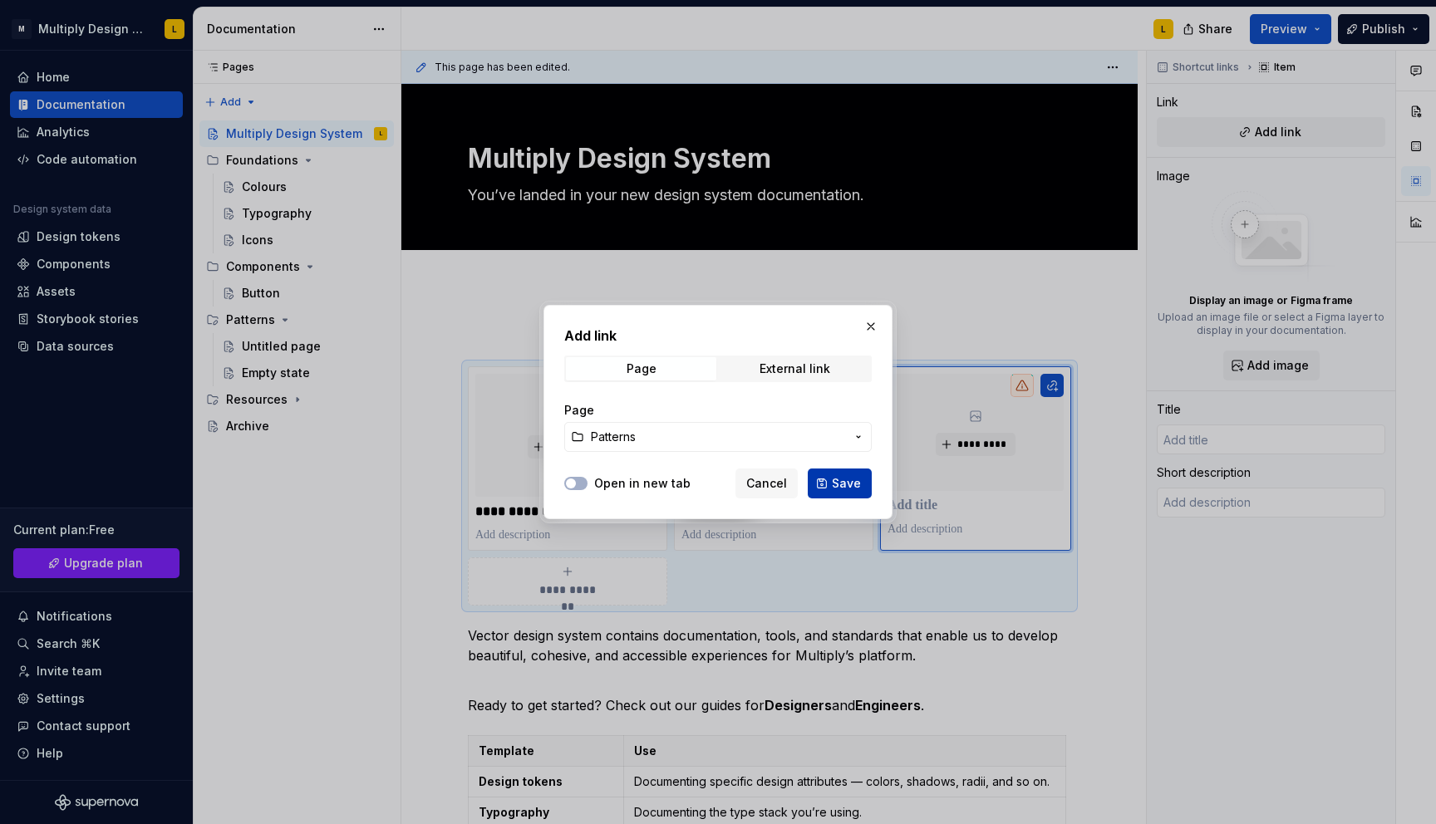
click at [829, 479] on button "Save" at bounding box center [840, 484] width 64 height 30
type textarea "*"
type input "Patterns"
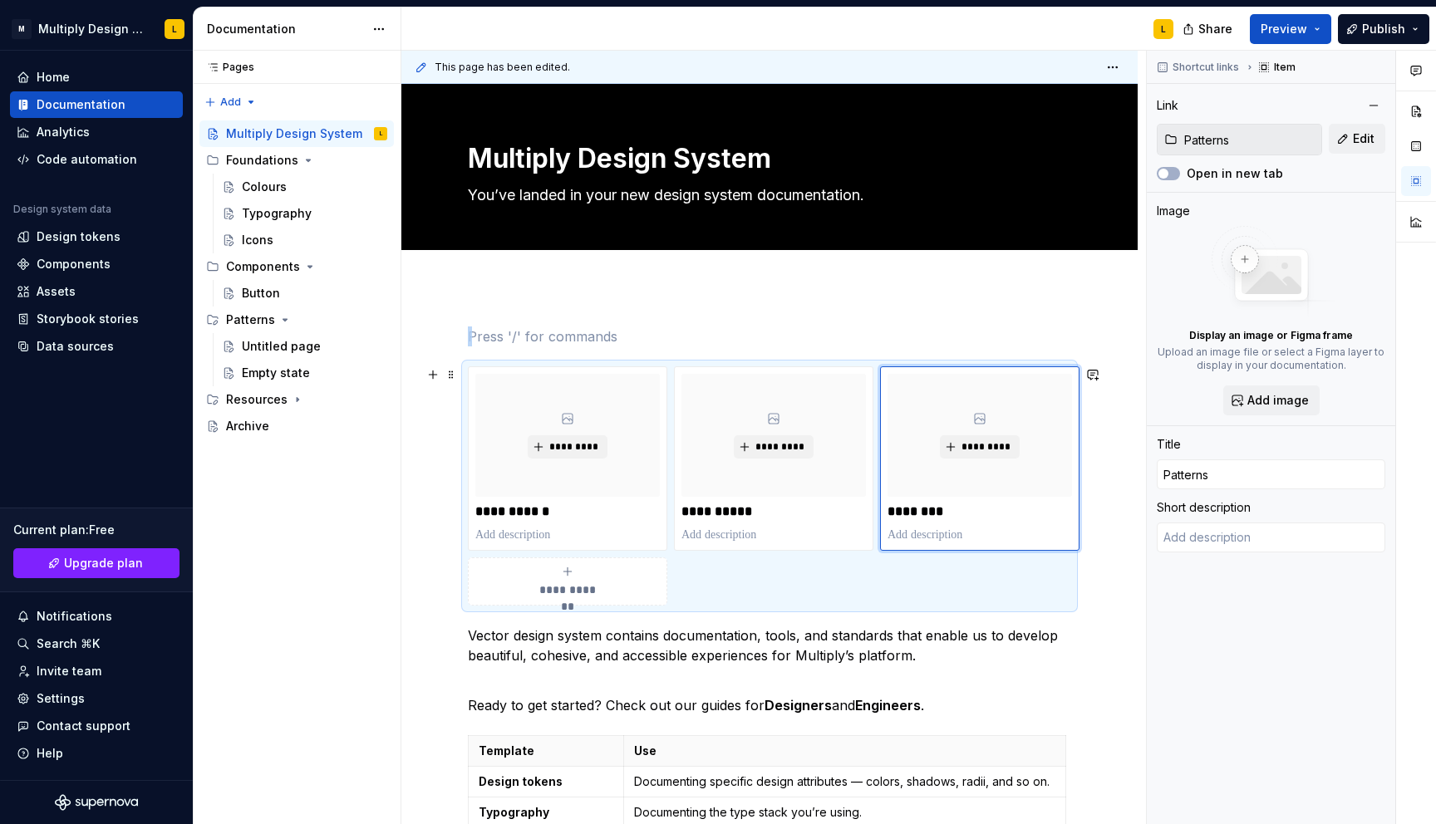
click at [576, 583] on span "**********" at bounding box center [568, 590] width 72 height 17
type textarea "*"
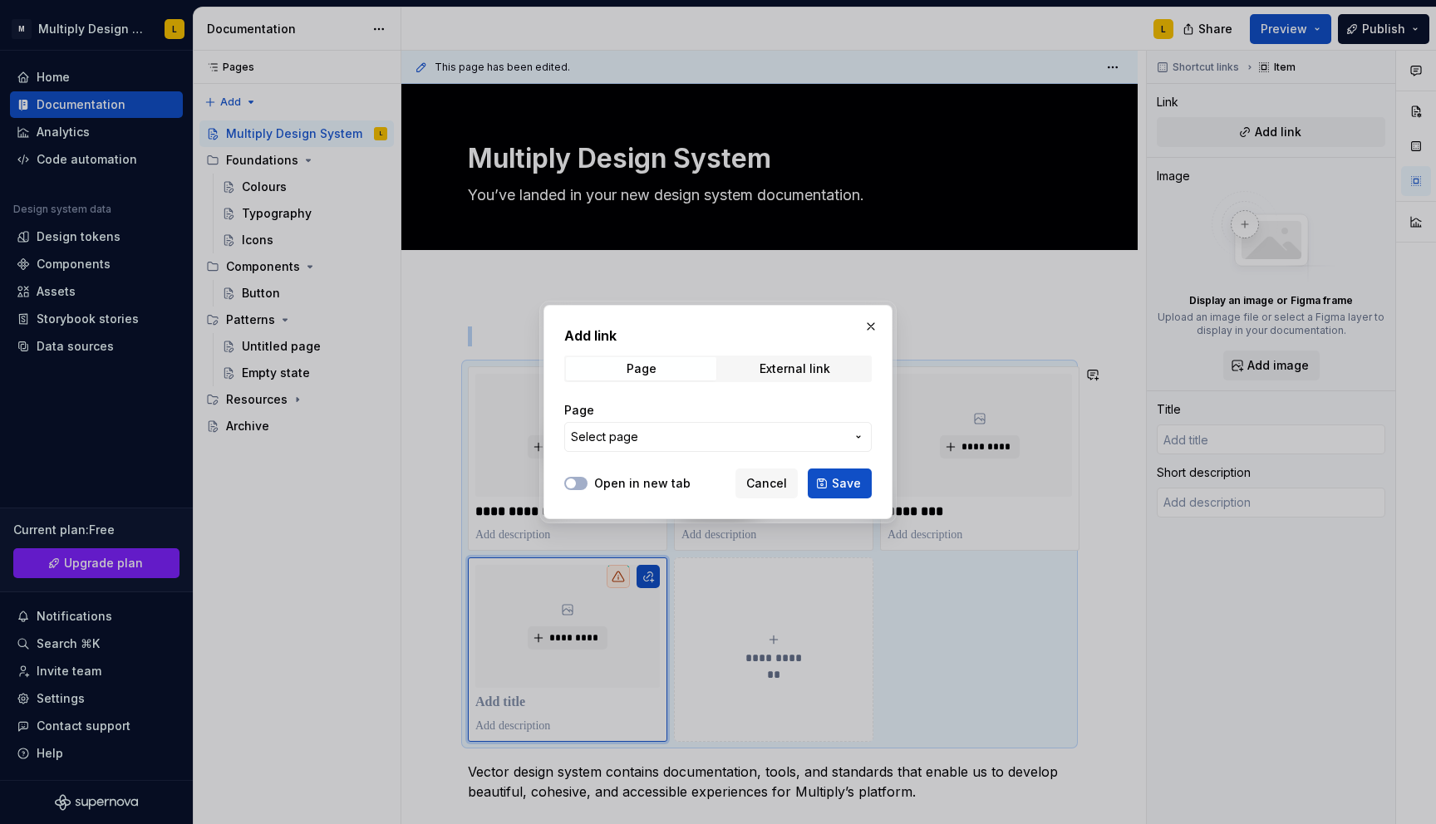
click at [650, 435] on span "Select page" at bounding box center [708, 437] width 274 height 17
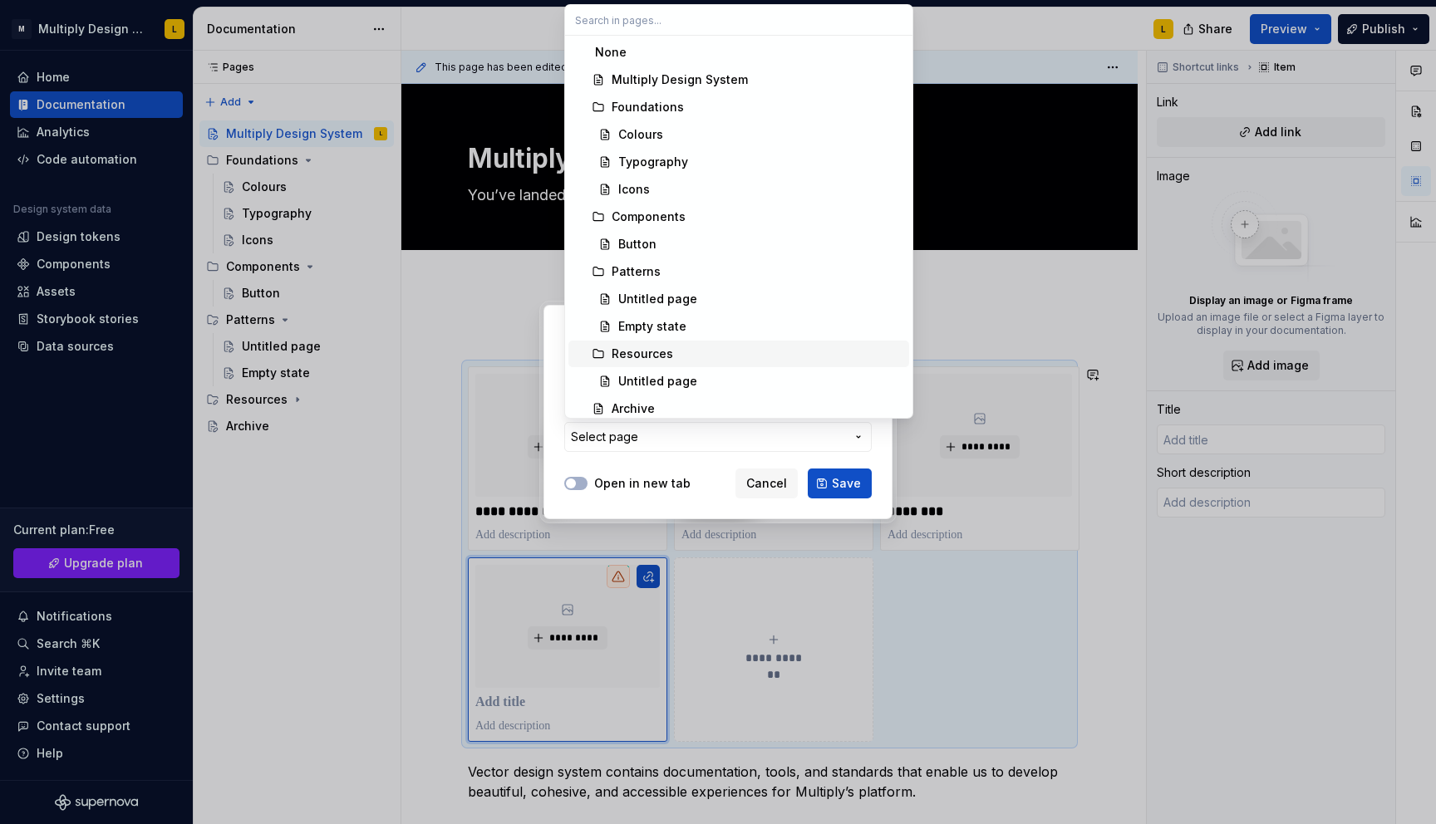
click at [648, 355] on div "Resources" at bounding box center [642, 354] width 61 height 17
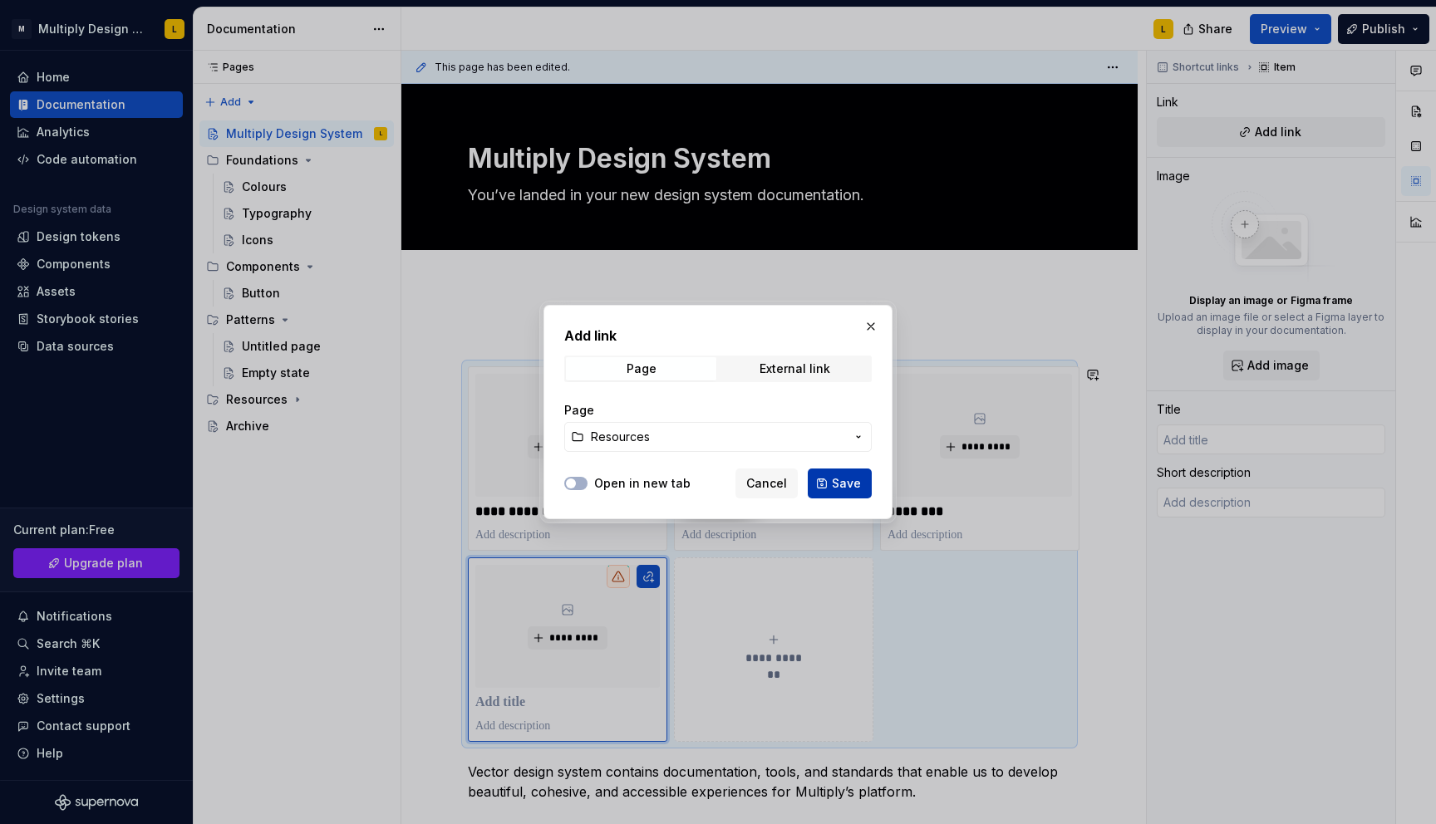
click at [840, 478] on span "Save" at bounding box center [846, 483] width 29 height 17
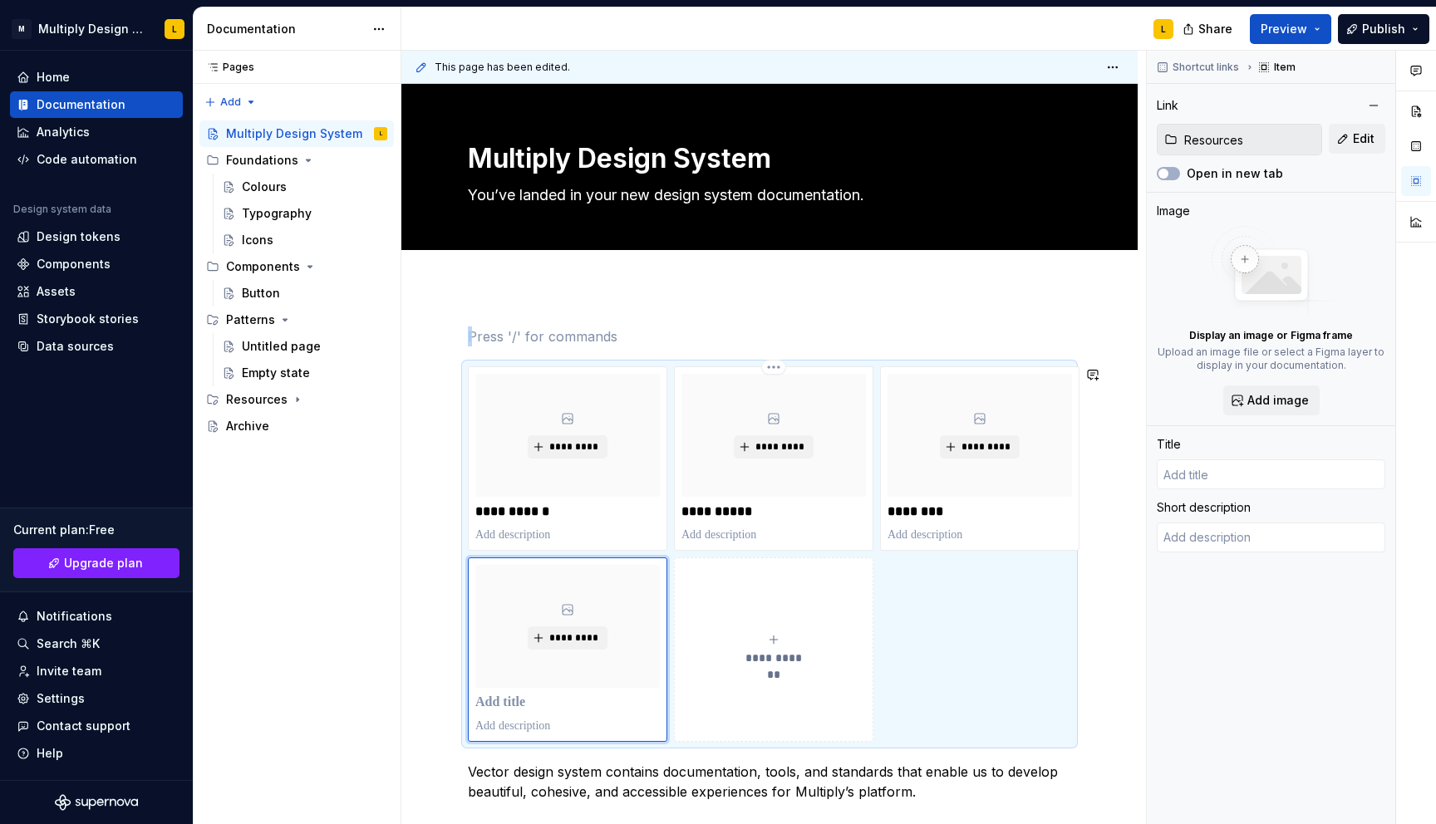
type textarea "*"
type input "Resources"
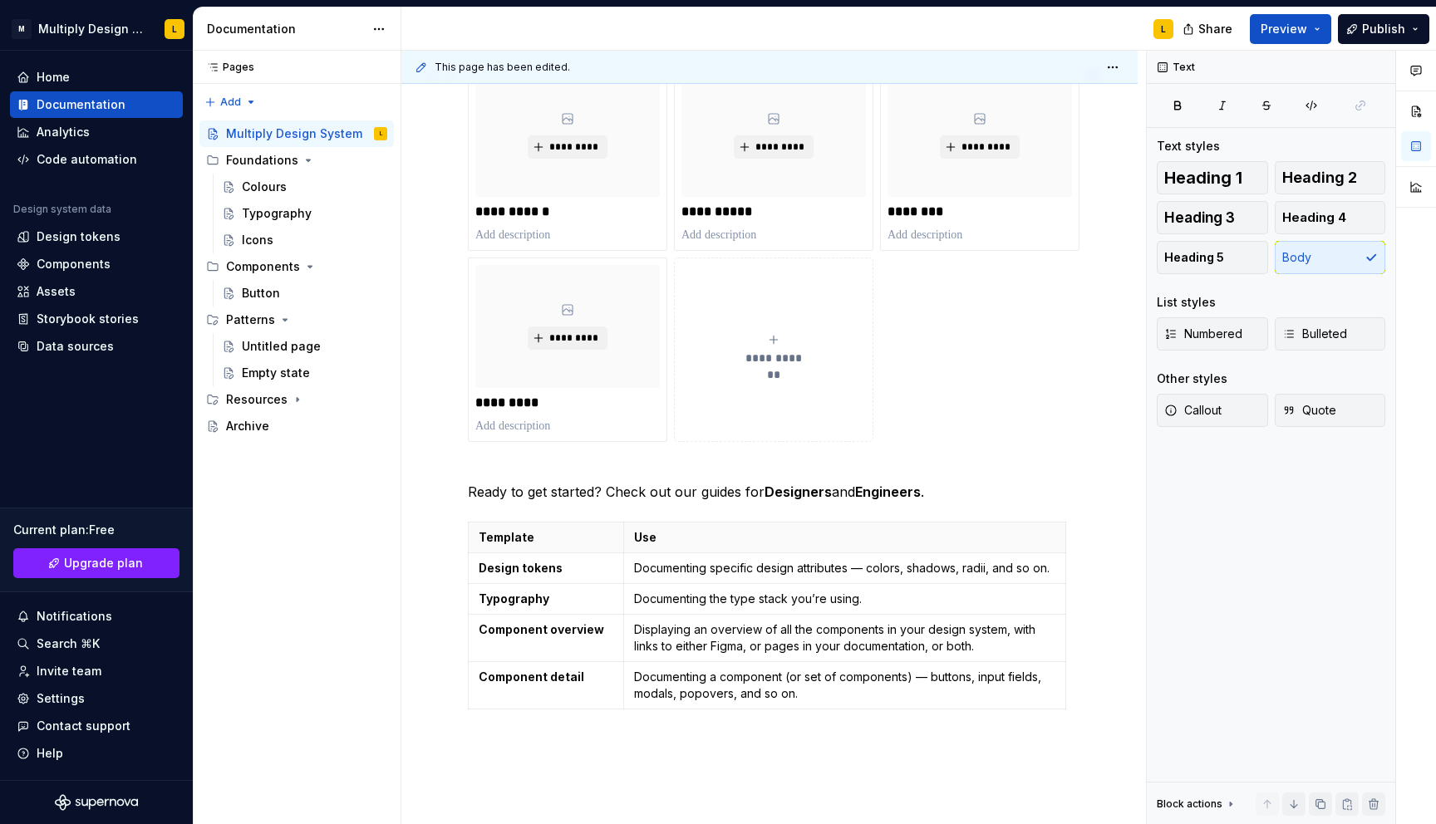
scroll to position [349, 0]
click at [456, 494] on div "**********" at bounding box center [769, 496] width 736 height 1117
click at [479, 476] on p "Ready to get started? Check out our guides for Designers and Engineers ." at bounding box center [769, 483] width 603 height 40
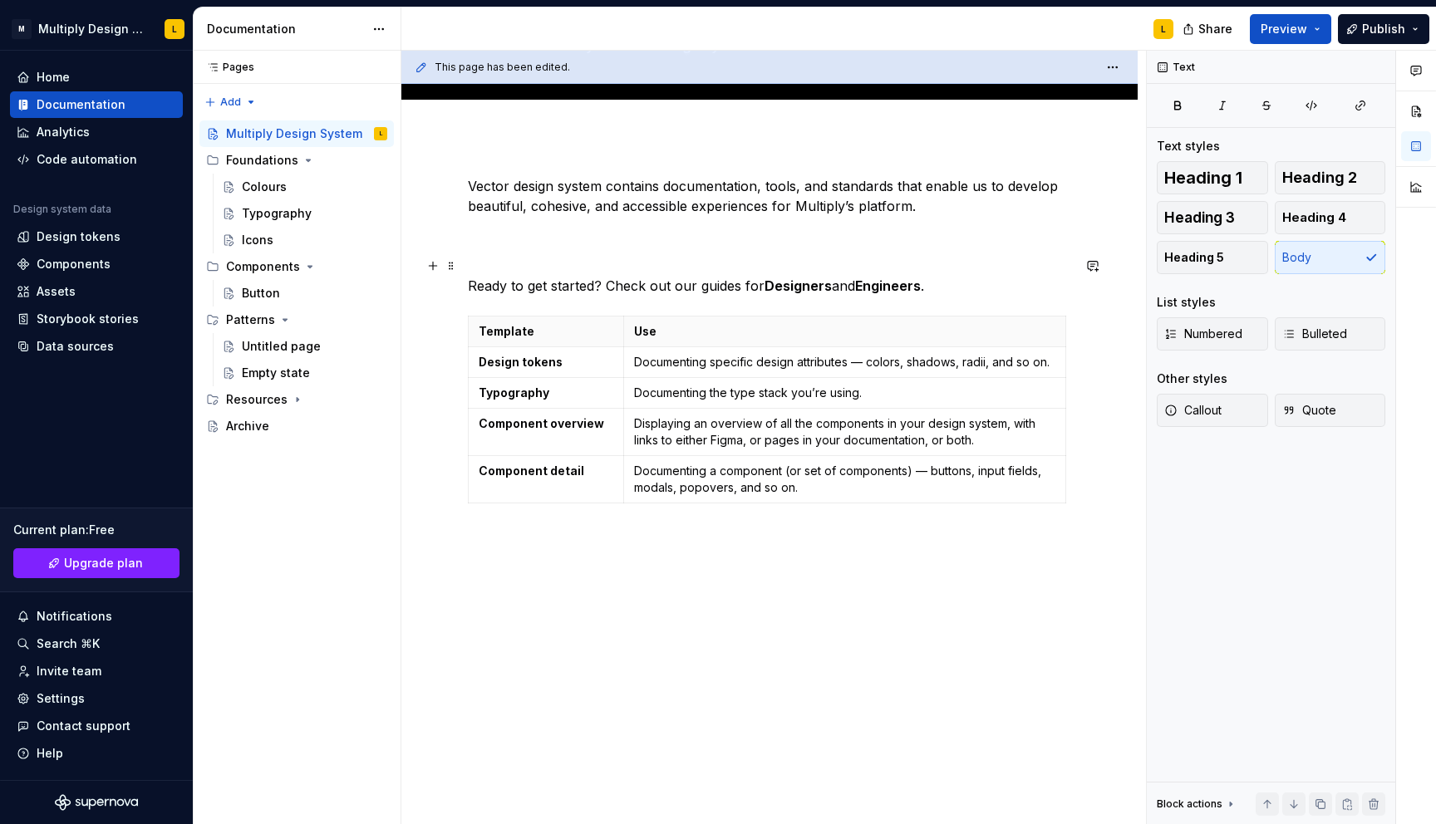
scroll to position [144, 0]
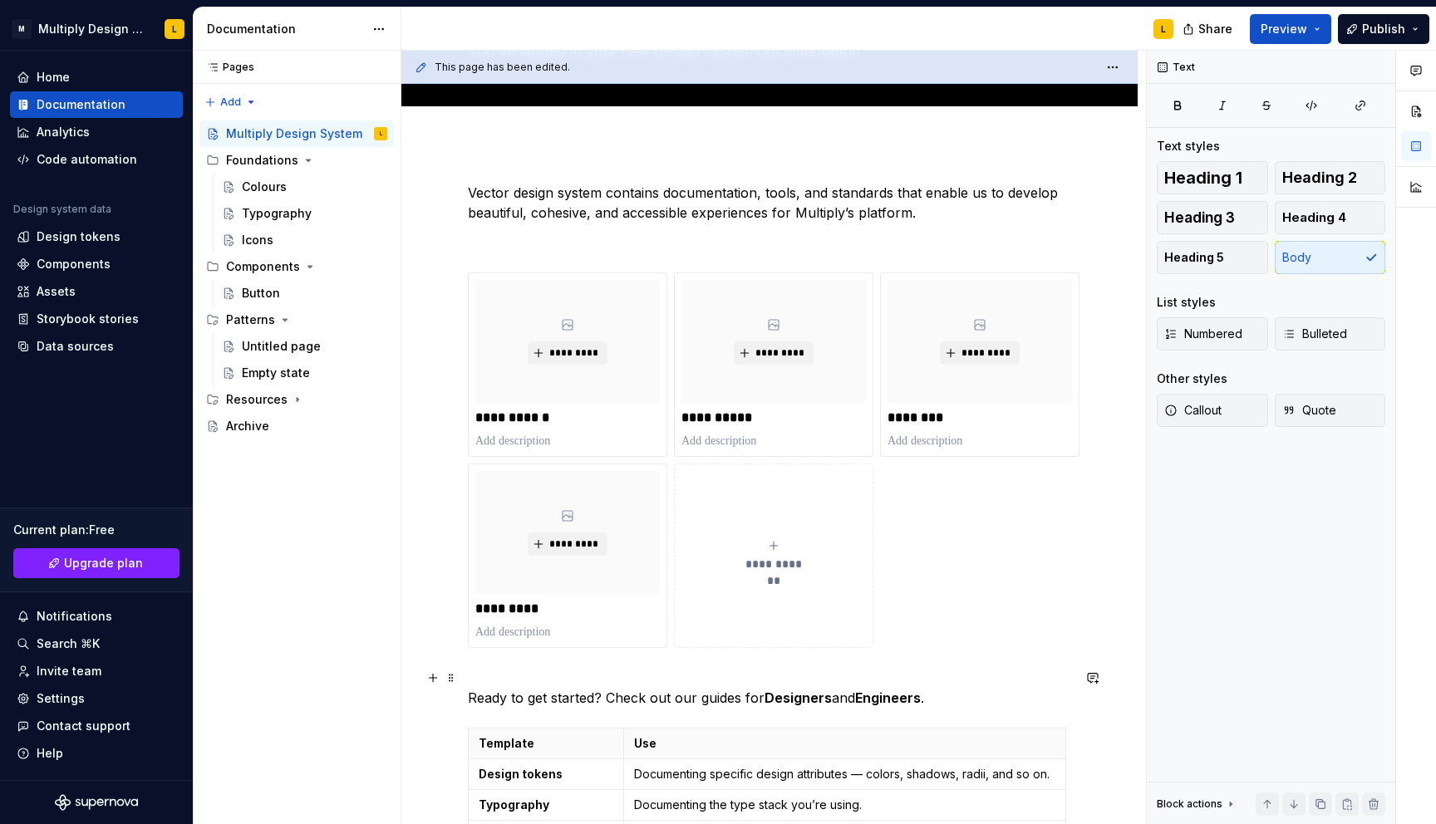
click at [495, 698] on p "Ready to get started? Check out our guides for Designers and Engineers ." at bounding box center [769, 688] width 603 height 40
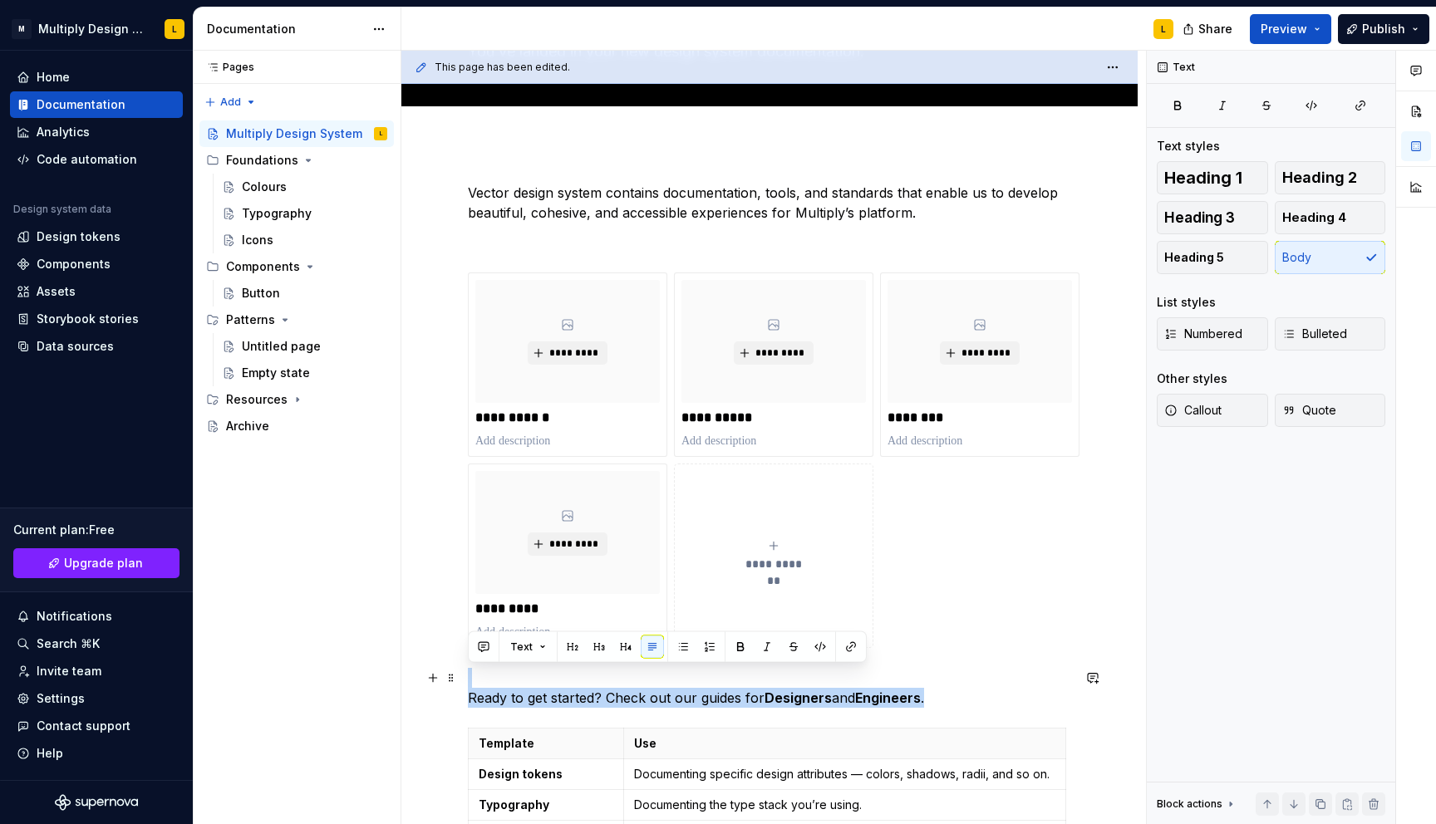
click at [495, 698] on p "Ready to get started? Check out our guides for Designers and Engineers ." at bounding box center [769, 688] width 603 height 40
copy p "Ready to get started? Check out our guides for Designers and Engineers ."
type textarea "*"
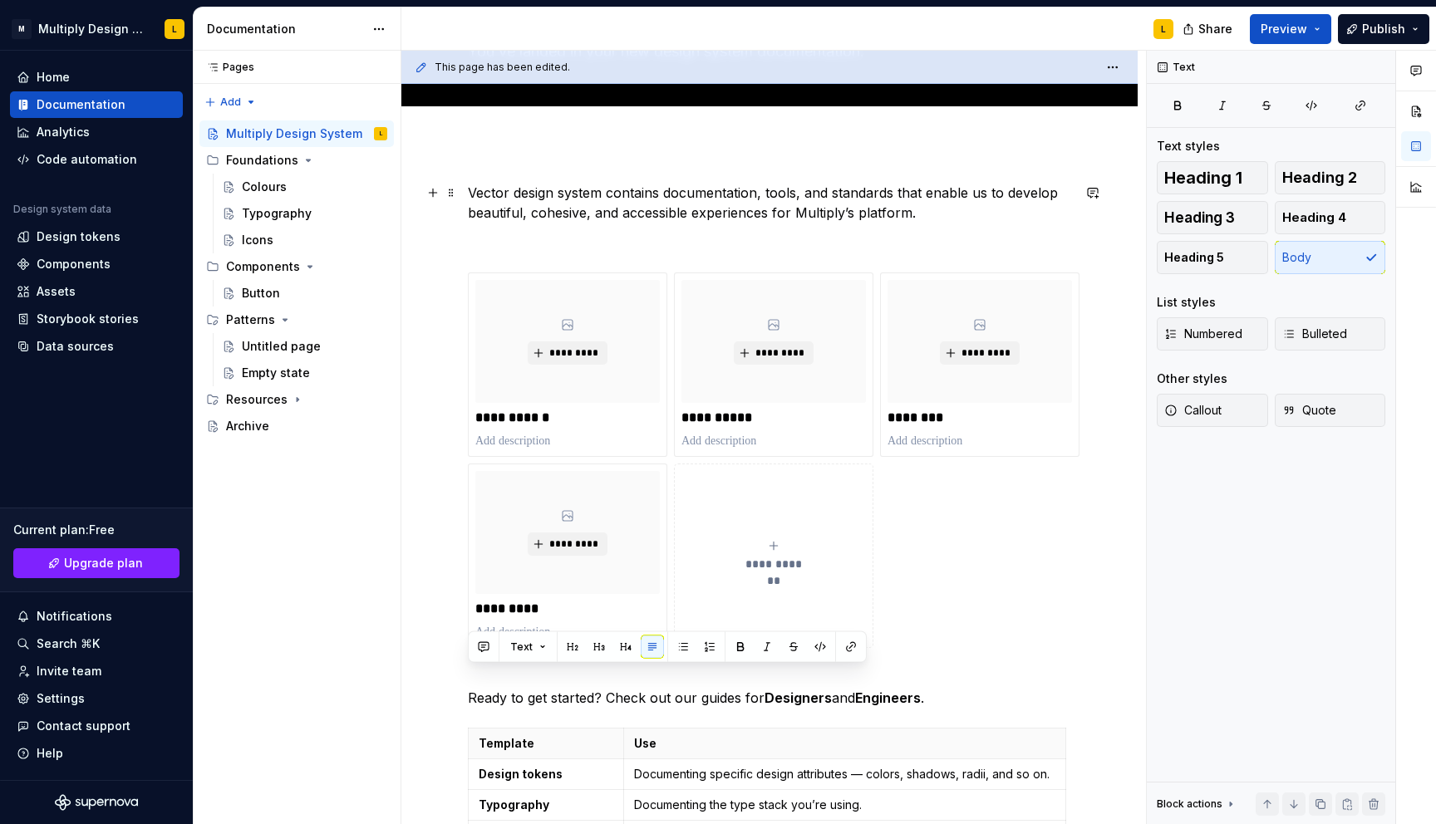
click at [923, 209] on p "Vector design system contains documentation, tools, and standards that enable u…" at bounding box center [769, 203] width 603 height 40
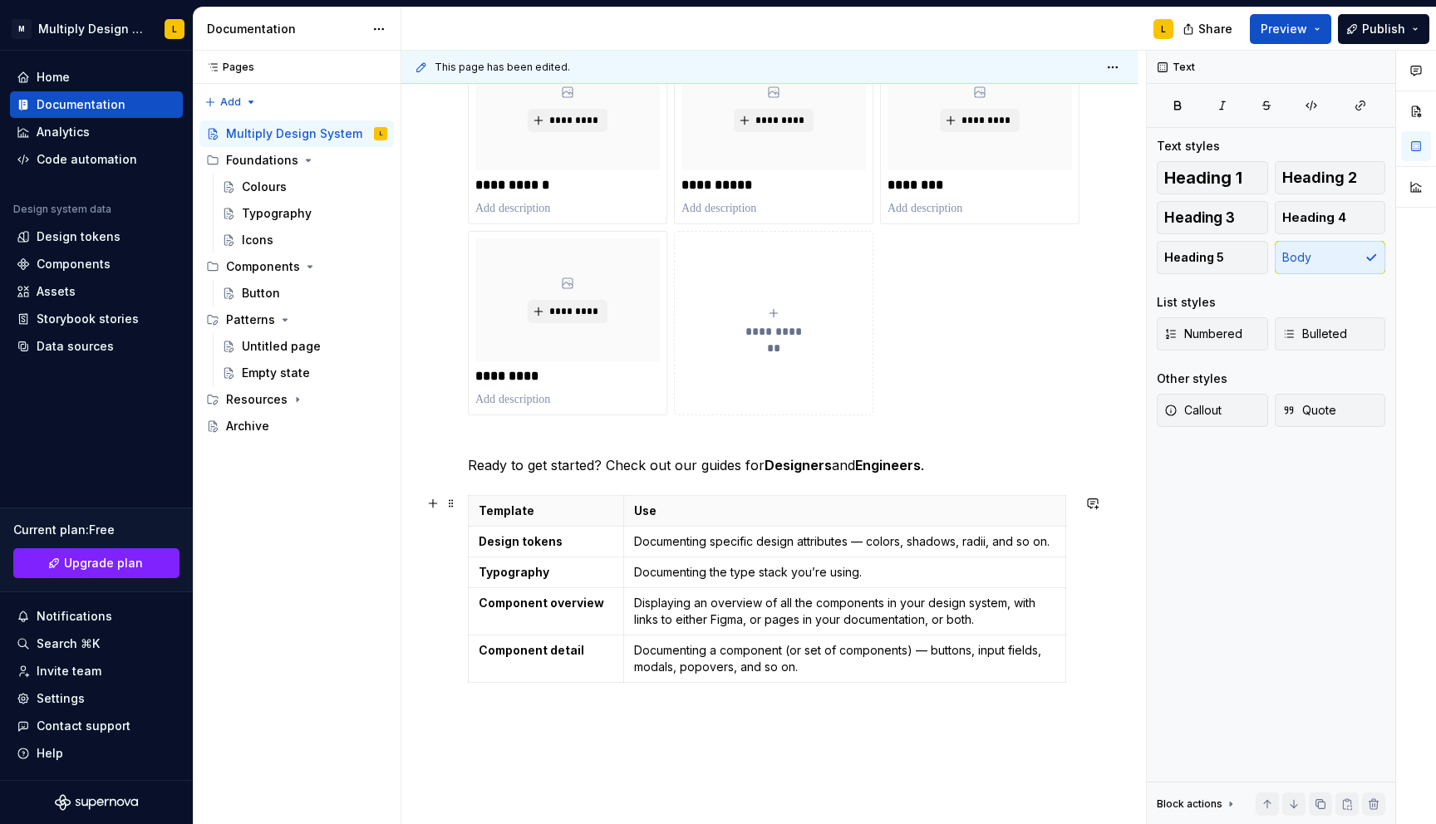
scroll to position [431, 0]
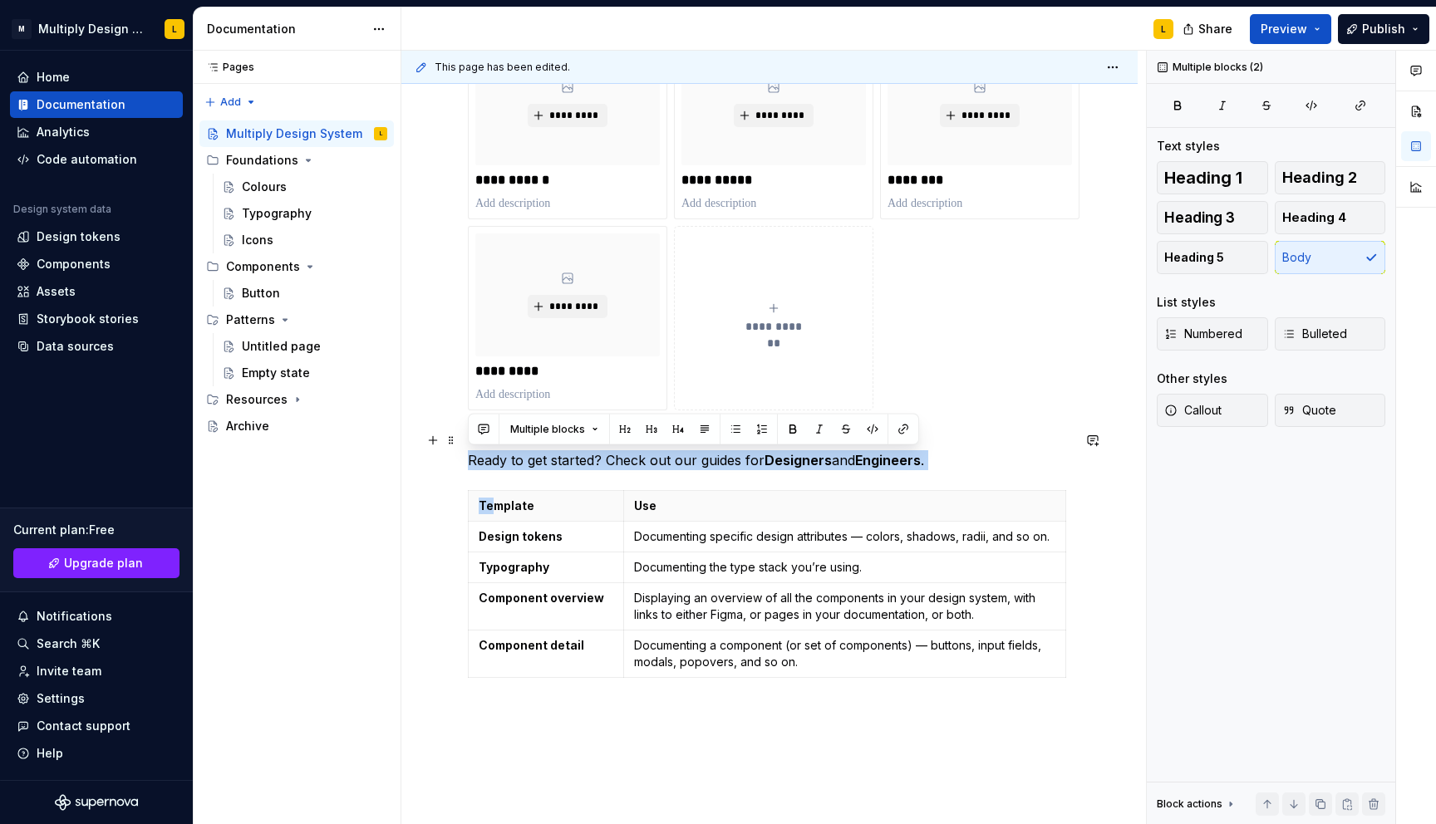
drag, startPoint x: 499, startPoint y: 765, endPoint x: 462, endPoint y: 455, distance: 311.4
click at [462, 455] on div "**********" at bounding box center [769, 438] width 736 height 1167
click at [78, 154] on div "Code automation" at bounding box center [87, 159] width 101 height 17
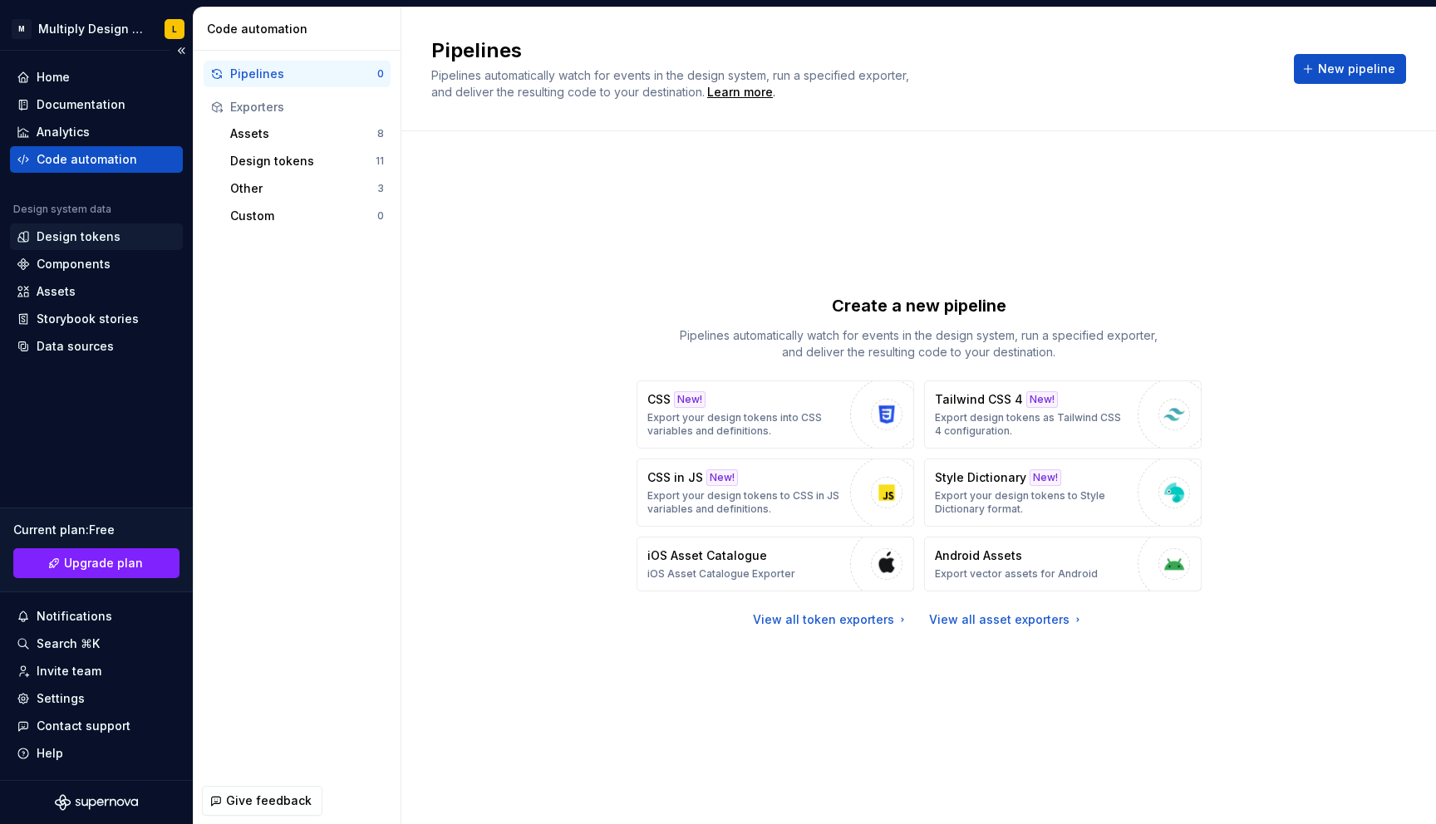
click at [61, 238] on div "Design tokens" at bounding box center [79, 237] width 84 height 17
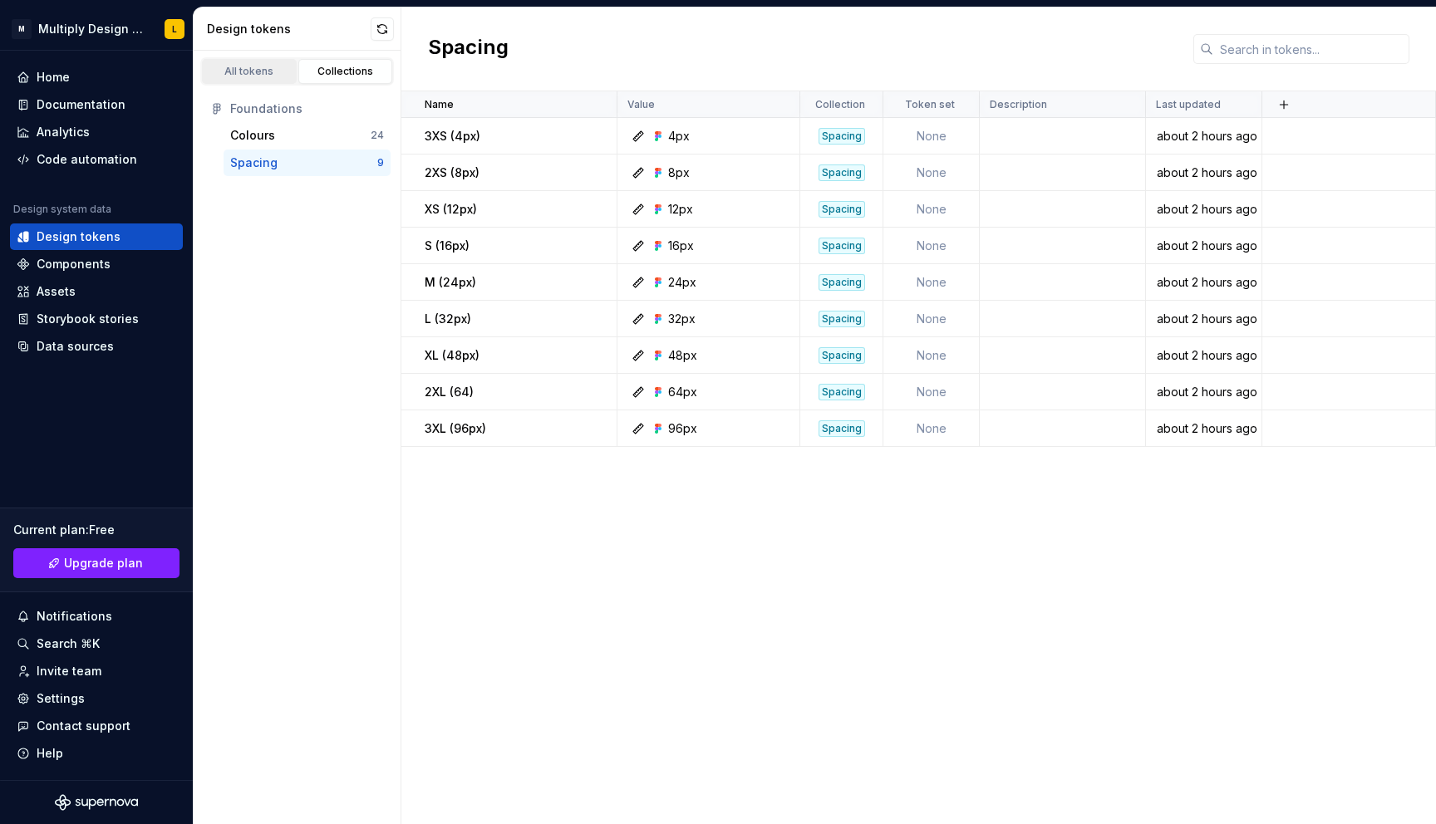
click at [244, 76] on div "All tokens" at bounding box center [249, 71] width 83 height 13
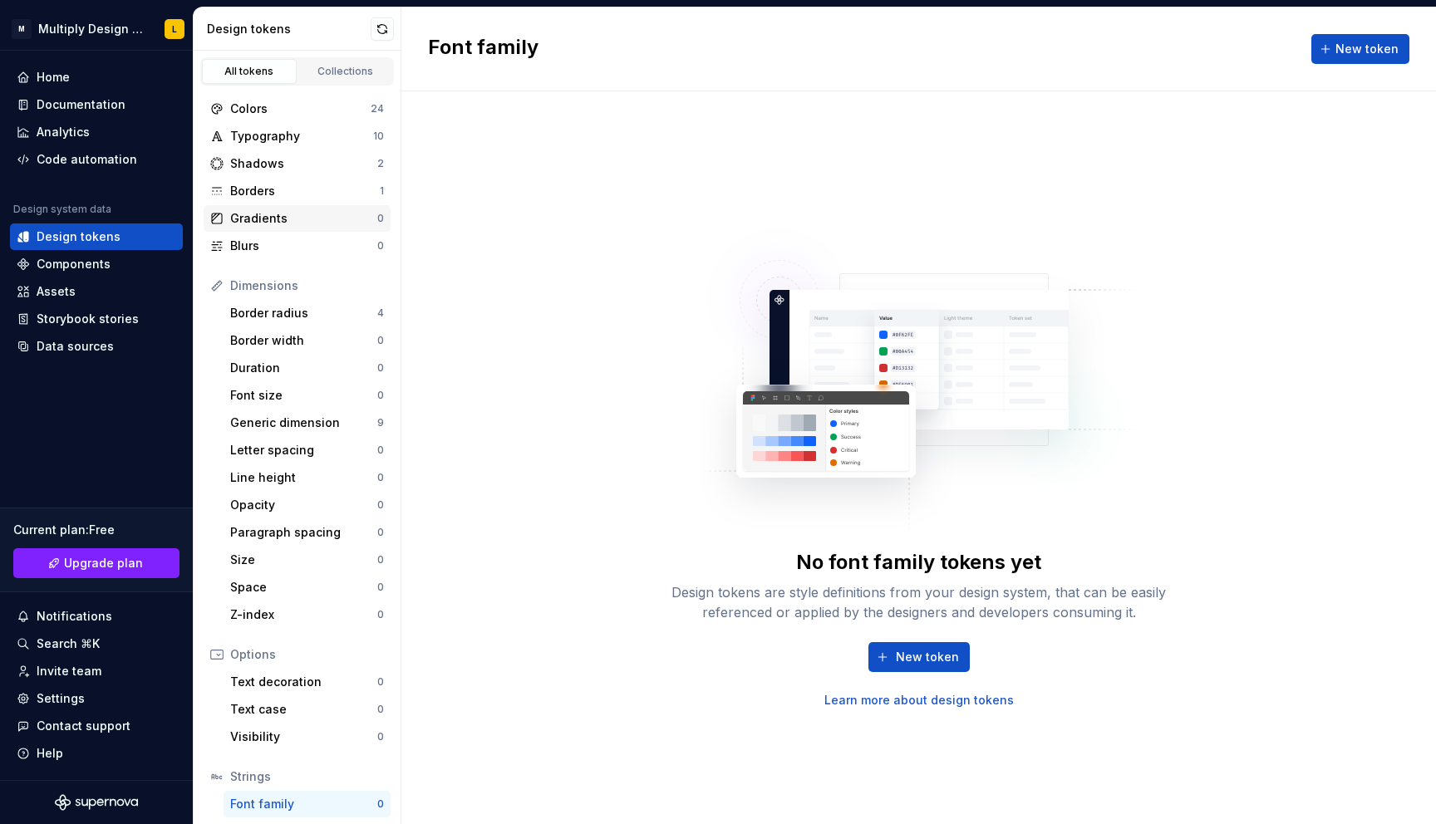
click at [267, 221] on div "Gradients" at bounding box center [303, 218] width 147 height 17
click at [272, 195] on div "Borders" at bounding box center [305, 191] width 150 height 17
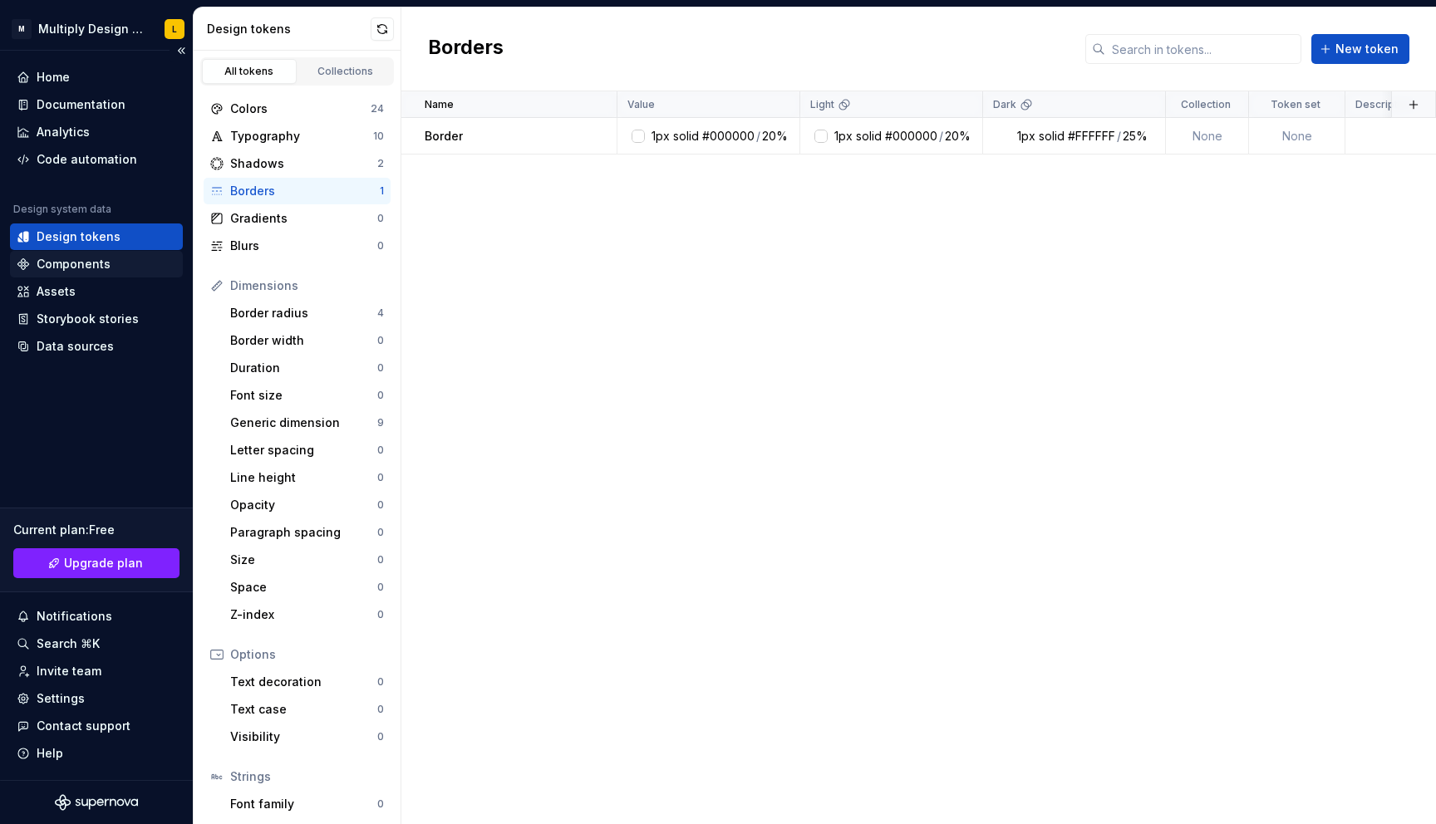
click at [62, 267] on div "Components" at bounding box center [74, 264] width 74 height 17
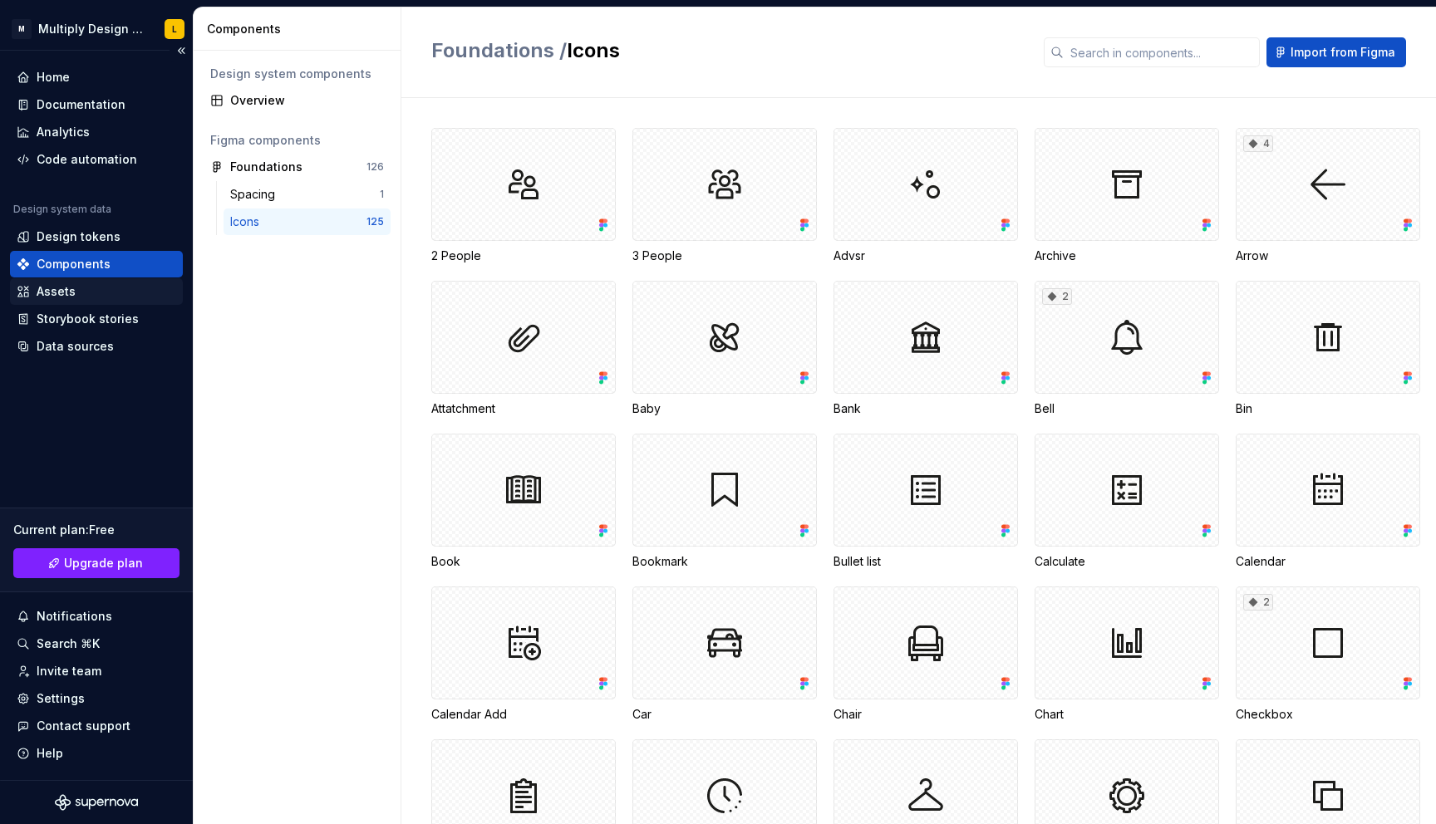
click at [71, 291] on div "Assets" at bounding box center [56, 291] width 39 height 17
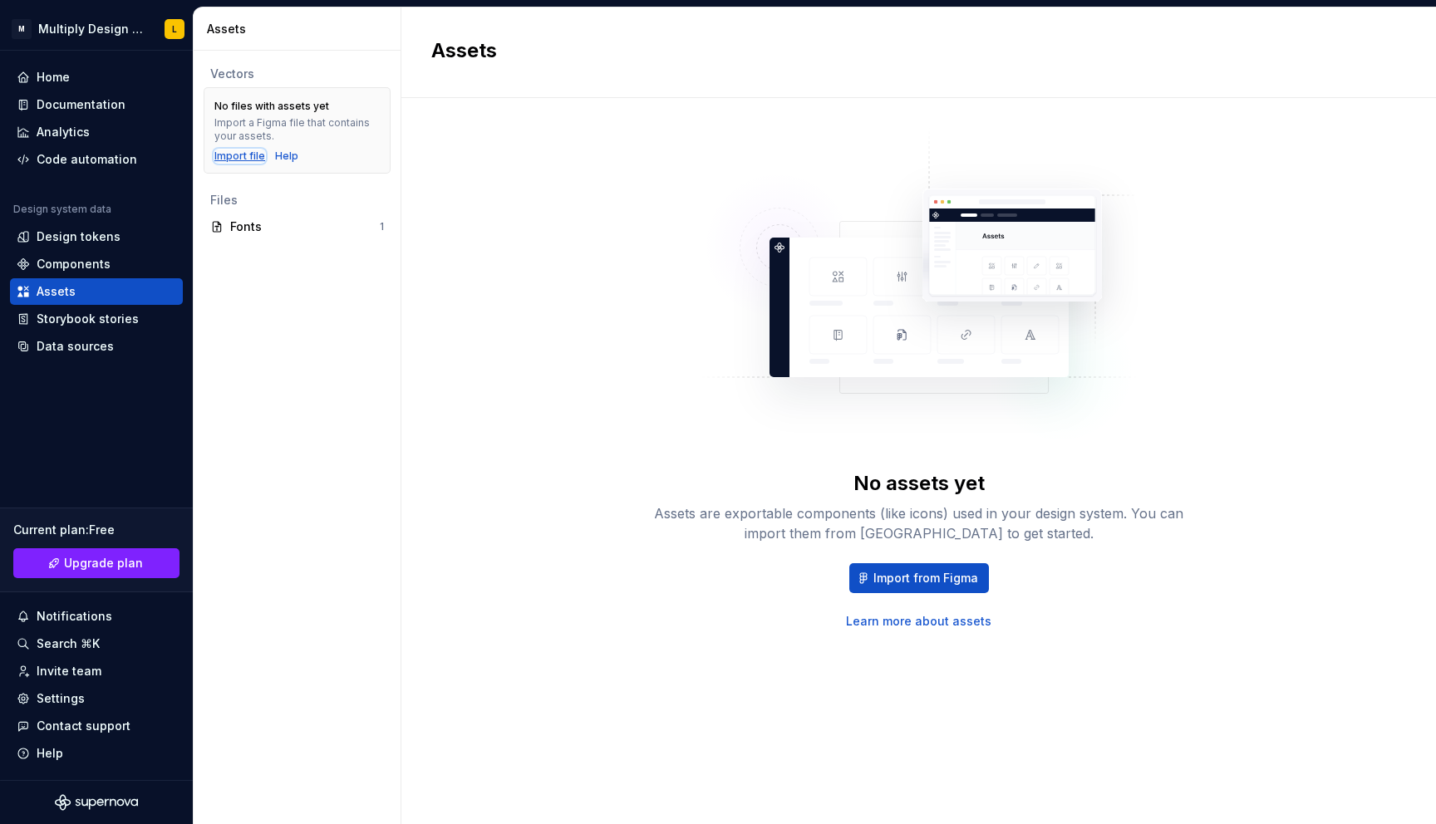
click at [243, 156] on div "Import file" at bounding box center [239, 156] width 51 height 13
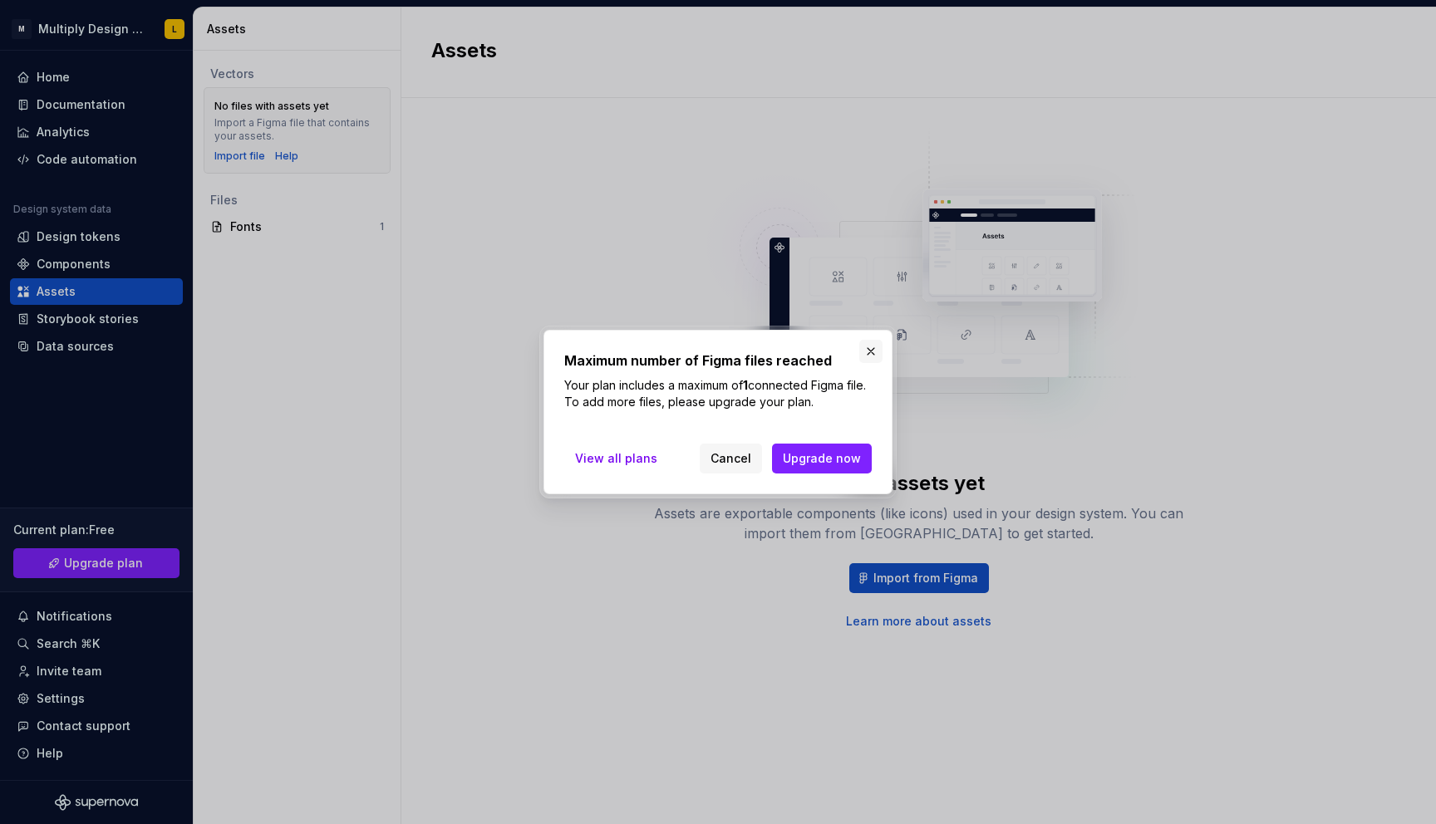
click at [873, 356] on button "button" at bounding box center [870, 351] width 23 height 23
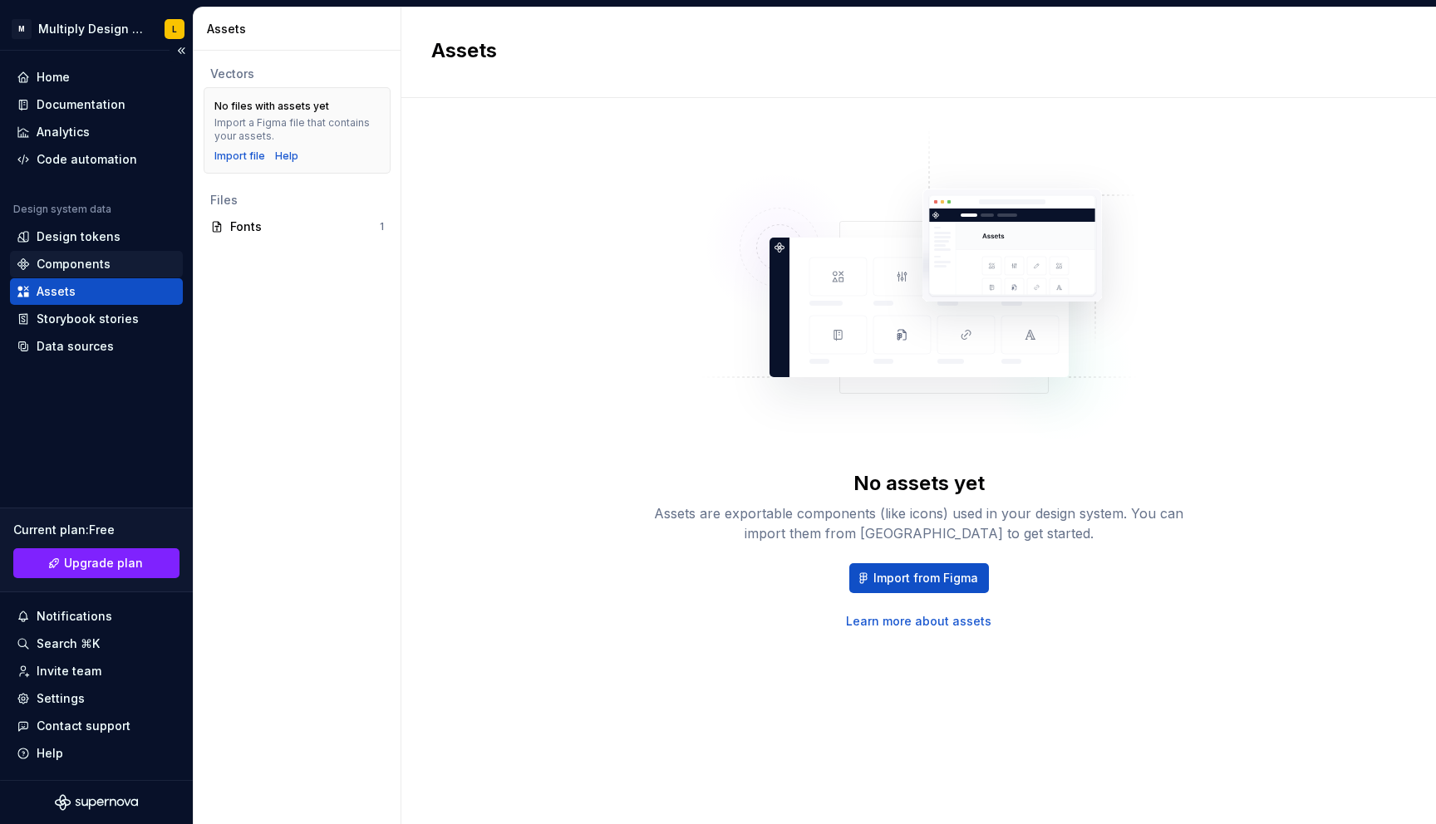
click at [91, 258] on div "Components" at bounding box center [74, 264] width 74 height 17
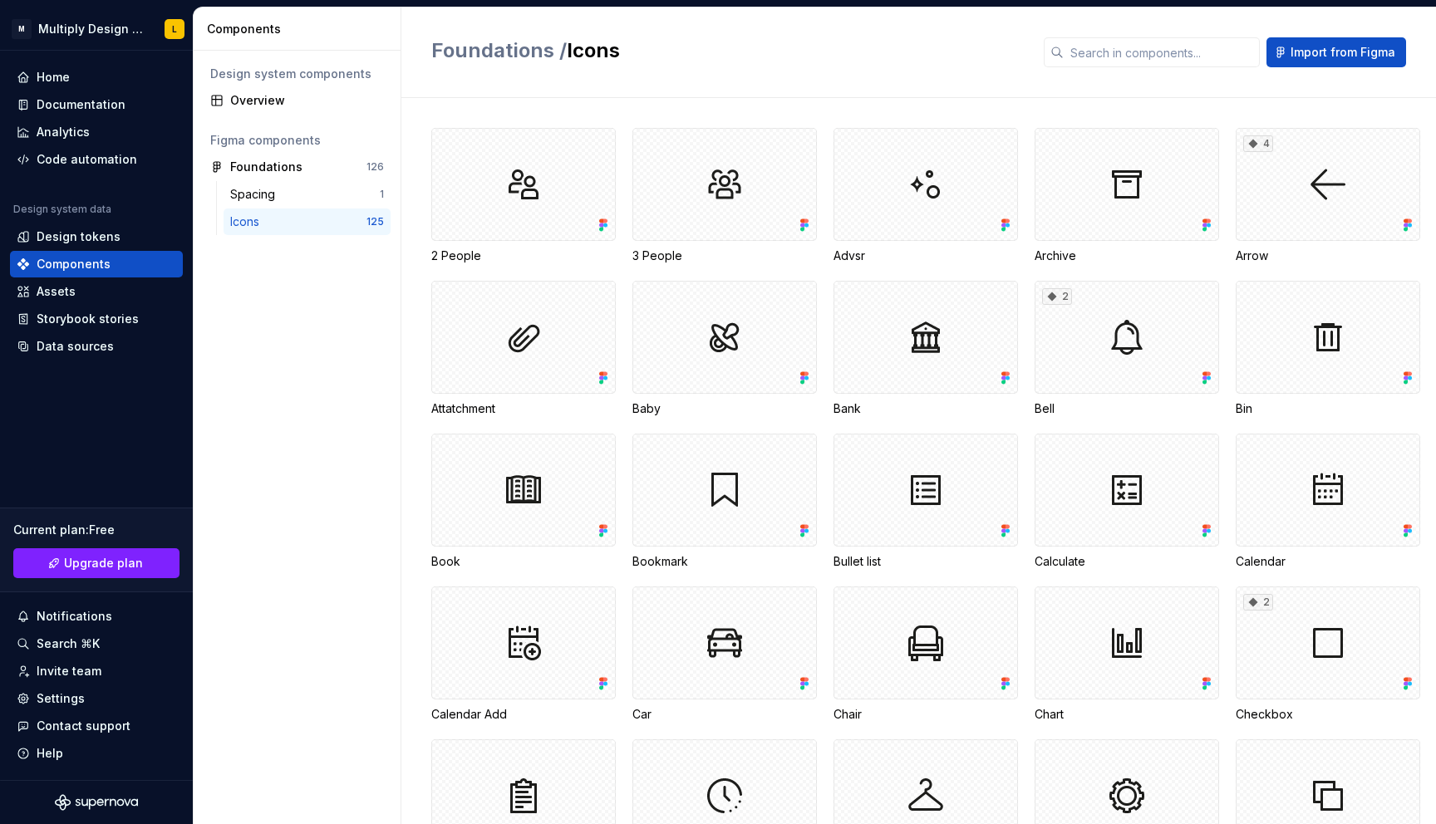
click at [258, 219] on div "Icons" at bounding box center [248, 222] width 36 height 17
click at [258, 97] on div "Overview" at bounding box center [307, 100] width 154 height 17
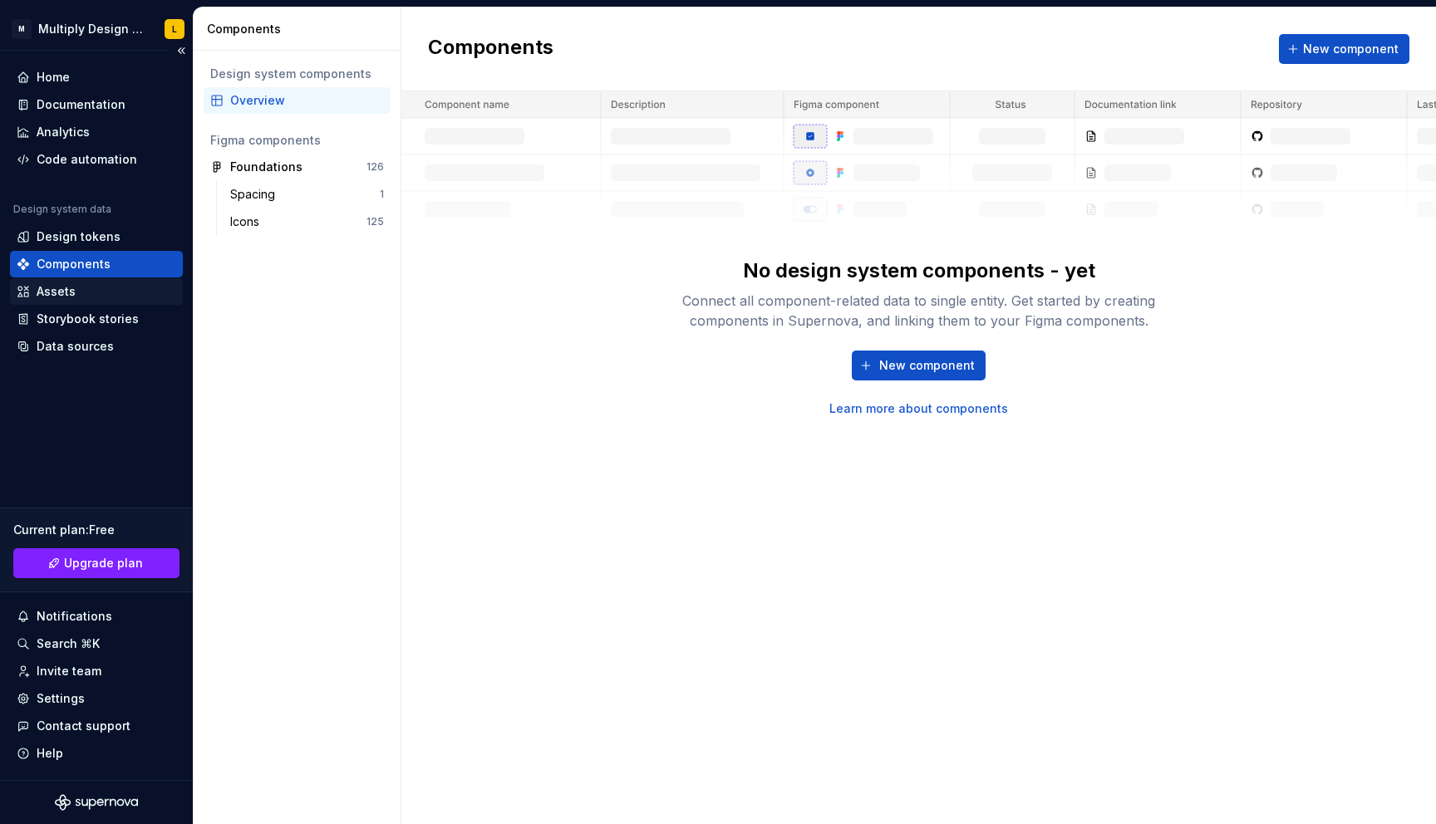
click at [45, 288] on div "Assets" at bounding box center [56, 291] width 39 height 17
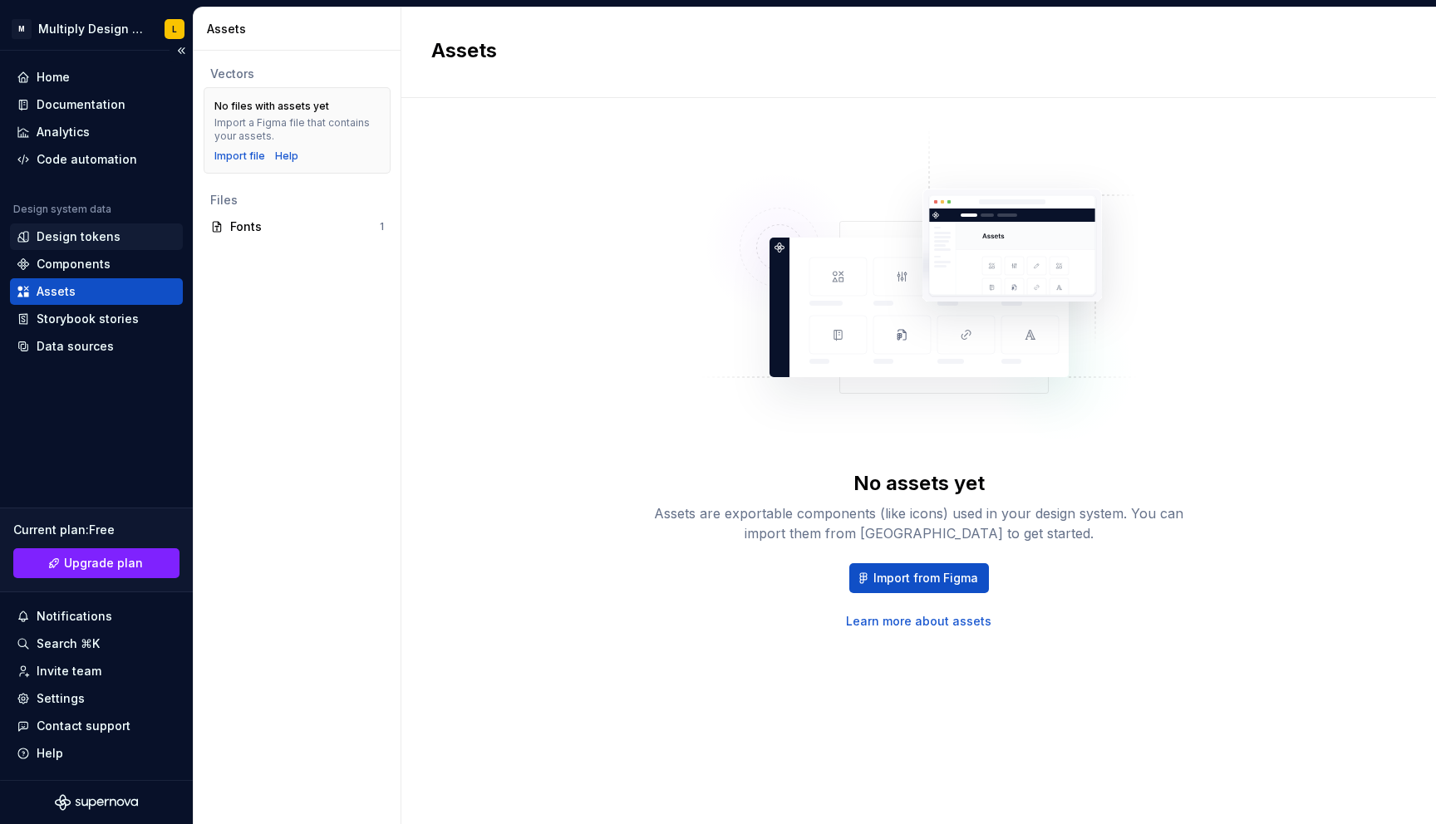
click at [75, 244] on div "Design tokens" at bounding box center [79, 237] width 84 height 17
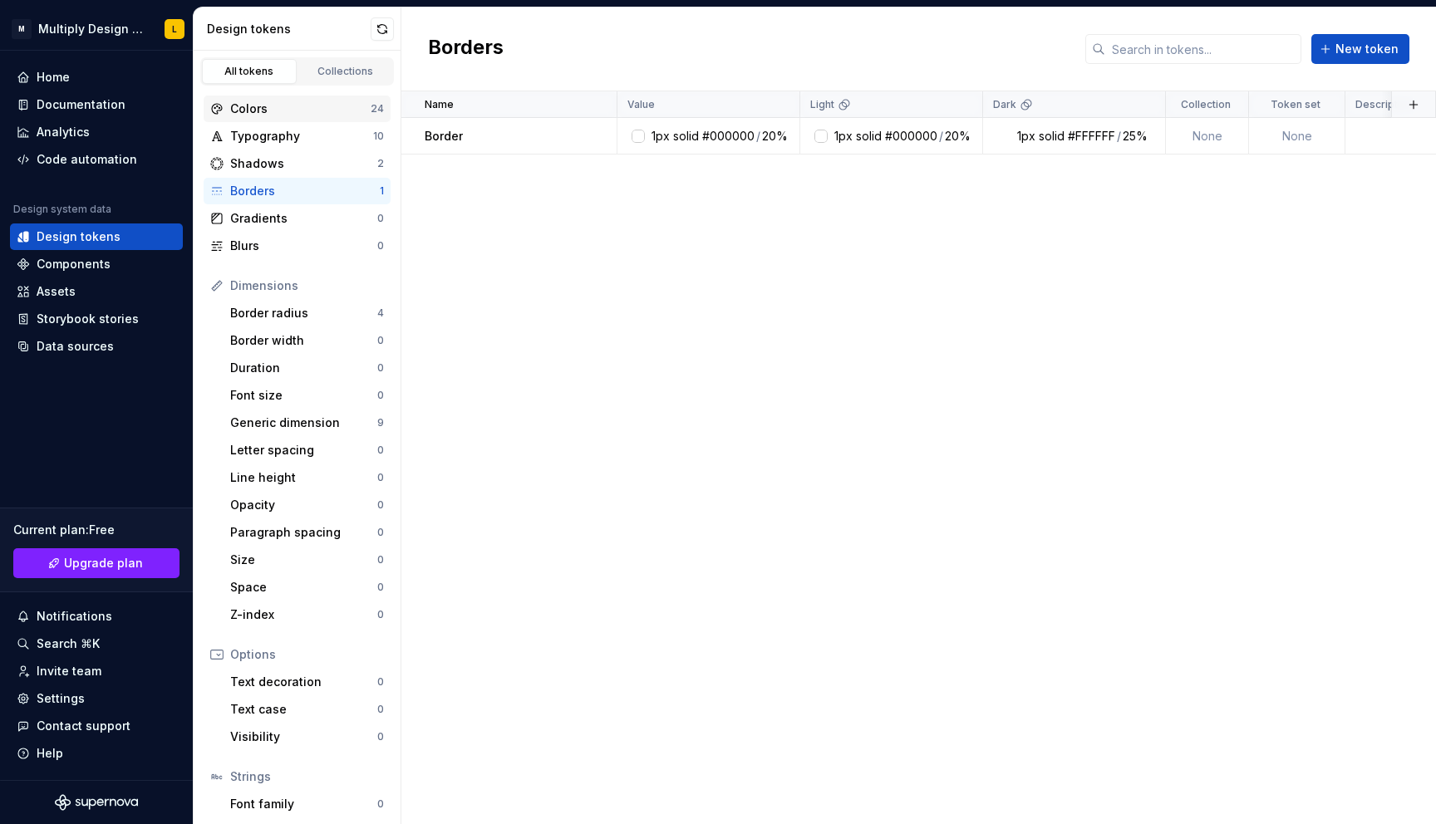
click at [318, 111] on div "Colors" at bounding box center [300, 109] width 140 height 17
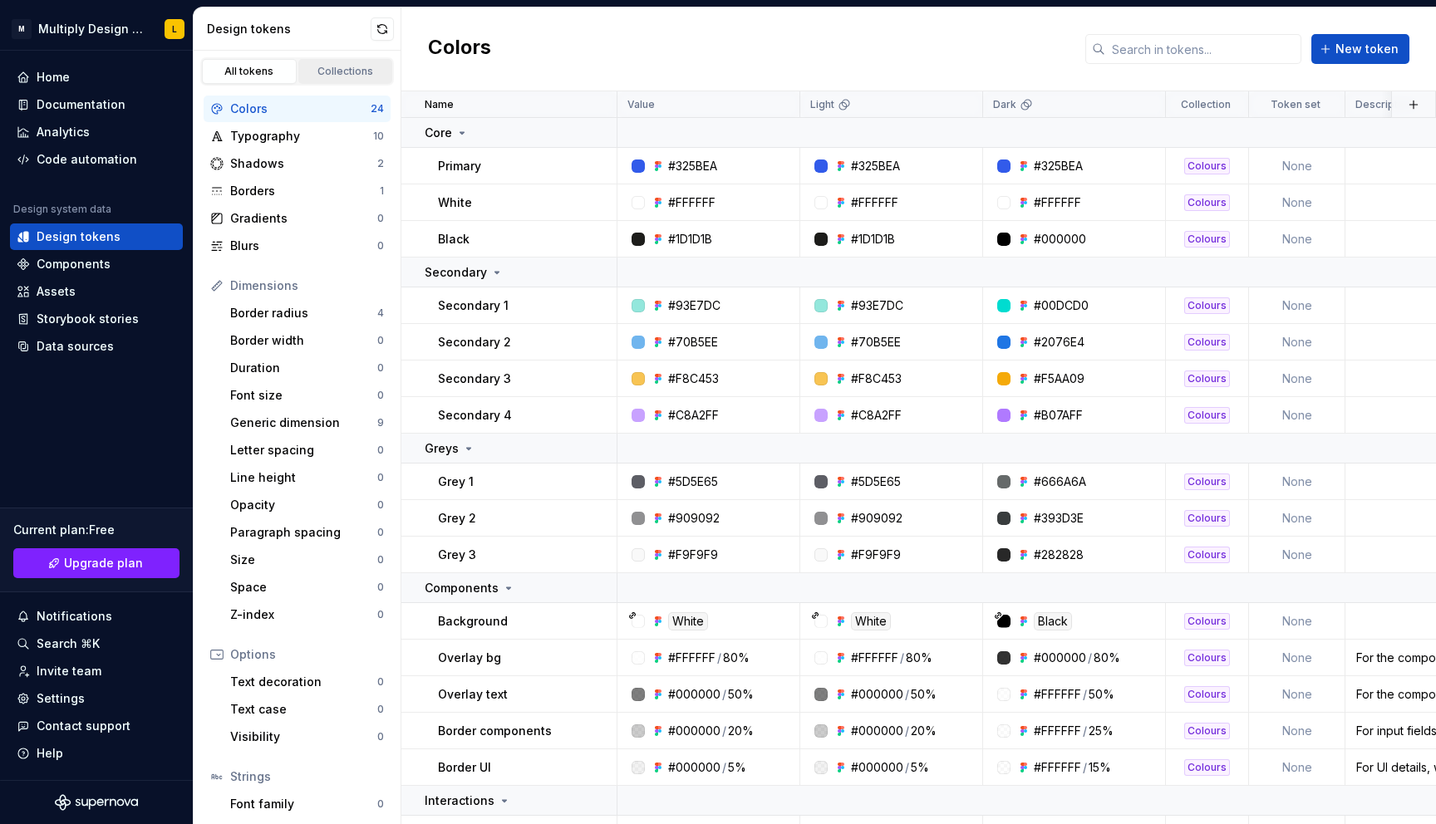
click at [347, 67] on div "Collections" at bounding box center [345, 71] width 83 height 13
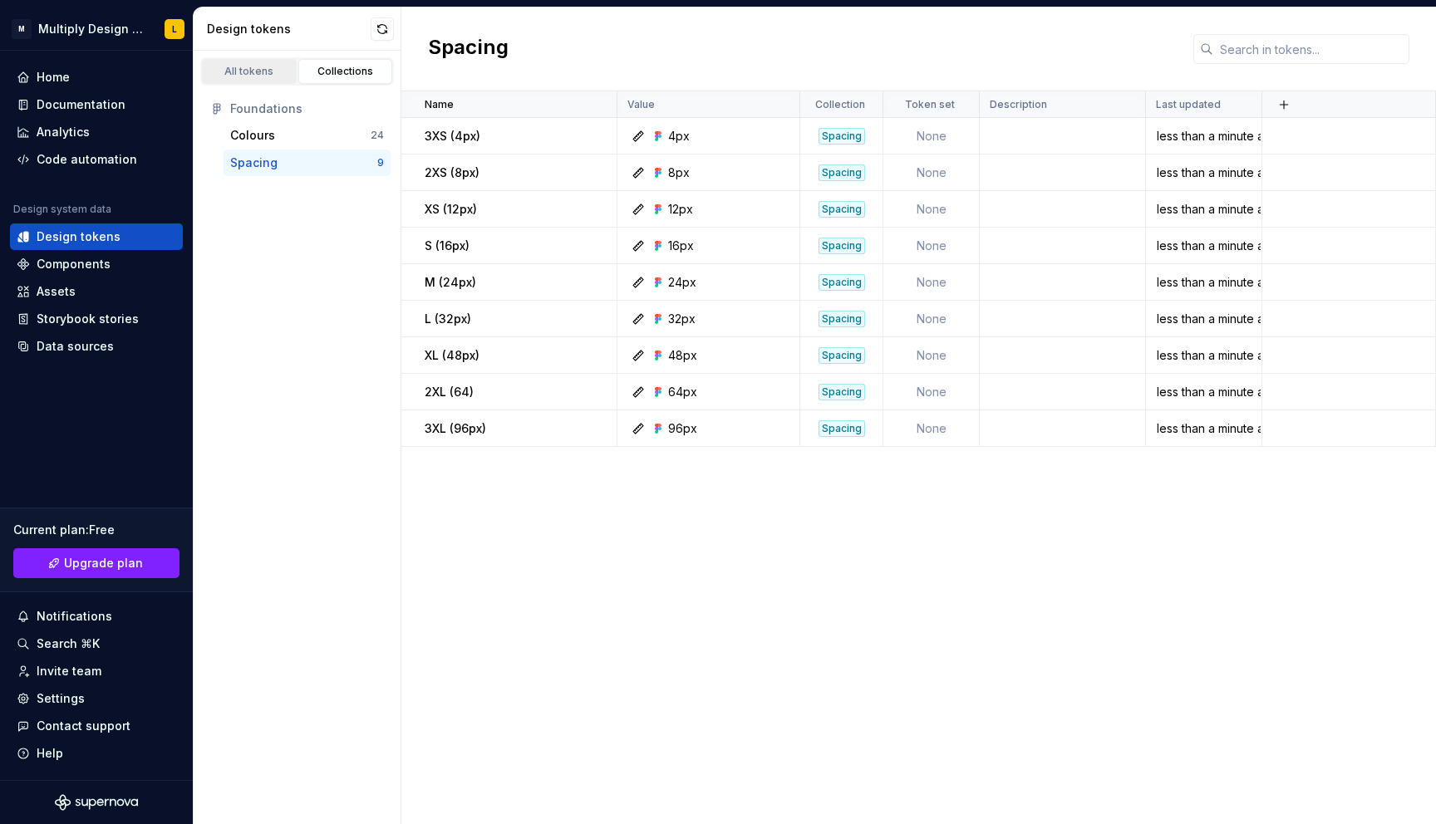
click at [248, 75] on div "All tokens" at bounding box center [249, 71] width 83 height 13
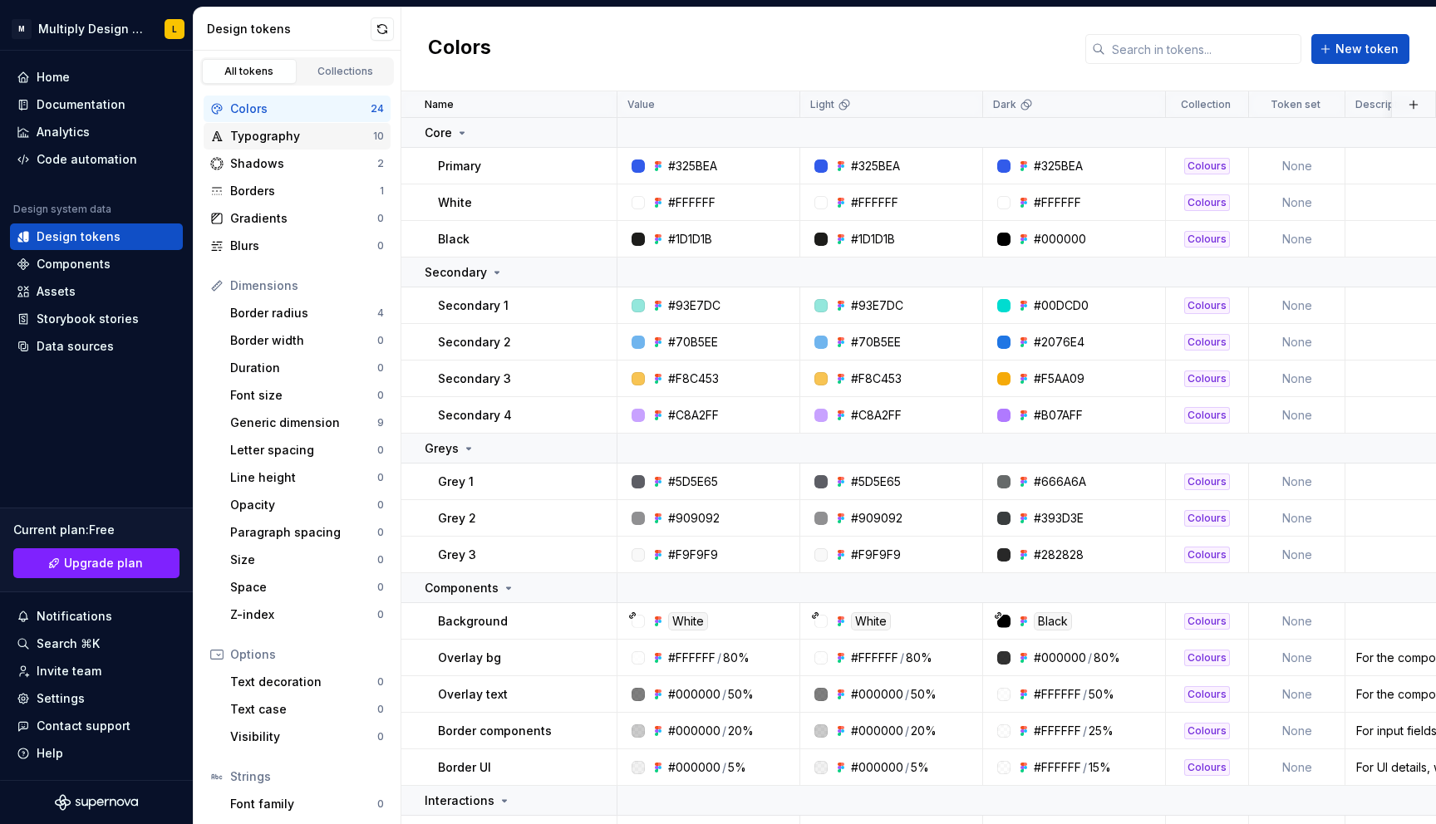
click at [273, 136] on div "Typography" at bounding box center [301, 136] width 143 height 17
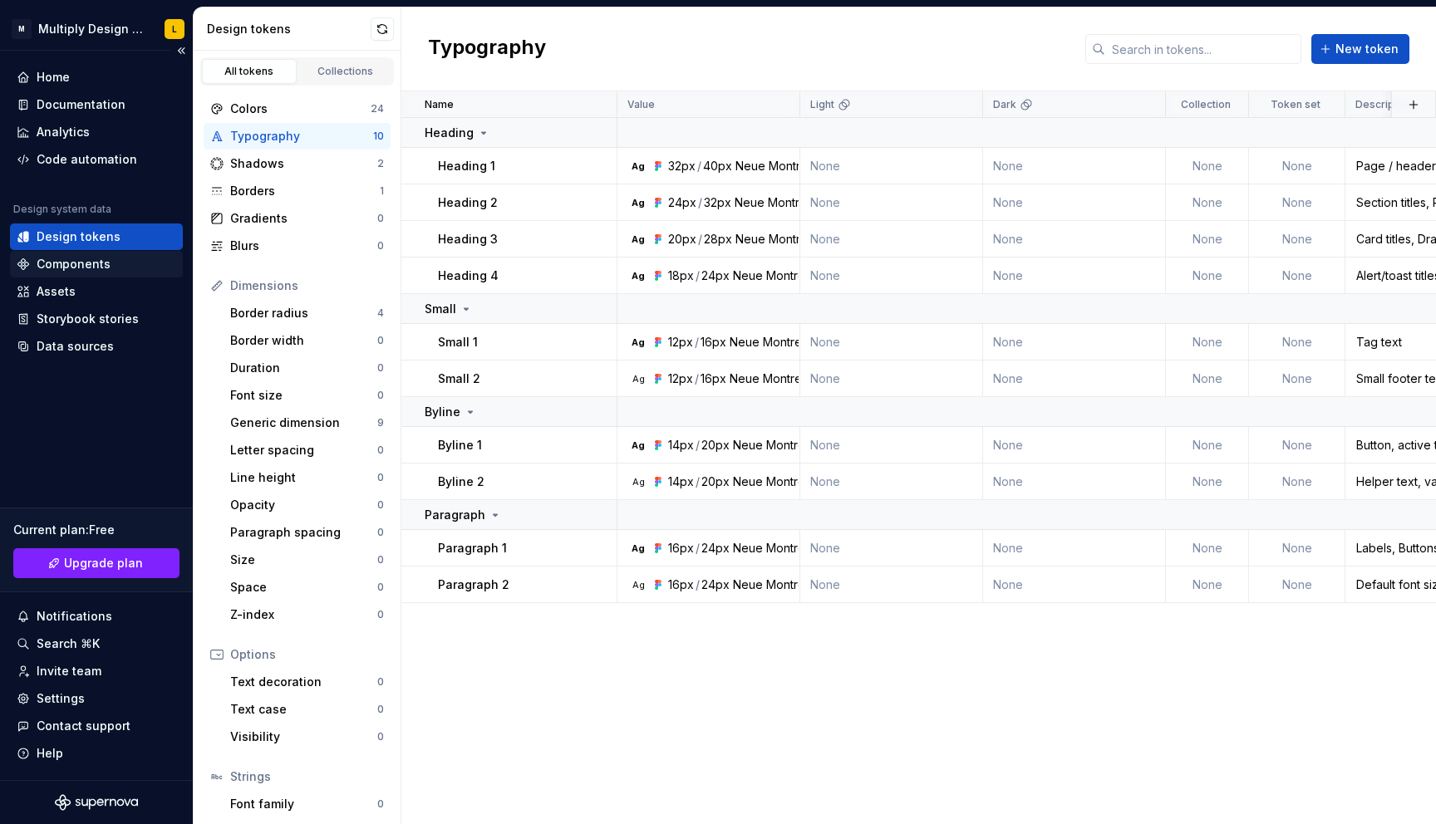
click at [96, 255] on div "Components" at bounding box center [96, 264] width 173 height 27
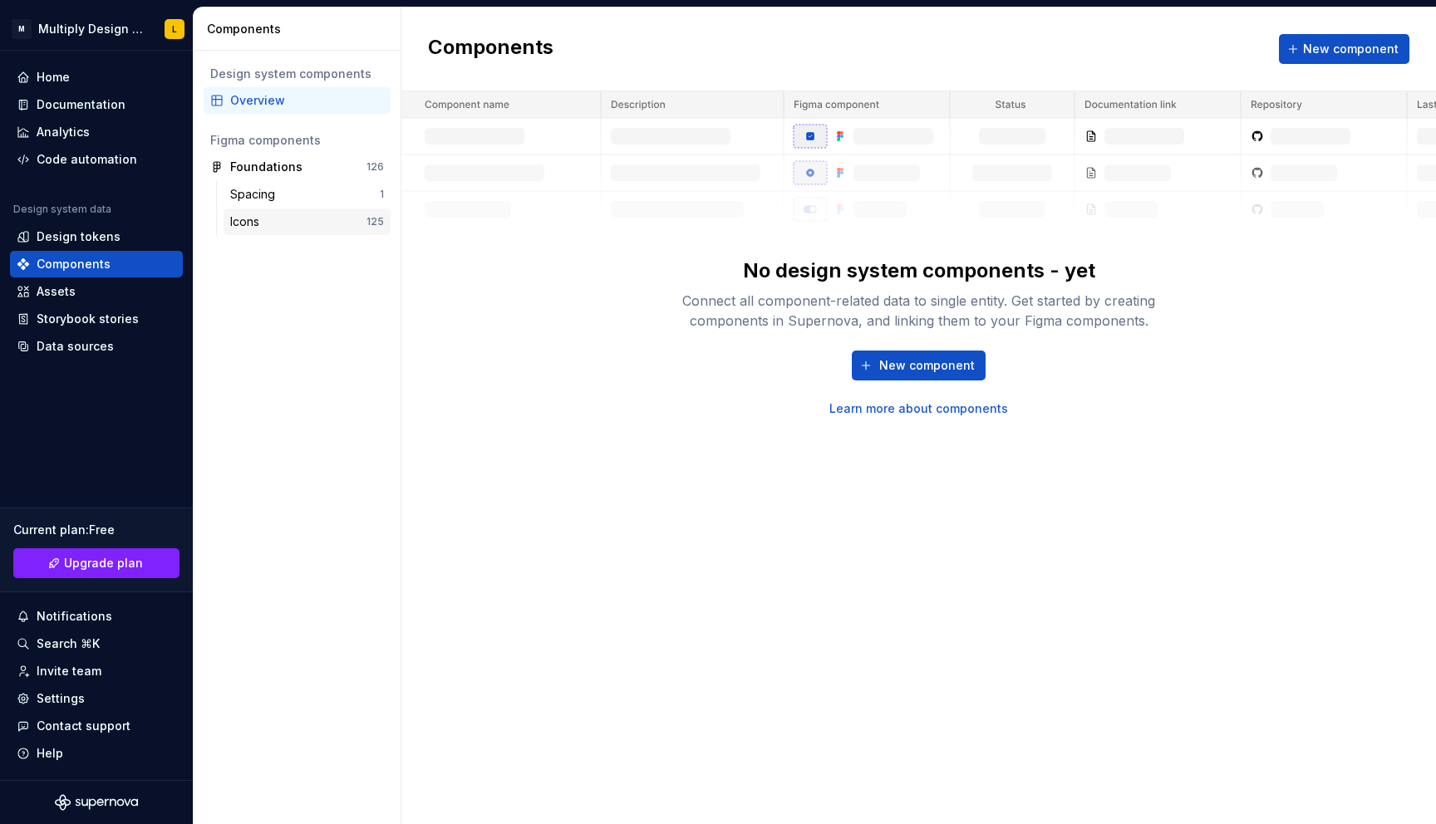
click at [263, 224] on div "Icons" at bounding box center [248, 222] width 36 height 17
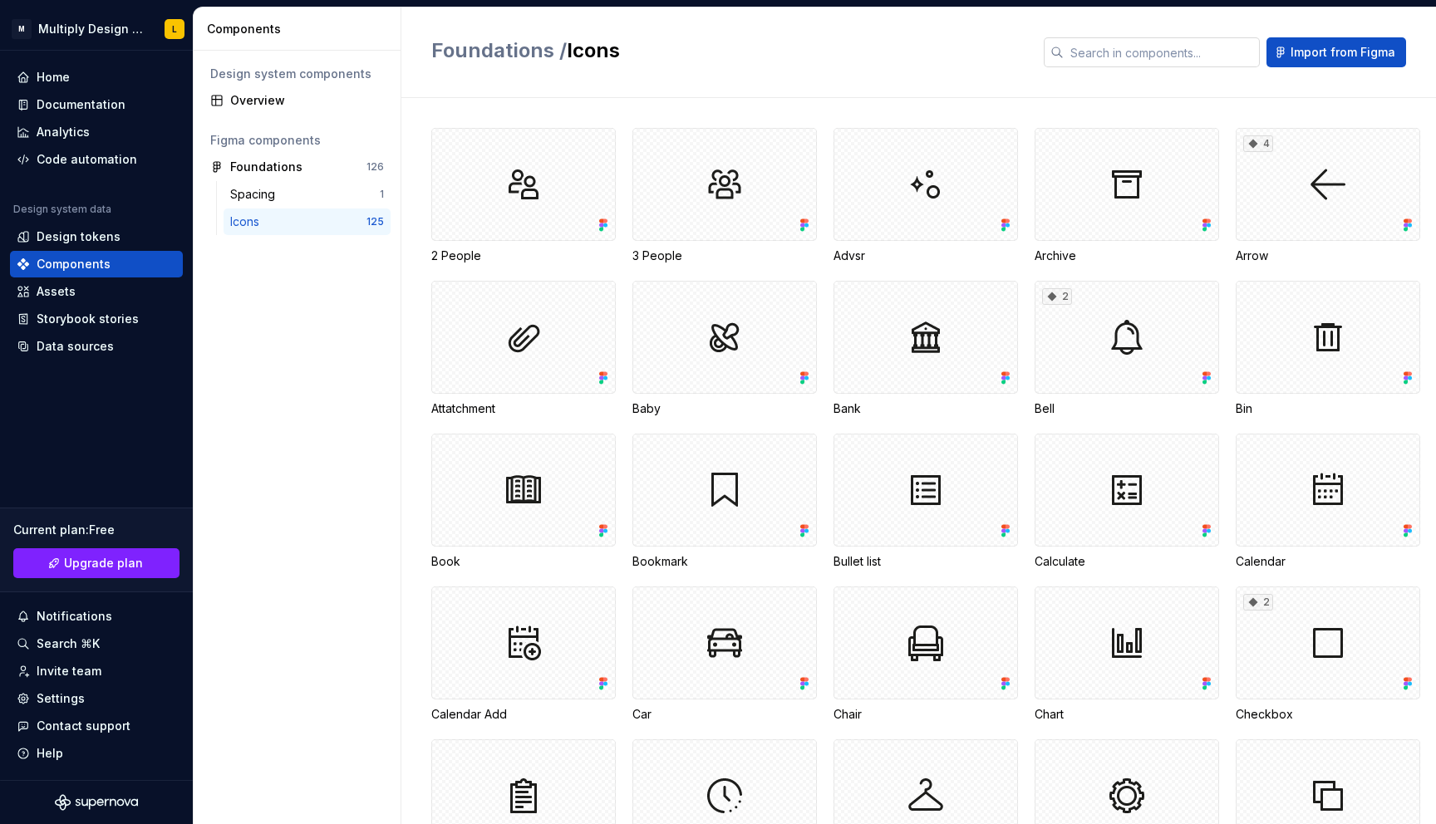
click at [1148, 61] on input "text" at bounding box center [1162, 52] width 196 height 30
click at [1313, 57] on span "Import from Figma" at bounding box center [1343, 52] width 105 height 17
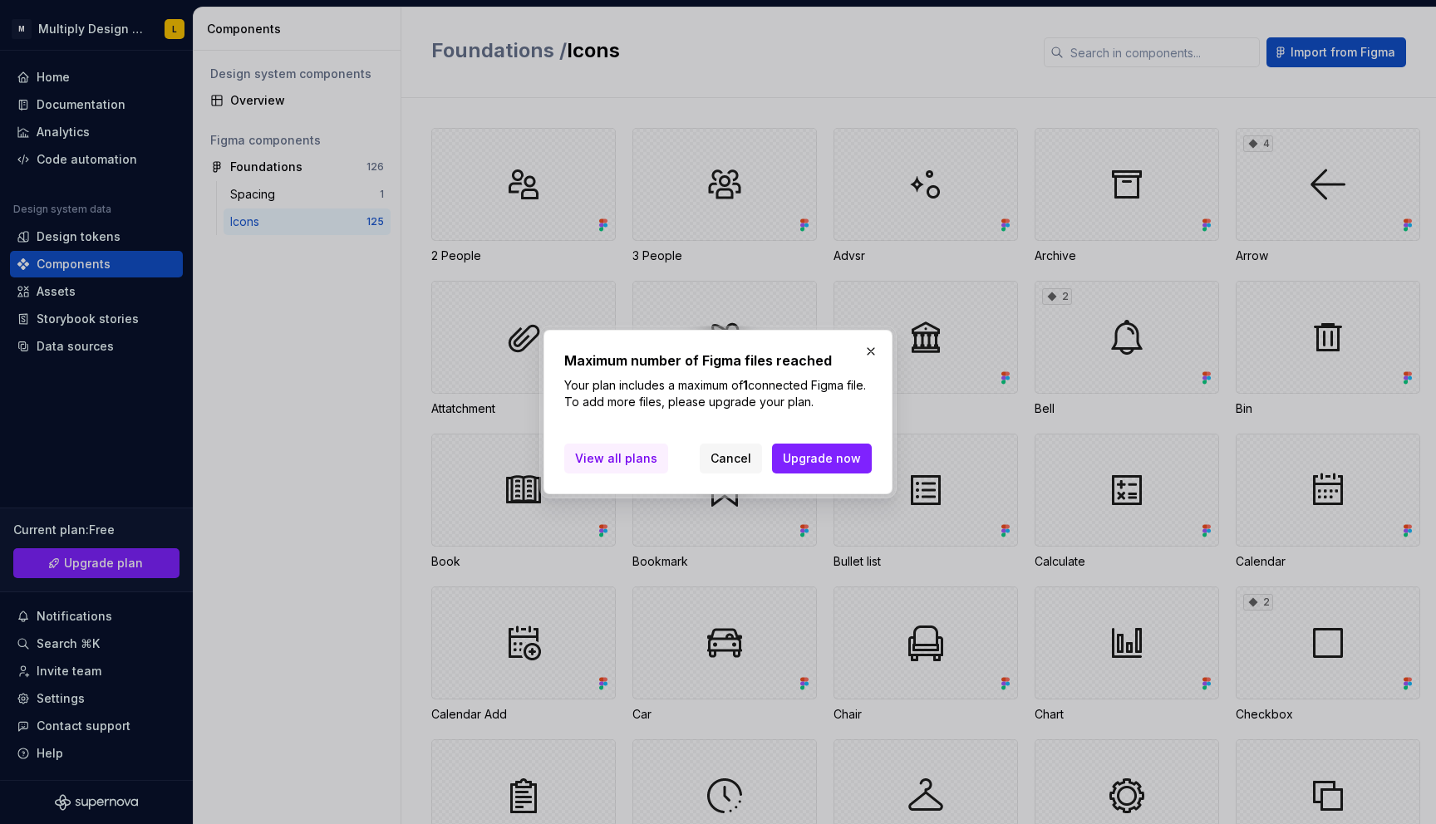
click at [622, 462] on span "View all plans" at bounding box center [616, 458] width 82 height 17
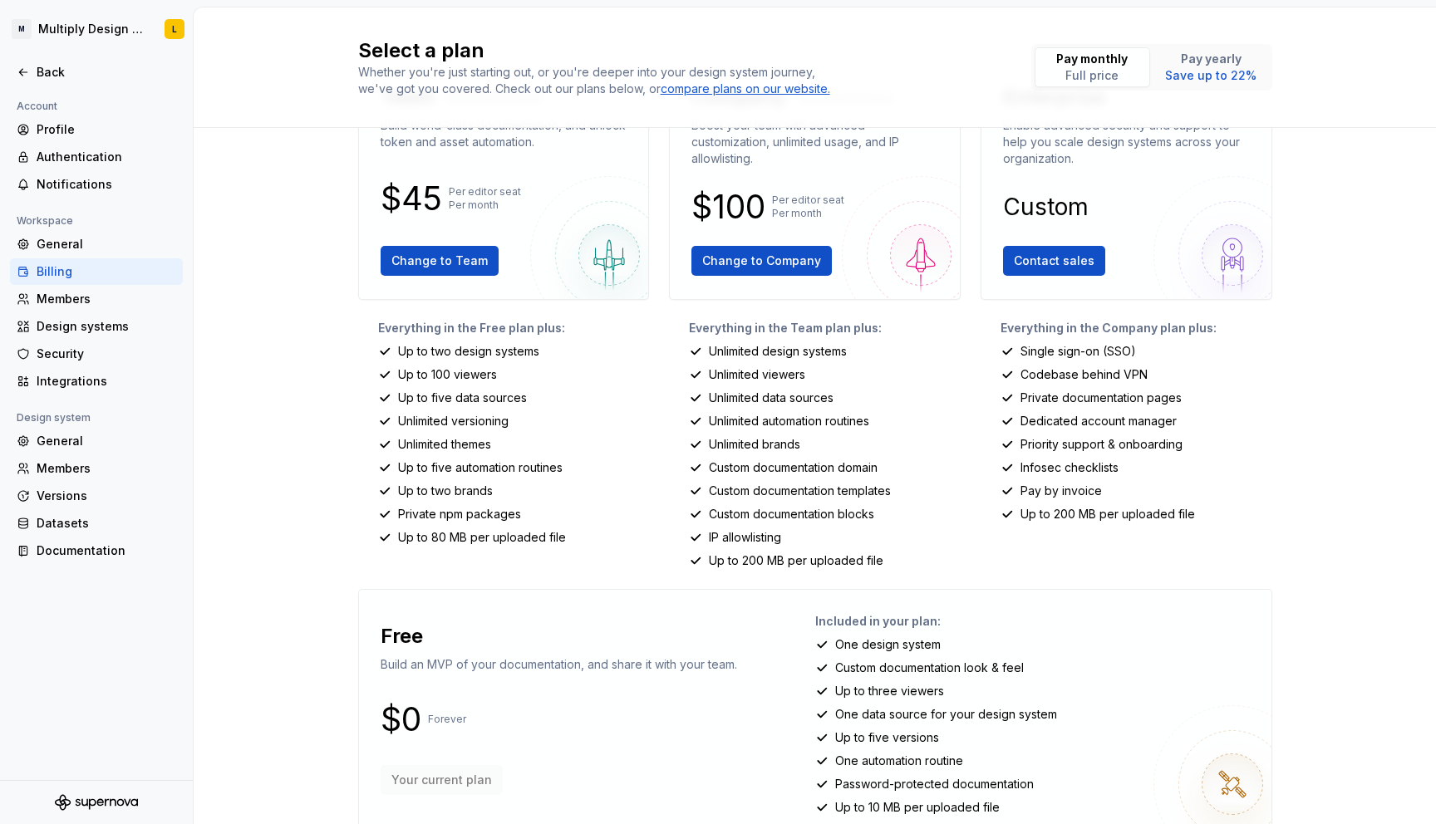
scroll to position [120, 0]
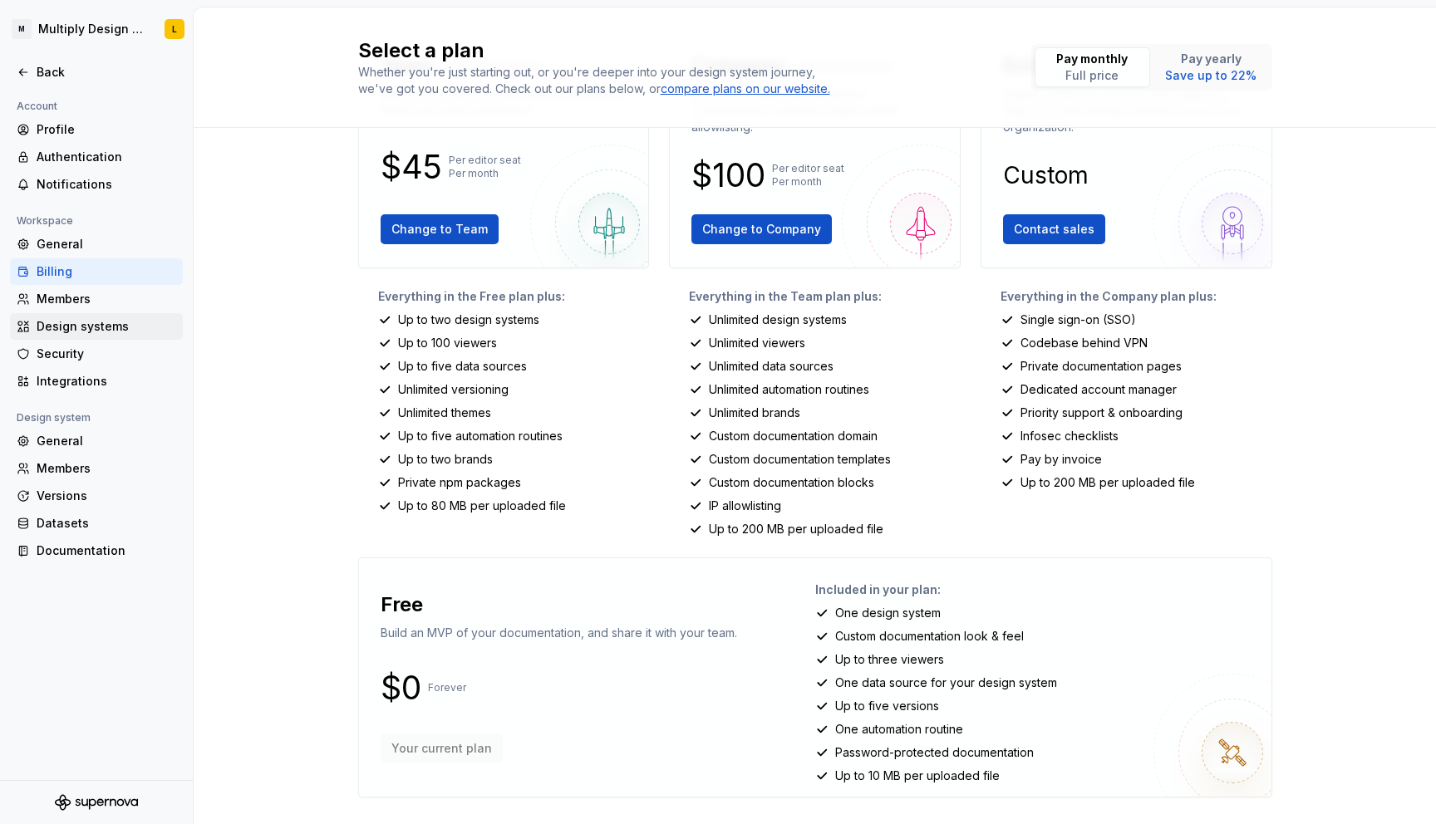
click at [96, 320] on div "Design systems" at bounding box center [107, 326] width 140 height 17
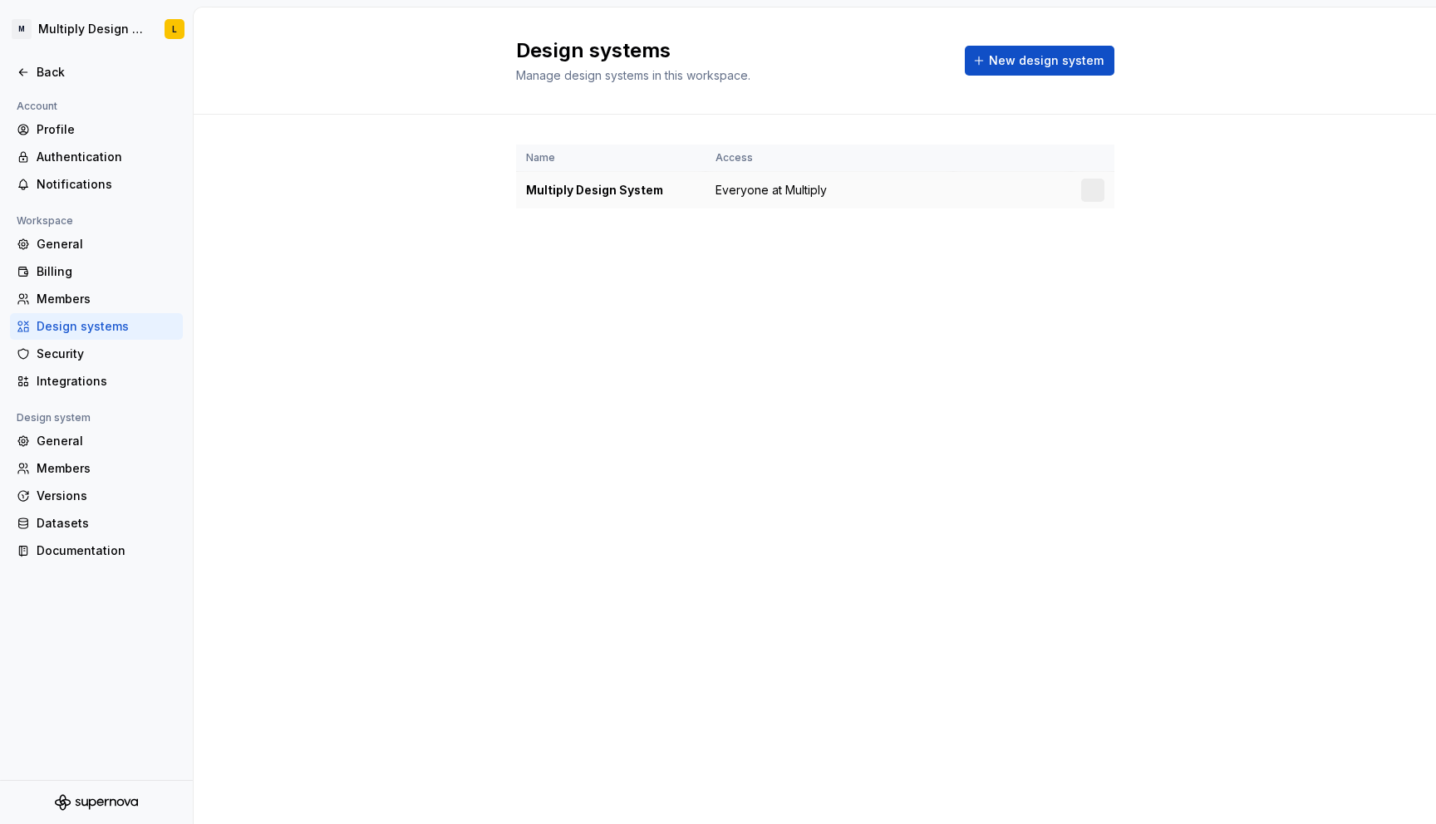
click at [627, 184] on div "Multiply Design System" at bounding box center [611, 190] width 170 height 17
click at [60, 438] on div "General" at bounding box center [107, 441] width 140 height 17
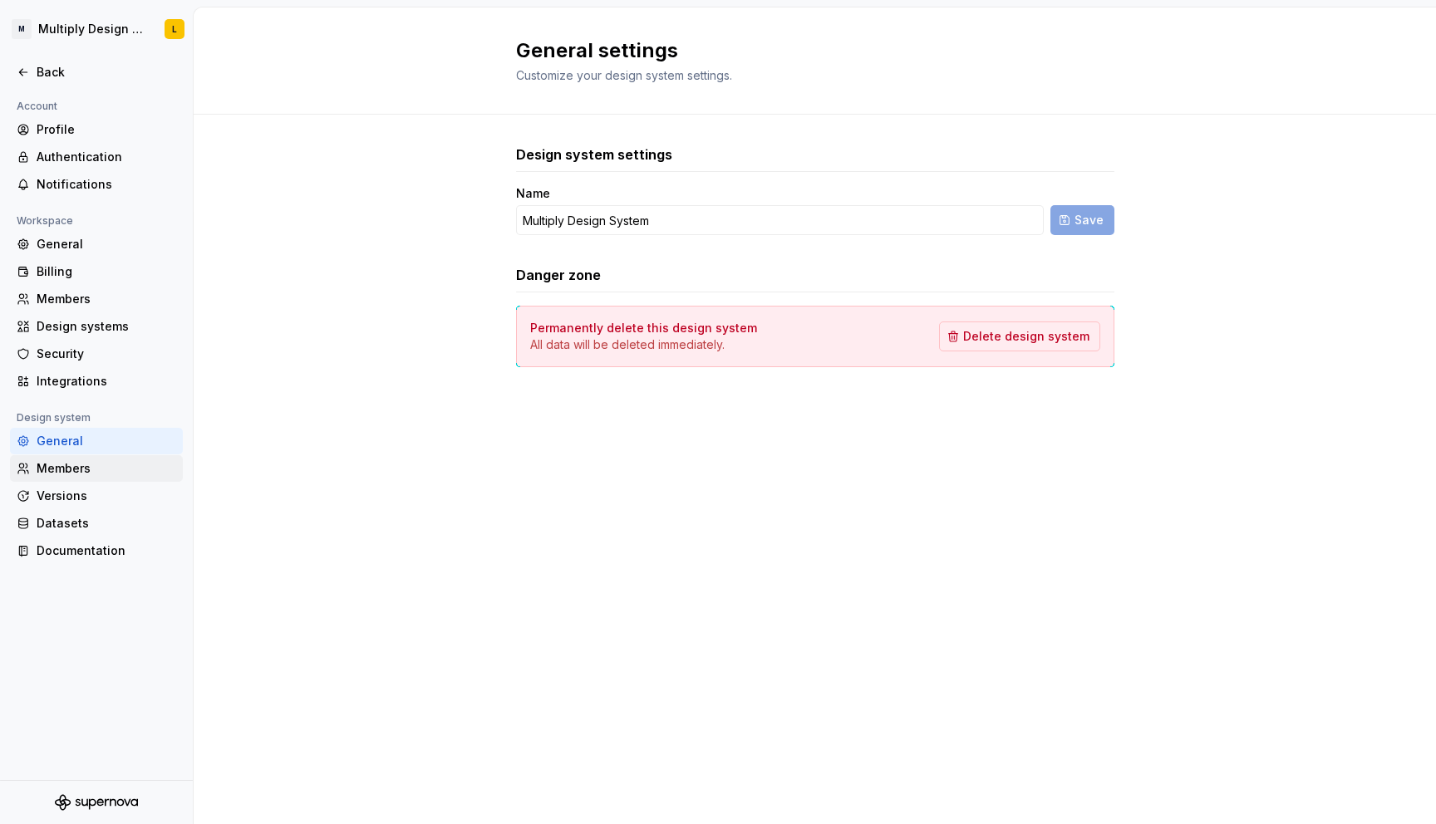
click at [55, 474] on div "Members" at bounding box center [107, 468] width 140 height 17
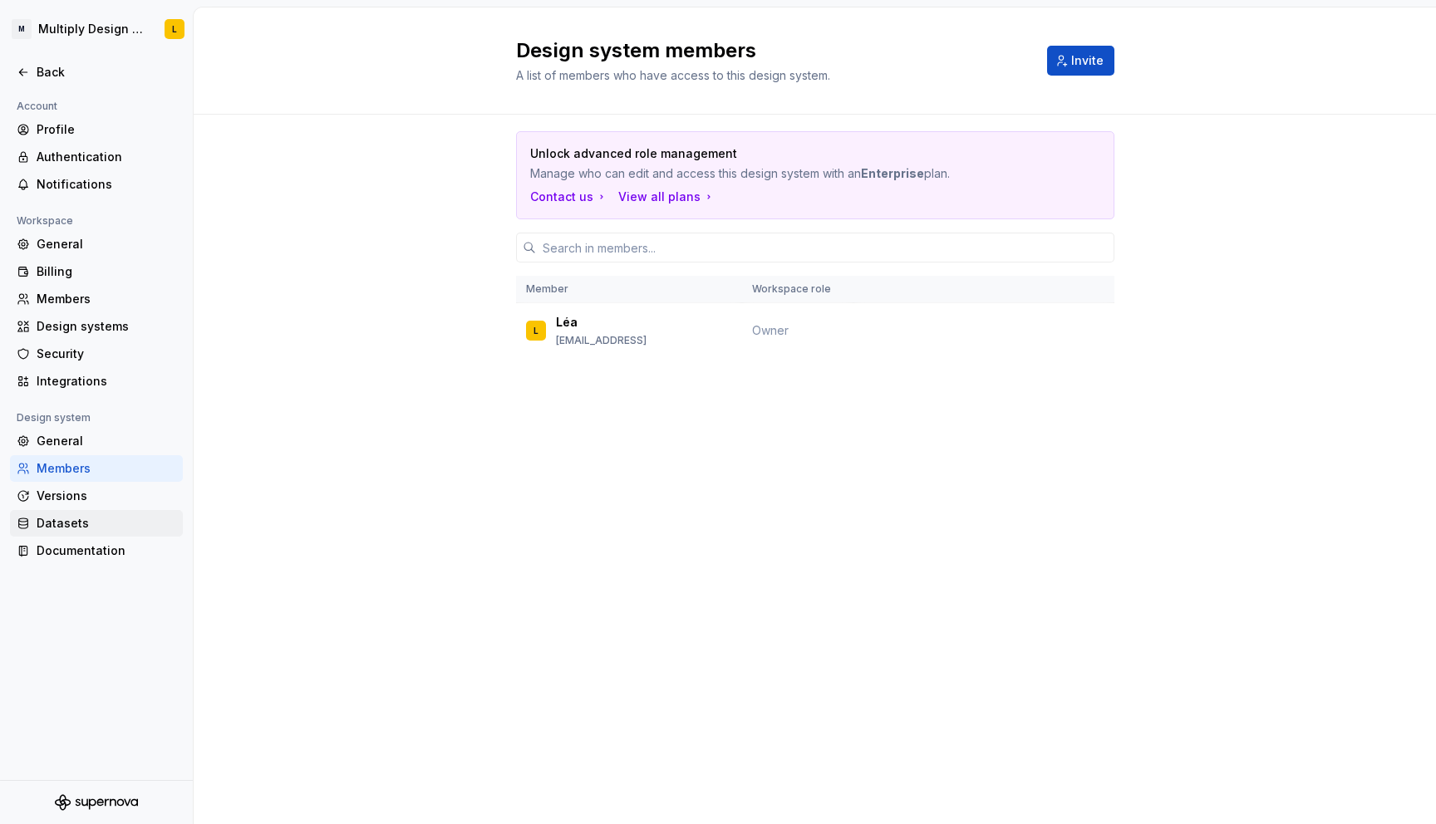
click at [72, 531] on div "Datasets" at bounding box center [107, 523] width 140 height 17
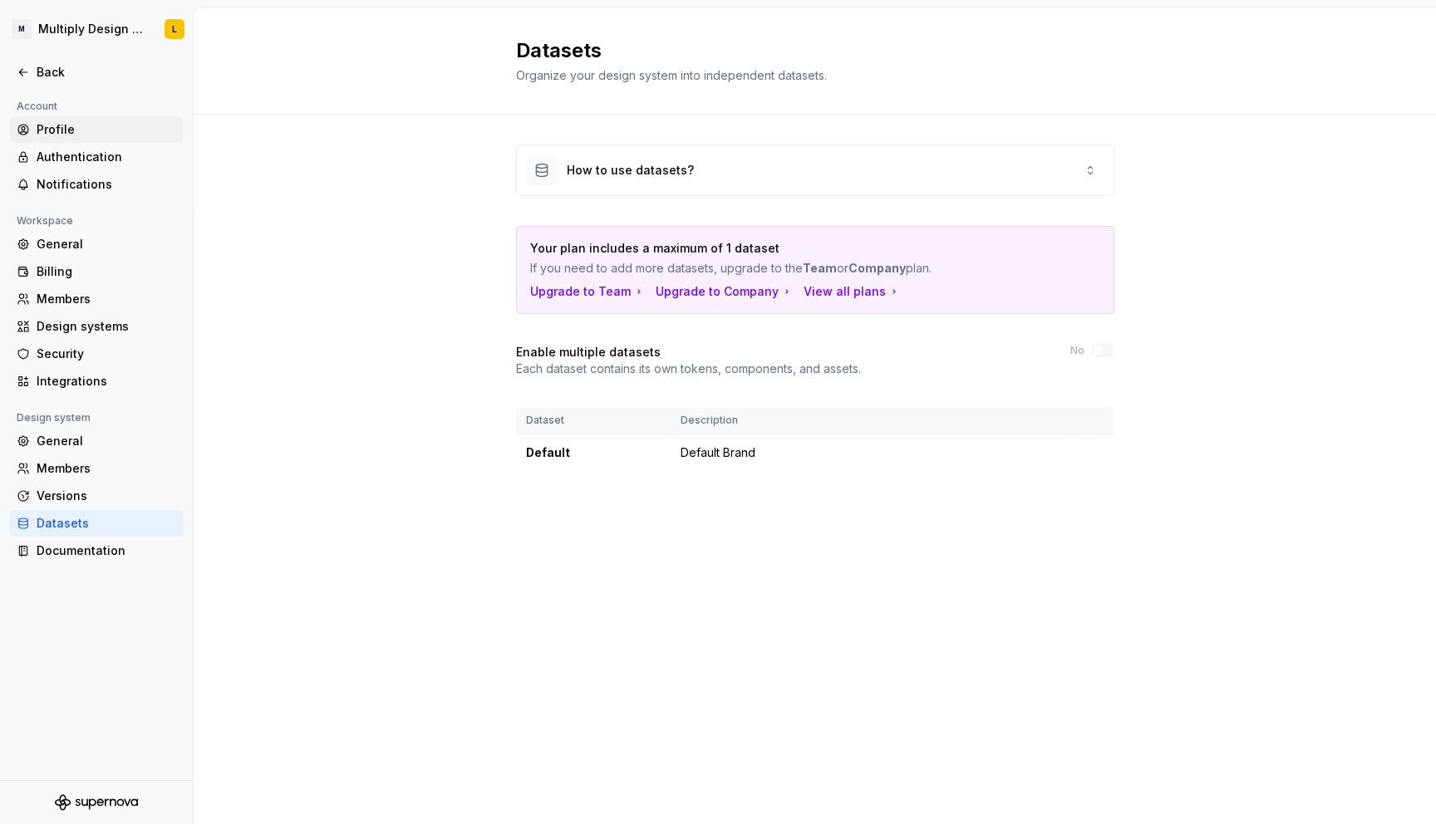
click at [56, 135] on div "Profile" at bounding box center [107, 129] width 140 height 17
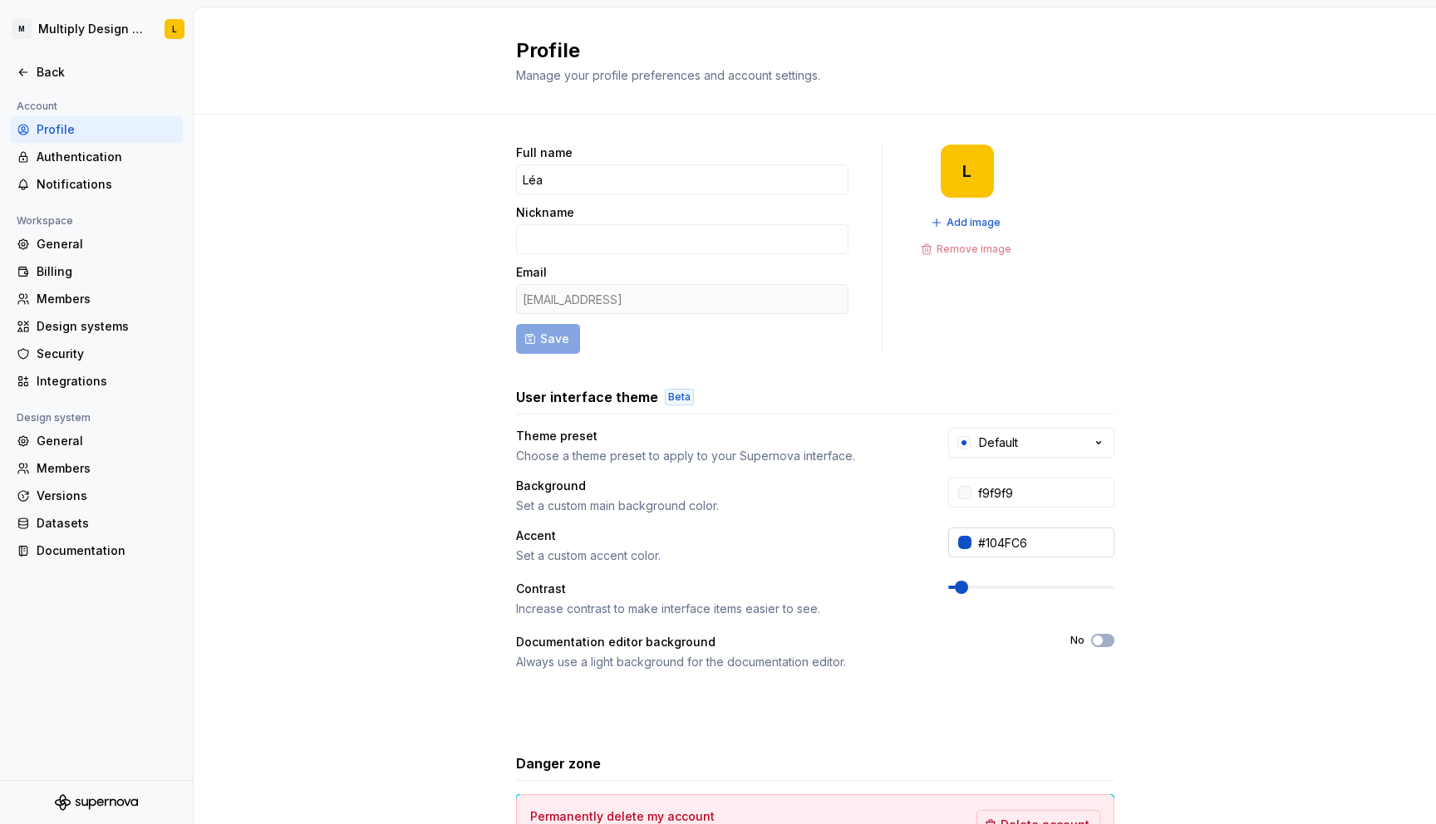
type input "#F9F9F9"
click at [1036, 540] on input "#104FC6" at bounding box center [1043, 543] width 143 height 30
paste input "325BEA"
type input "#325BEA"
click at [951, 661] on div "Always use a light background for the documentation editor." at bounding box center [778, 662] width 524 height 17
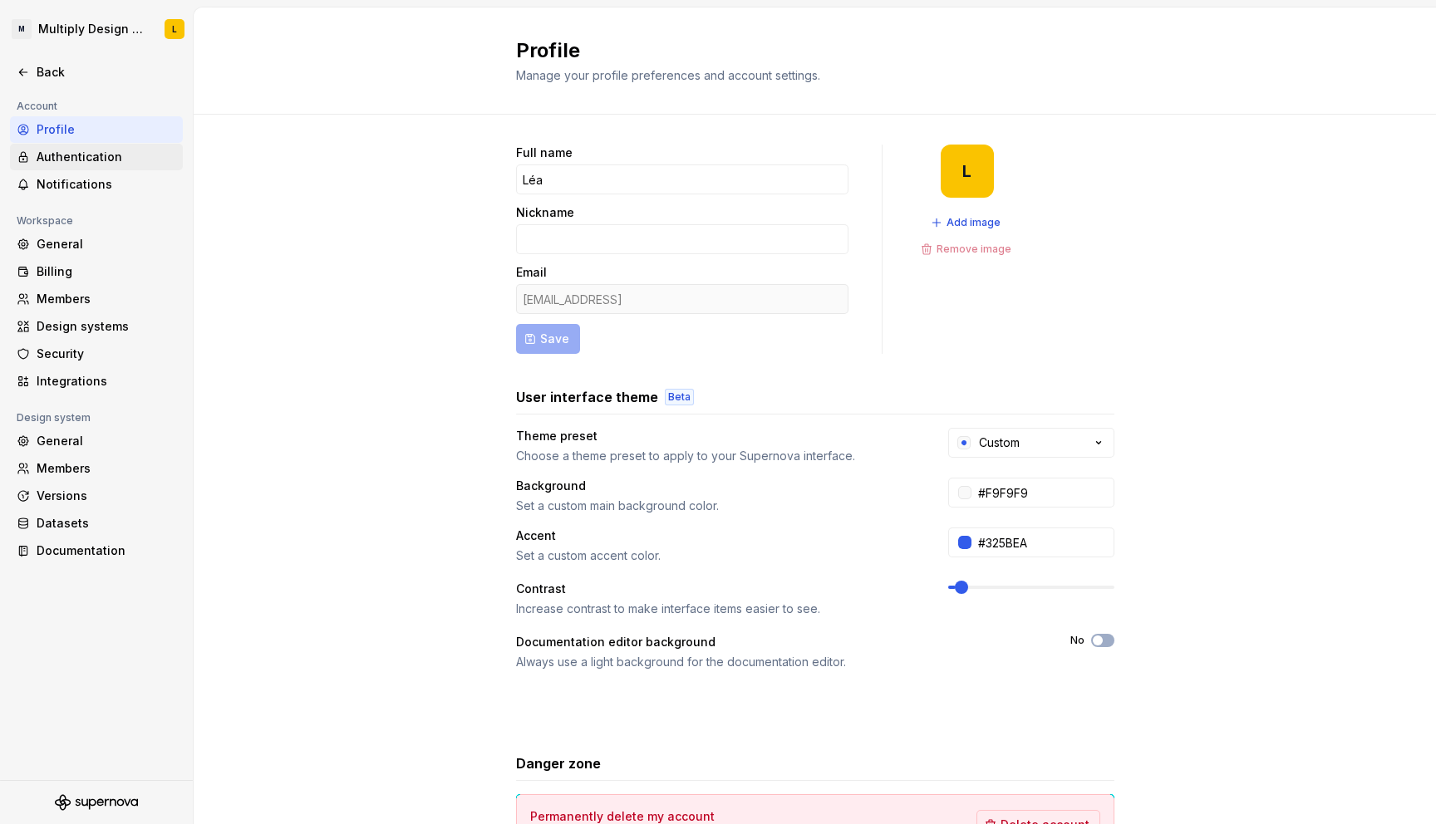
click at [46, 144] on div "Authentication" at bounding box center [96, 157] width 173 height 27
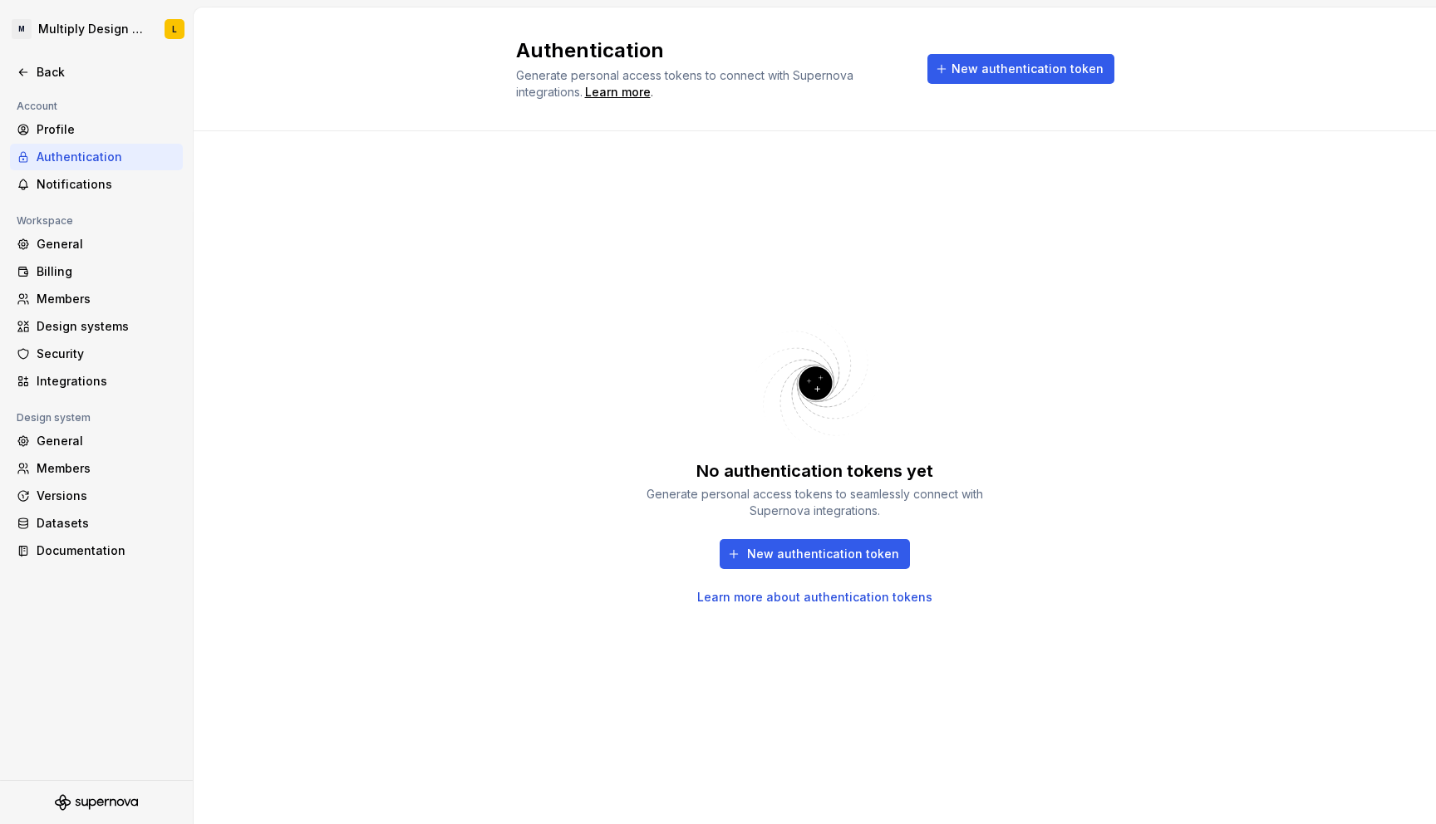
click at [55, 55] on div at bounding box center [96, 55] width 193 height 8
click at [48, 78] on div "Back" at bounding box center [107, 72] width 140 height 17
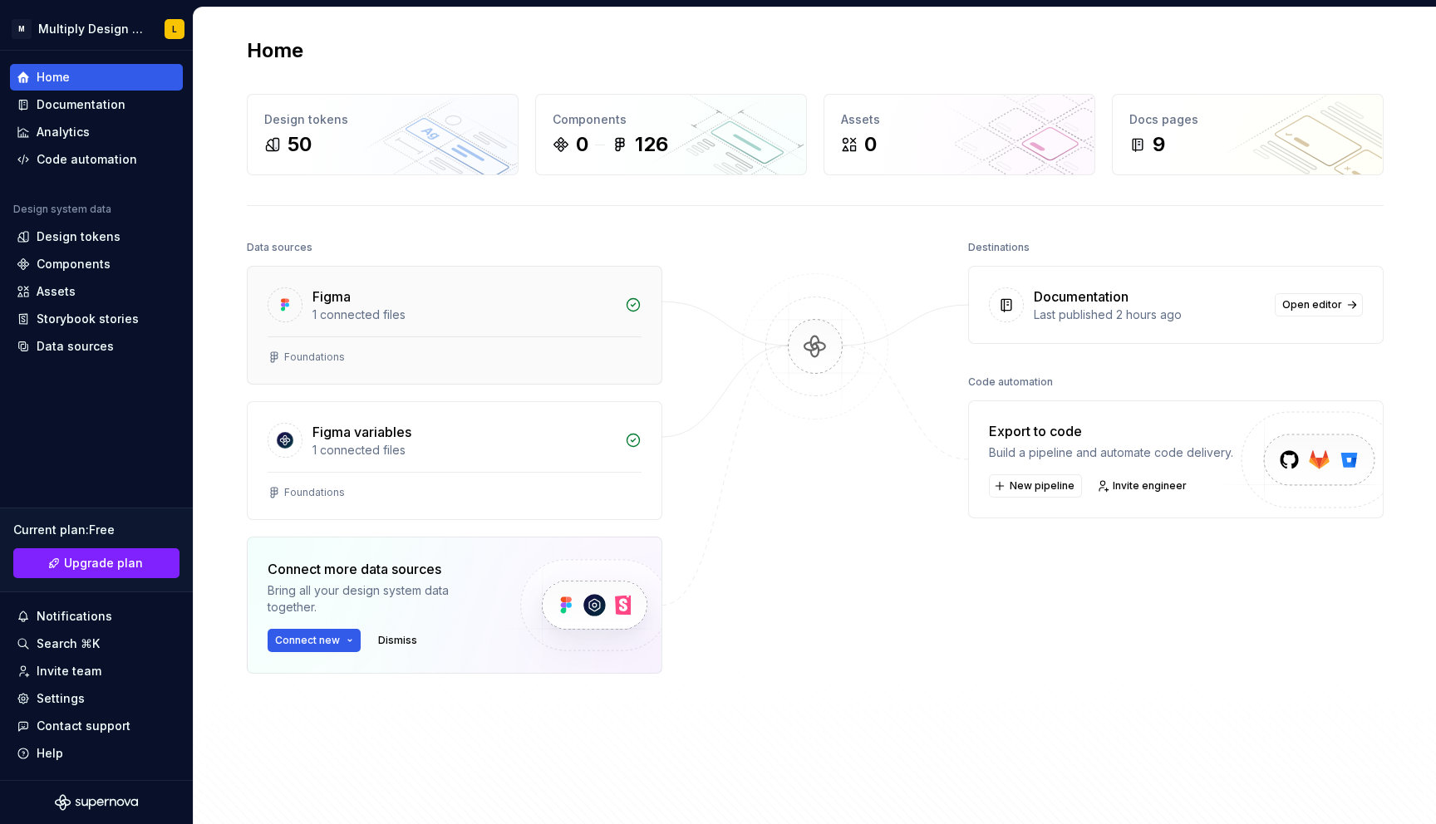
click at [481, 337] on div at bounding box center [455, 337] width 374 height 1
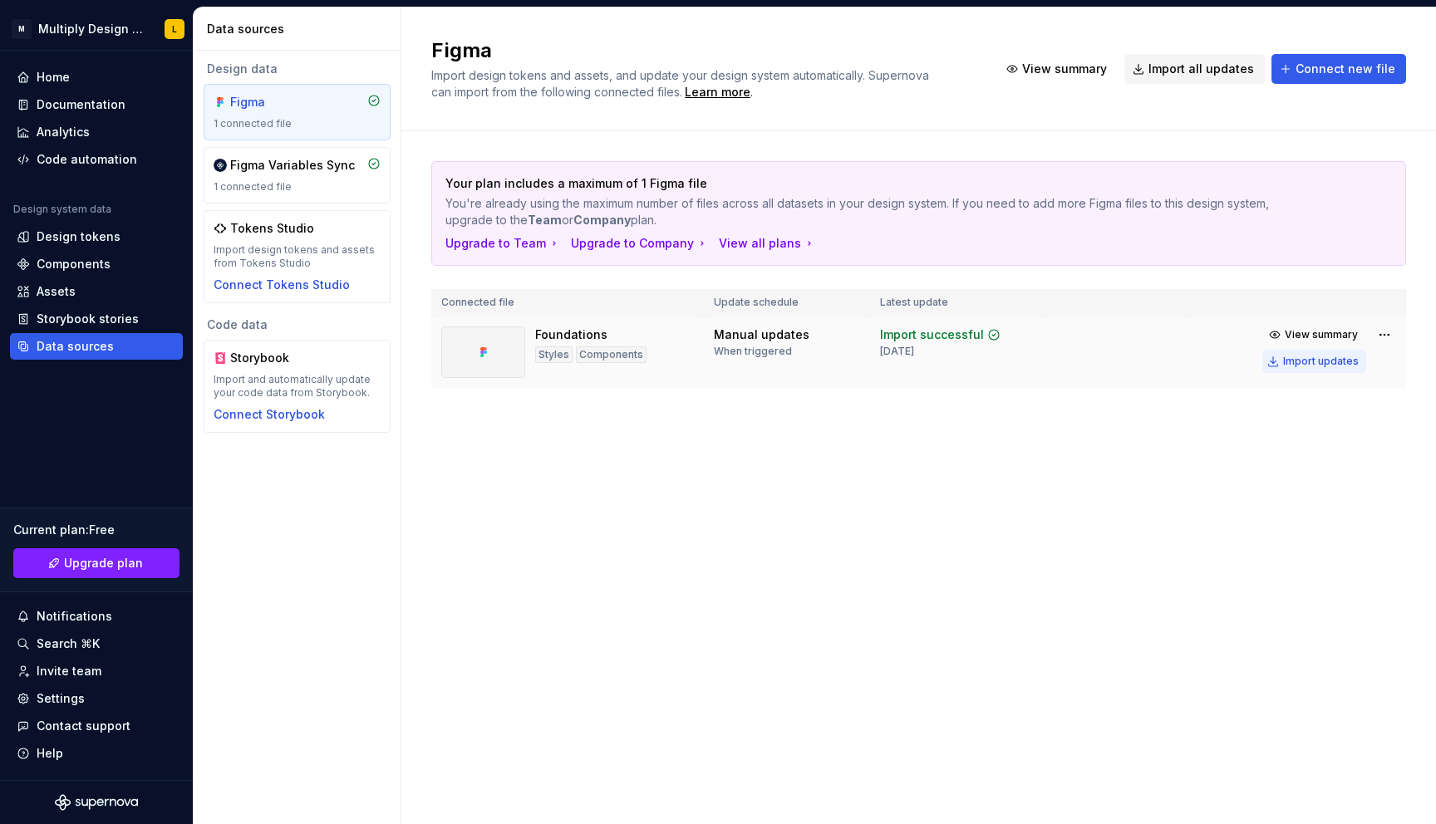
click at [1316, 364] on div "Import updates" at bounding box center [1321, 361] width 76 height 13
click at [1321, 363] on div "Import updates" at bounding box center [1321, 361] width 76 height 13
click at [74, 264] on div "Components" at bounding box center [74, 264] width 74 height 17
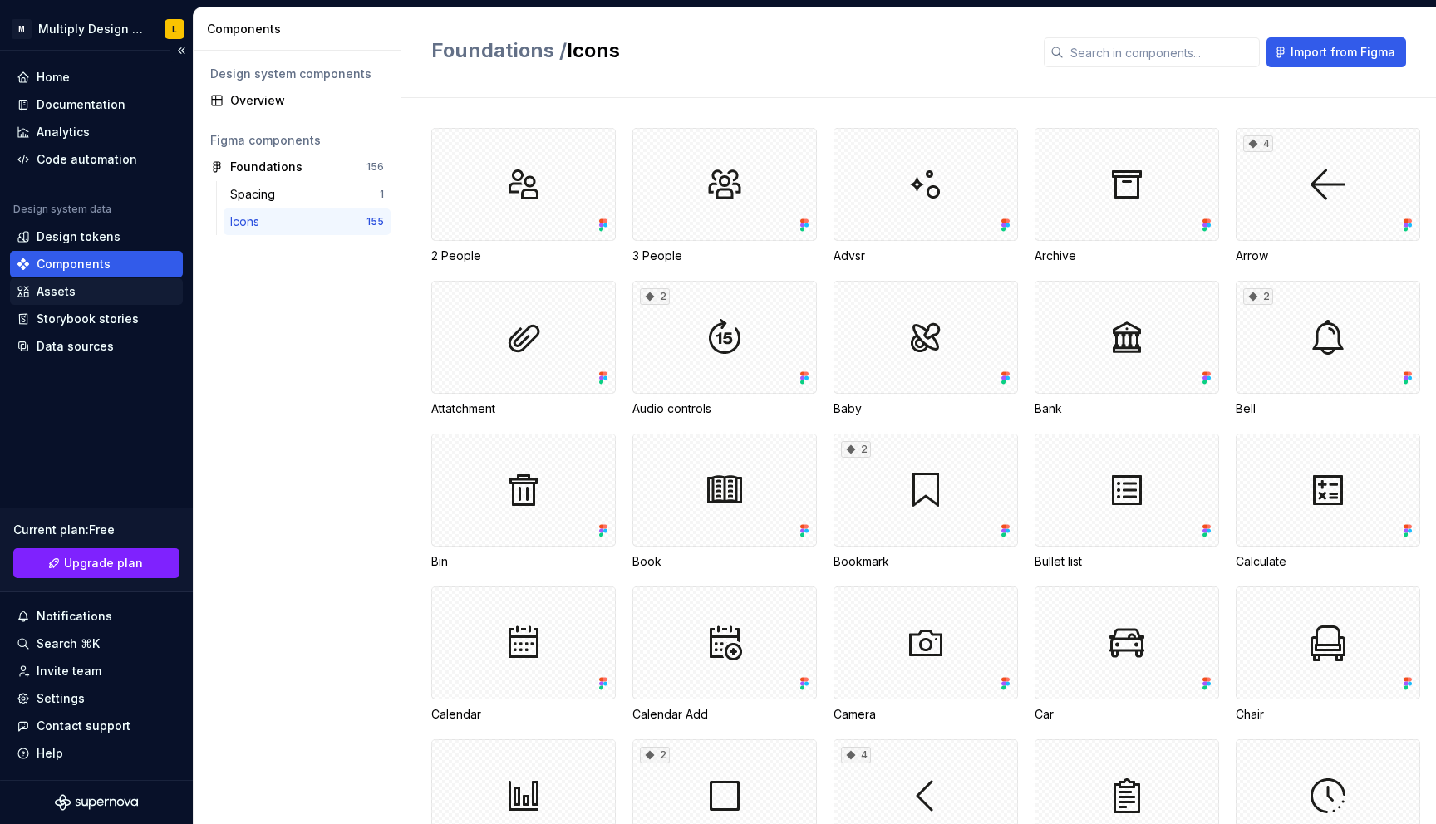
click at [63, 296] on div "Assets" at bounding box center [56, 291] width 39 height 17
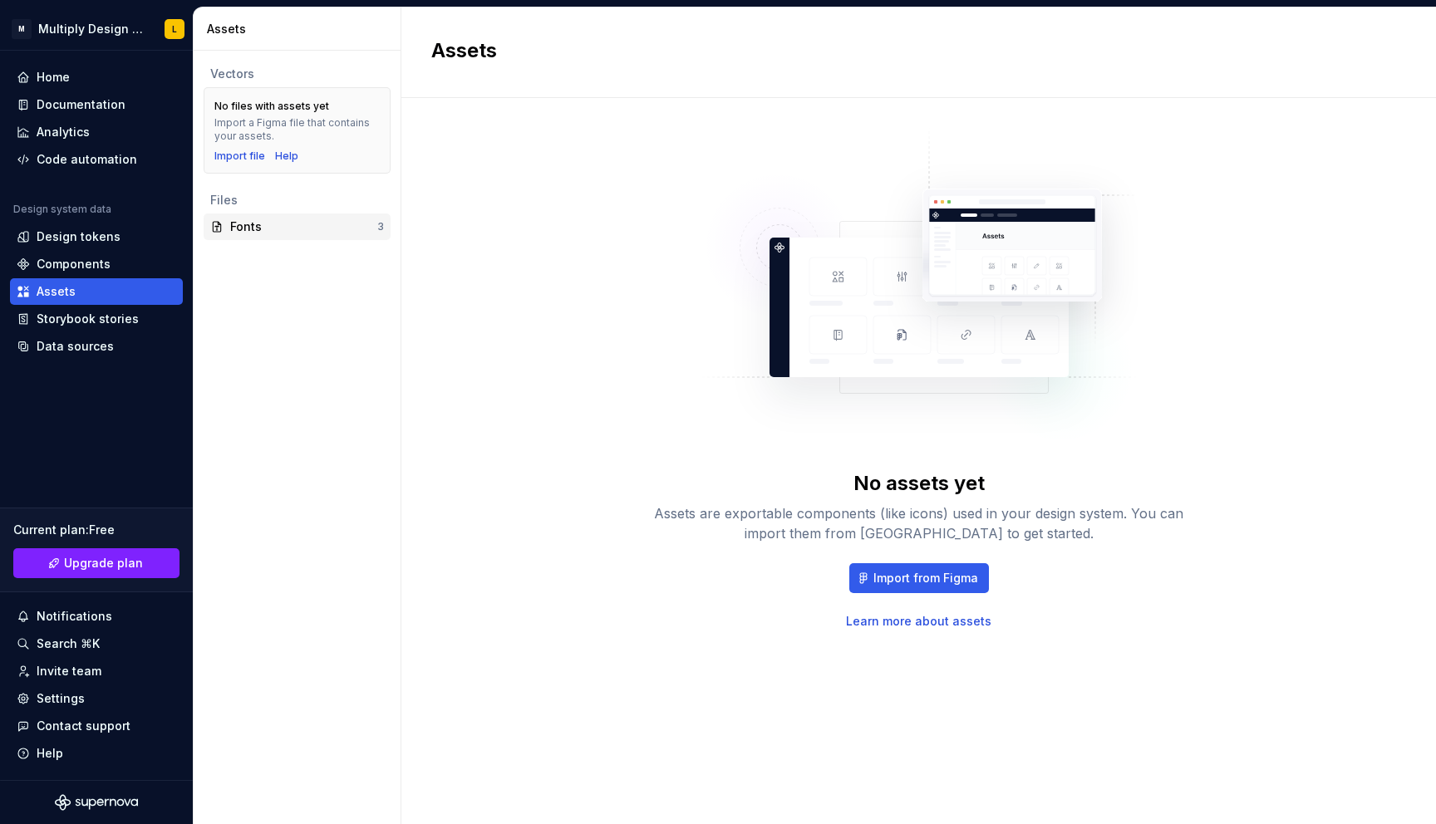
click at [277, 233] on div "Fonts" at bounding box center [303, 227] width 147 height 17
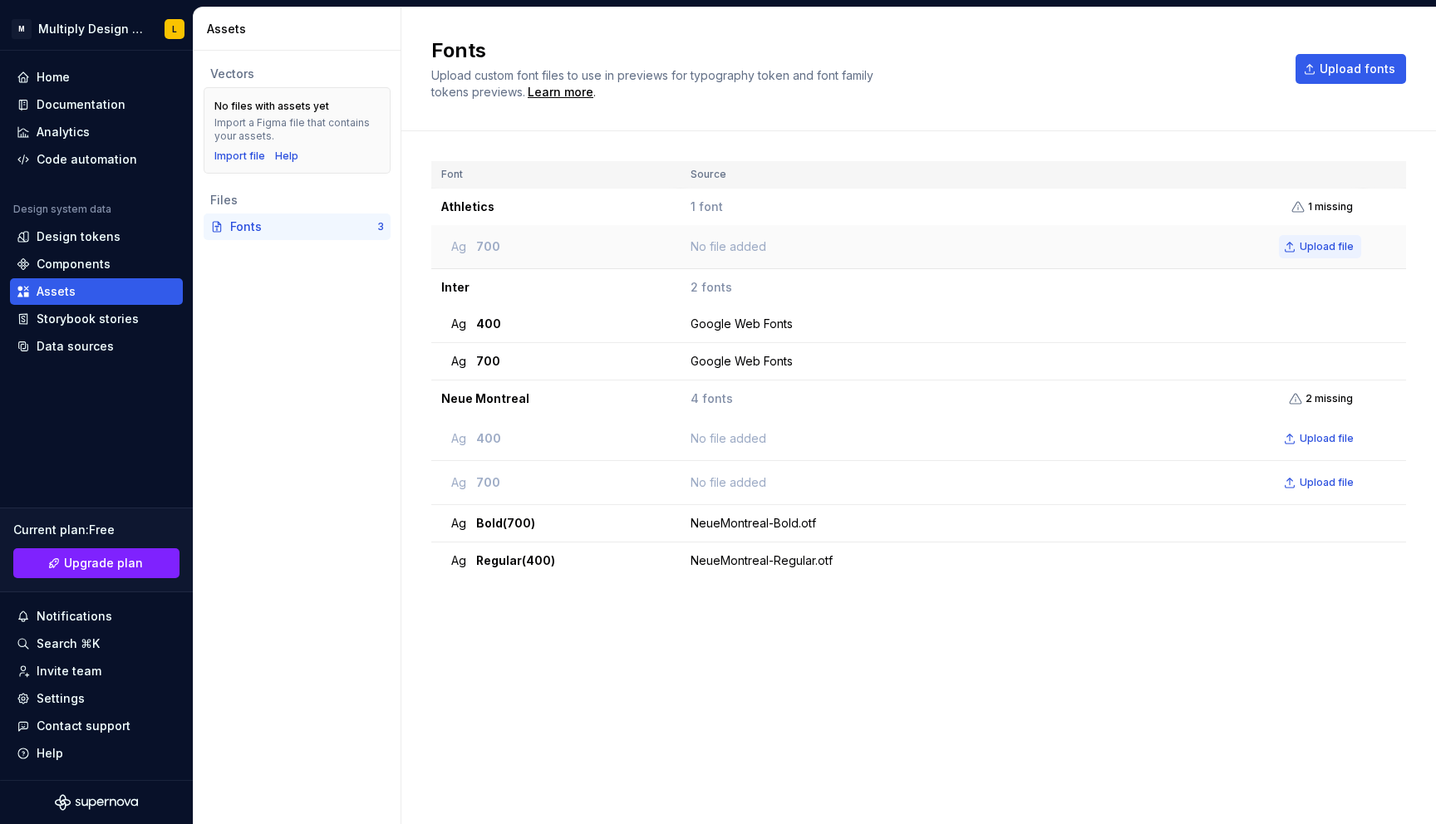
click at [1326, 243] on span "Upload file" at bounding box center [1327, 246] width 54 height 13
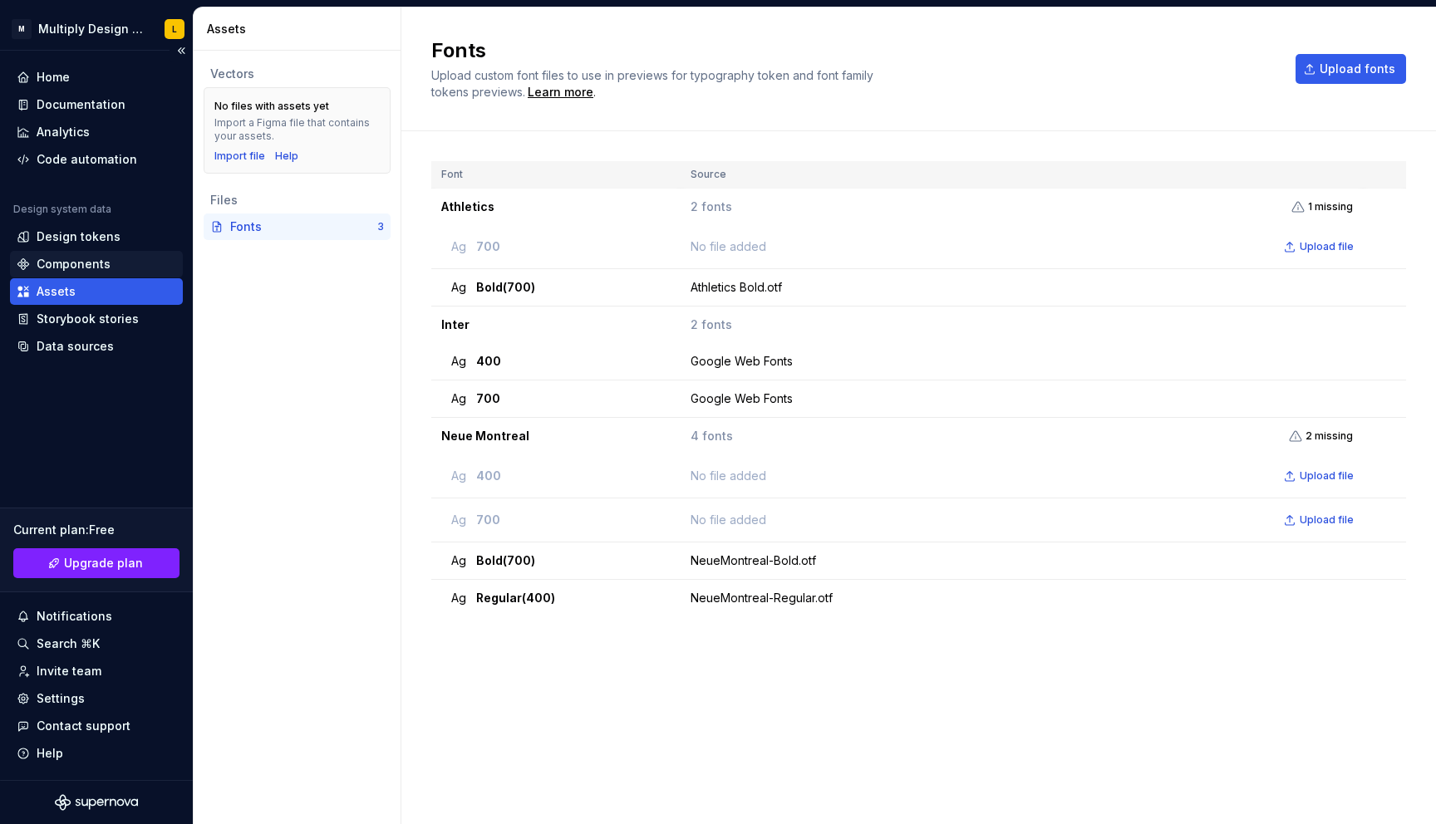
click at [68, 268] on div "Components" at bounding box center [74, 264] width 74 height 17
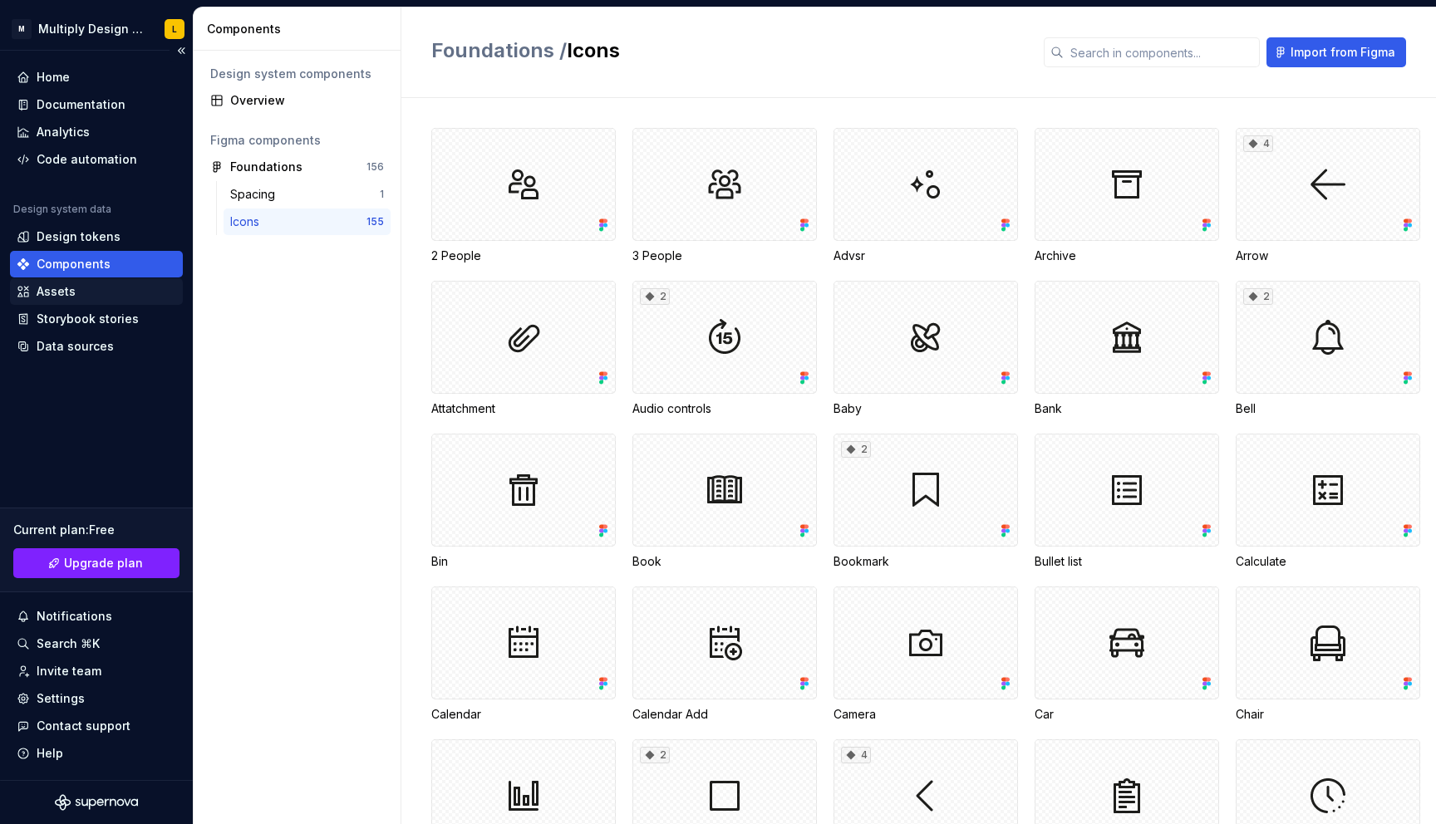
click at [60, 286] on div "Assets" at bounding box center [56, 291] width 39 height 17
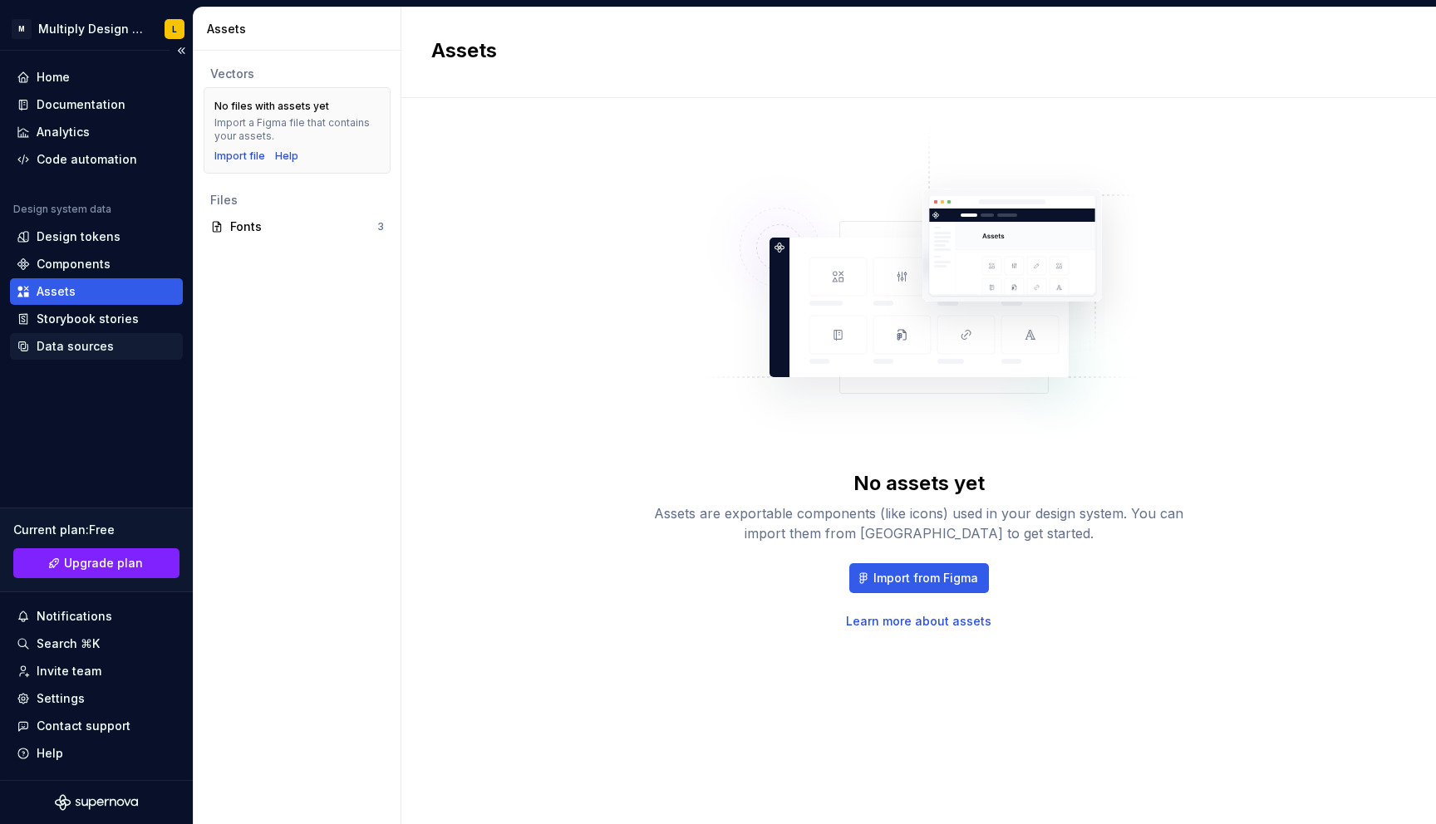
click at [63, 345] on div "Data sources" at bounding box center [75, 346] width 77 height 17
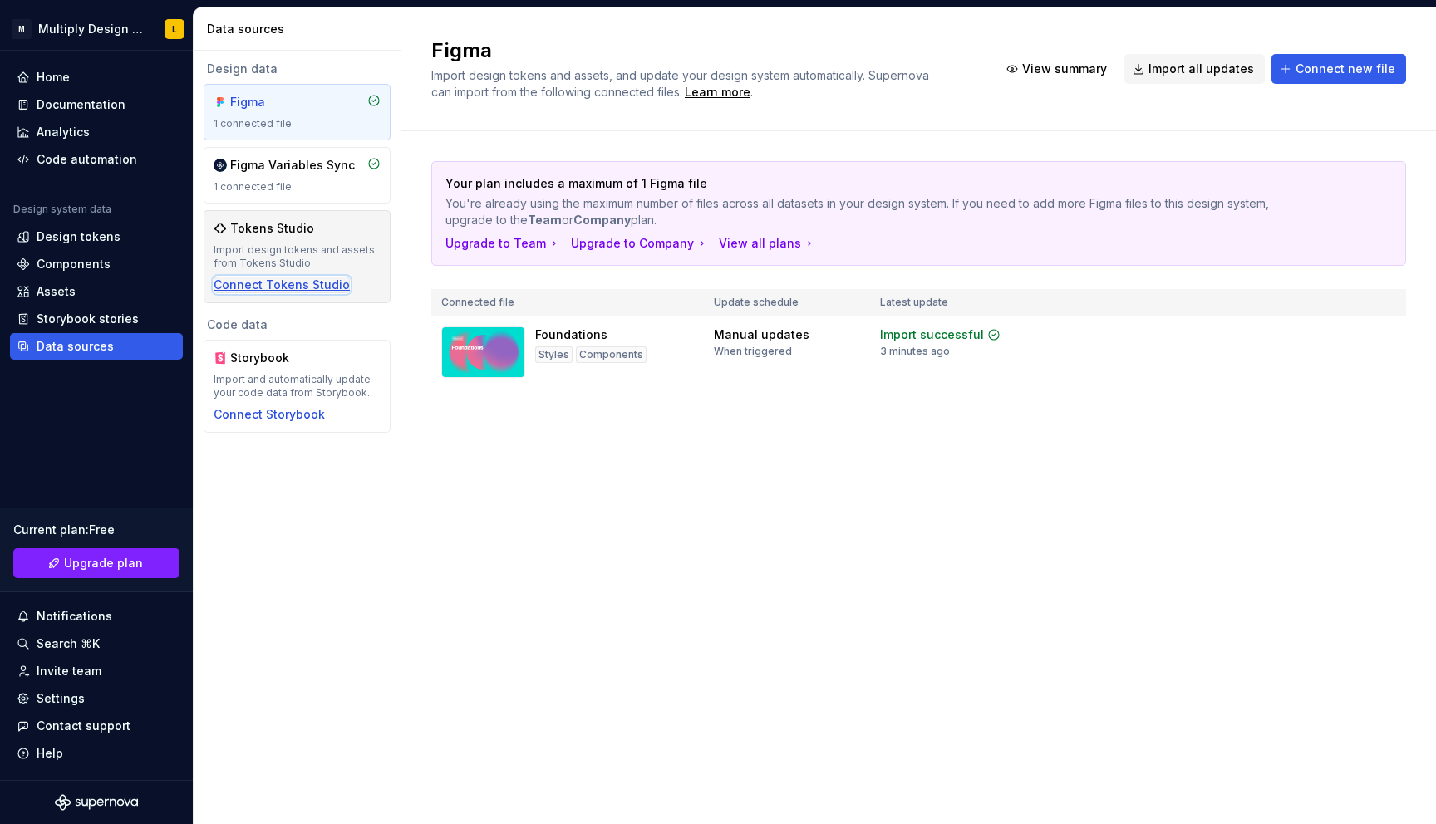
click at [299, 284] on div "Connect Tokens Studio" at bounding box center [282, 285] width 136 height 17
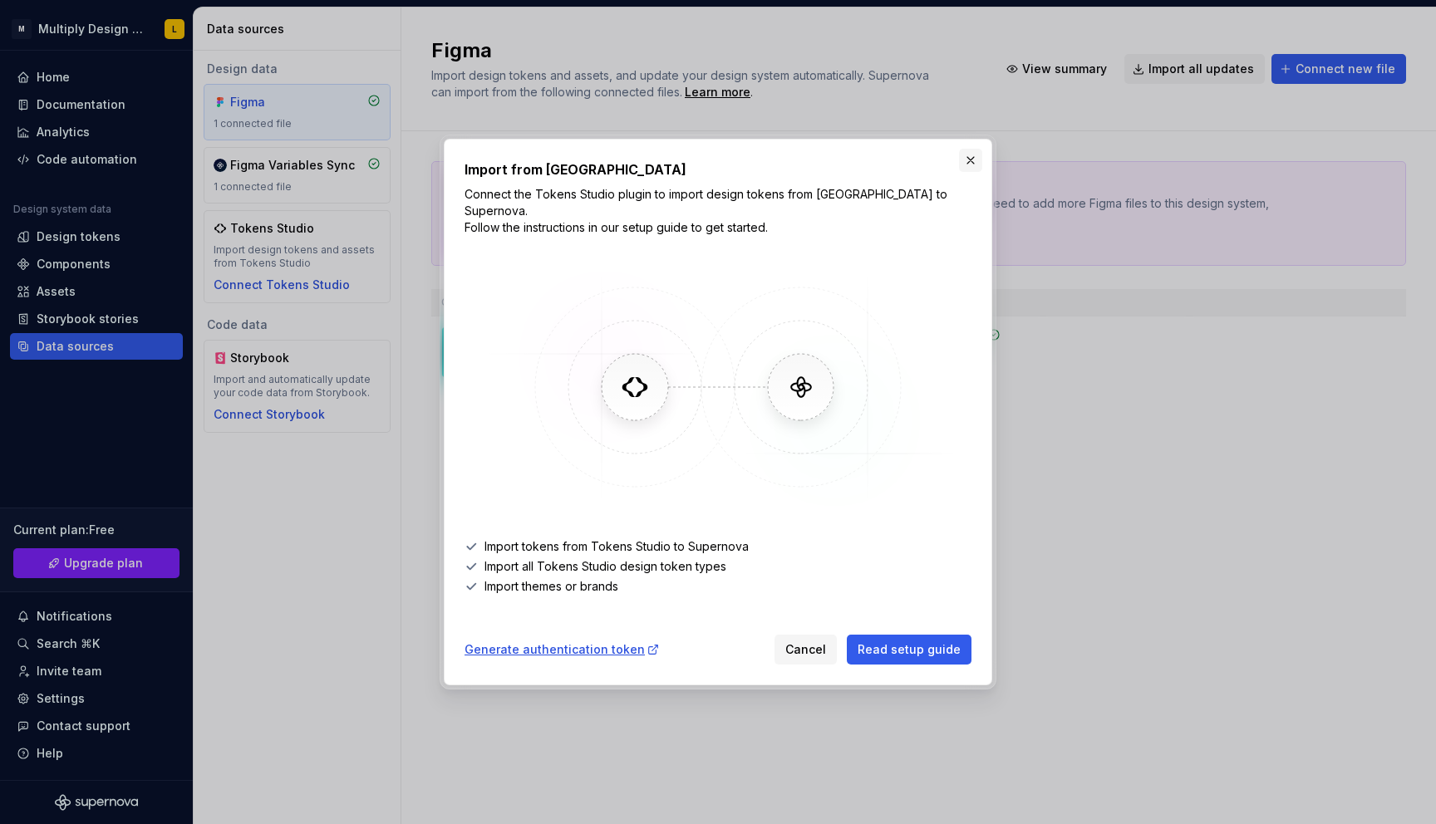
click at [974, 157] on button "button" at bounding box center [970, 160] width 23 height 23
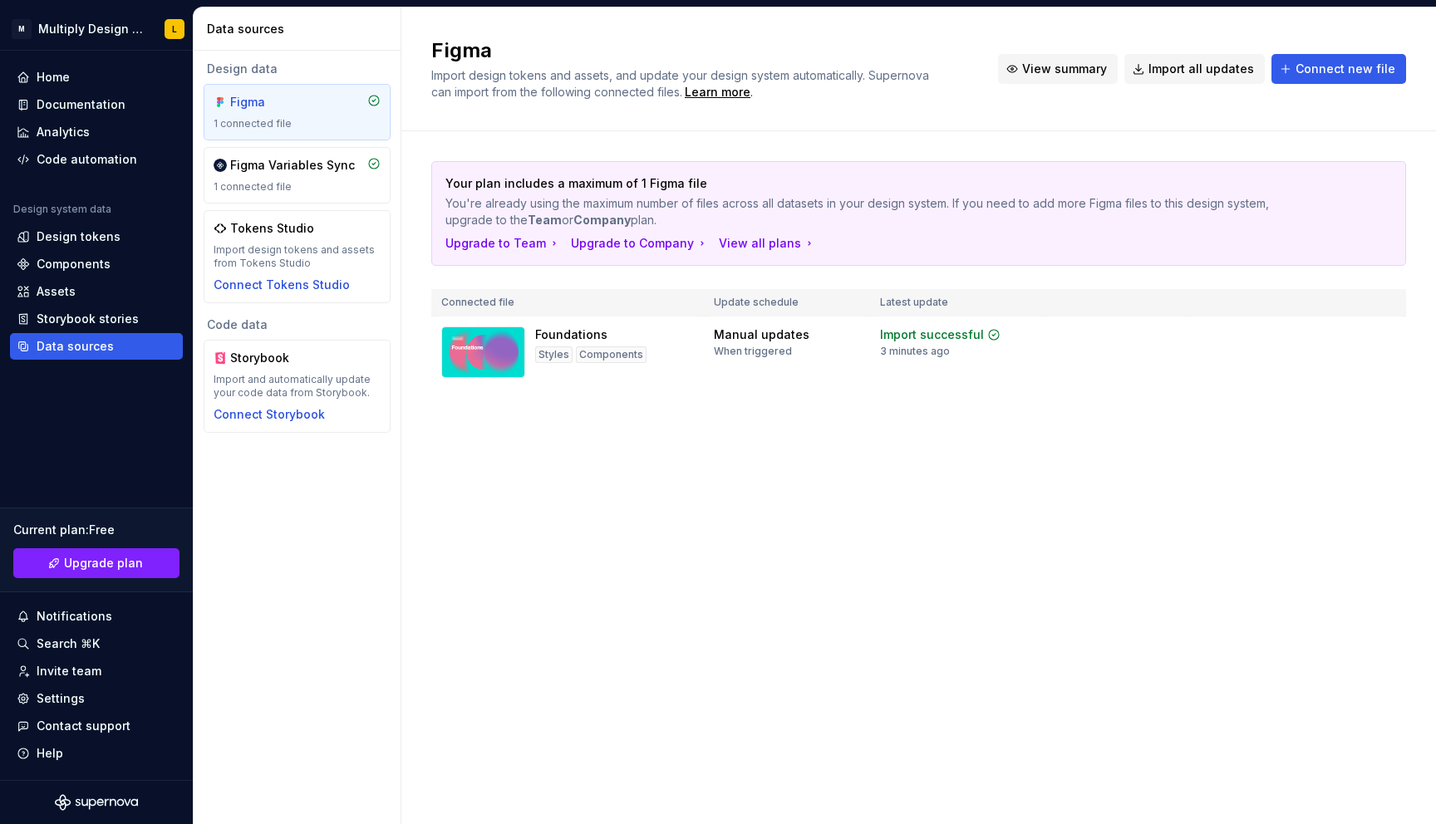
click at [1073, 70] on span "View summary" at bounding box center [1064, 69] width 85 height 17
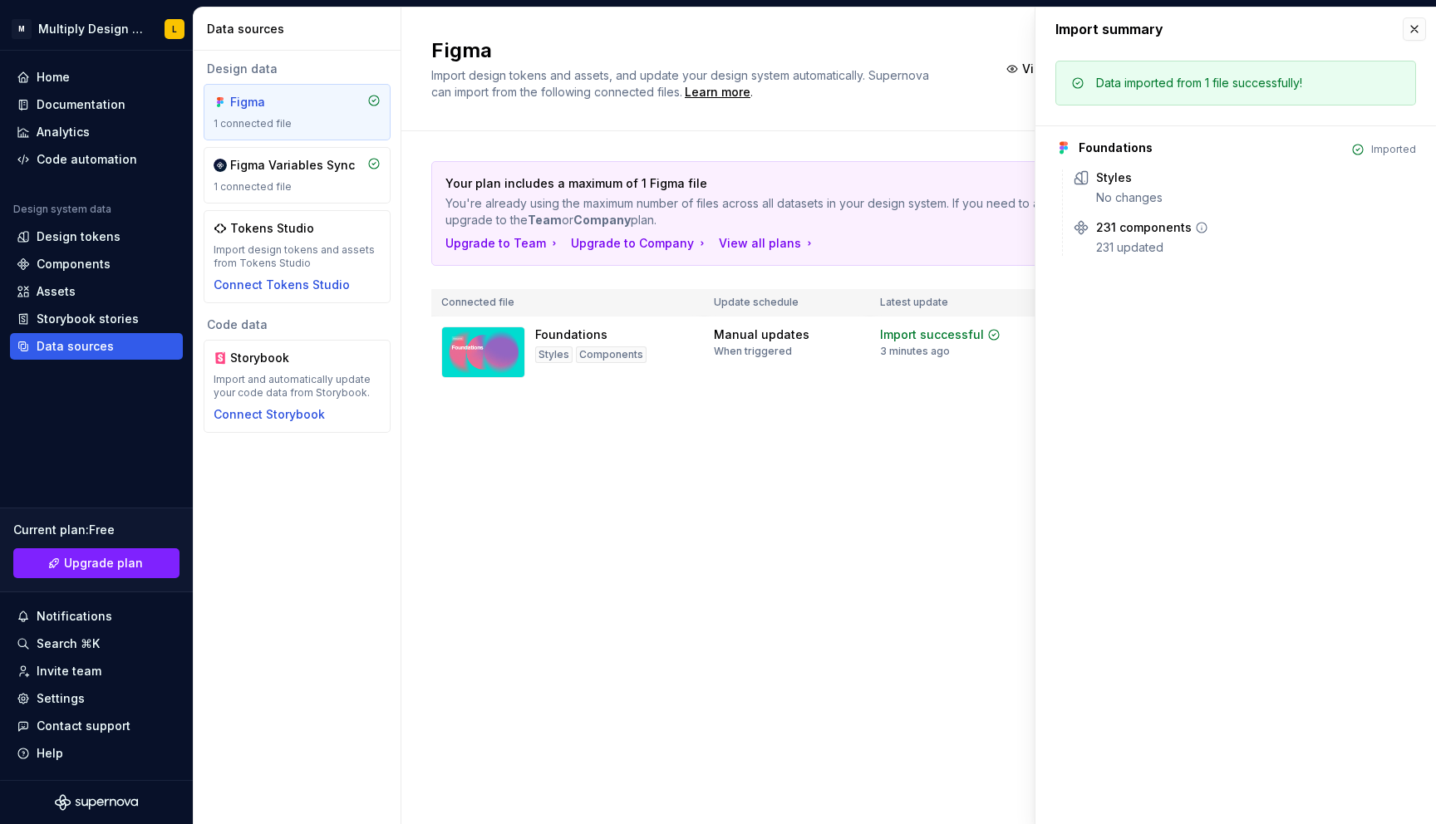
click at [1199, 229] on icon at bounding box center [1201, 227] width 13 height 13
click at [1407, 26] on button "button" at bounding box center [1414, 28] width 23 height 23
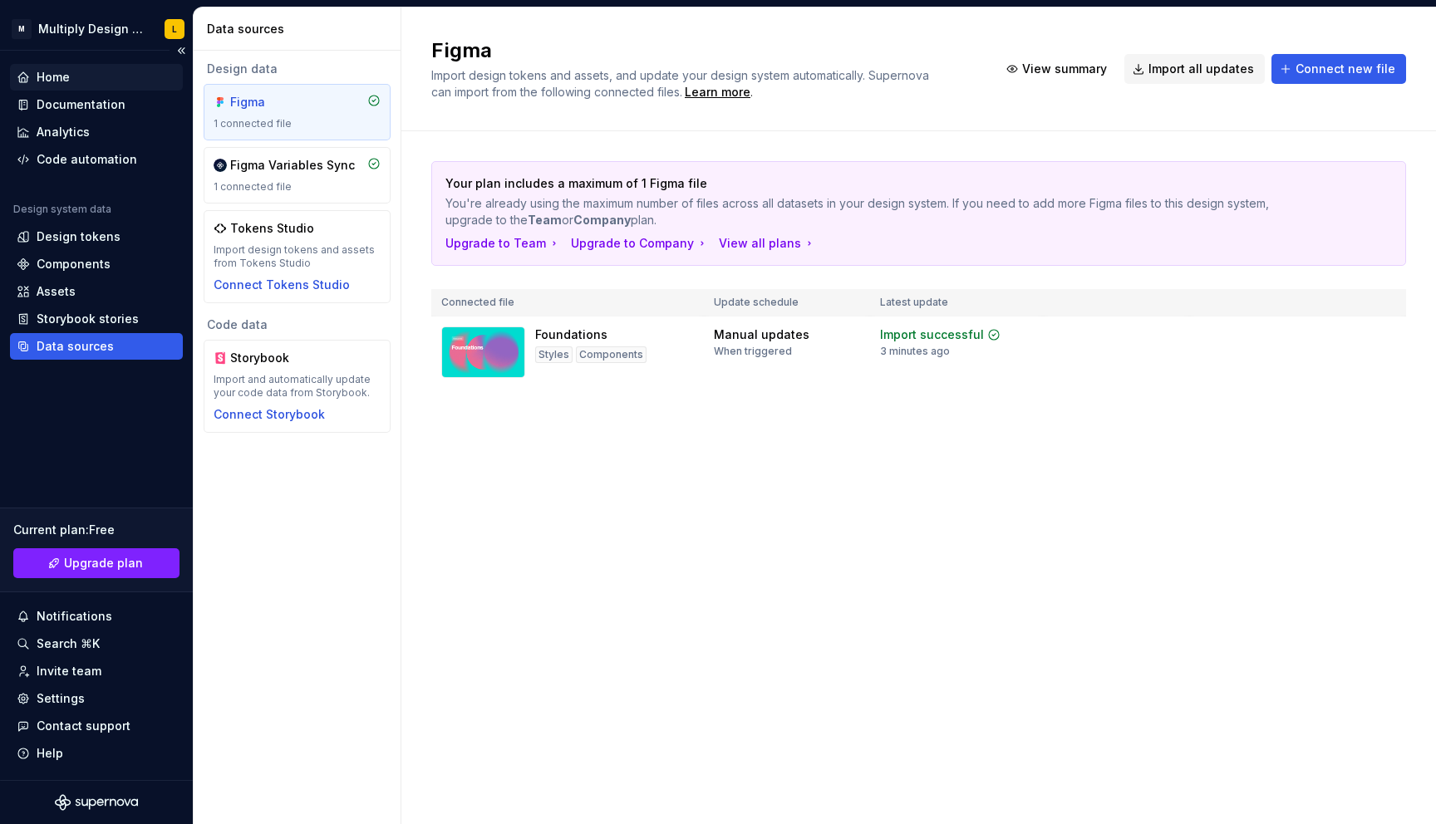
click at [66, 78] on div "Home" at bounding box center [53, 77] width 33 height 17
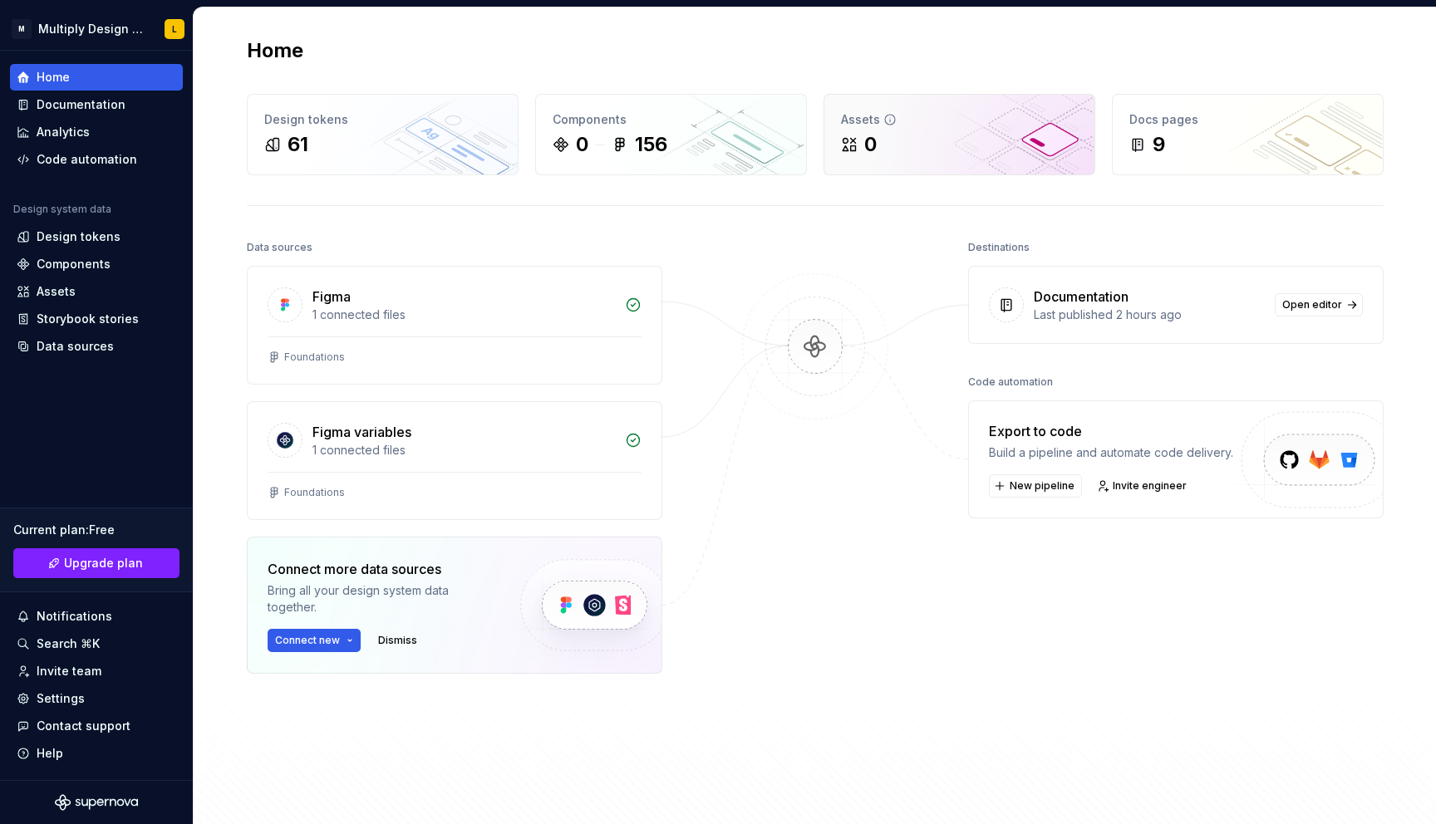
click at [962, 145] on div "0" at bounding box center [959, 144] width 237 height 27
click at [893, 118] on icon at bounding box center [889, 119] width 13 height 13
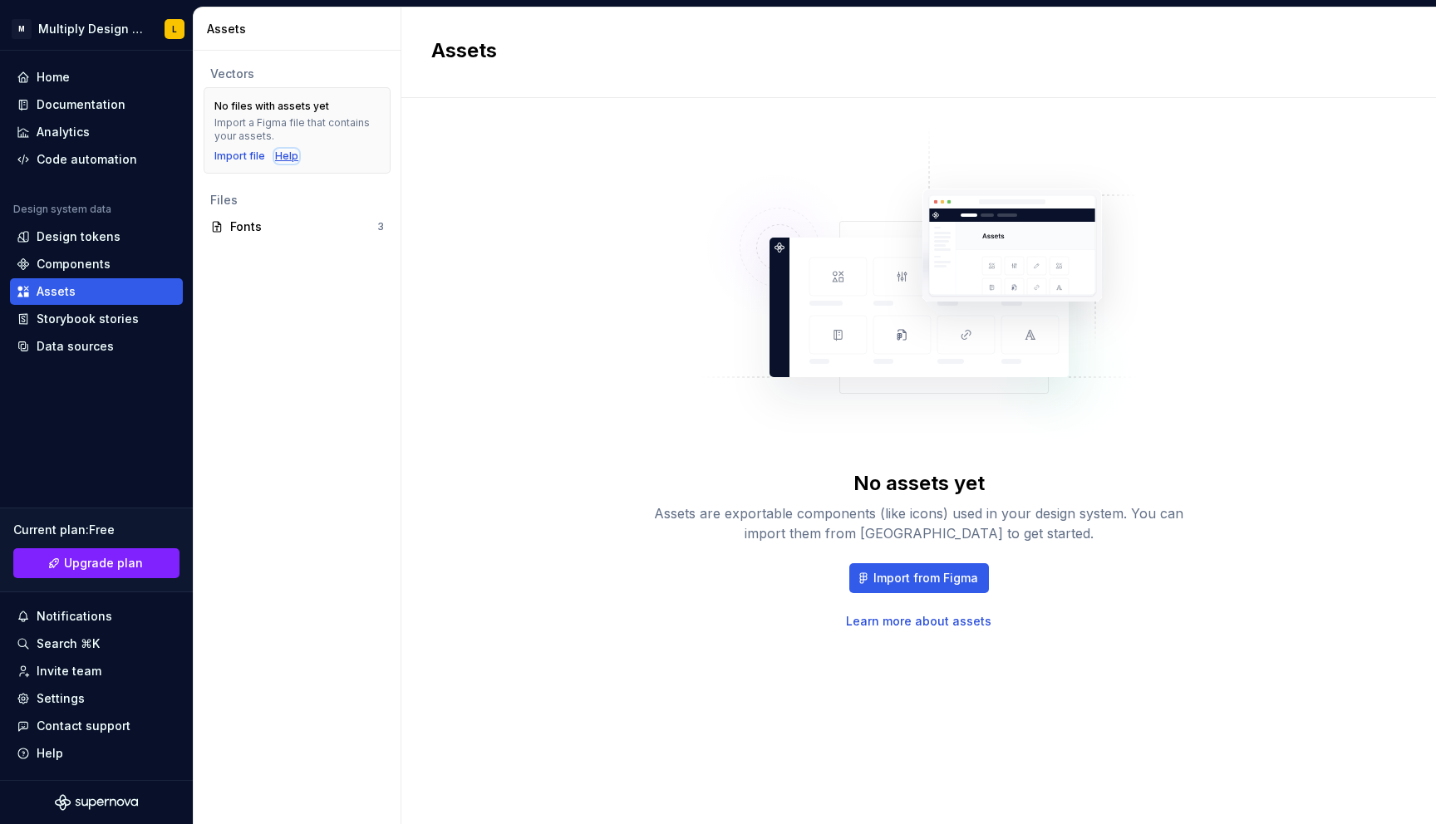
click at [282, 160] on div "Help" at bounding box center [286, 156] width 23 height 13
click at [76, 98] on div "Documentation" at bounding box center [81, 104] width 89 height 17
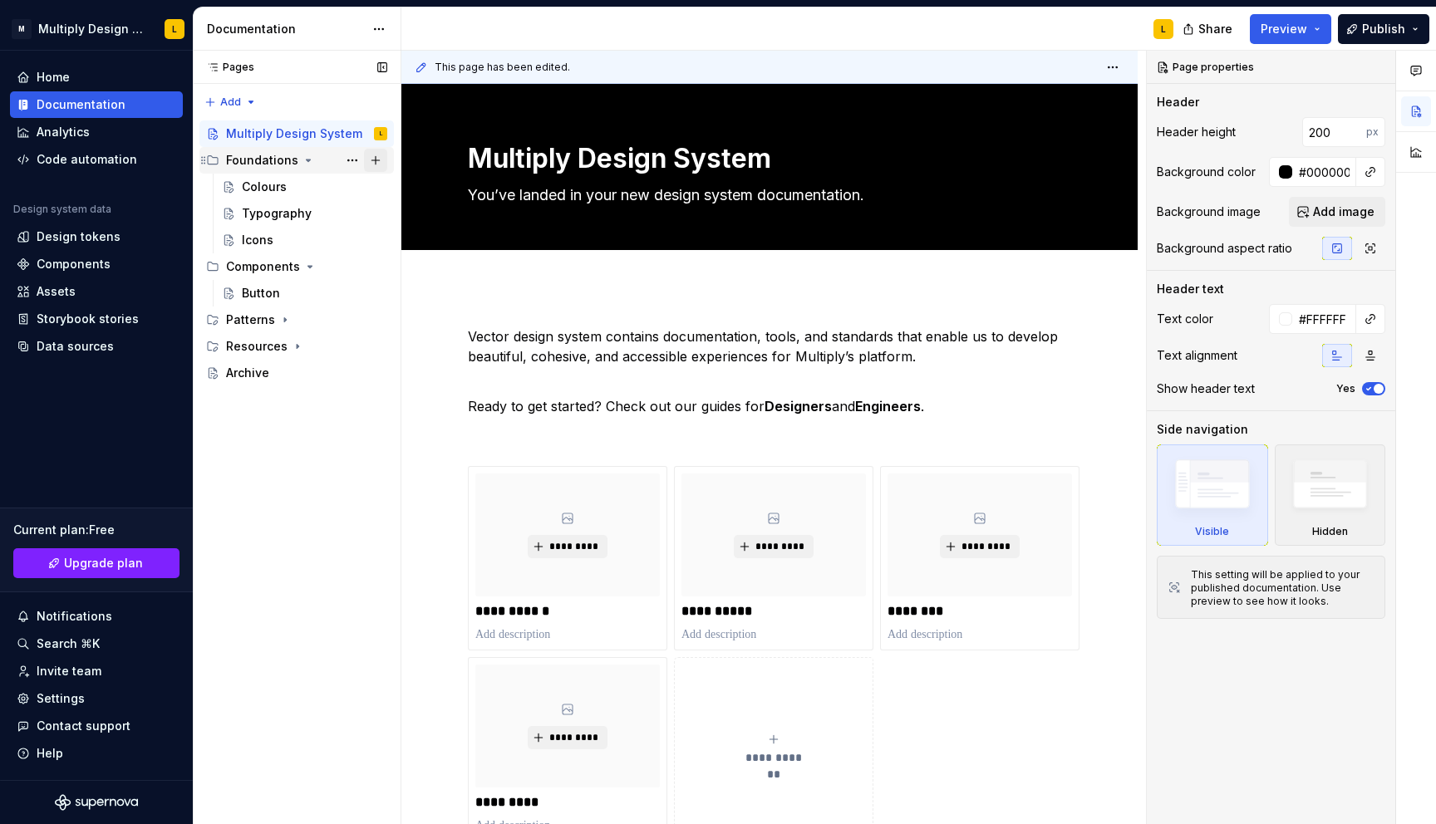
click at [376, 156] on button "Page tree" at bounding box center [375, 160] width 23 height 23
type textarea "*"
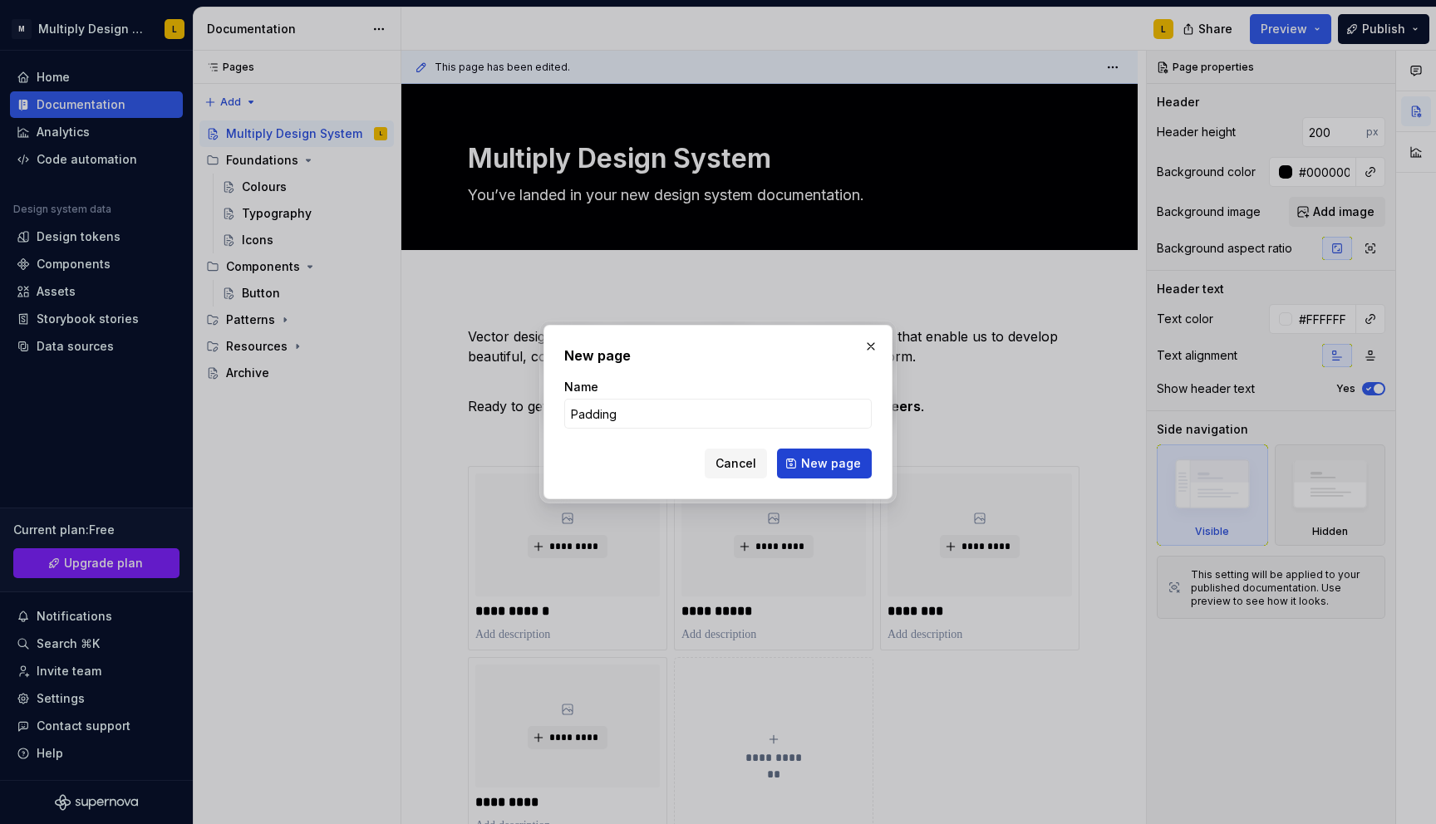
type input "Padding"
click at [835, 469] on span "New page" at bounding box center [831, 463] width 60 height 17
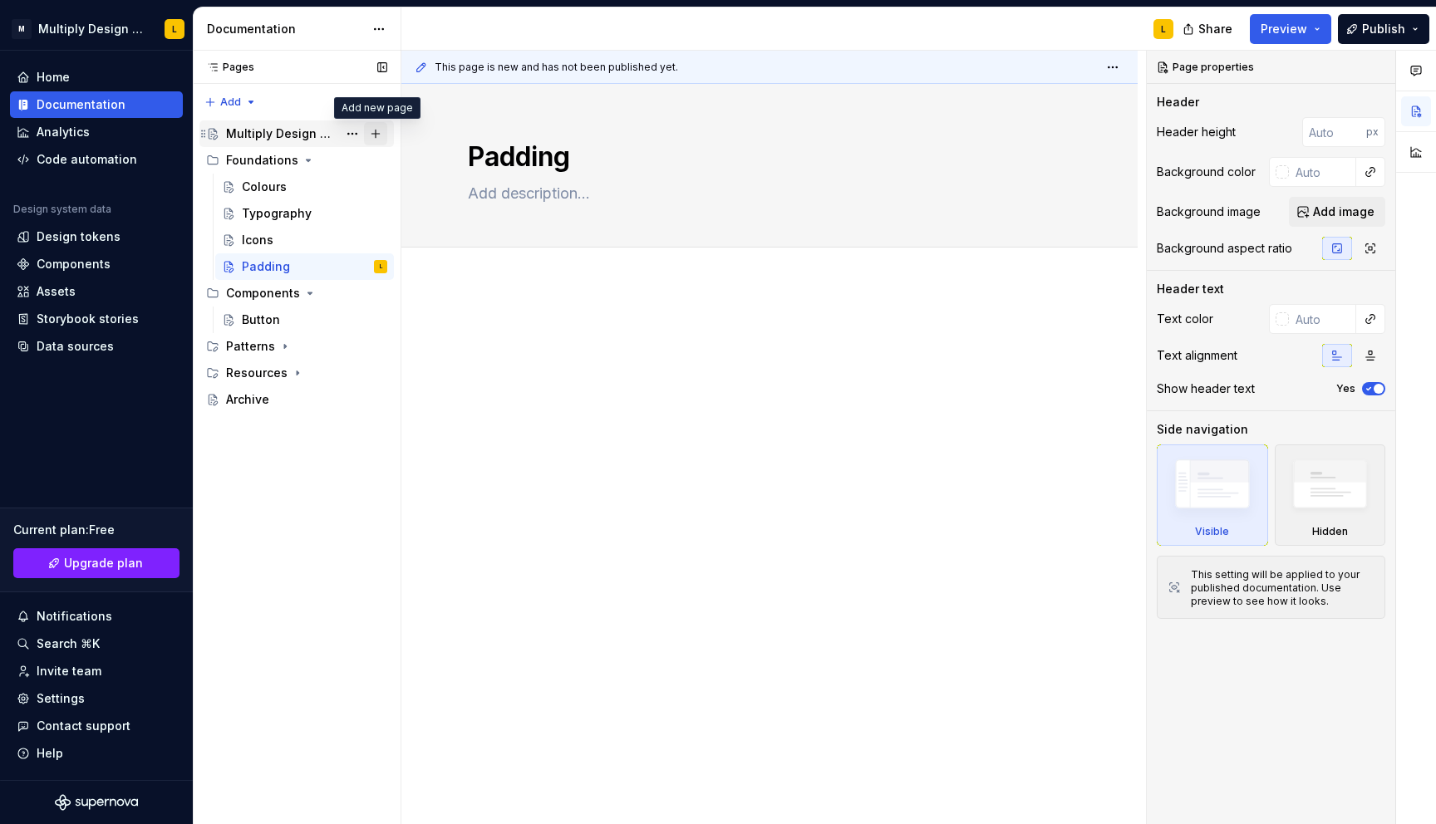
click at [376, 136] on button "Page tree" at bounding box center [375, 133] width 23 height 23
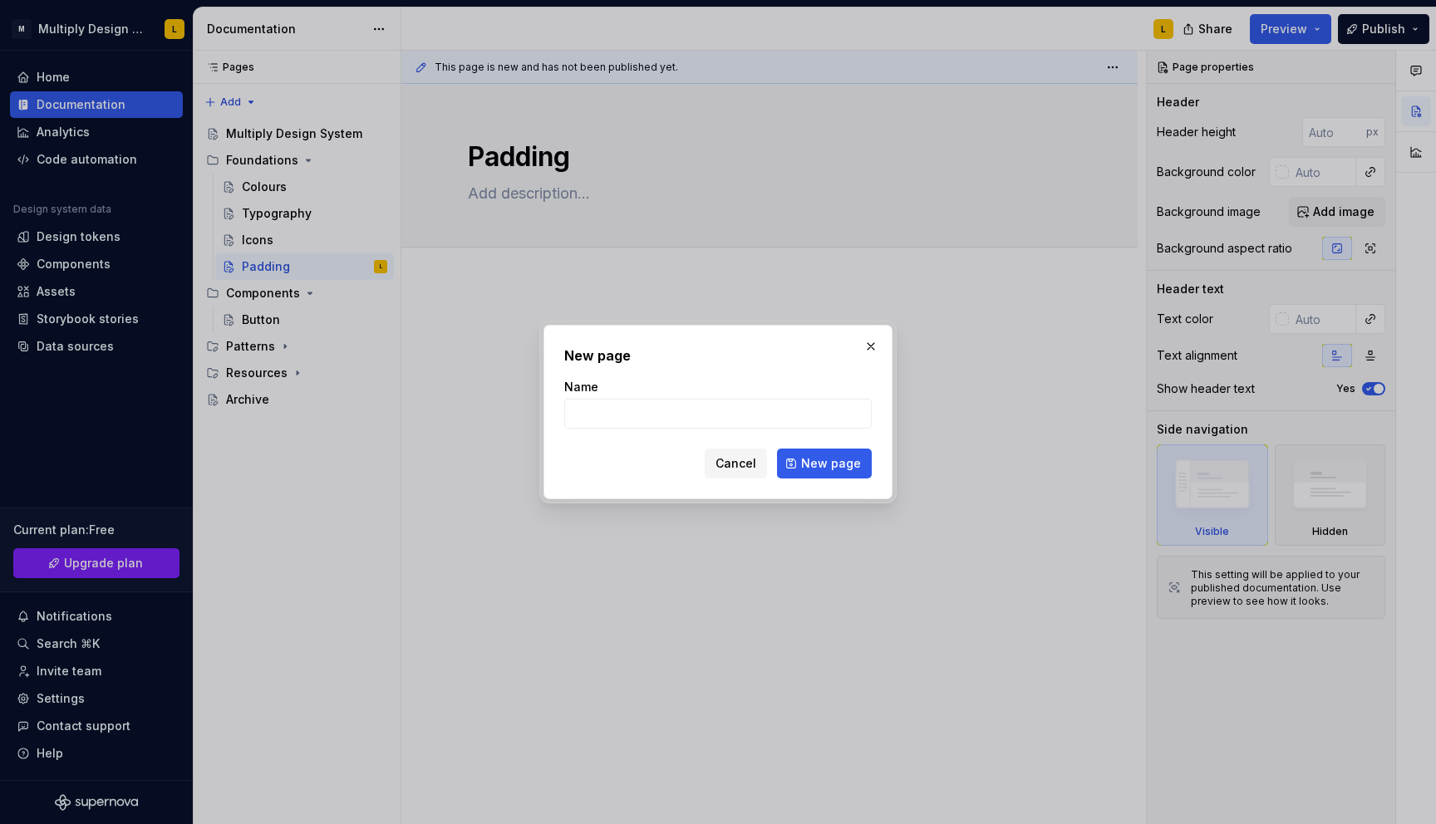
click at [869, 365] on h2 "New page" at bounding box center [717, 356] width 307 height 20
click at [874, 341] on button "button" at bounding box center [870, 346] width 23 height 23
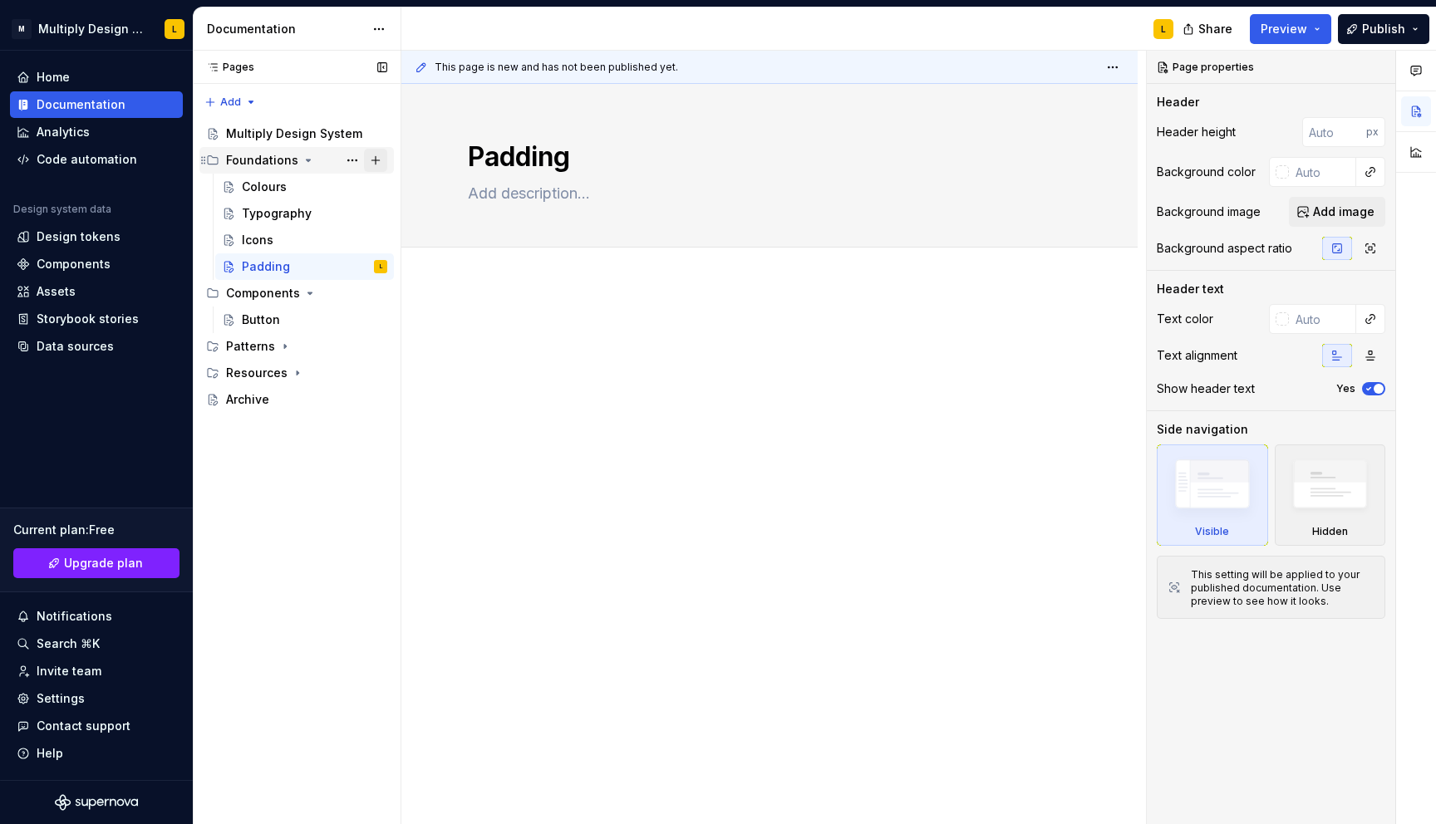
click at [372, 160] on button "Page tree" at bounding box center [375, 160] width 23 height 23
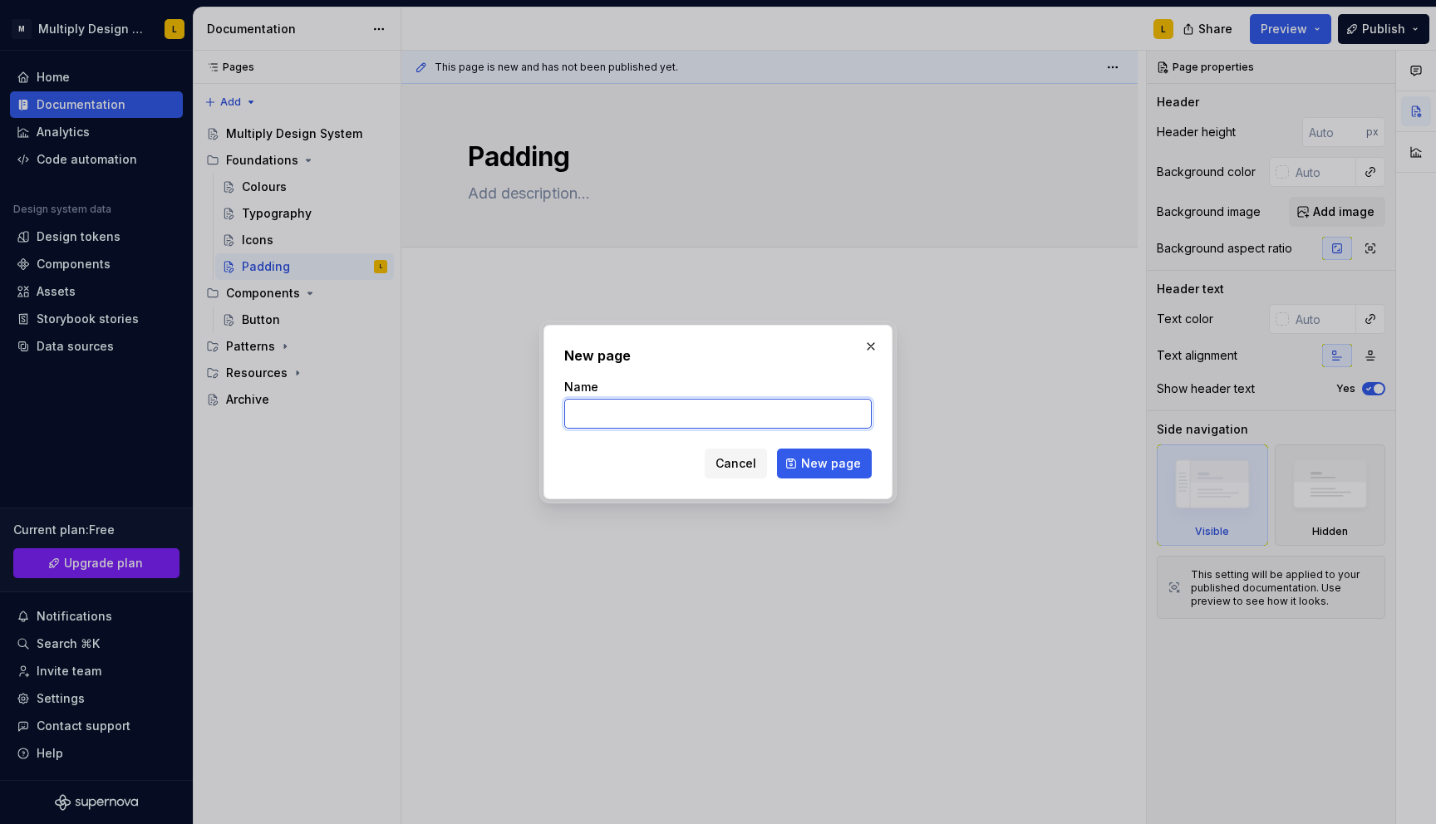
type textarea "*"
type input "R"
type textarea "*"
type input "Radius"
click at [843, 469] on span "New page" at bounding box center [831, 463] width 60 height 17
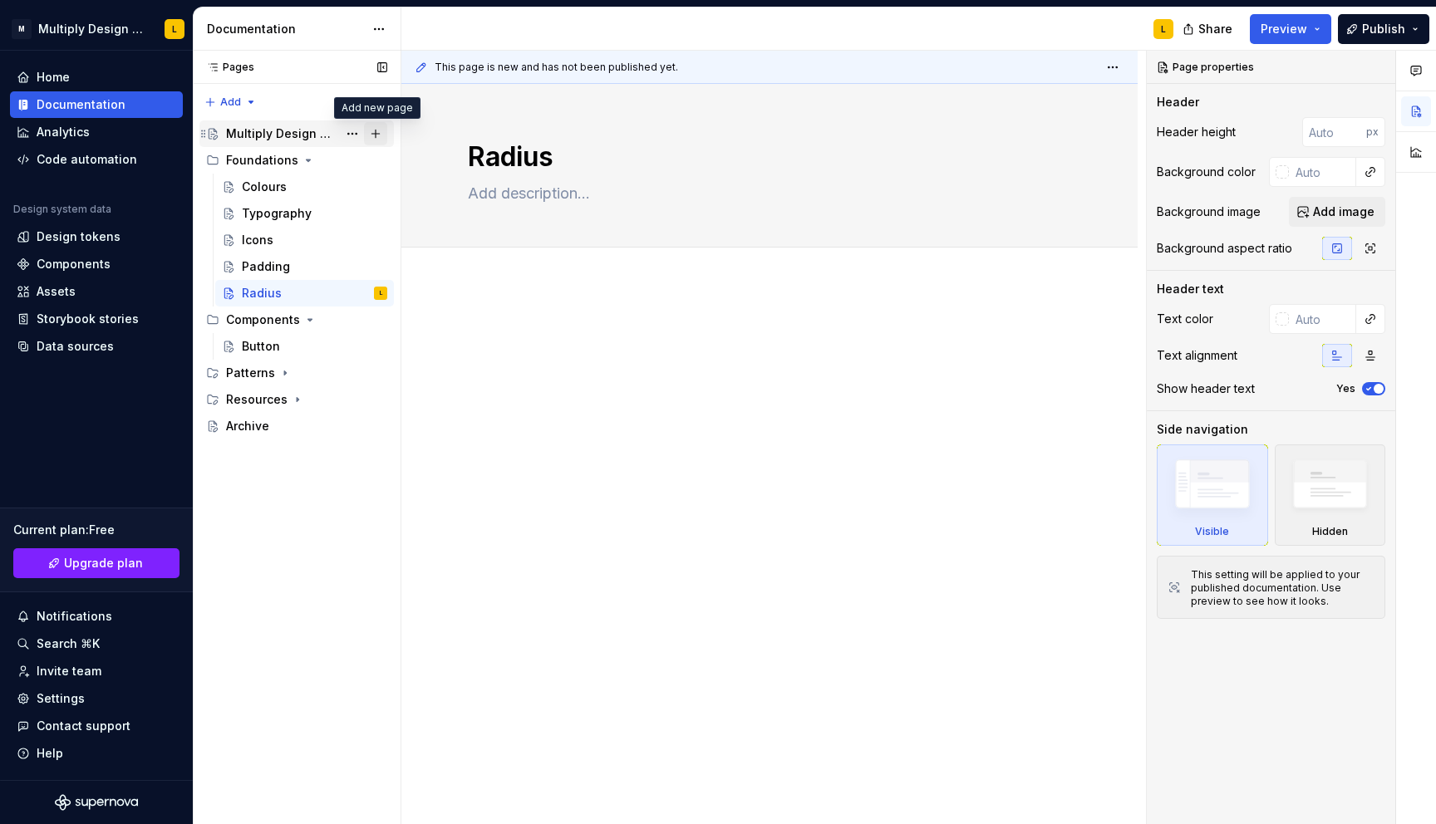
click at [374, 135] on button "Page tree" at bounding box center [375, 133] width 23 height 23
type textarea "*"
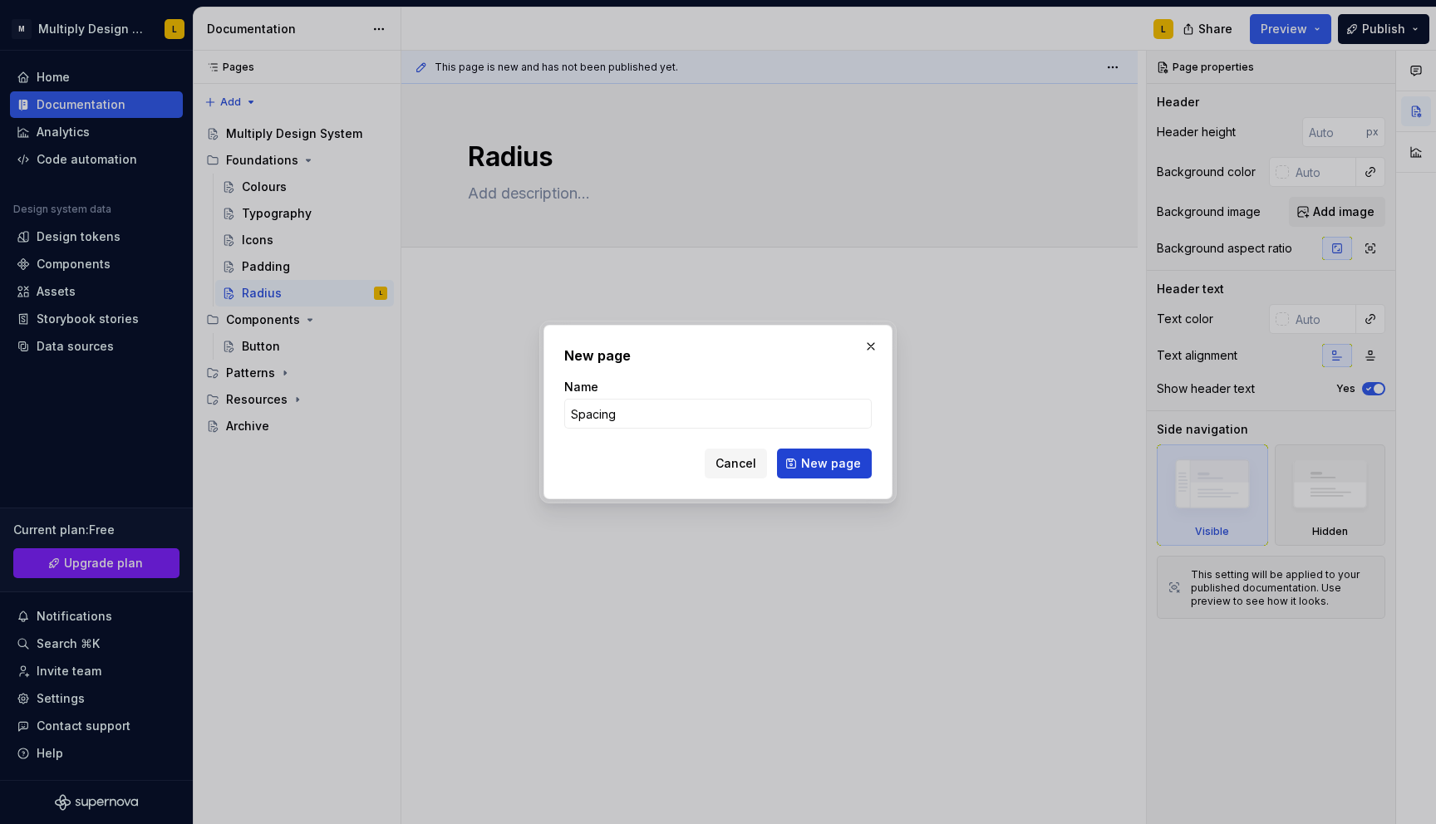
type input "Spacing"
click at [813, 464] on span "New page" at bounding box center [831, 463] width 60 height 17
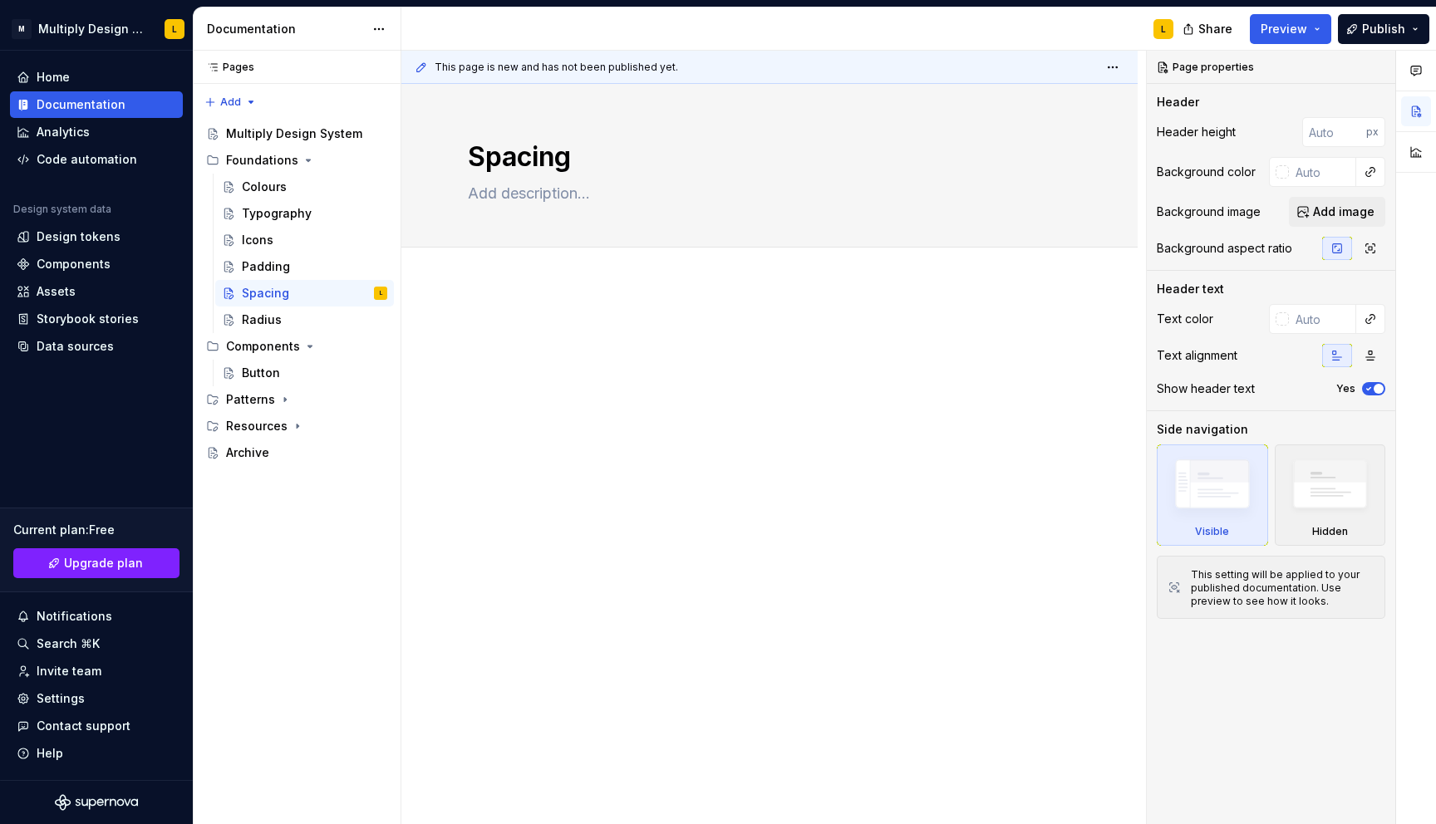
drag, startPoint x: 202, startPoint y: 154, endPoint x: 815, endPoint y: 20, distance: 627.7
click at [288, 127] on div "Multiply Design System" at bounding box center [281, 133] width 111 height 17
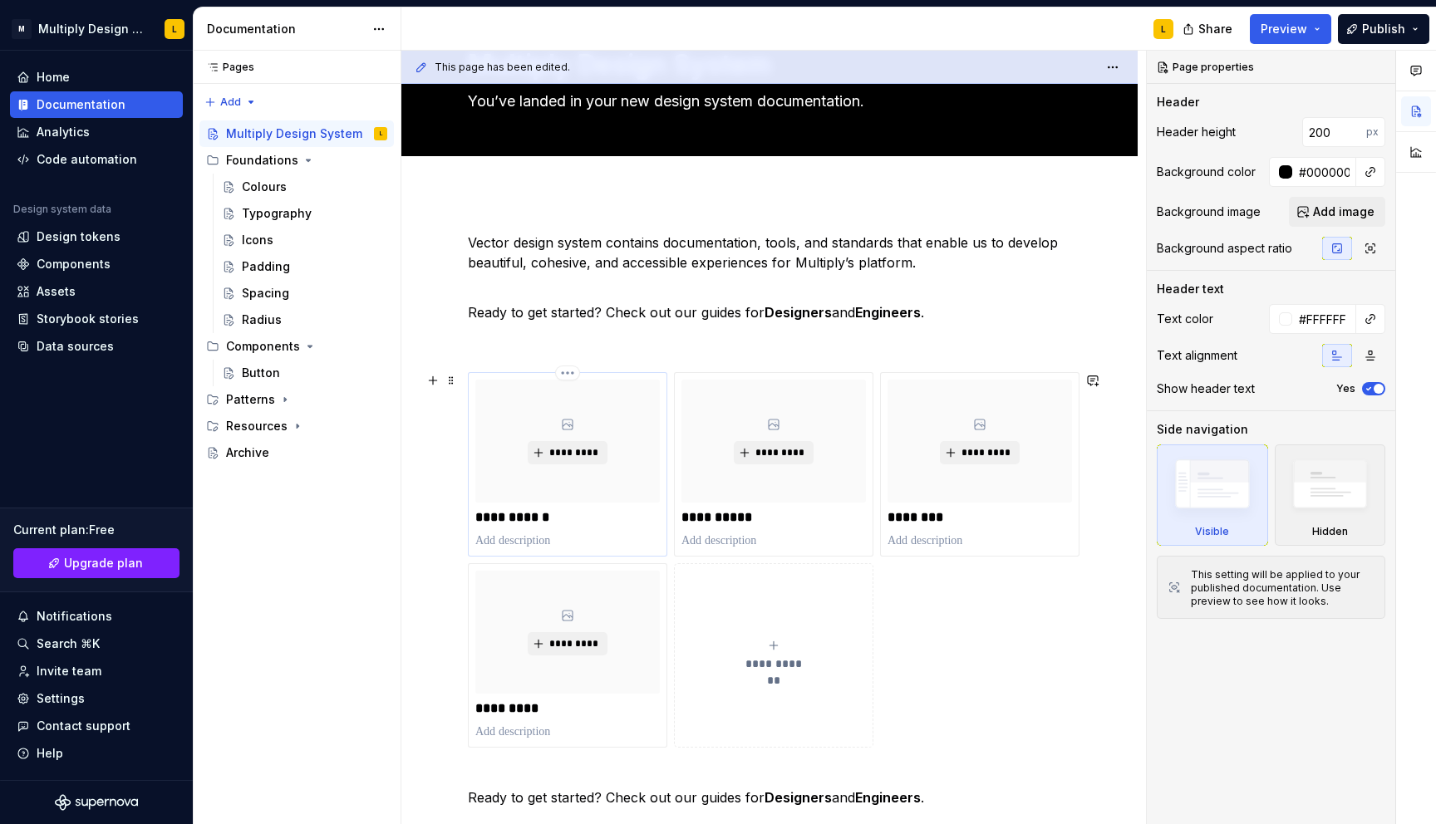
scroll to position [97, 0]
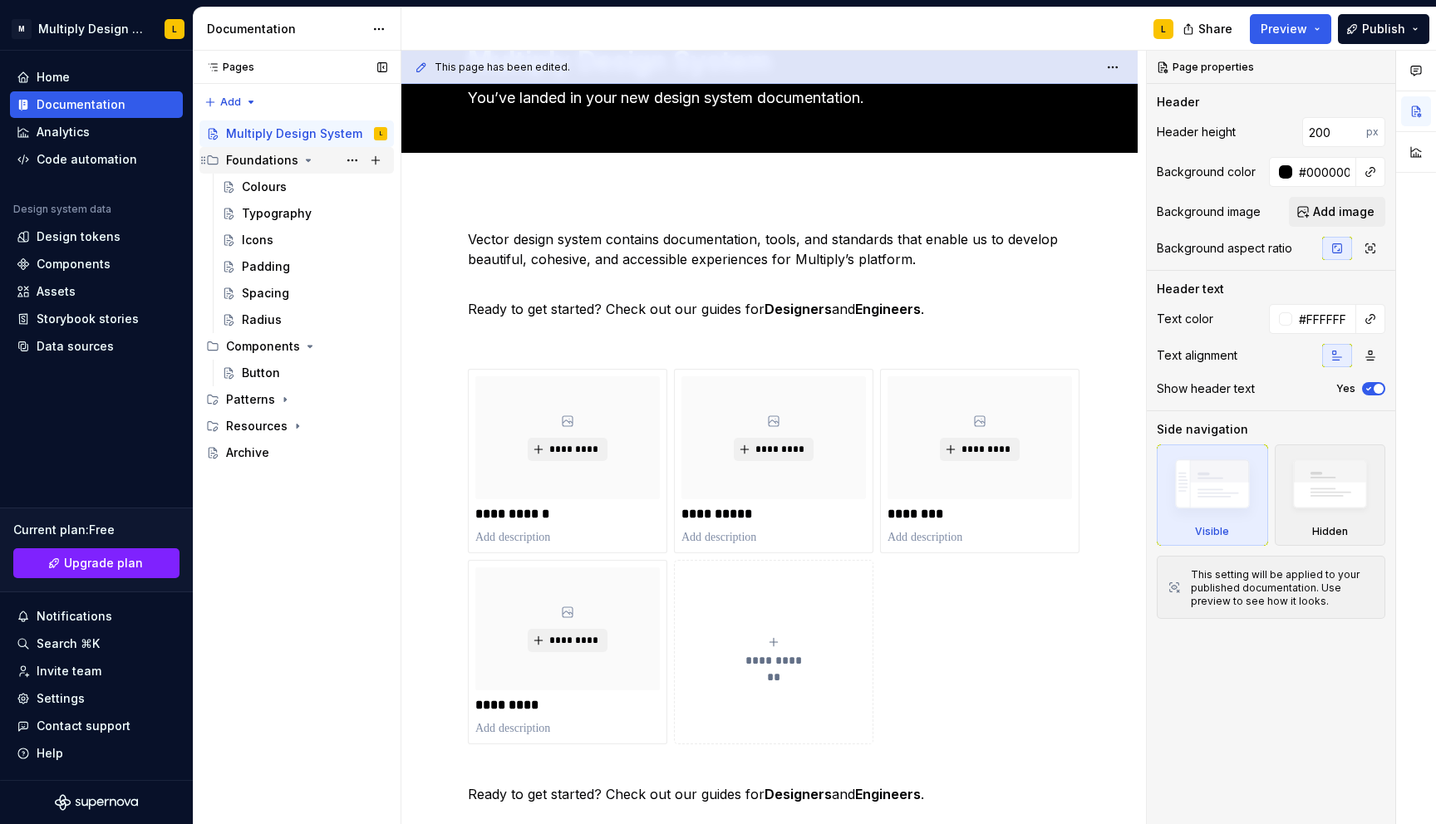
click at [271, 162] on div "Foundations" at bounding box center [262, 160] width 72 height 17
click at [307, 160] on icon "Page tree" at bounding box center [308, 161] width 2 height 4
click at [262, 167] on div "Foundations" at bounding box center [262, 160] width 72 height 17
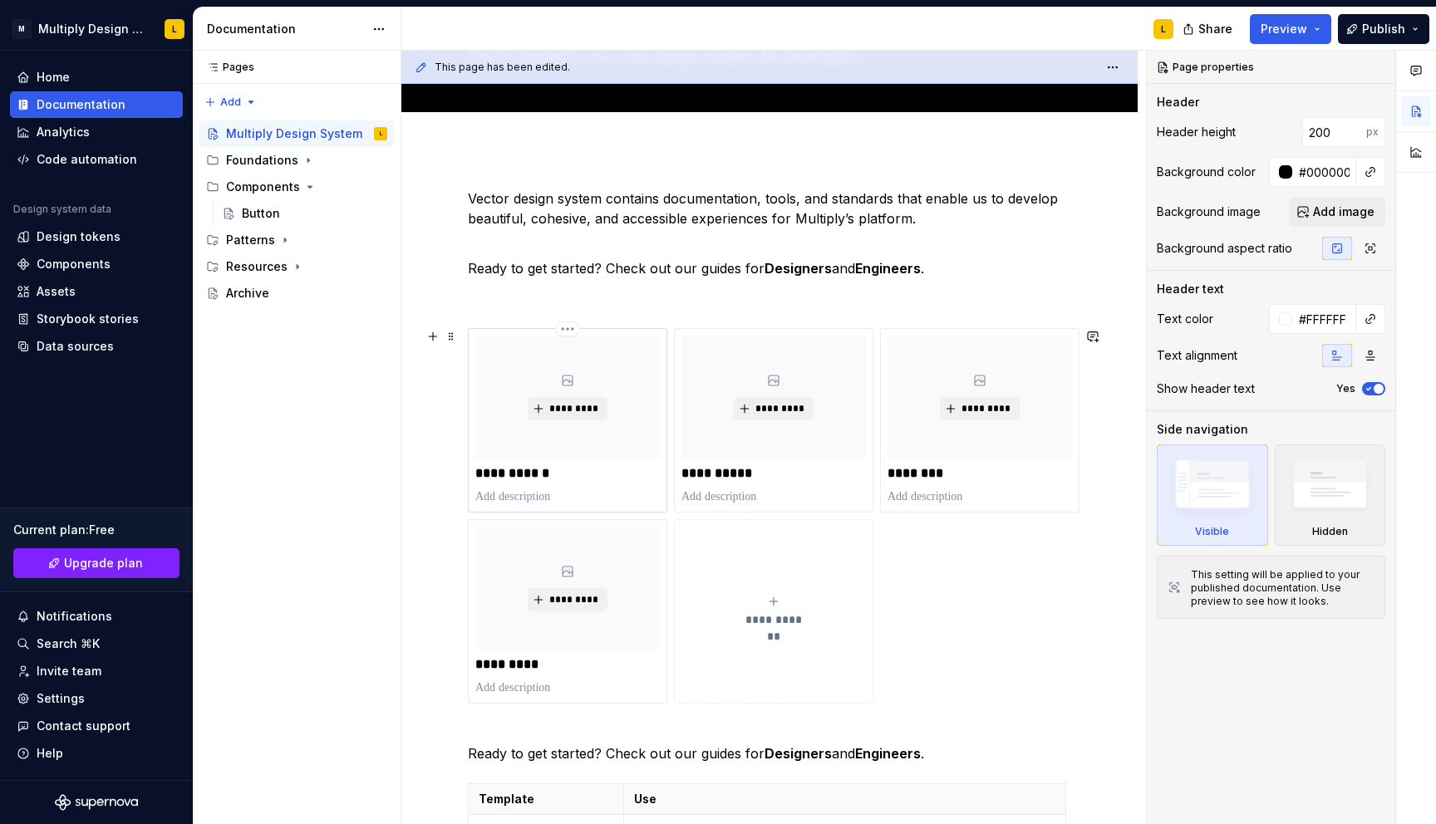
scroll to position [145, 0]
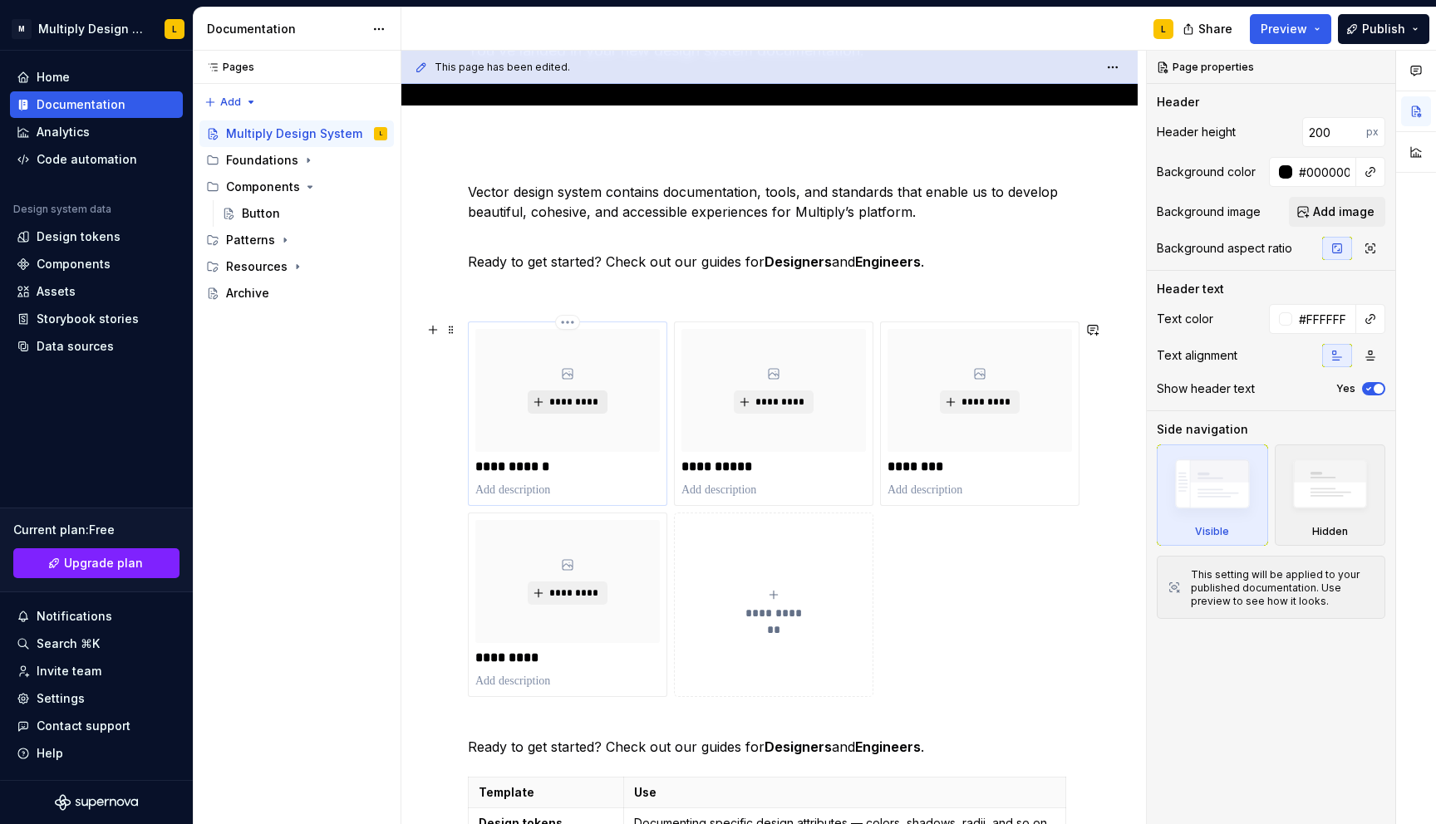
click at [573, 399] on span "*********" at bounding box center [574, 402] width 51 height 13
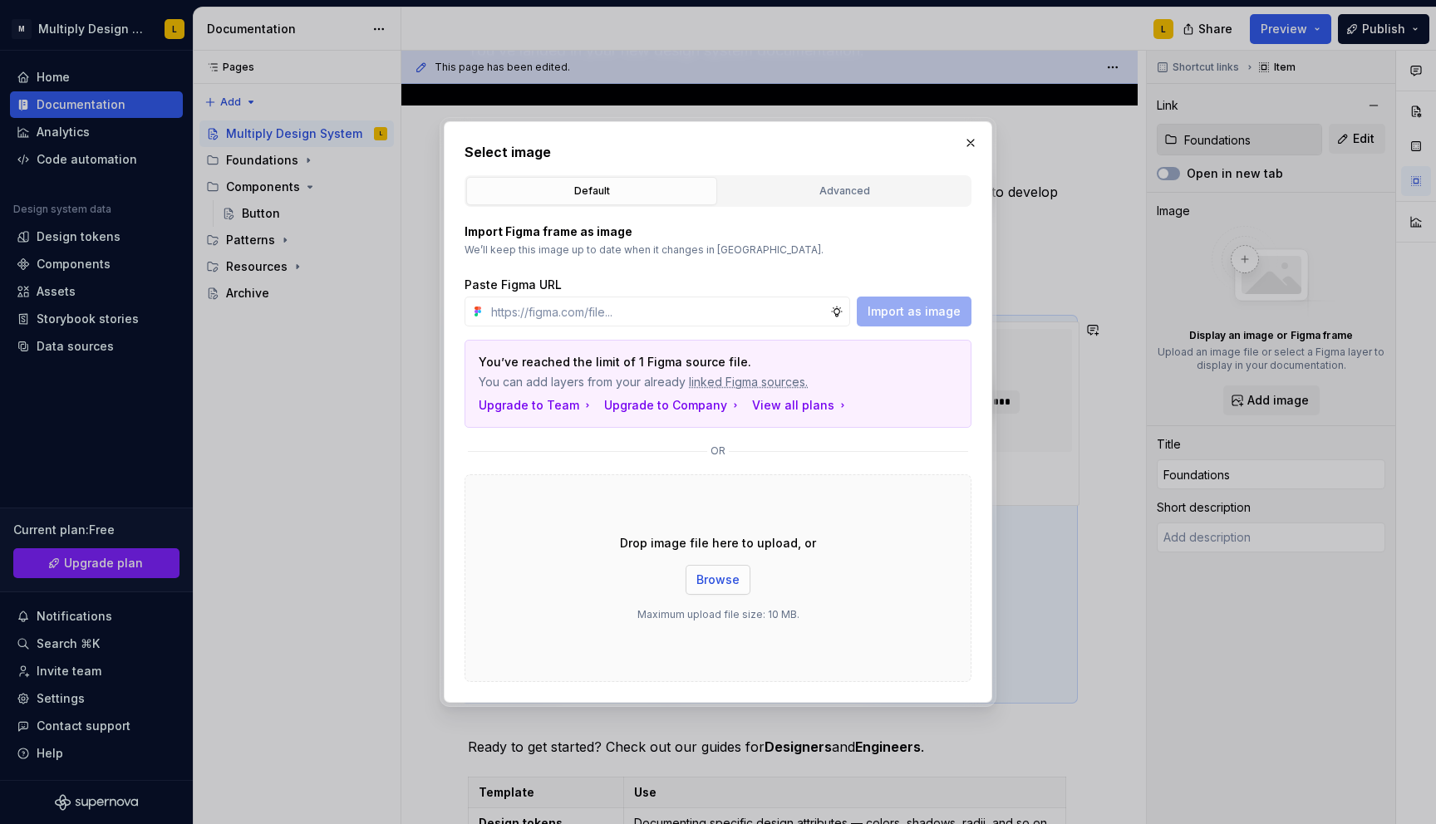
click at [718, 578] on span "Browse" at bounding box center [717, 580] width 43 height 17
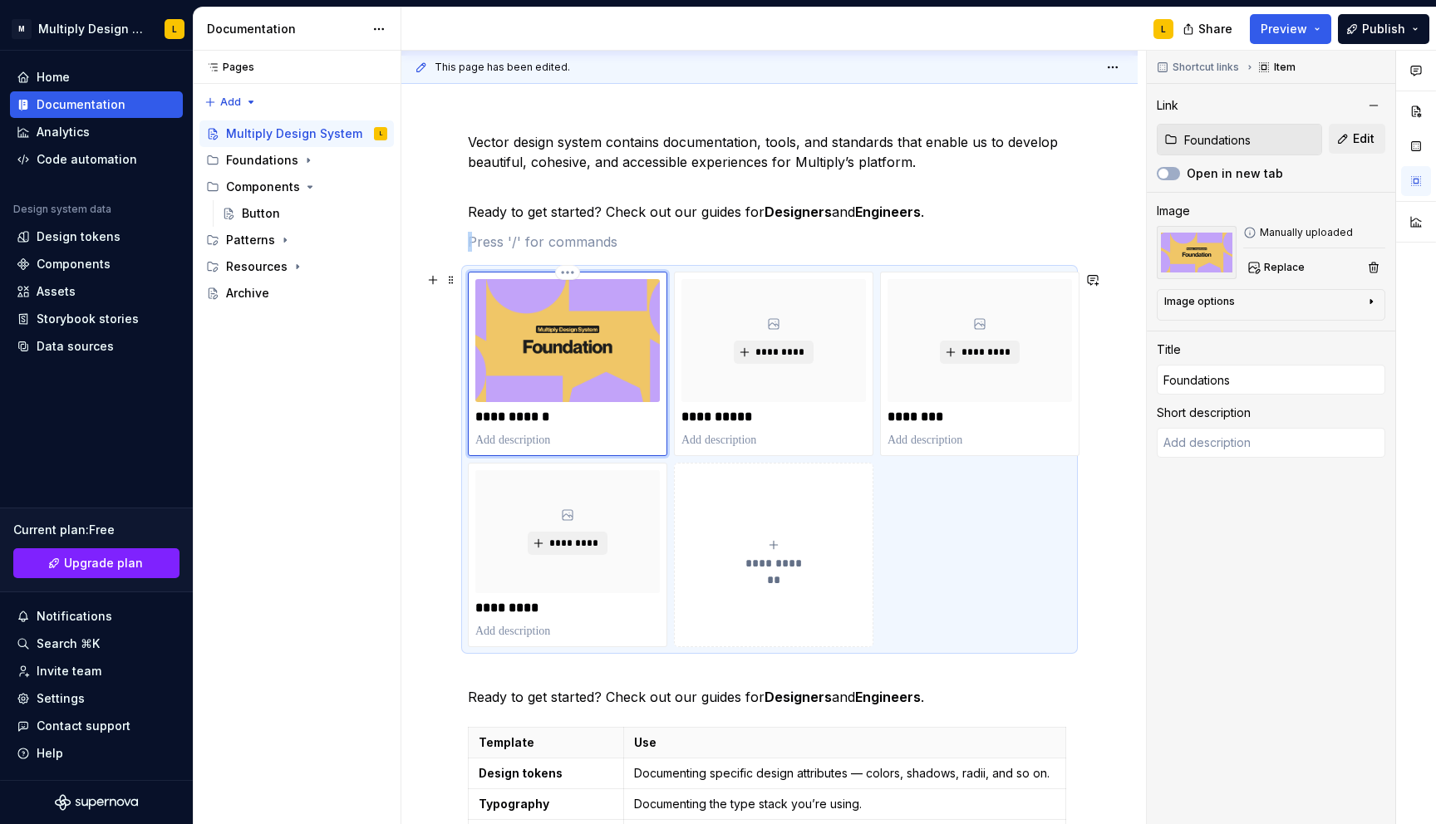
scroll to position [206, 0]
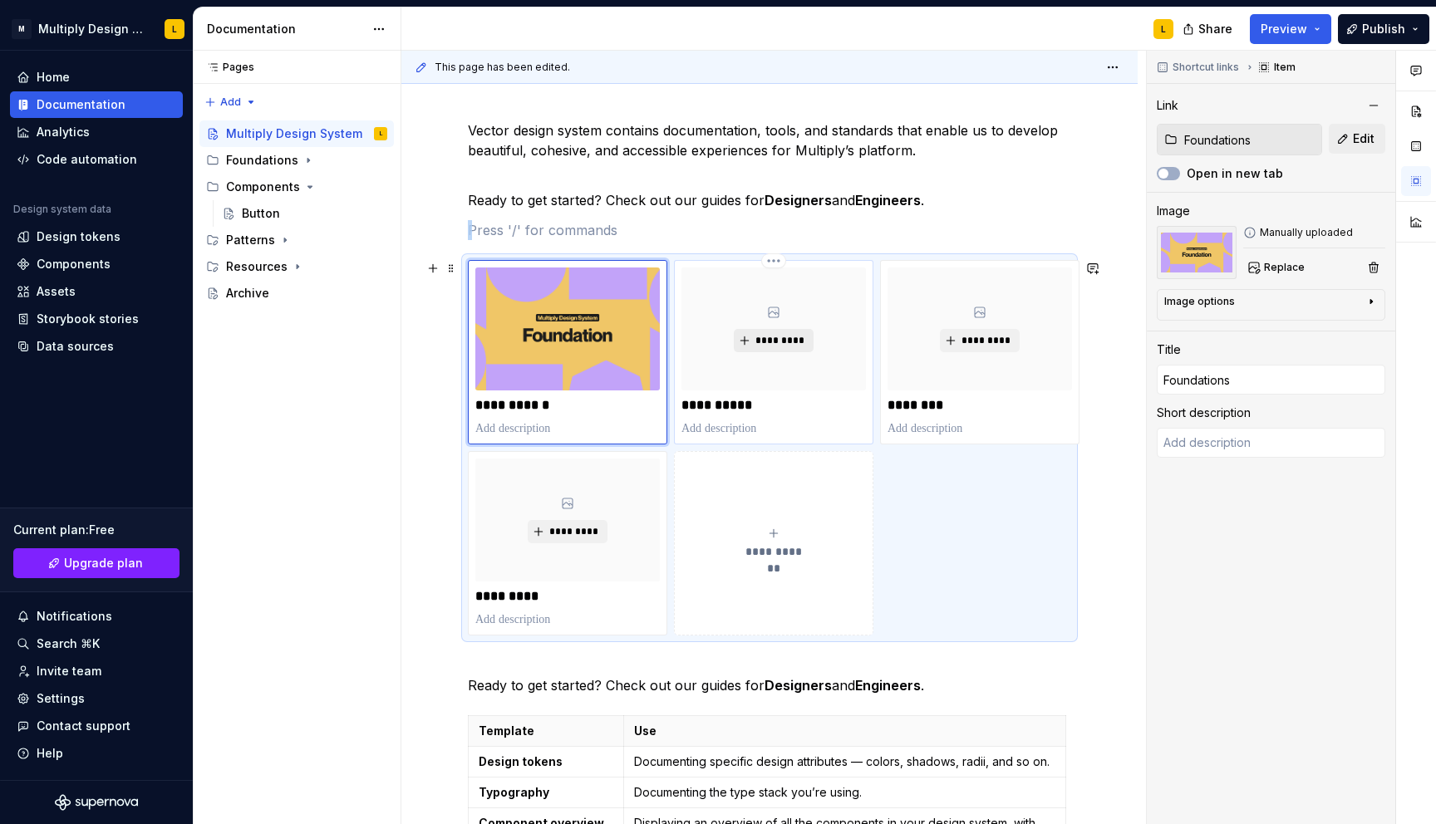
type textarea "*"
type input "Components"
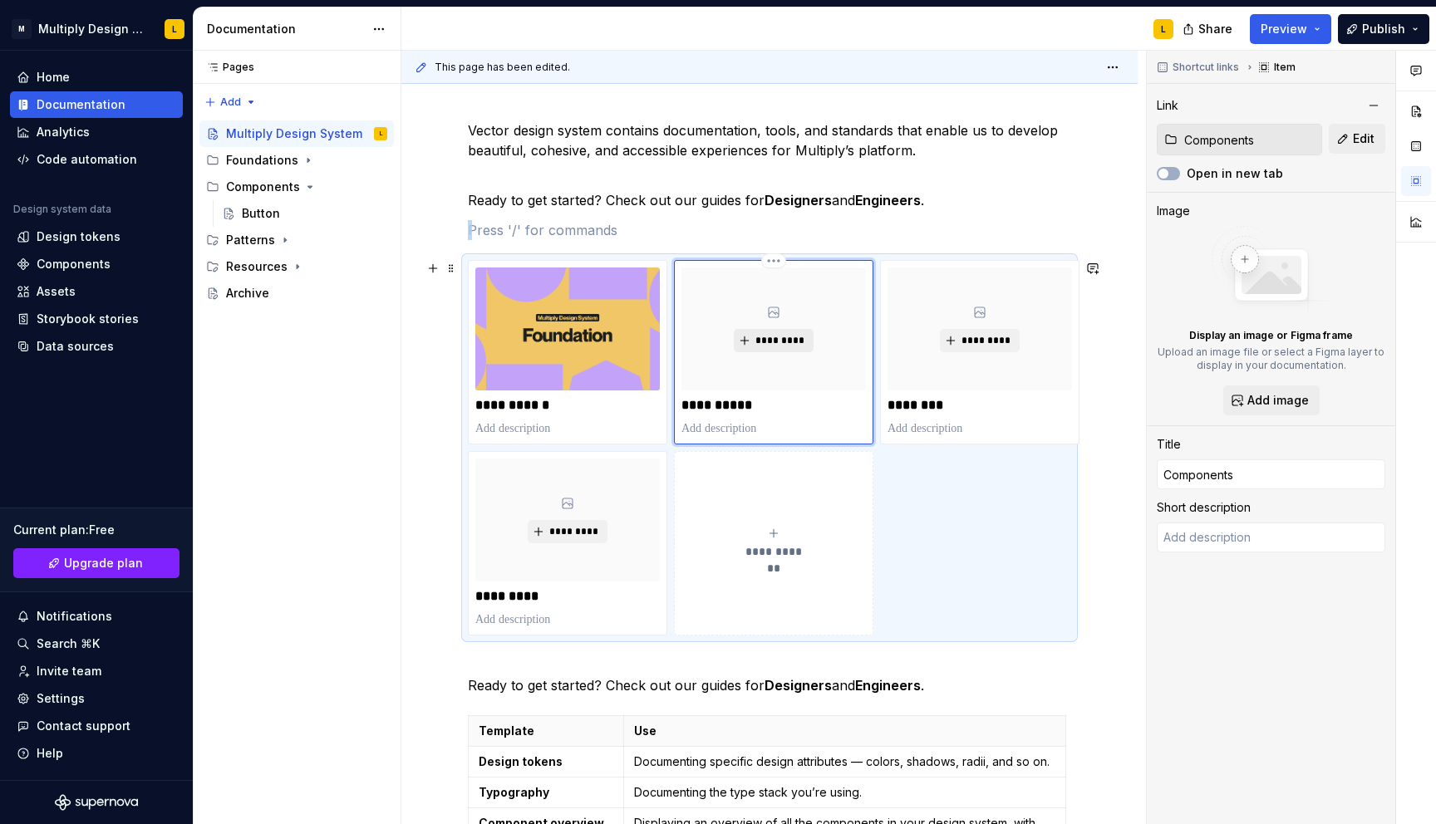
click at [786, 340] on span "*********" at bounding box center [780, 340] width 51 height 13
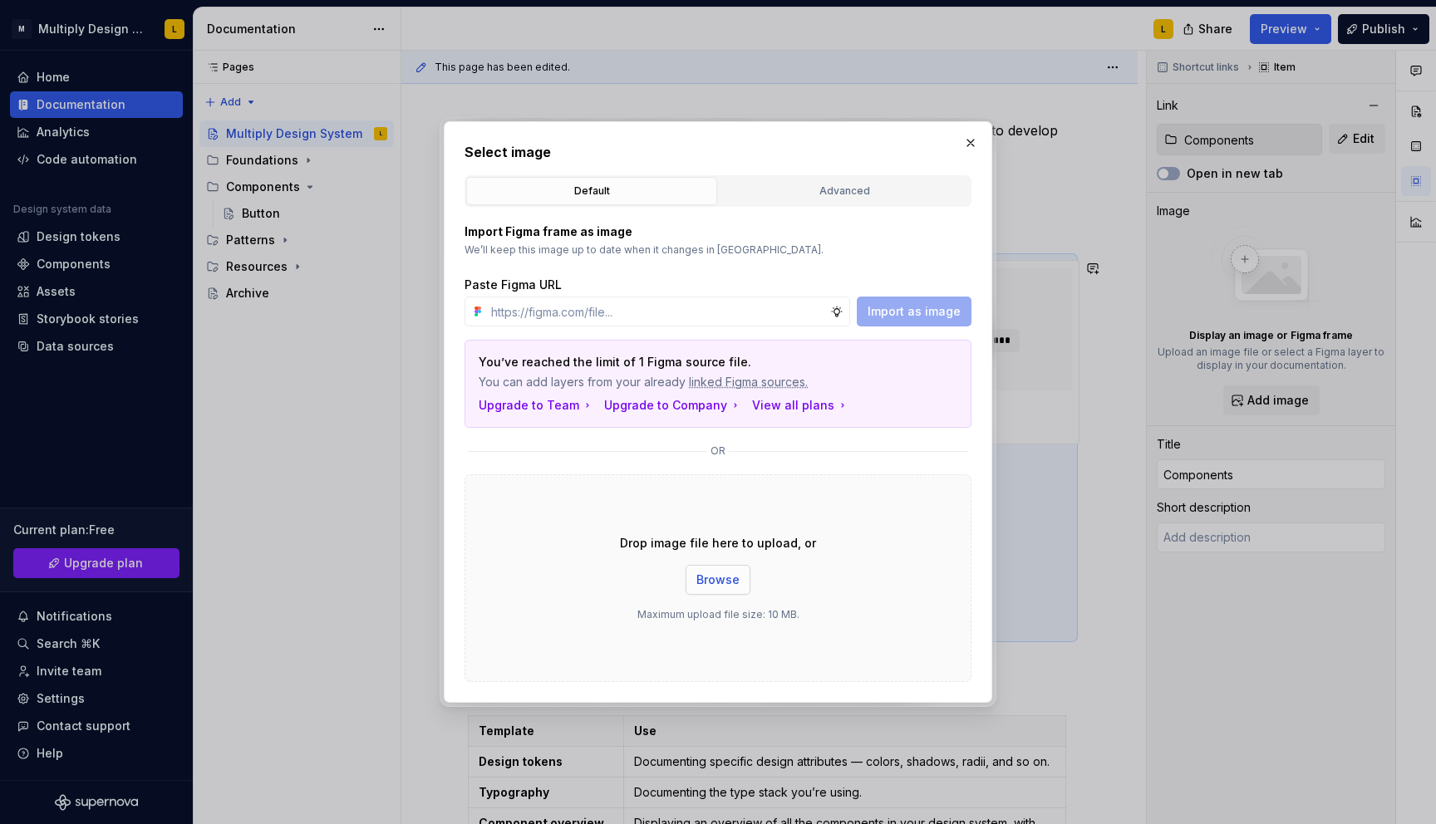
click at [719, 578] on span "Browse" at bounding box center [717, 580] width 43 height 17
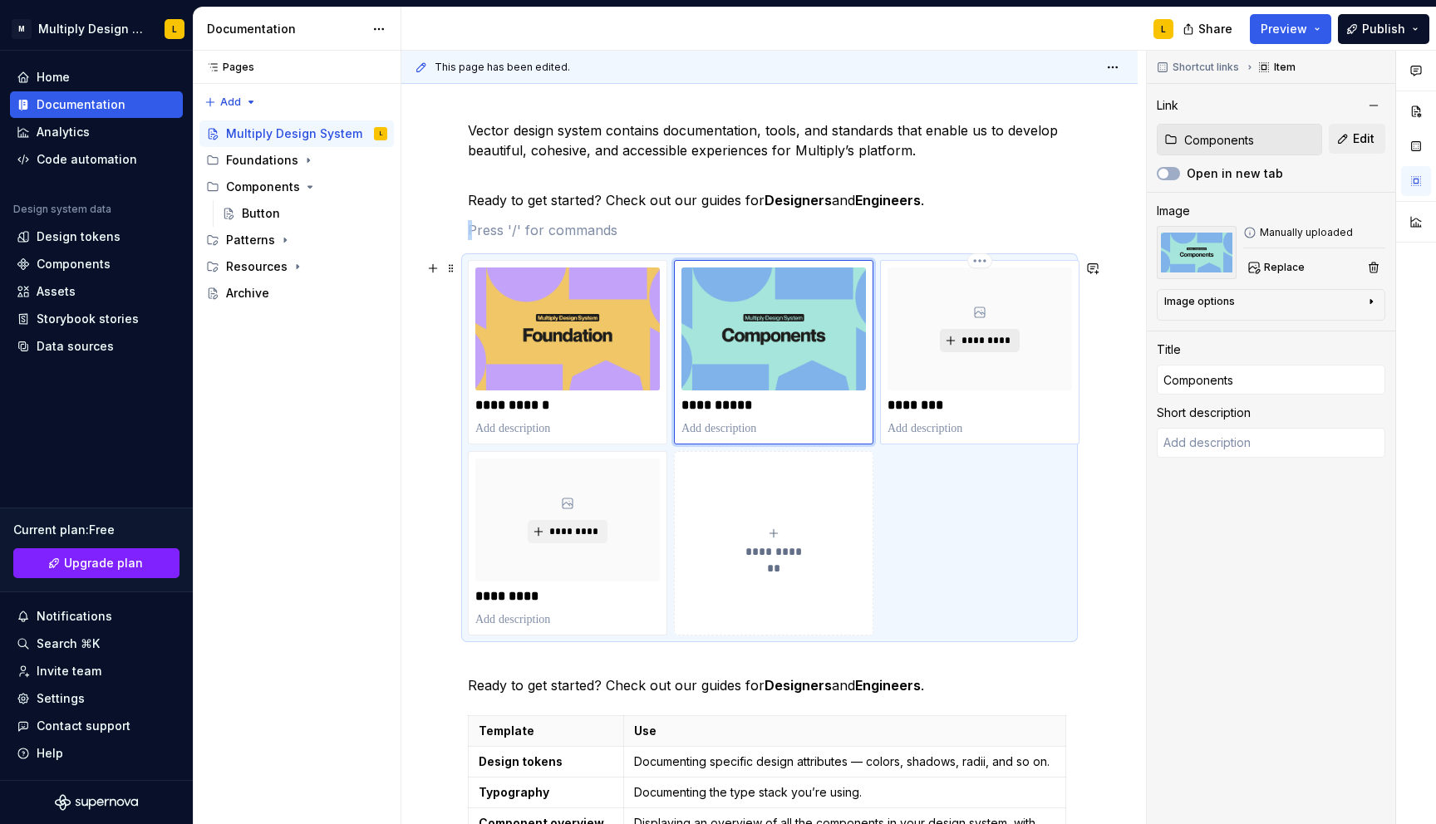
type textarea "*"
type input "Patterns"
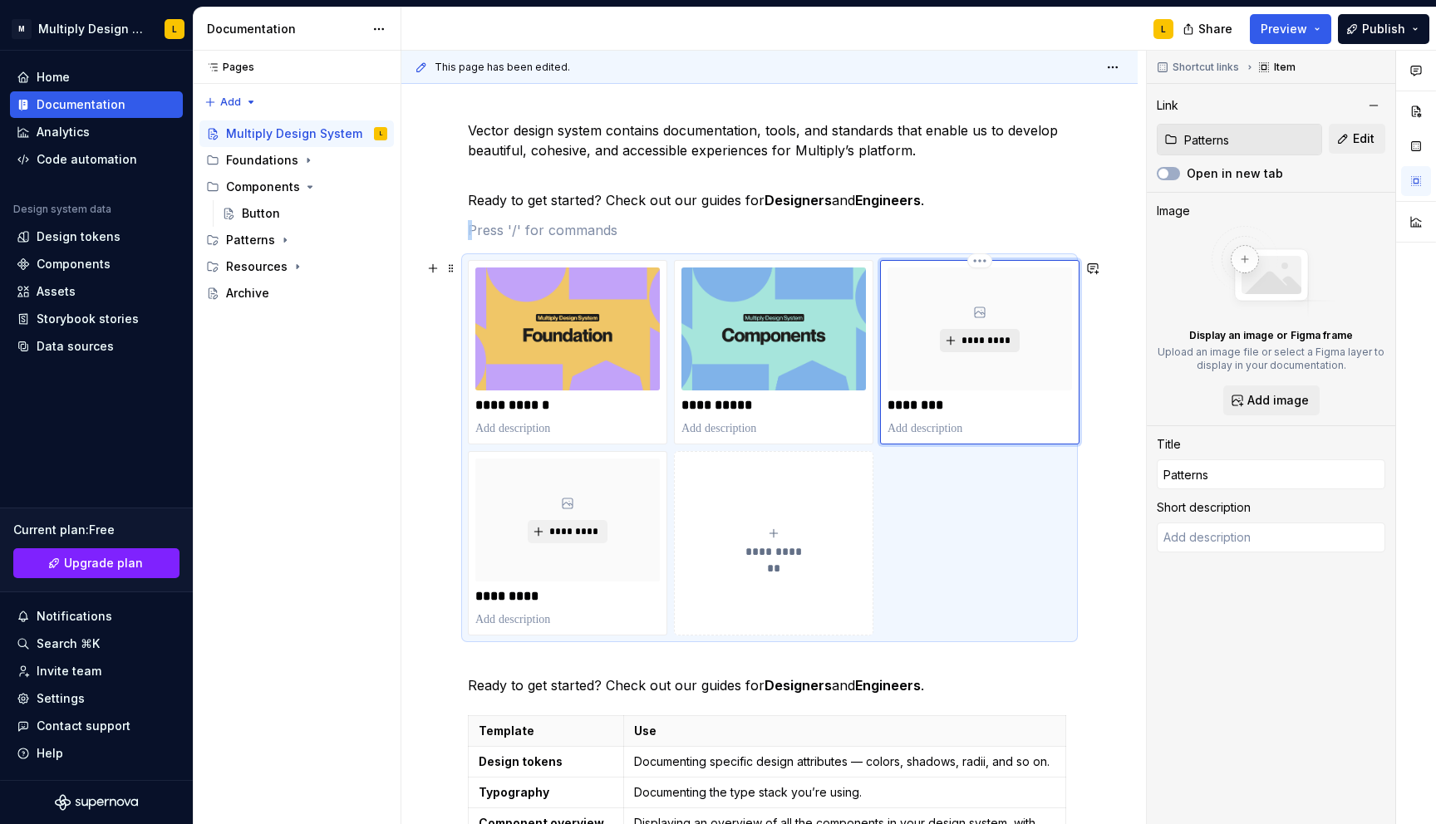
click at [992, 342] on span "*********" at bounding box center [986, 340] width 51 height 13
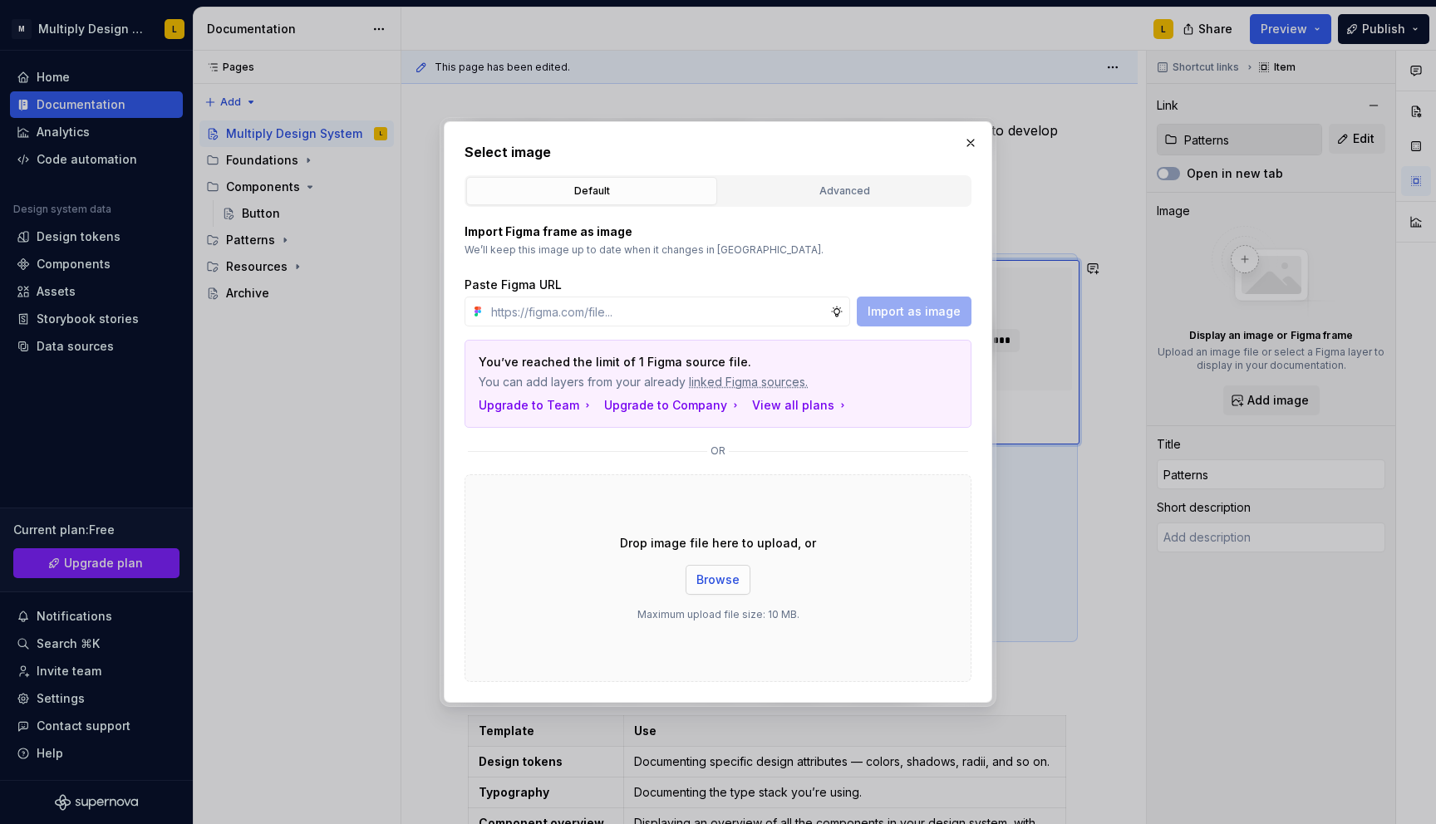
click at [724, 586] on span "Browse" at bounding box center [717, 580] width 43 height 17
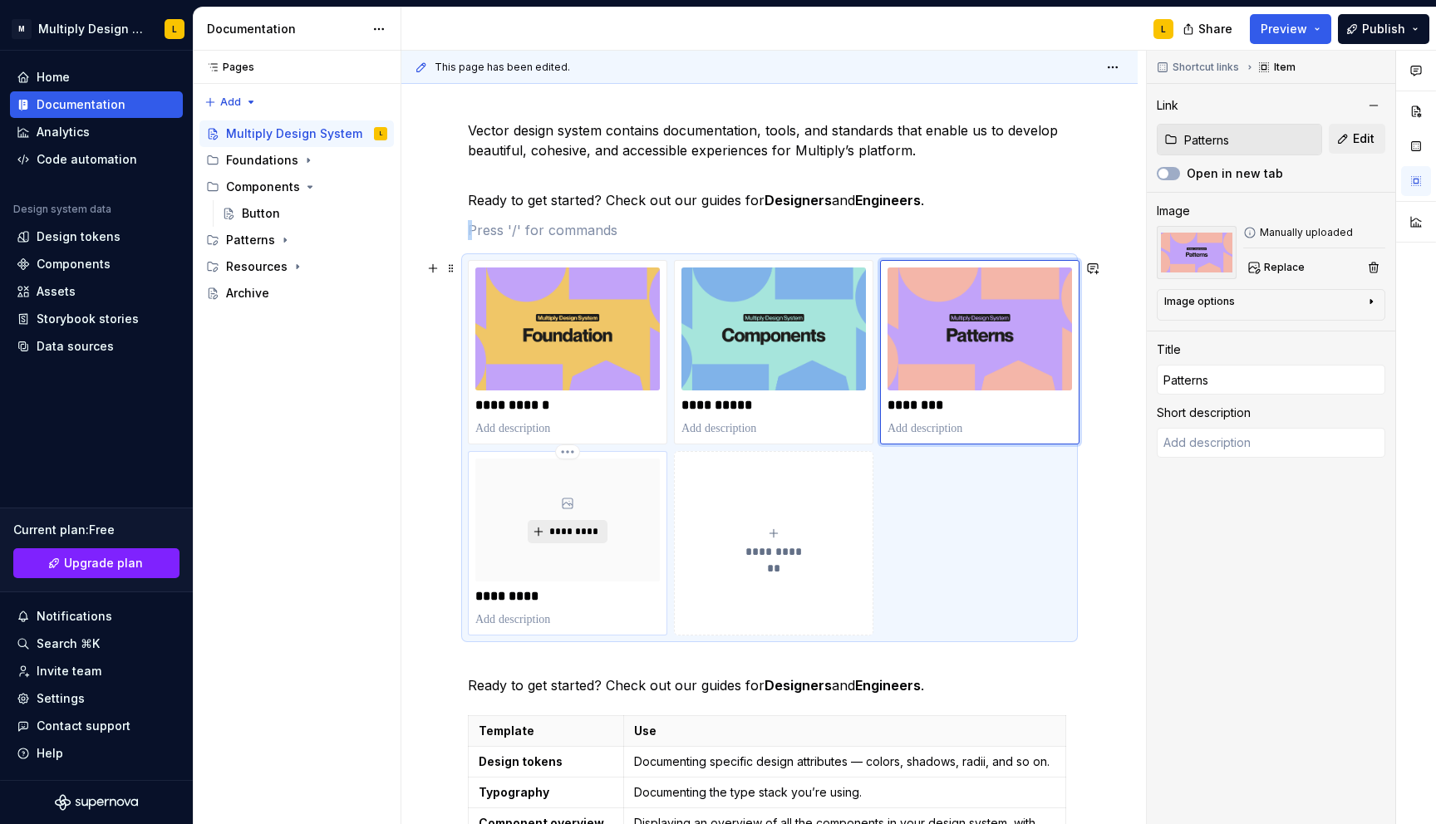
type textarea "*"
type input "Resources"
click at [553, 529] on span "*********" at bounding box center [574, 531] width 51 height 13
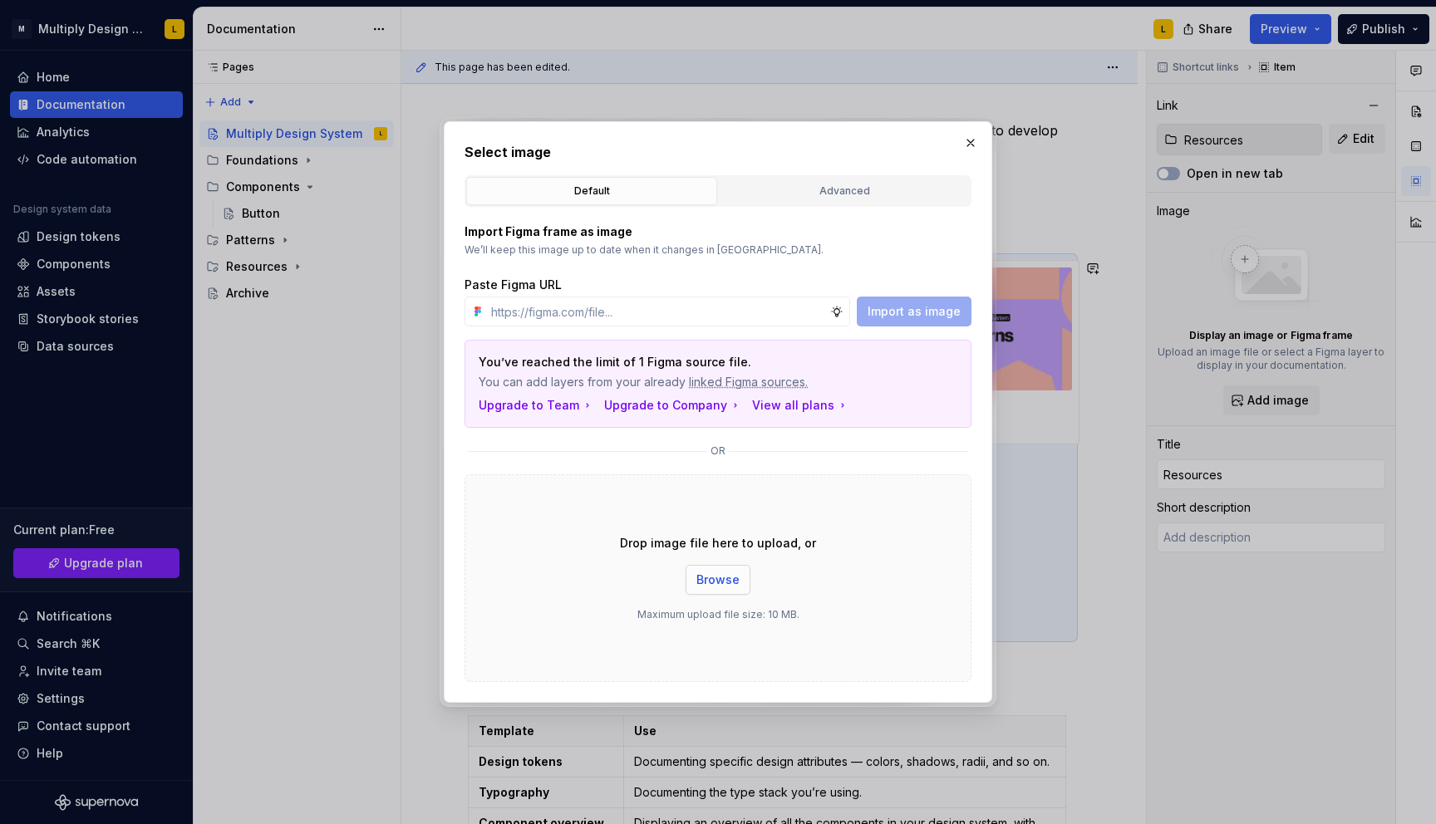
click at [714, 584] on span "Browse" at bounding box center [717, 580] width 43 height 17
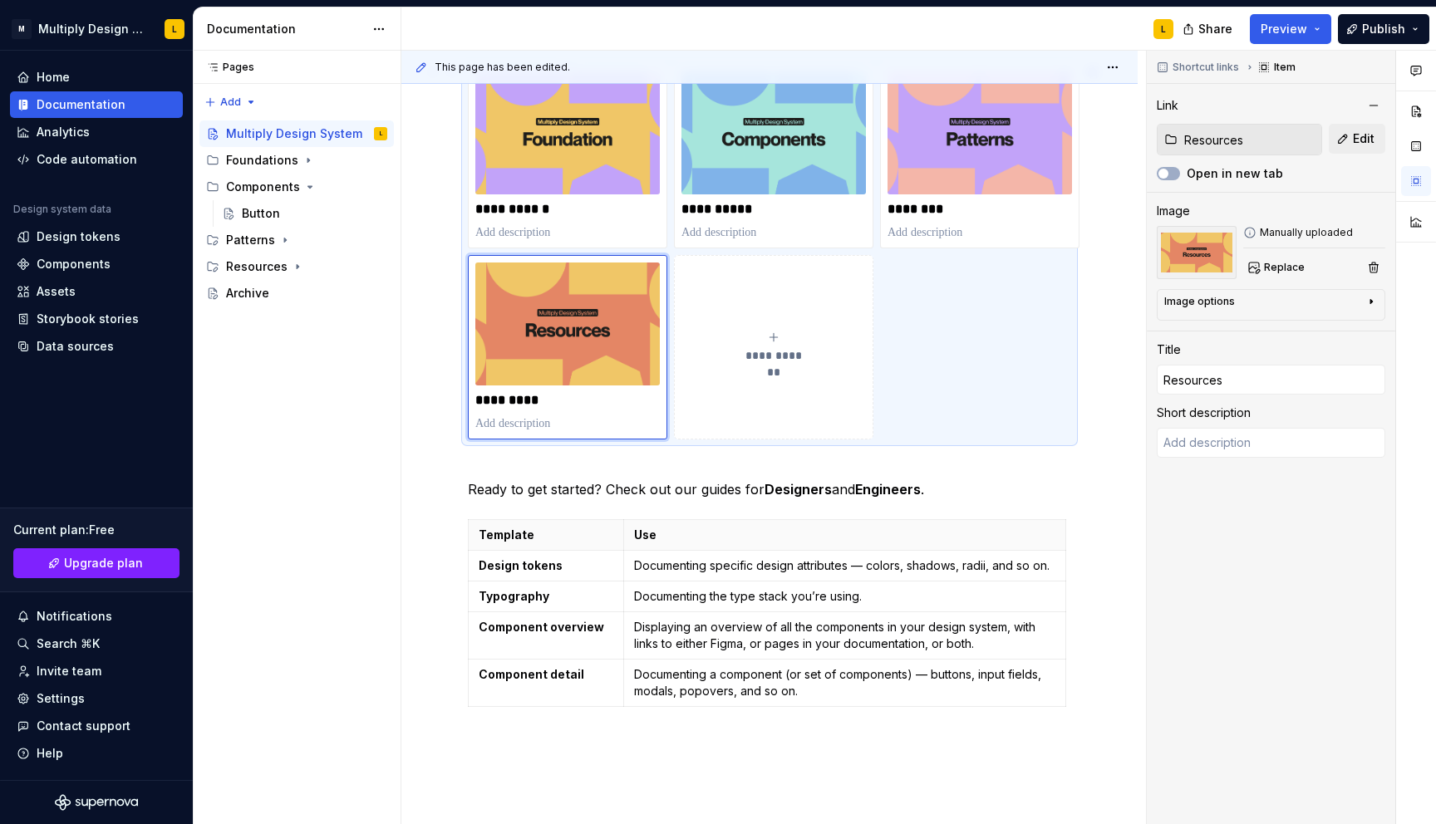
scroll to position [404, 0]
click at [670, 494] on p "Ready to get started? Check out our guides for Designers and Engineers ." at bounding box center [769, 478] width 603 height 40
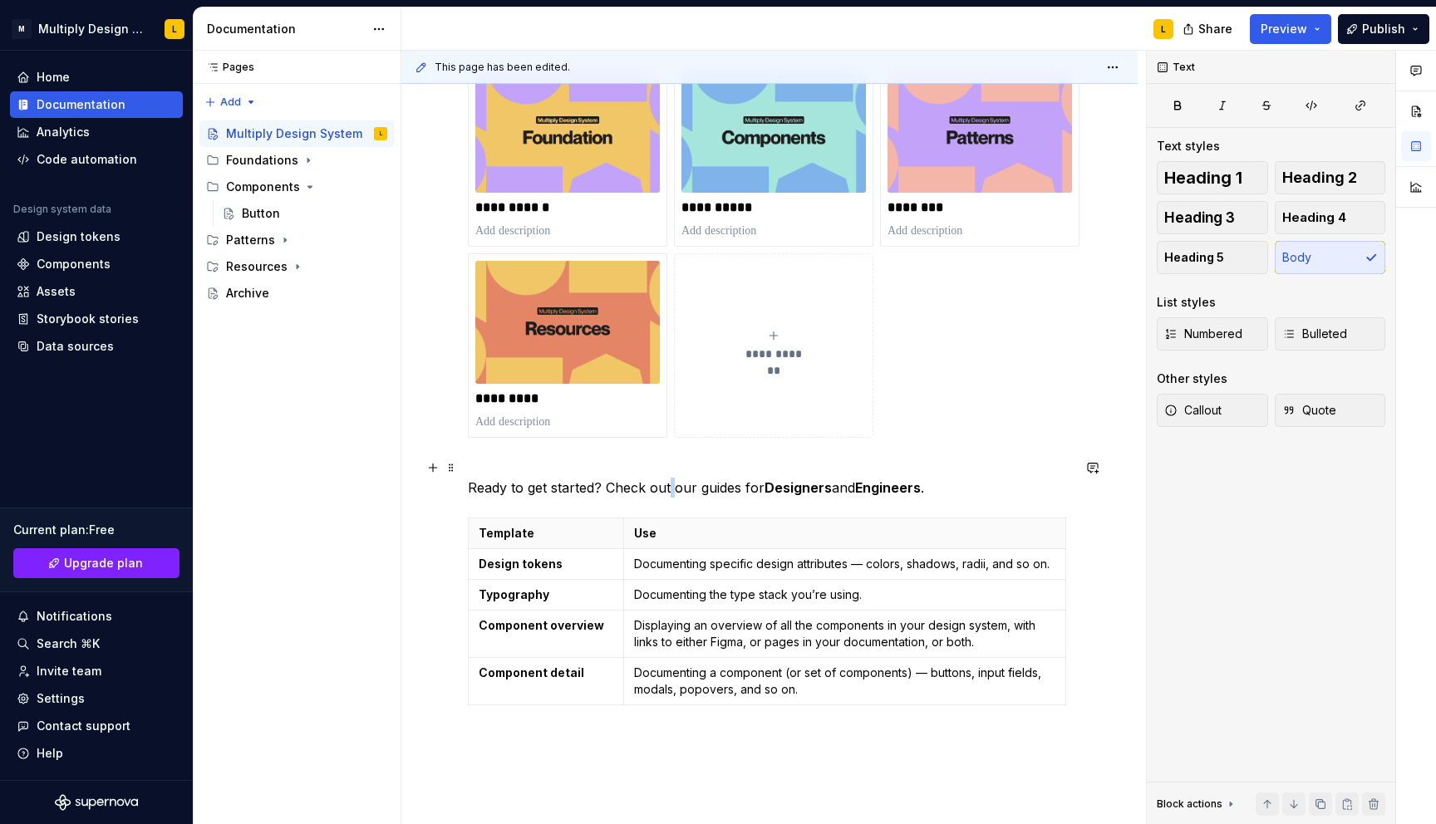
click at [670, 494] on p "Ready to get started? Check out our guides for Designers and Engineers ." at bounding box center [769, 478] width 603 height 40
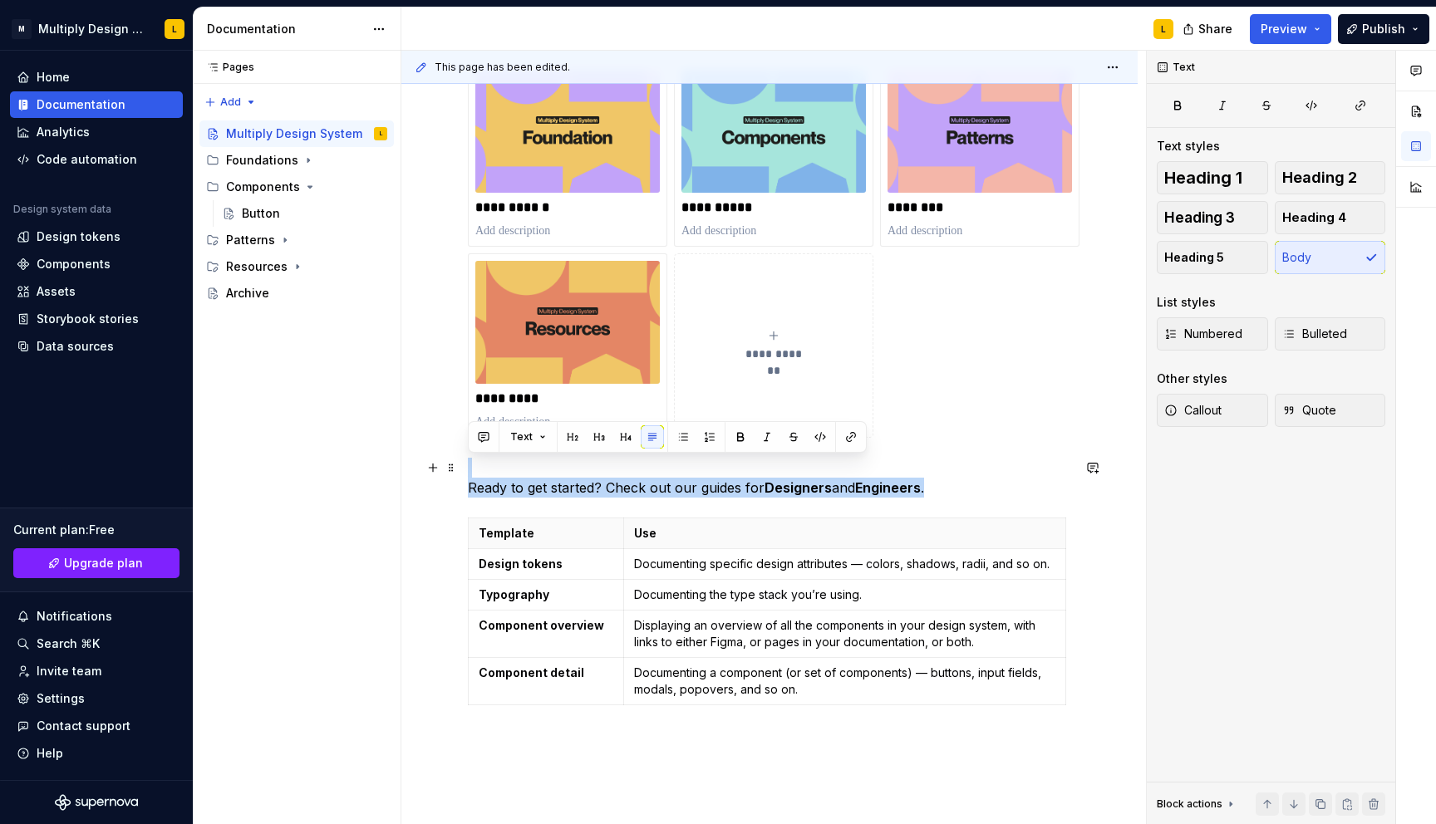
click at [670, 494] on p "Ready to get started? Check out our guides for Designers and Engineers ." at bounding box center [769, 478] width 603 height 40
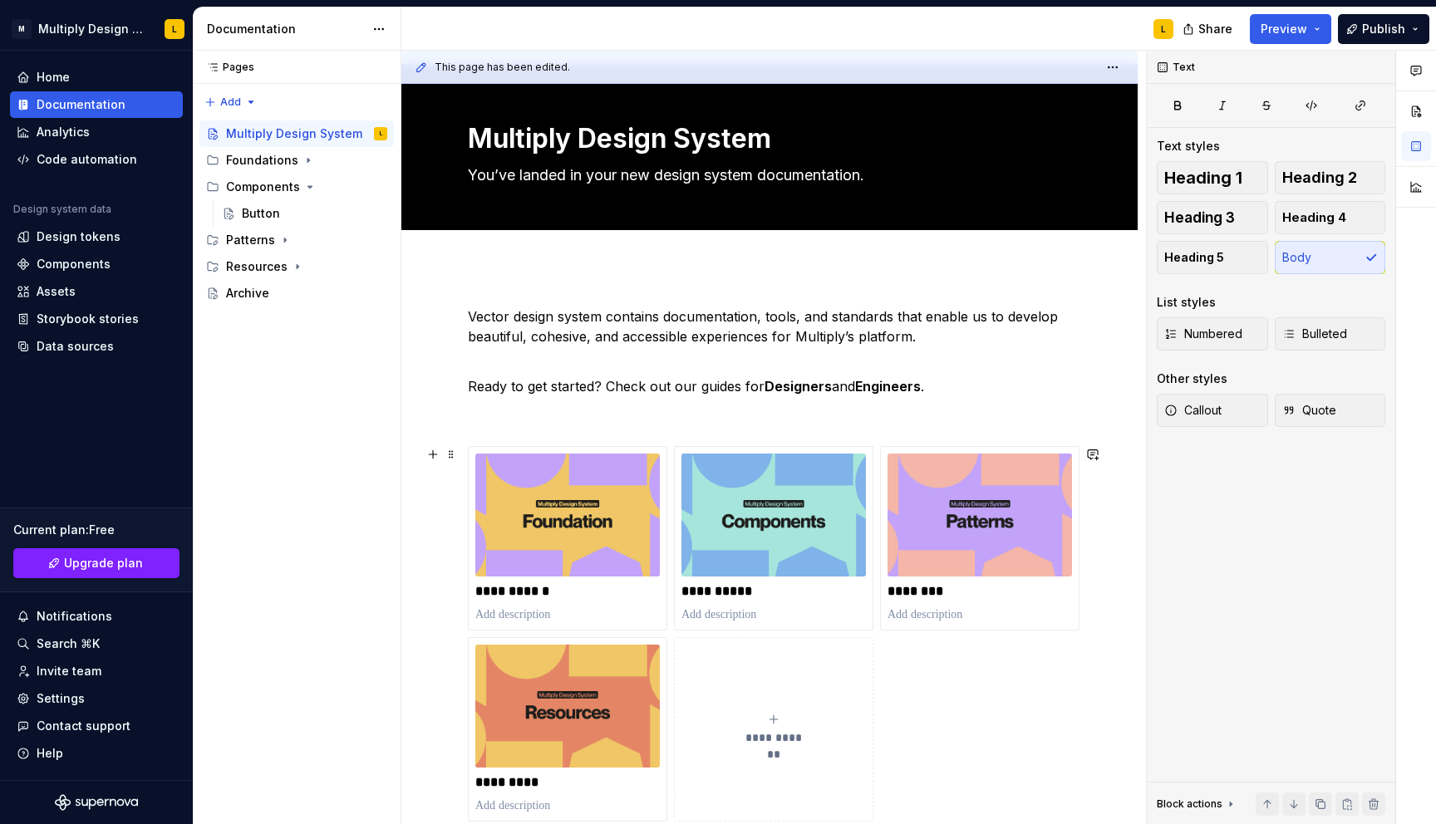
scroll to position [1, 0]
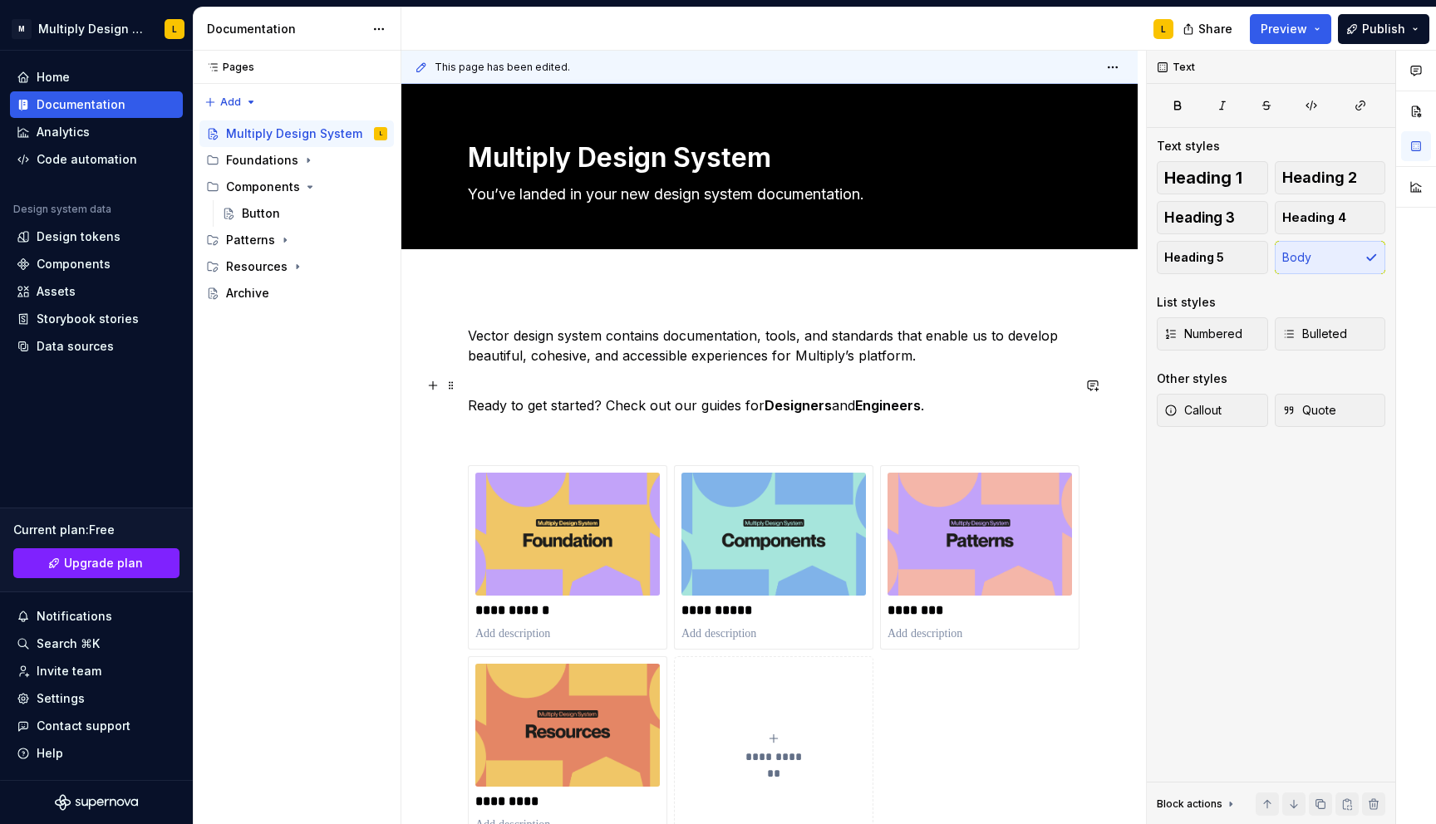
click at [727, 406] on p "Ready to get started? Check out our guides for Designers and Engineers ." at bounding box center [769, 396] width 603 height 40
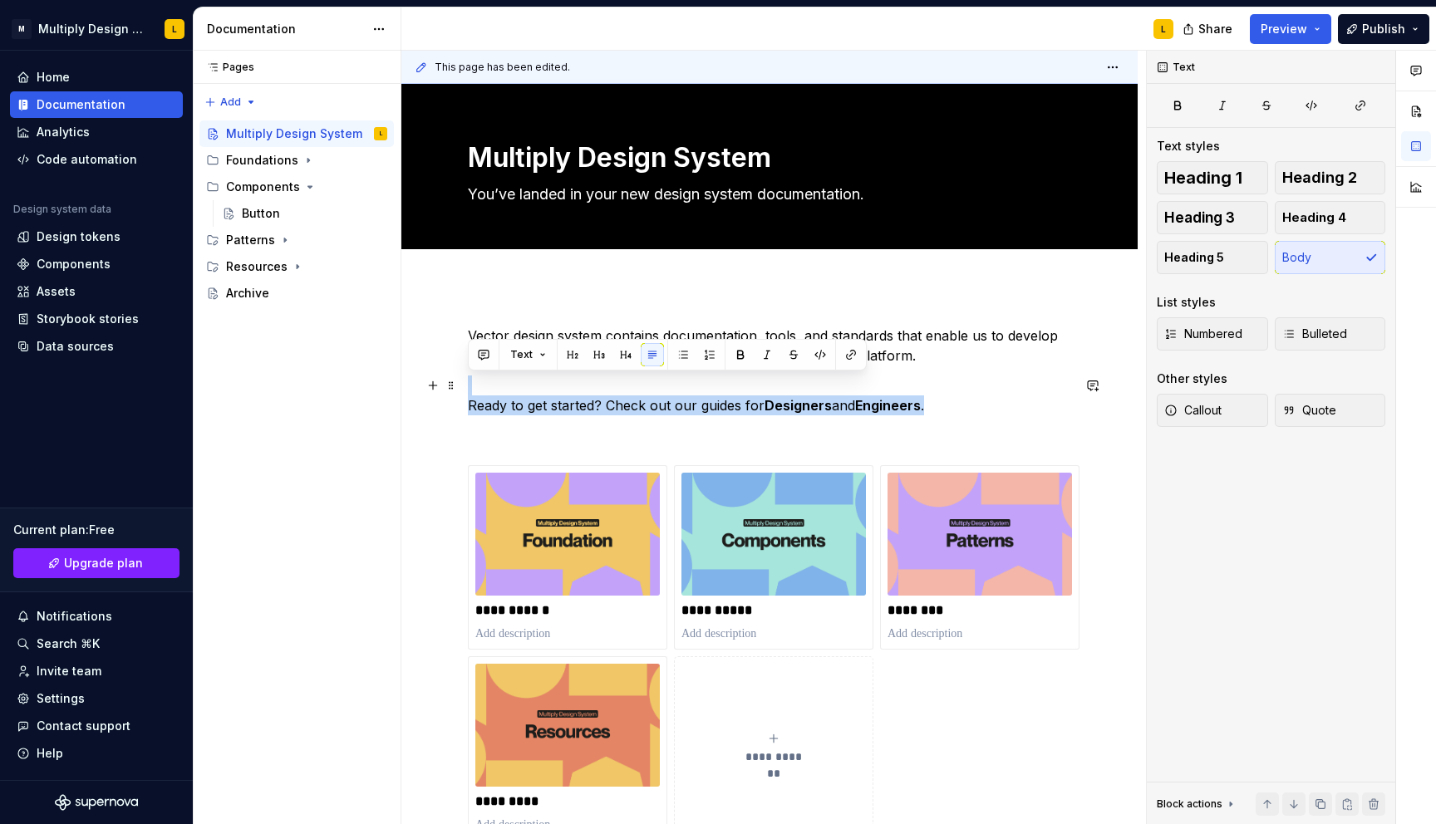
click at [727, 406] on p "Ready to get started? Check out our guides for Designers and Engineers ." at bounding box center [769, 396] width 603 height 40
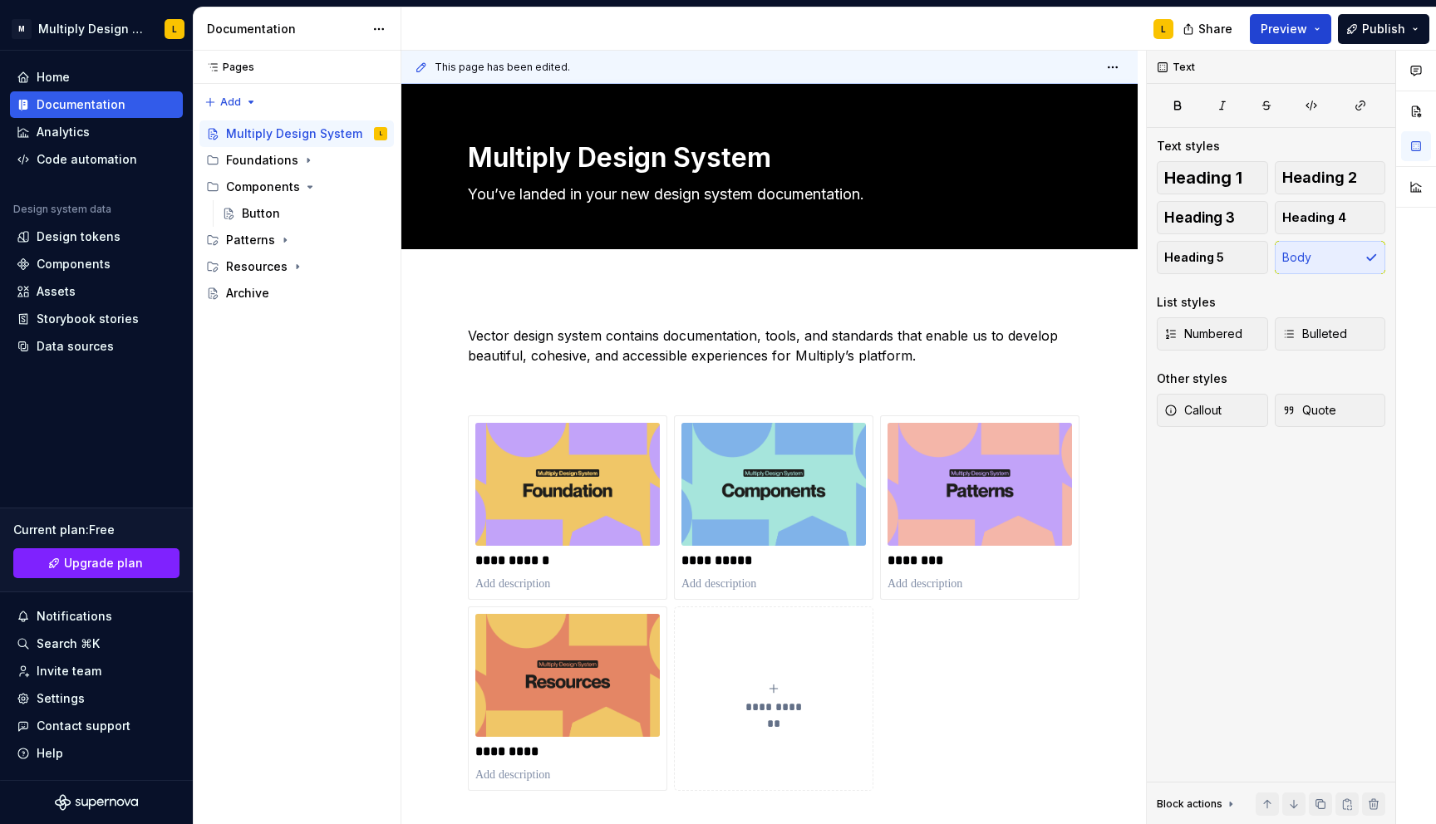
click at [1297, 31] on span "Preview" at bounding box center [1284, 29] width 47 height 17
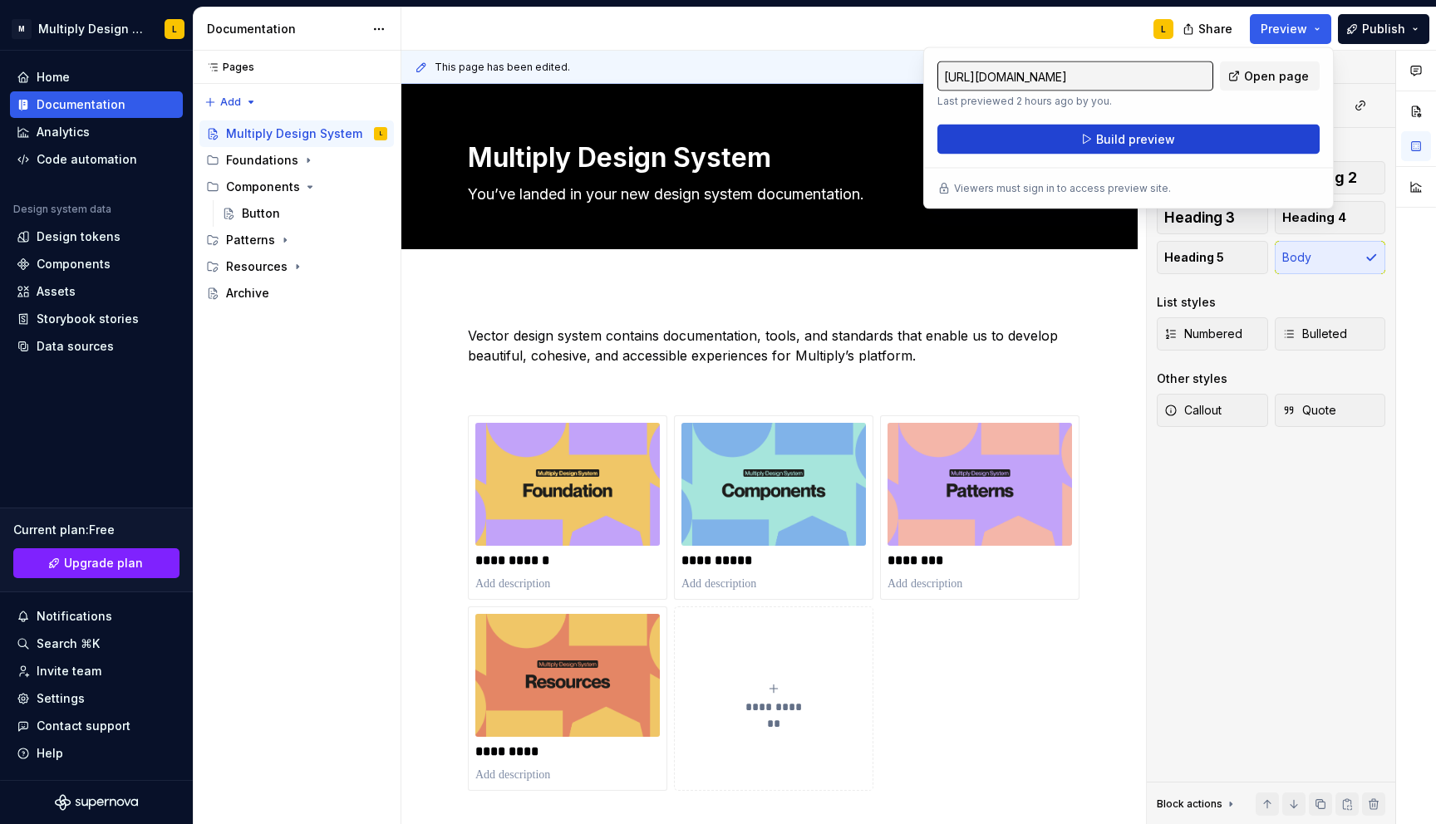
click at [1172, 131] on button "Build preview" at bounding box center [1128, 140] width 382 height 30
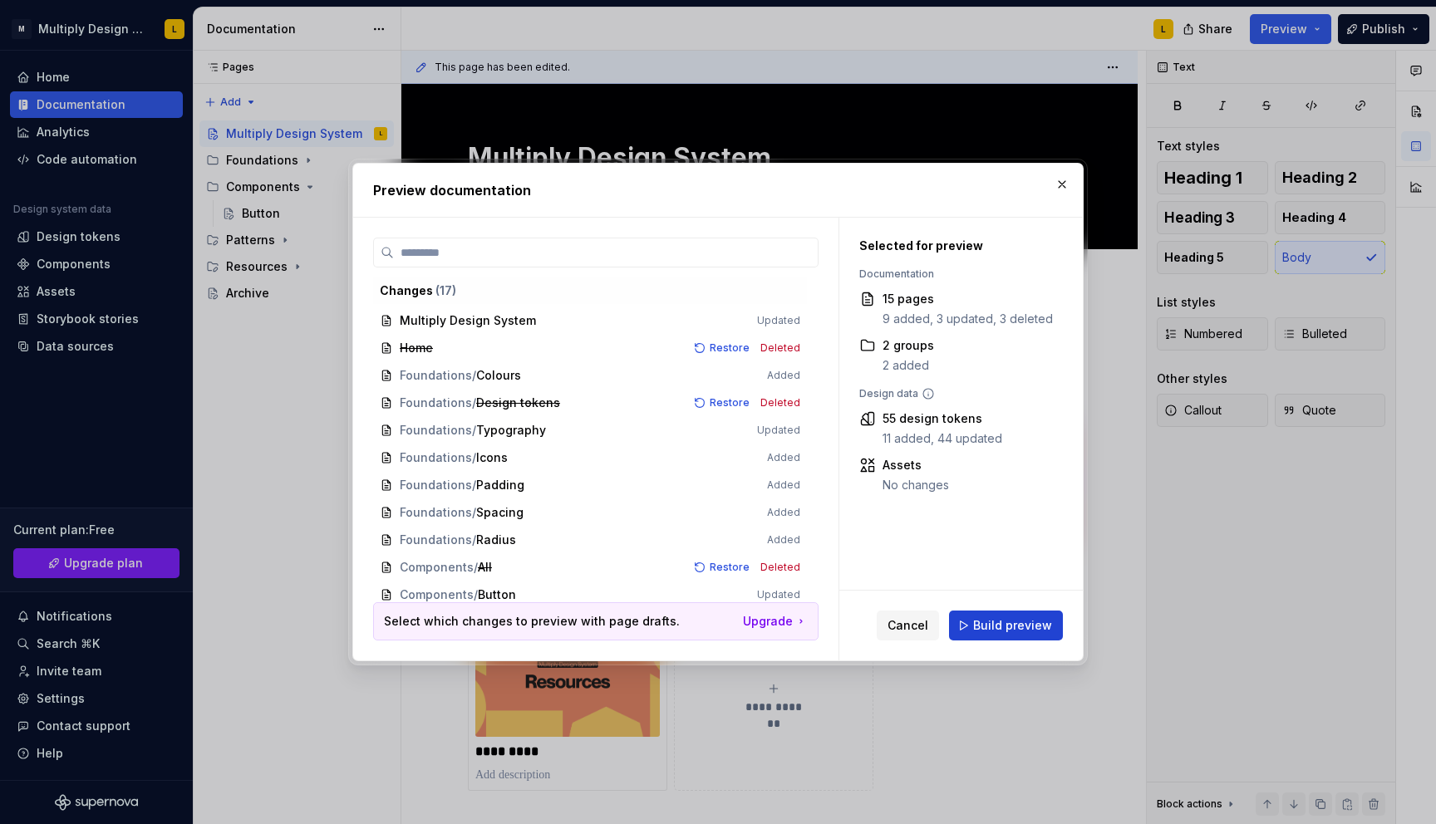
click at [992, 629] on span "Build preview" at bounding box center [1012, 625] width 79 height 17
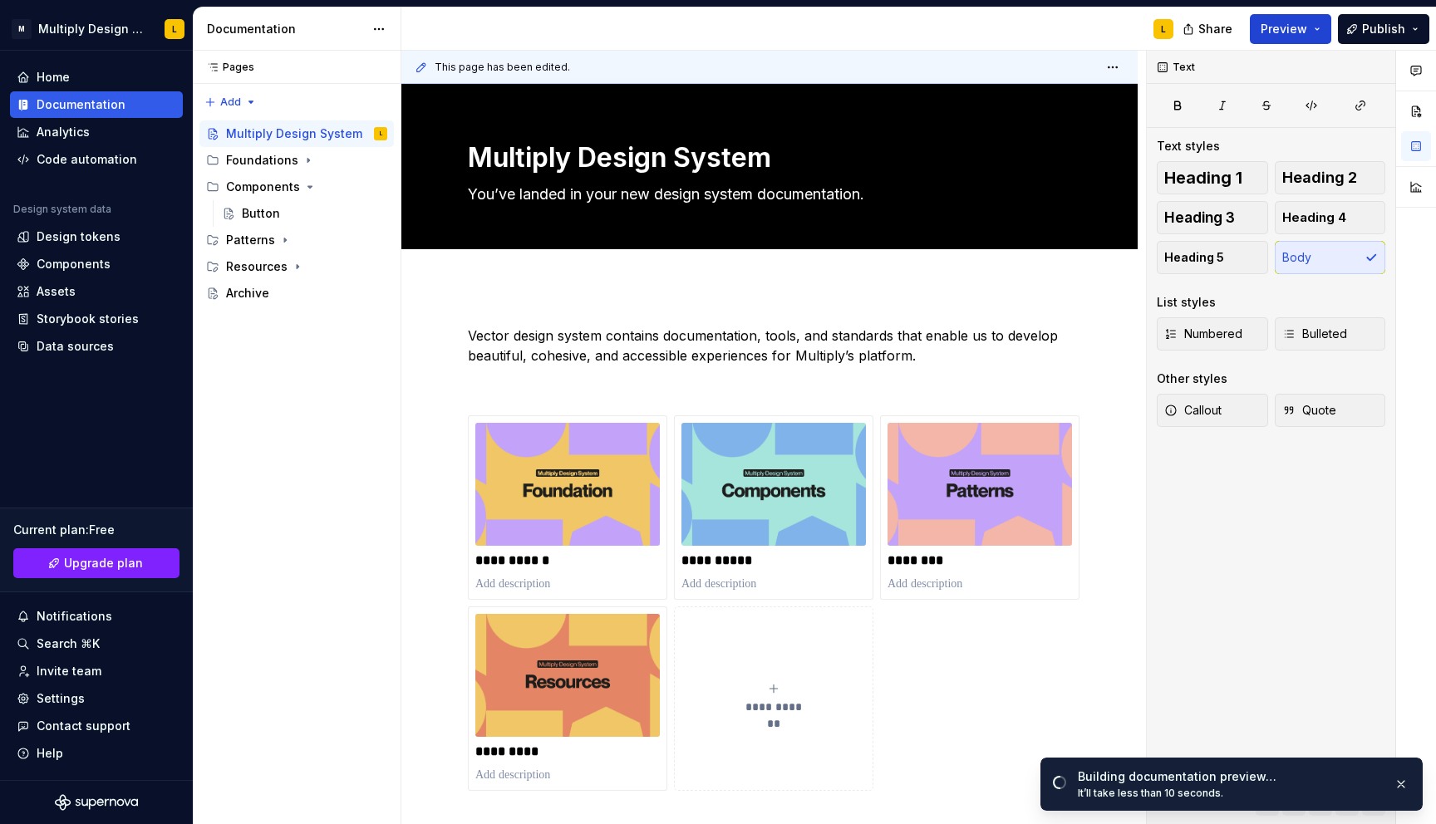
click at [1299, 25] on span "Preview" at bounding box center [1284, 29] width 47 height 17
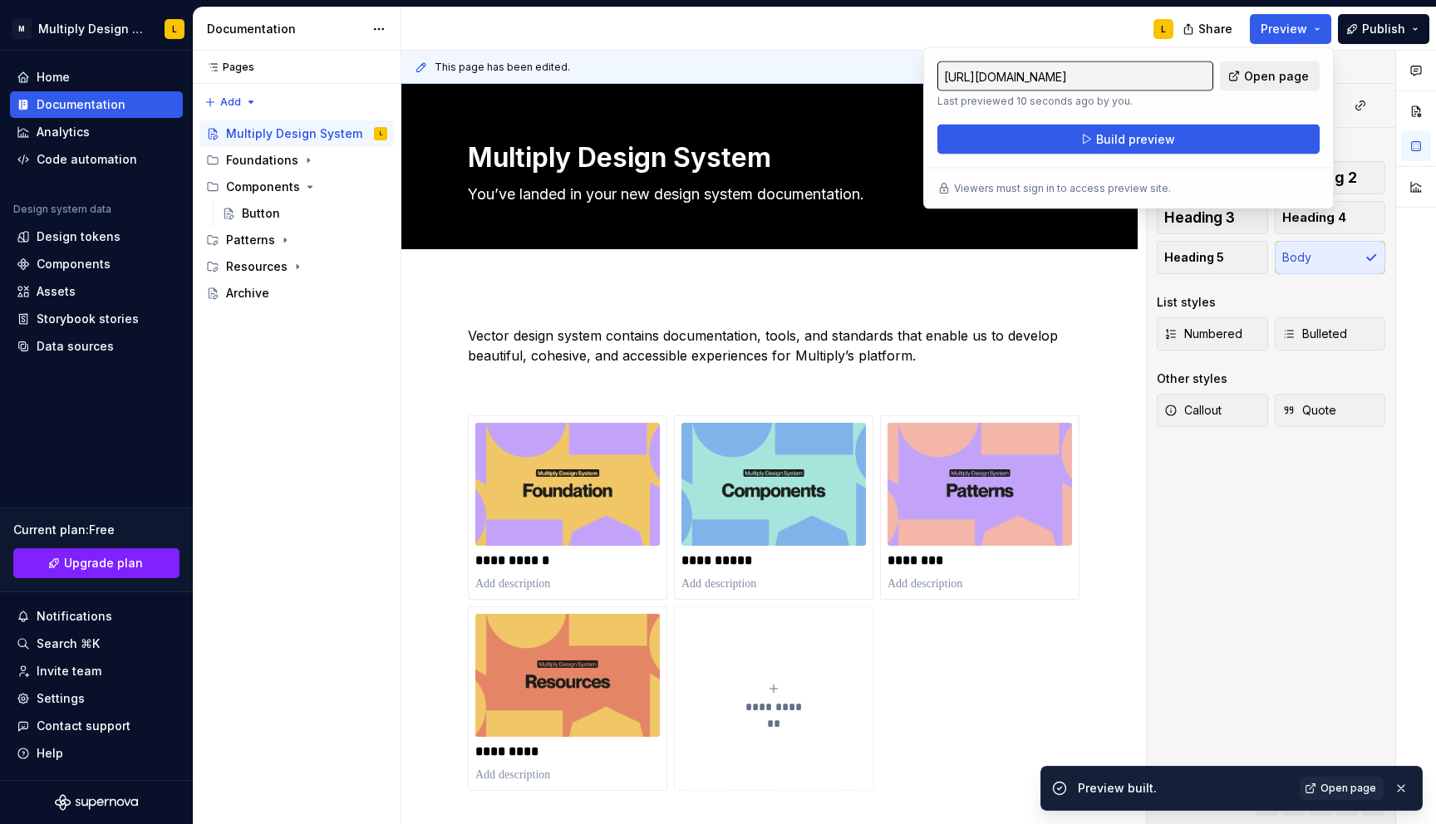
click at [1281, 80] on span "Open page" at bounding box center [1276, 76] width 65 height 17
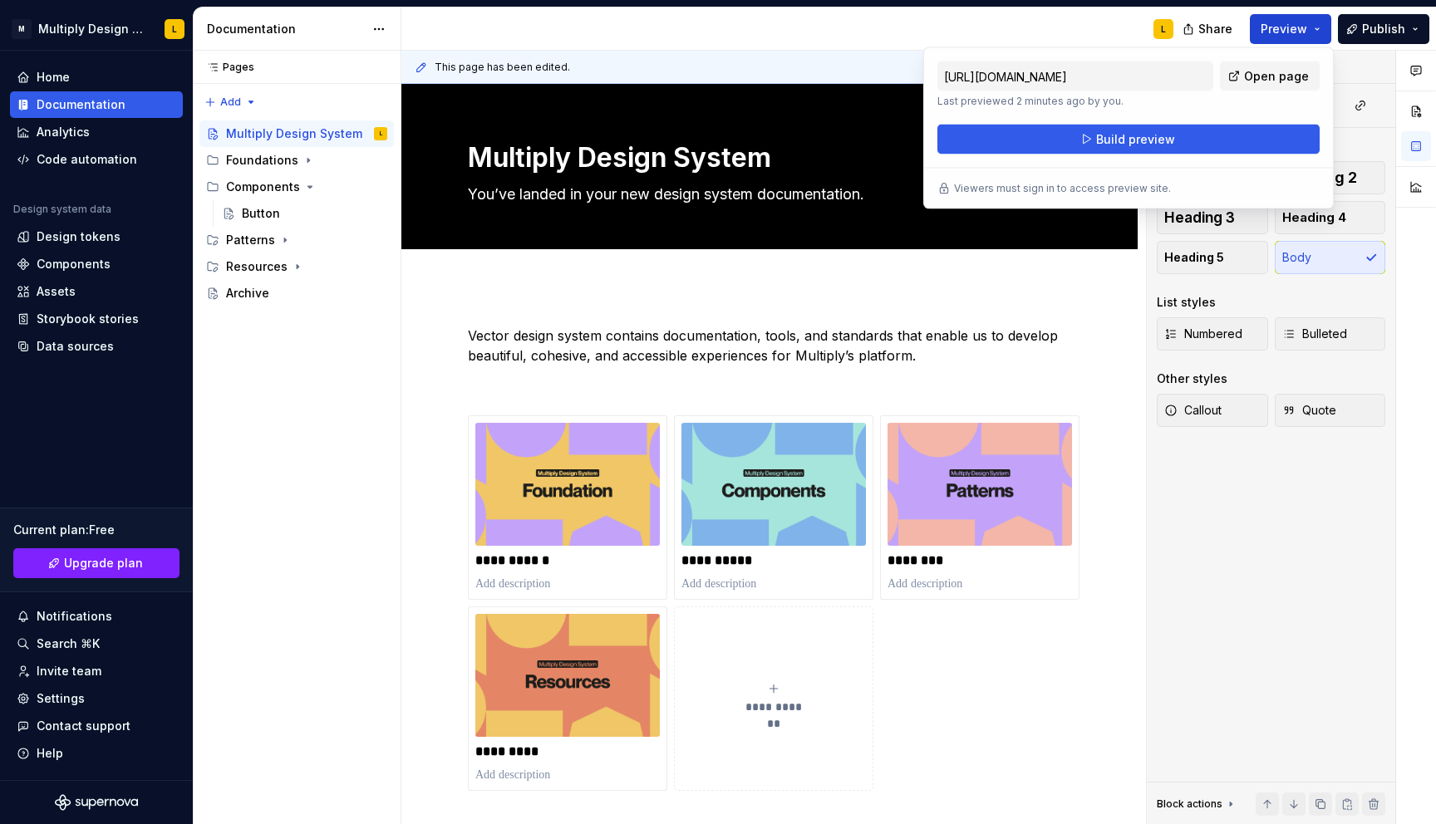
click at [1307, 26] on span "Preview" at bounding box center [1284, 29] width 47 height 17
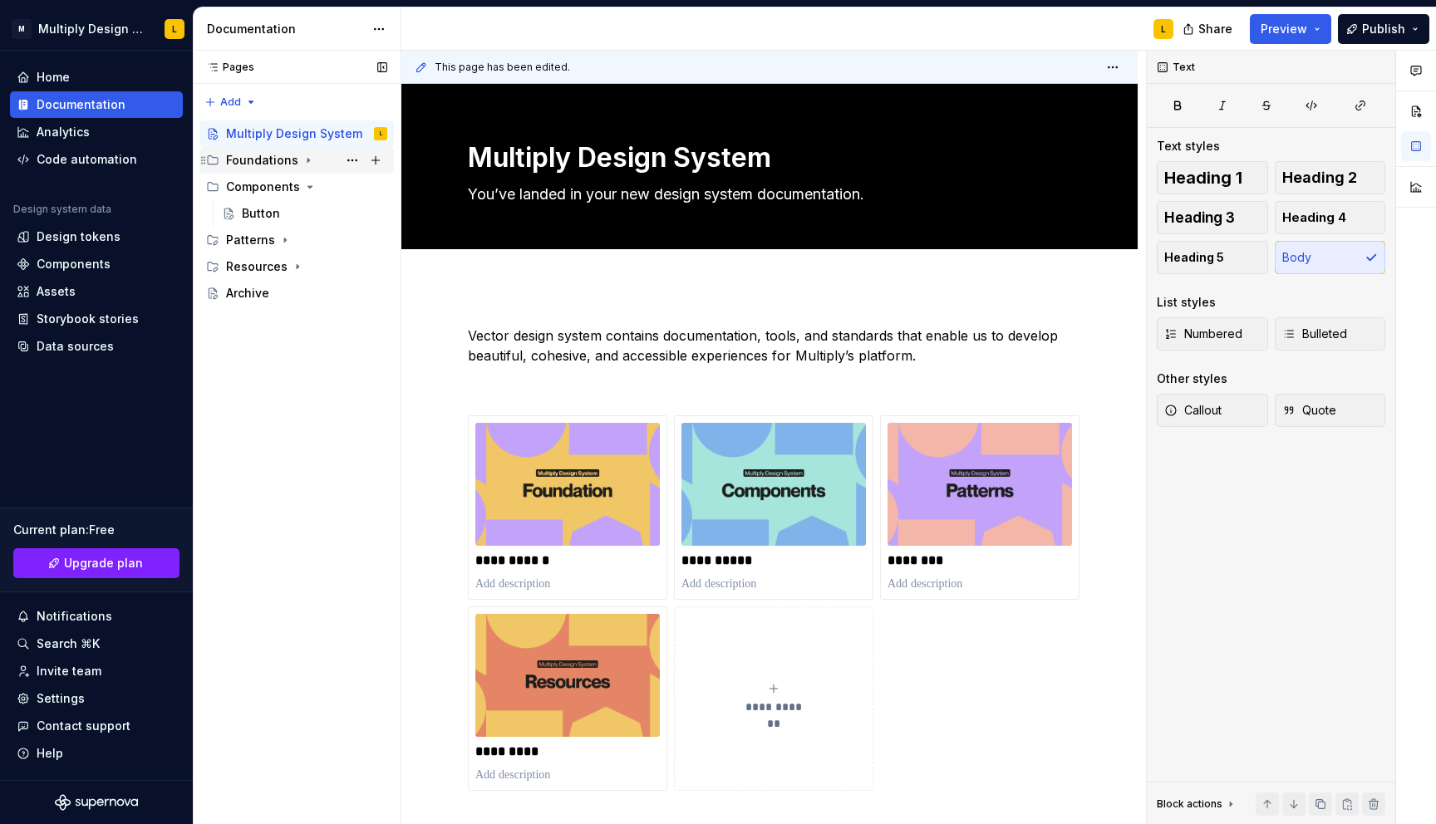
click at [269, 153] on div "Foundations" at bounding box center [262, 160] width 72 height 17
type textarea "*"
